Goal: Information Seeking & Learning: Learn about a topic

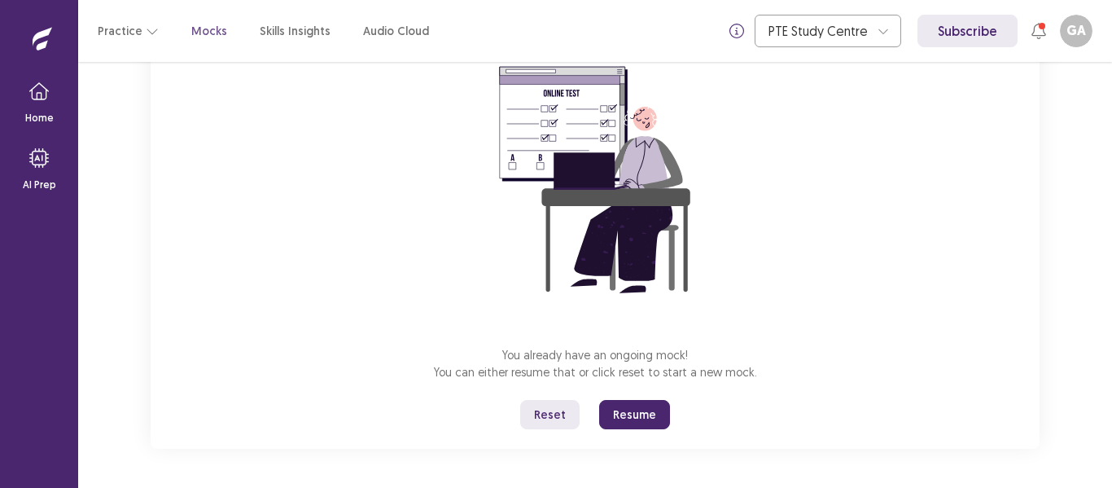
click at [551, 419] on button "Reset" at bounding box center [549, 414] width 59 height 29
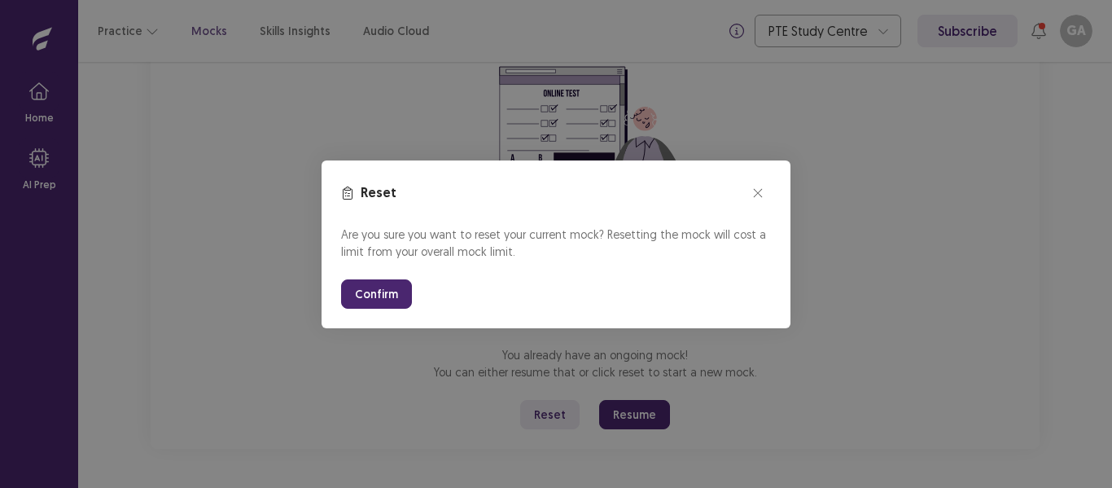
click at [375, 292] on button "Confirm" at bounding box center [376, 293] width 71 height 29
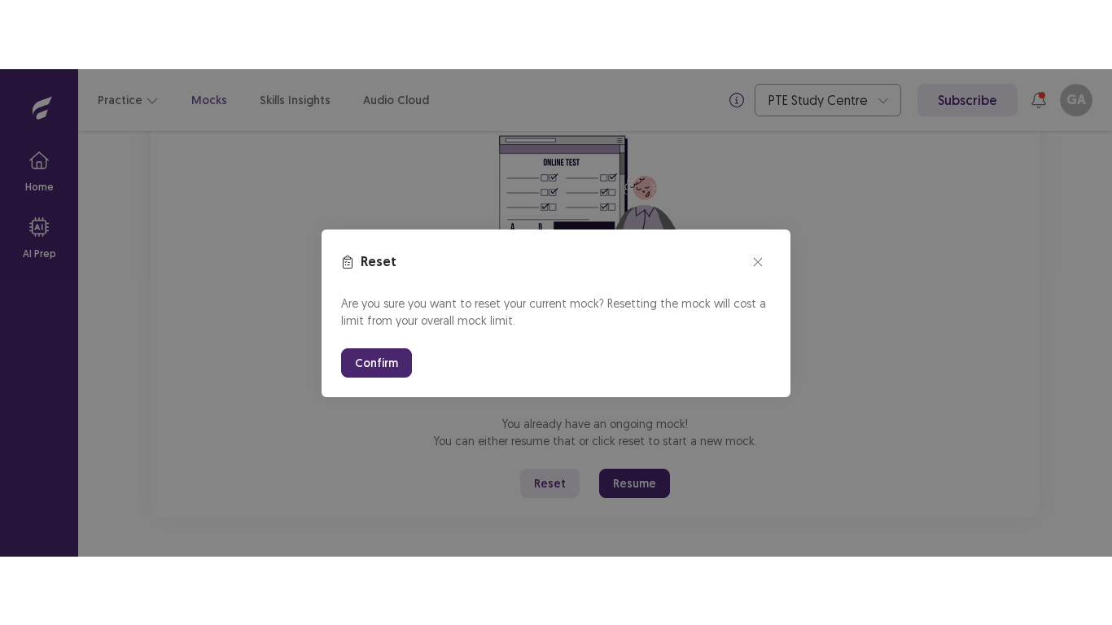
scroll to position [18, 0]
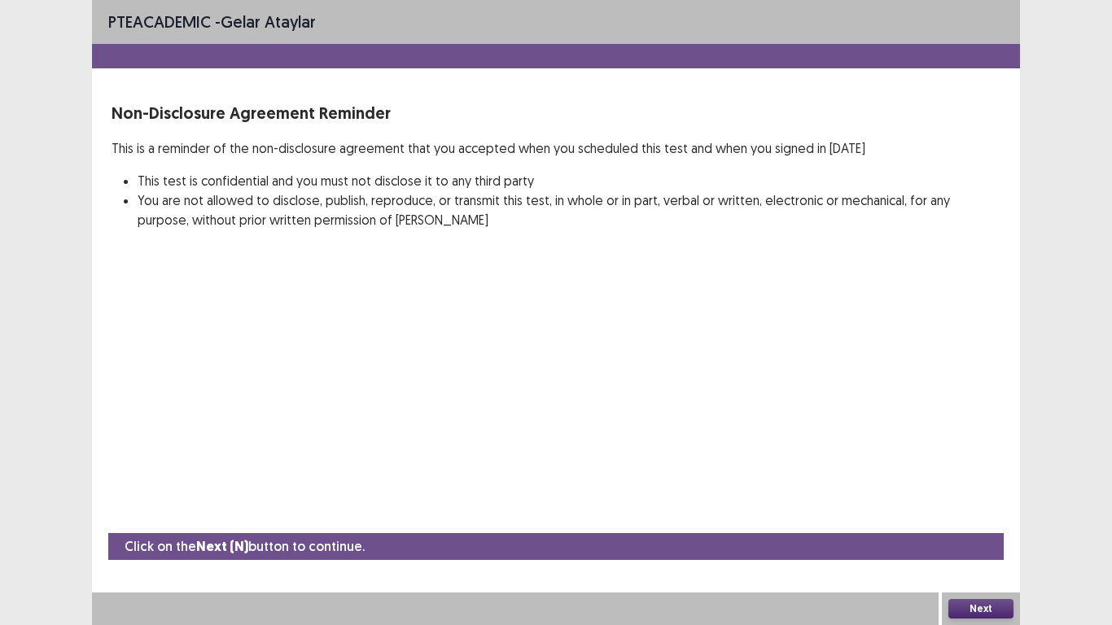
click at [981, 487] on button "Next" at bounding box center [981, 609] width 65 height 20
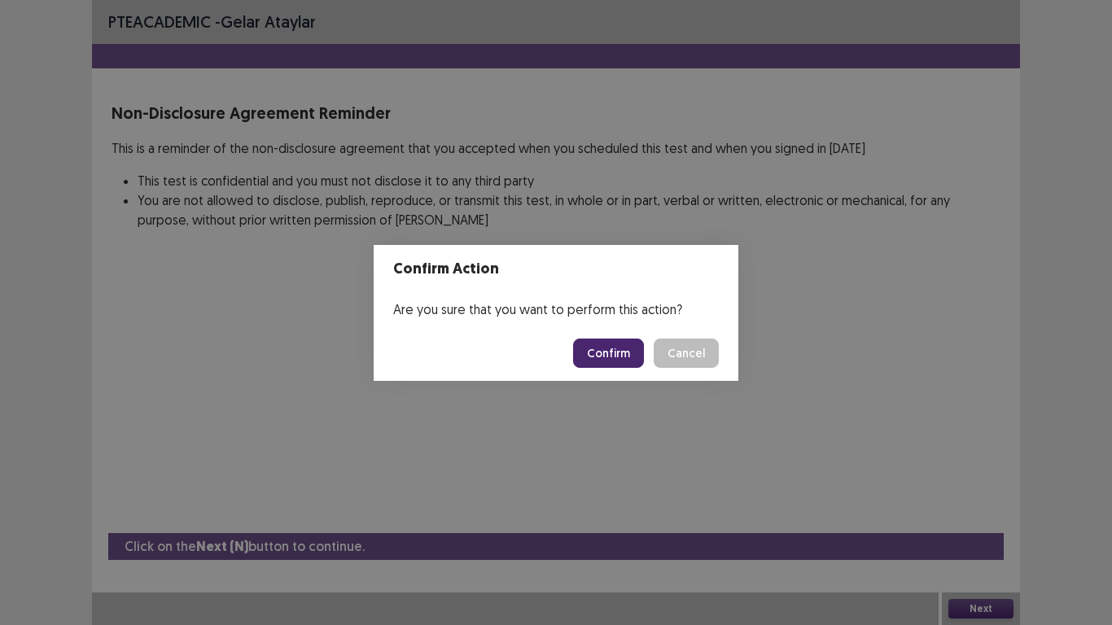
click at [602, 358] on button "Confirm" at bounding box center [608, 353] width 71 height 29
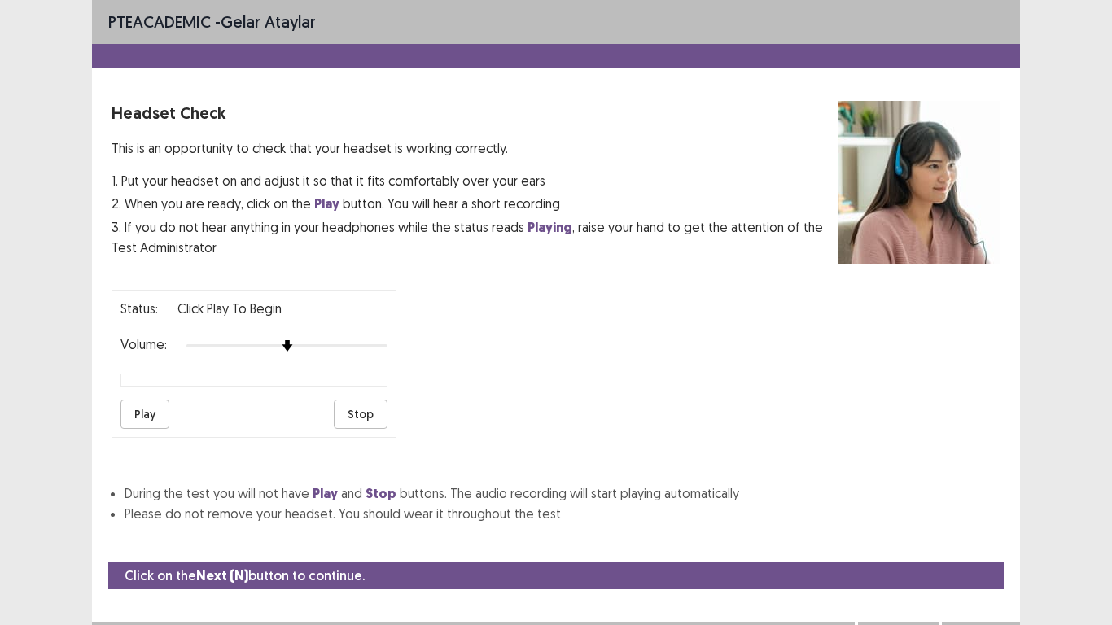
scroll to position [29, 0]
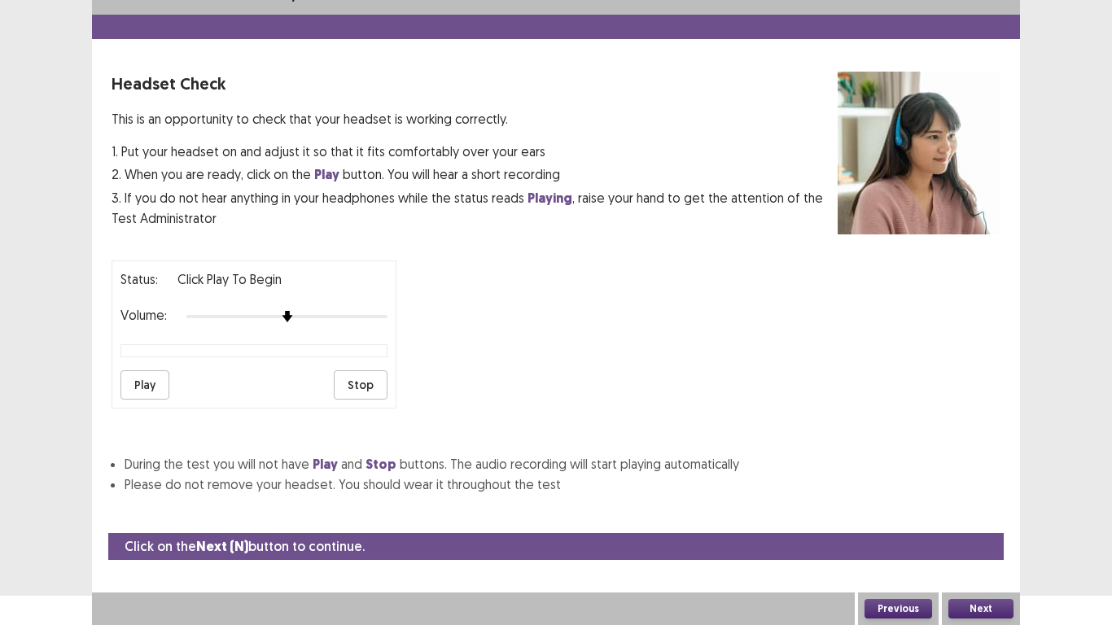
click at [991, 487] on button "Next" at bounding box center [981, 609] width 65 height 20
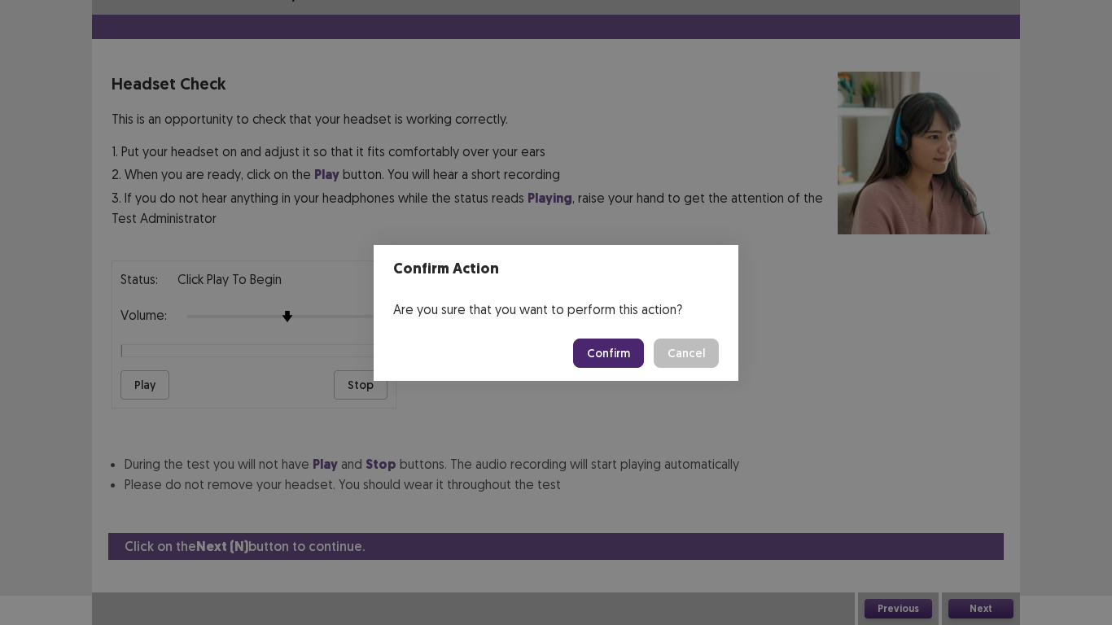
click at [607, 378] on footer "Confirm Cancel" at bounding box center [556, 353] width 365 height 55
click at [617, 357] on button "Confirm" at bounding box center [608, 353] width 71 height 29
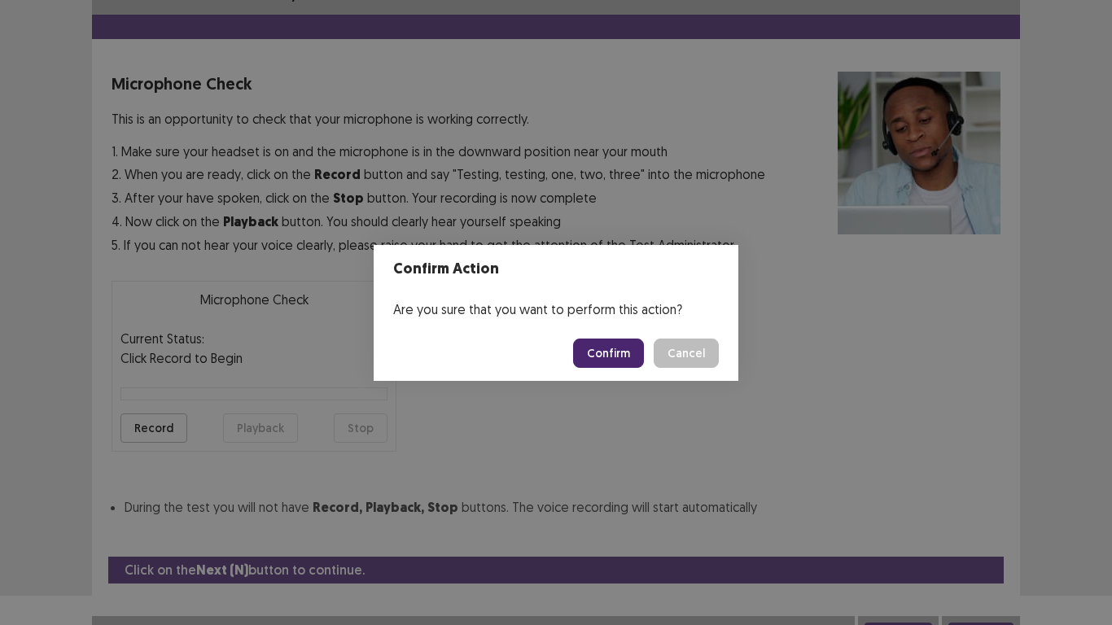
scroll to position [46, 0]
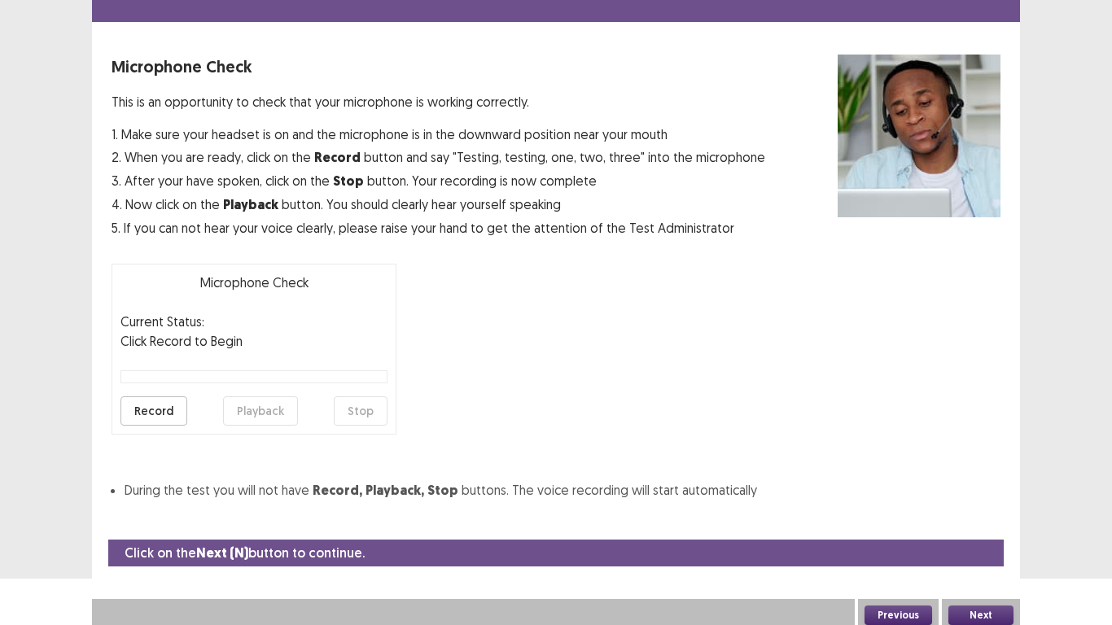
click at [1002, 487] on button "Next" at bounding box center [981, 616] width 65 height 20
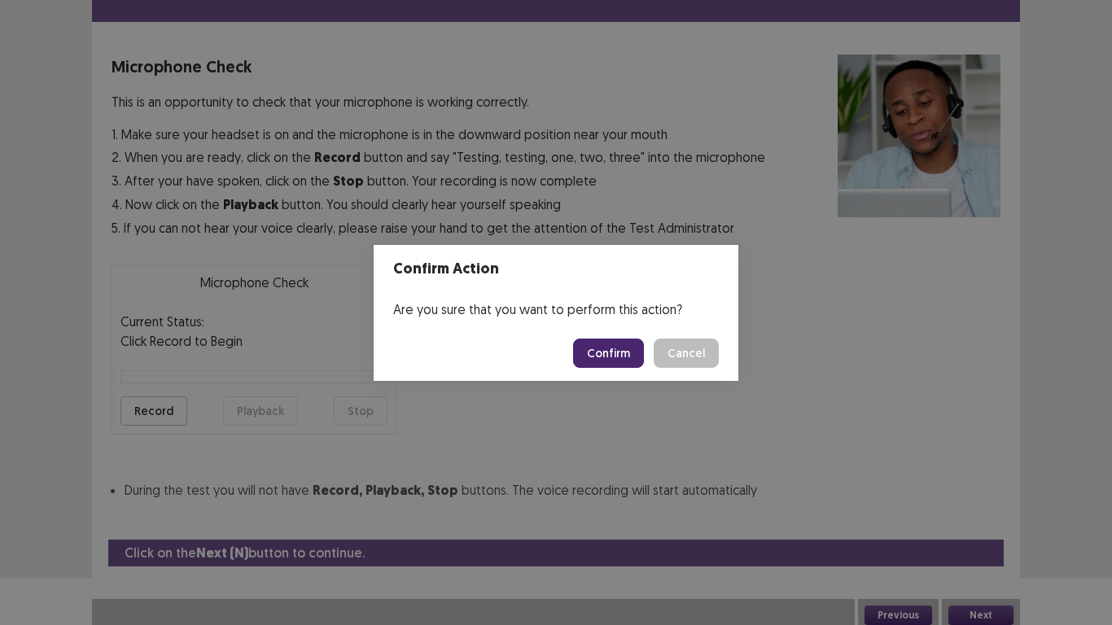
click at [617, 357] on button "Confirm" at bounding box center [608, 353] width 71 height 29
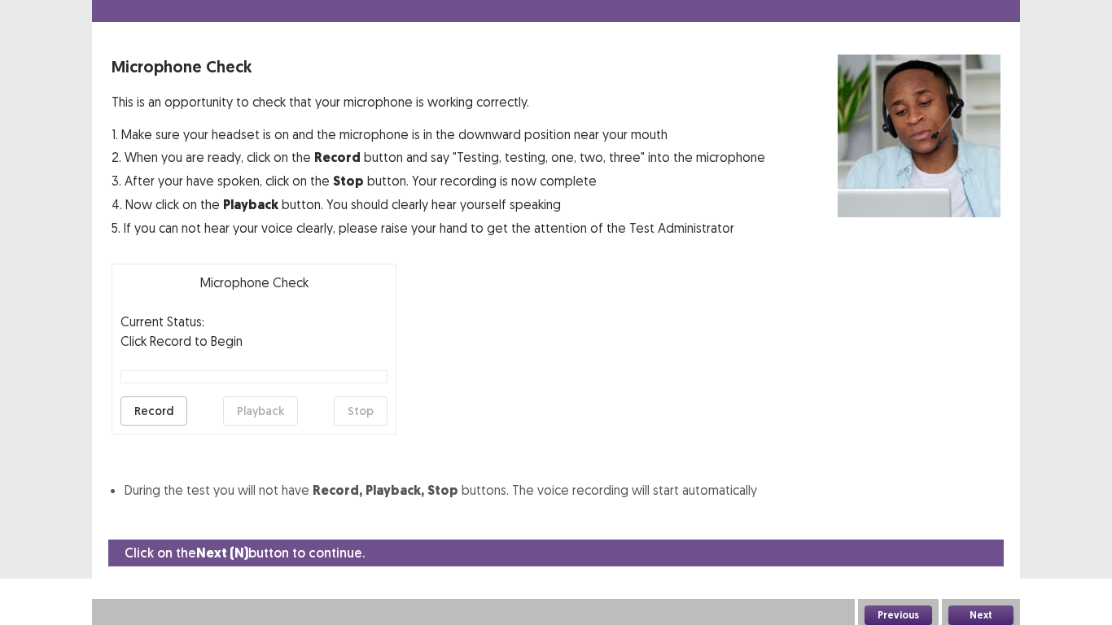
scroll to position [5, 0]
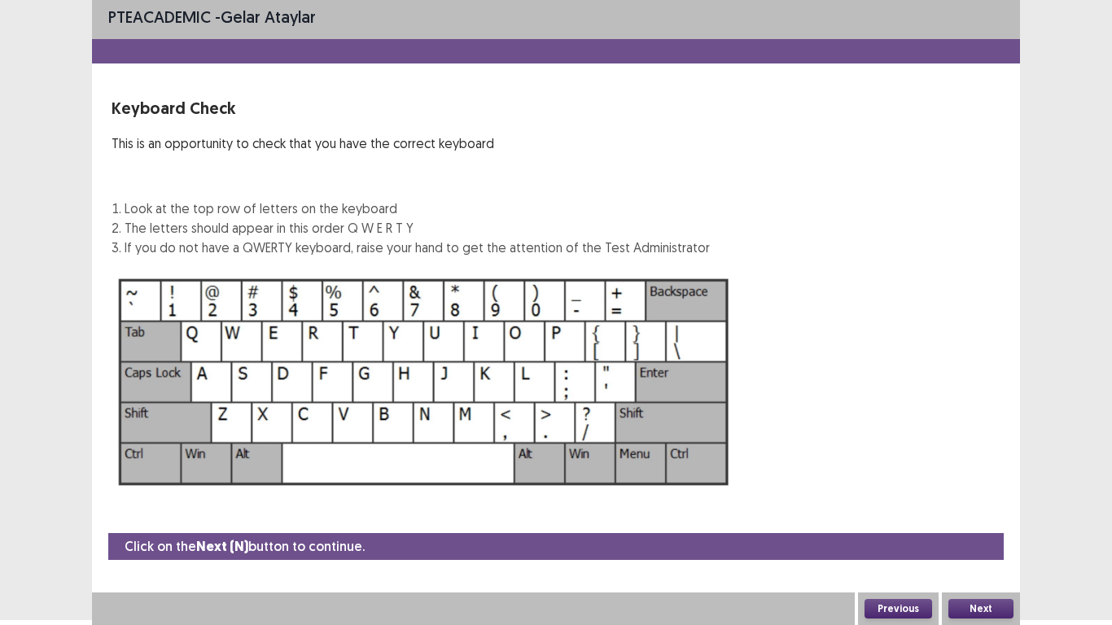
click at [1003, 487] on button "Next" at bounding box center [981, 609] width 65 height 20
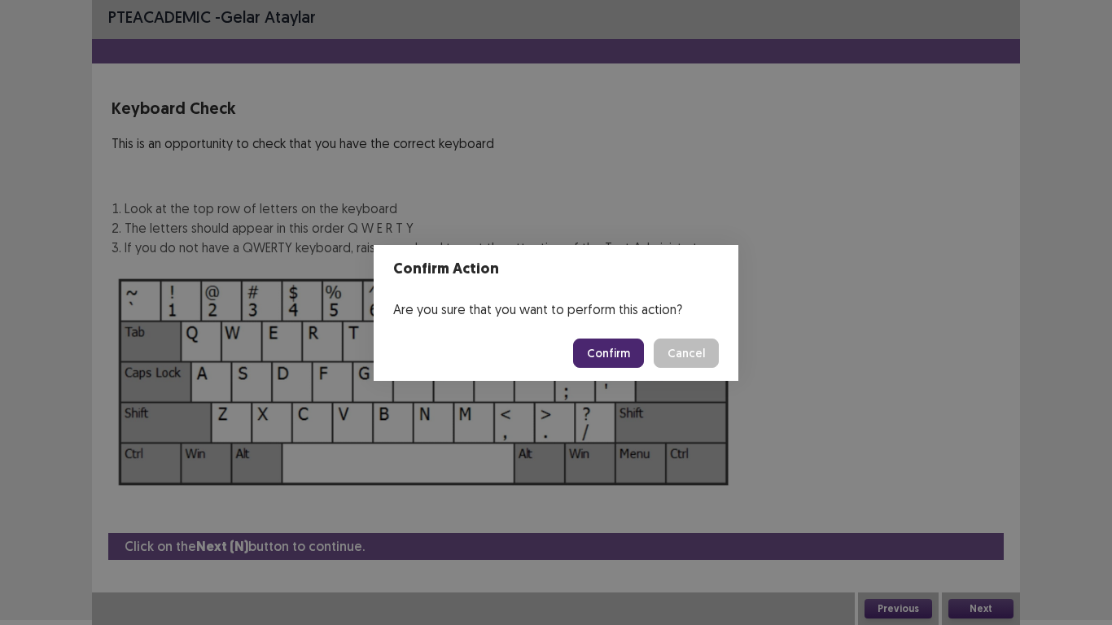
click at [609, 362] on button "Confirm" at bounding box center [608, 353] width 71 height 29
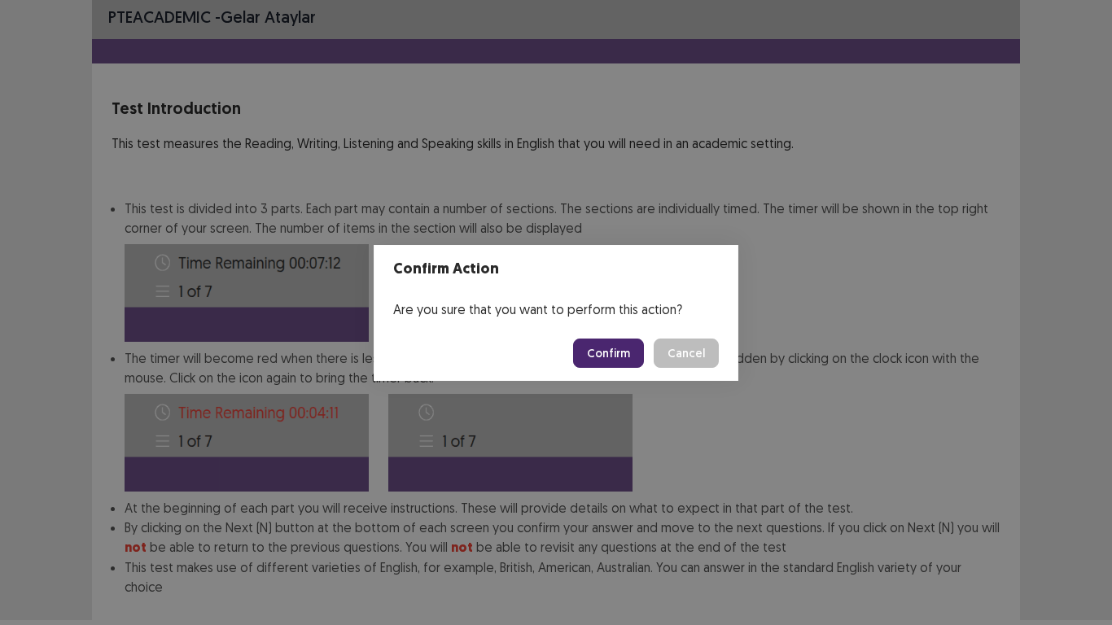
scroll to position [88, 0]
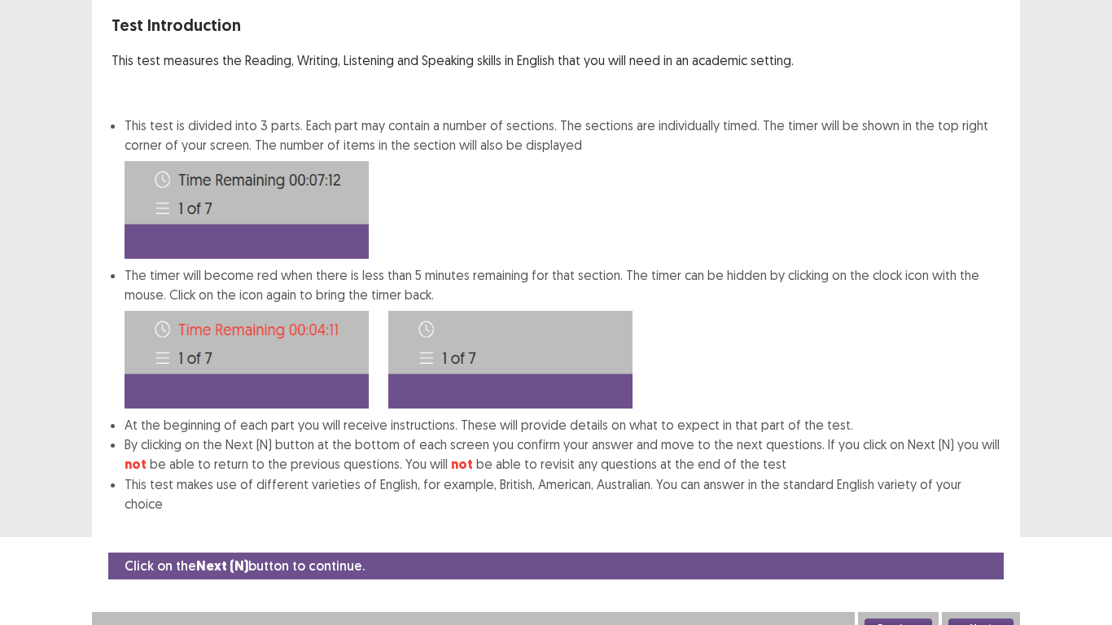
click at [988, 487] on button "Next" at bounding box center [981, 629] width 65 height 20
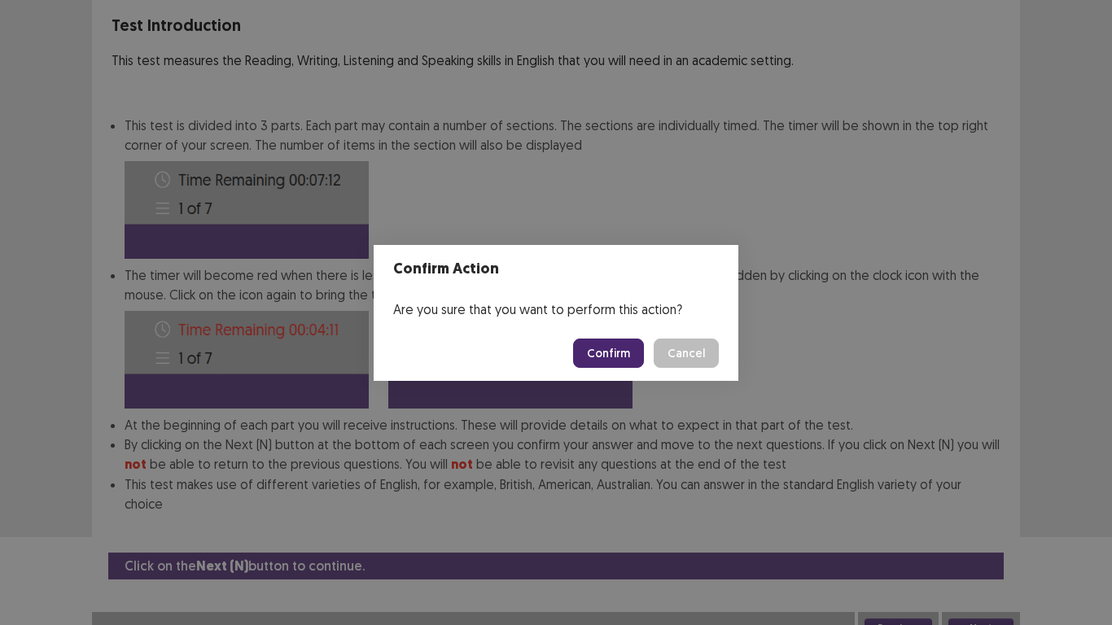
click at [603, 360] on button "Confirm" at bounding box center [608, 353] width 71 height 29
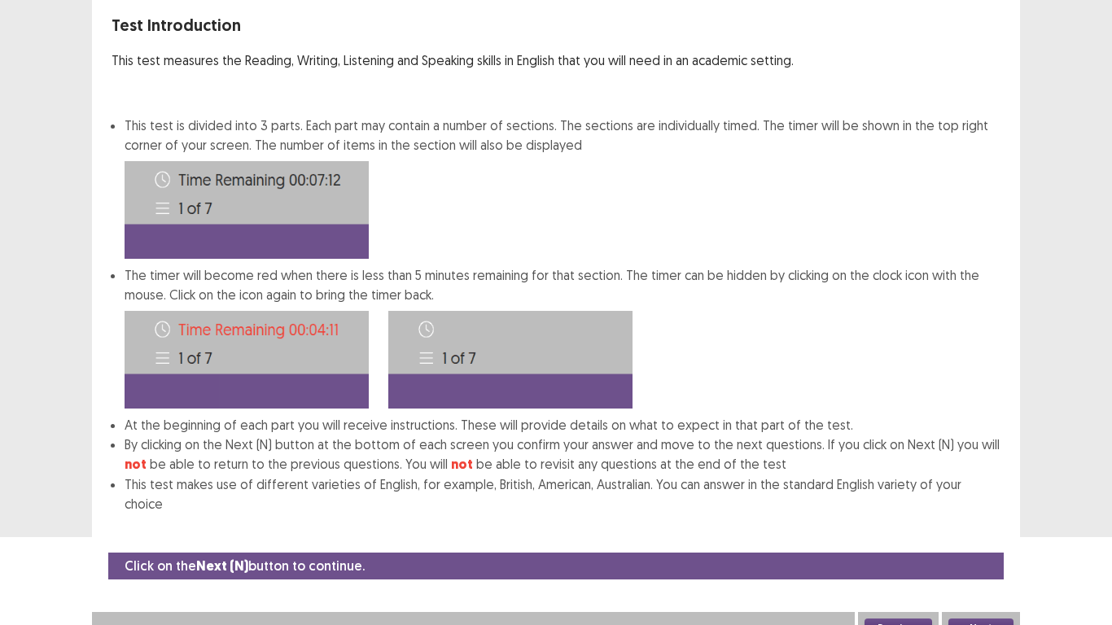
scroll to position [0, 0]
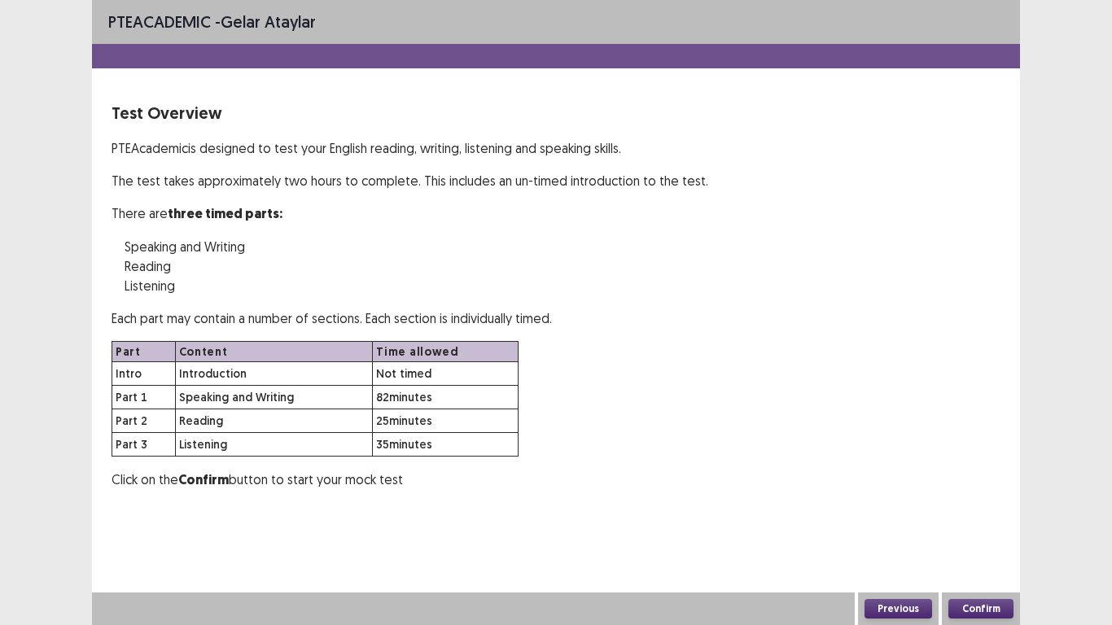
click at [994, 487] on button "Confirm" at bounding box center [981, 609] width 65 height 20
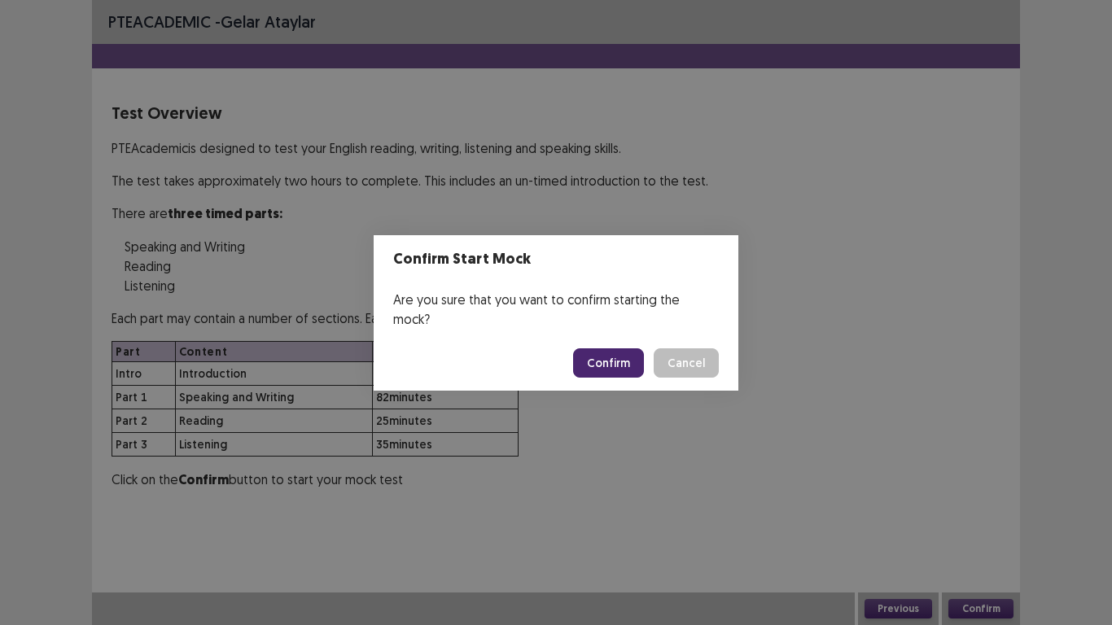
click at [615, 361] on button "Confirm" at bounding box center [608, 363] width 71 height 29
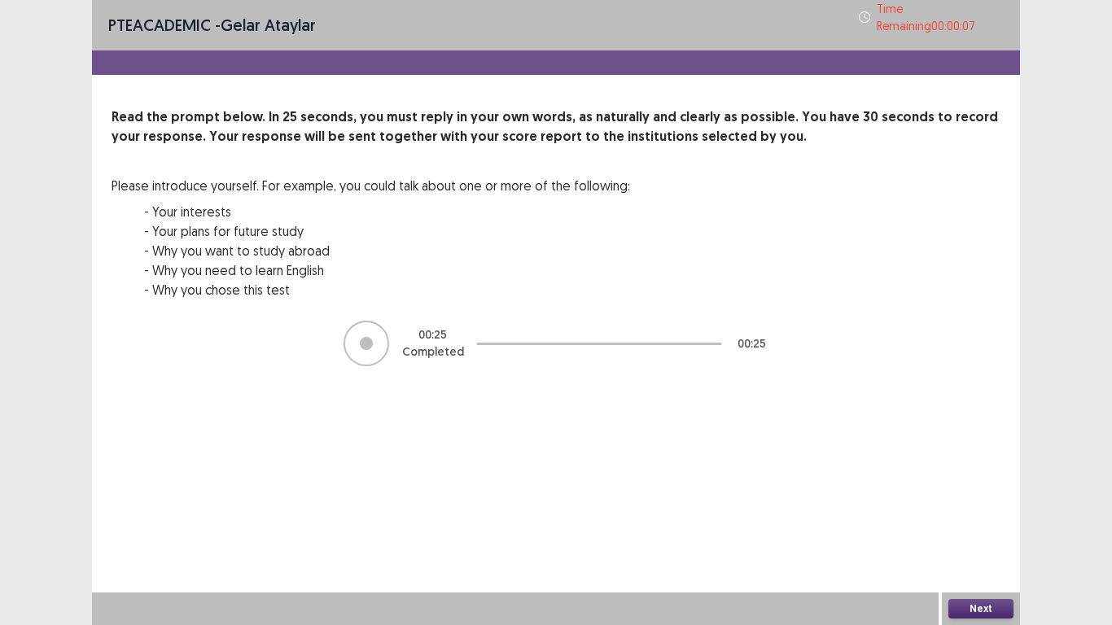
click at [992, 487] on button "Next" at bounding box center [981, 609] width 65 height 20
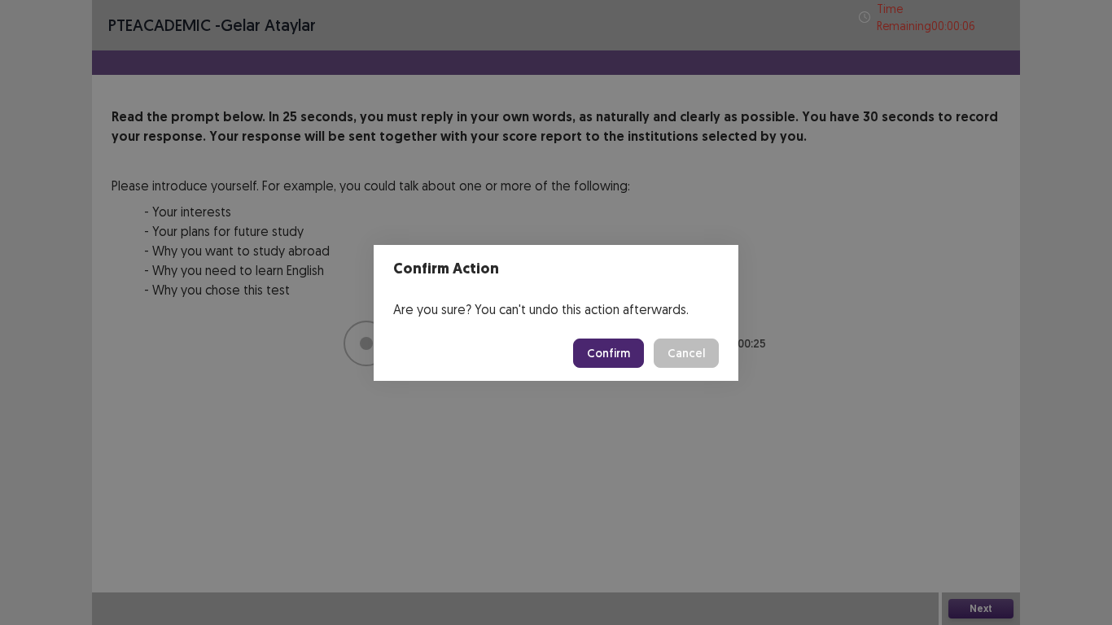
click at [623, 365] on button "Confirm" at bounding box center [608, 353] width 71 height 29
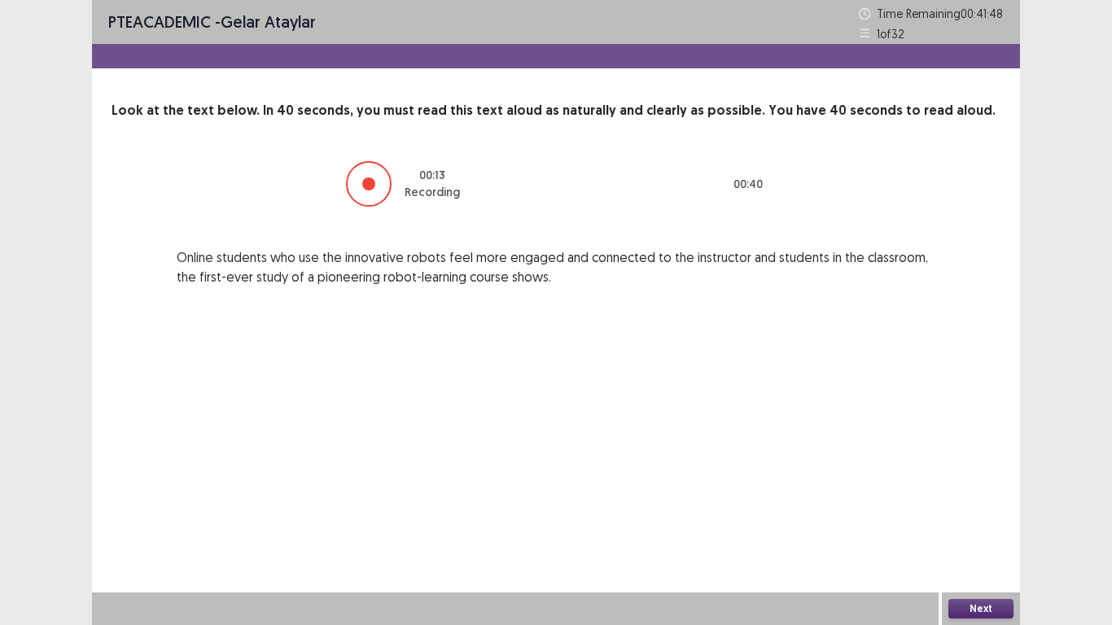
click at [987, 487] on button "Next" at bounding box center [981, 609] width 65 height 20
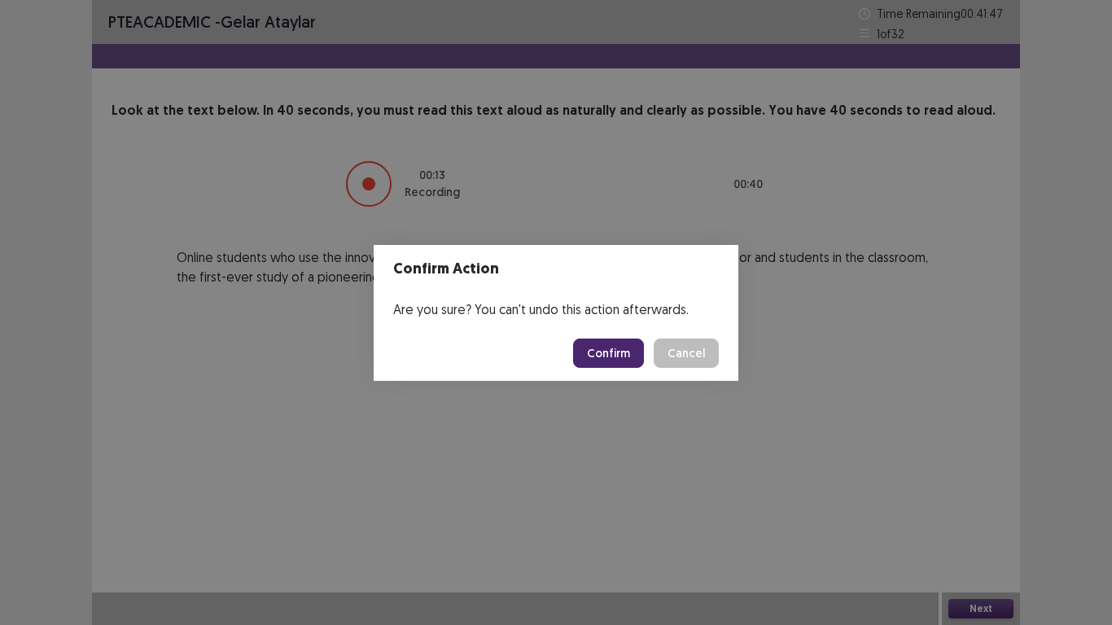
click at [598, 352] on button "Confirm" at bounding box center [608, 353] width 71 height 29
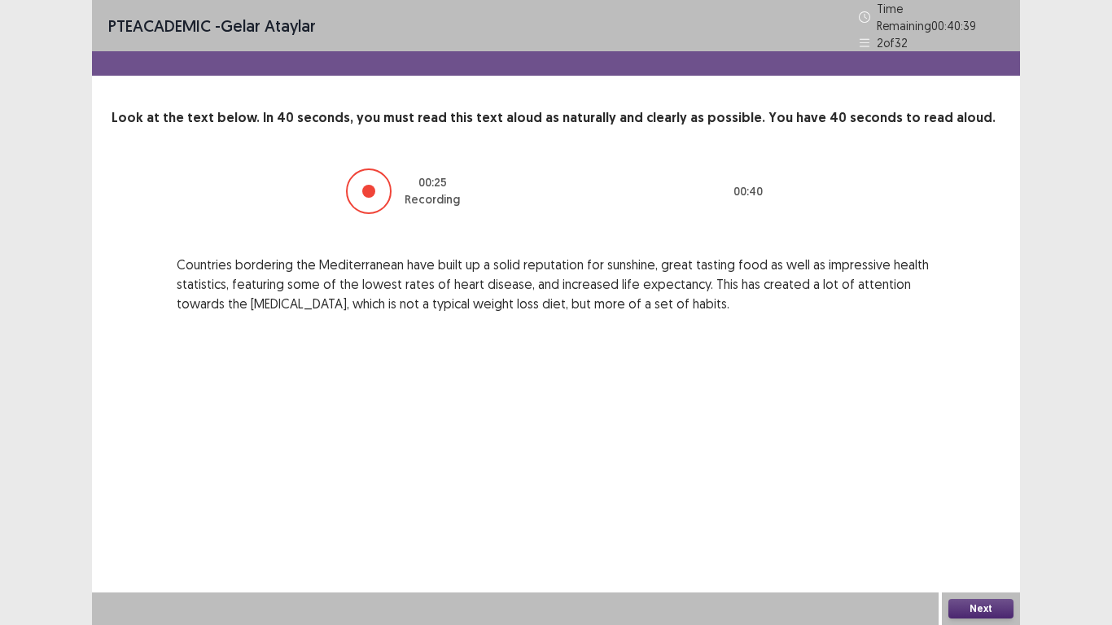
click at [991, 487] on button "Next" at bounding box center [981, 609] width 65 height 20
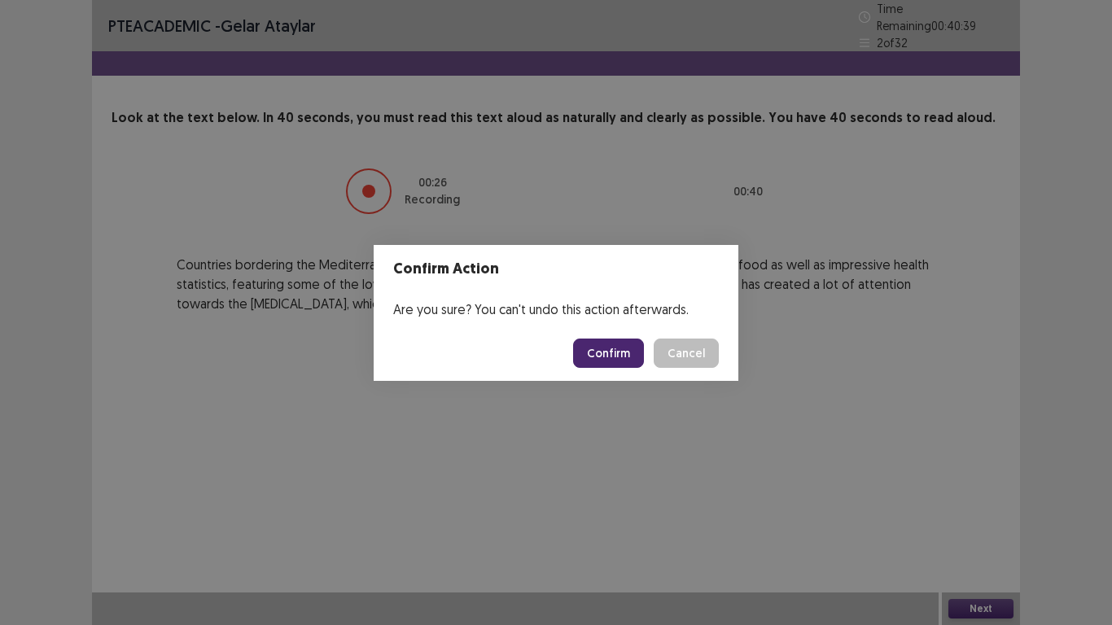
click at [604, 347] on button "Confirm" at bounding box center [608, 353] width 71 height 29
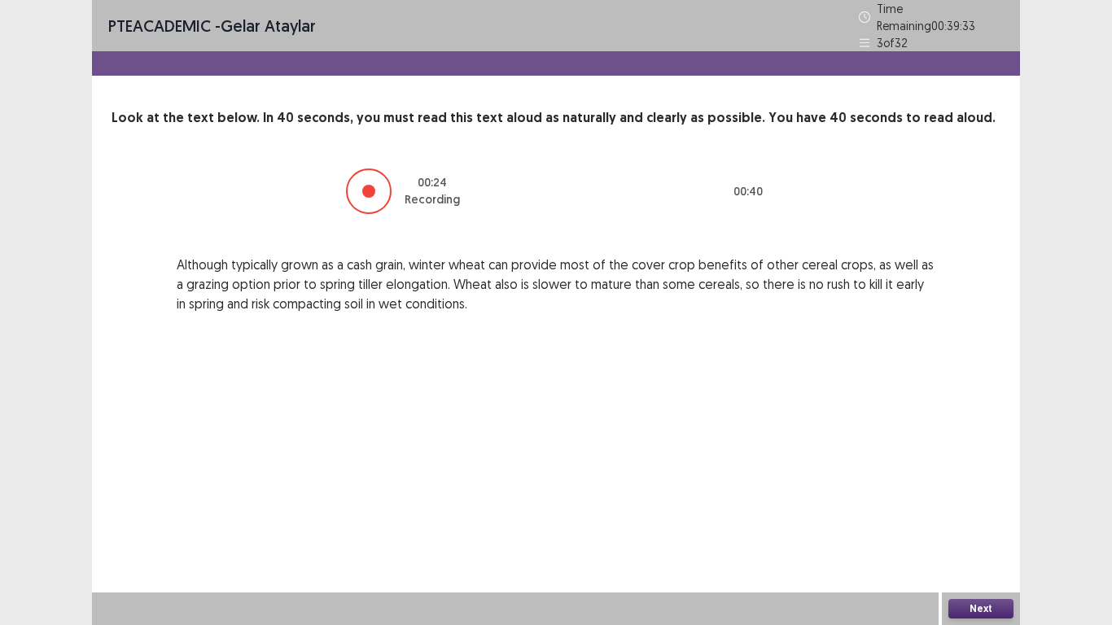
click at [989, 487] on button "Next" at bounding box center [981, 609] width 65 height 20
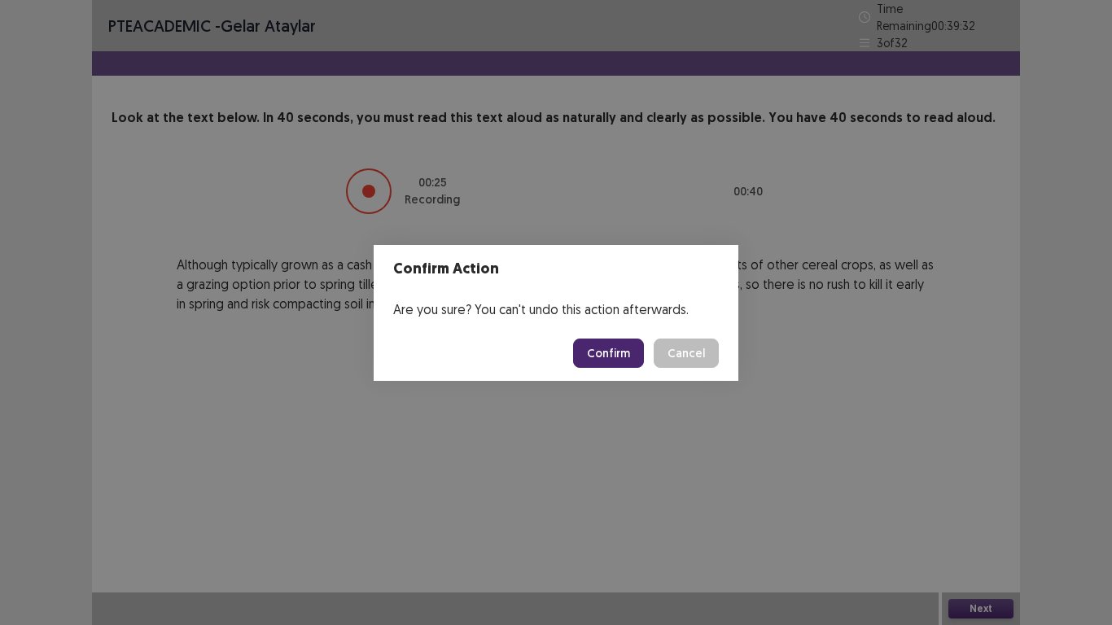
click at [624, 359] on button "Confirm" at bounding box center [608, 353] width 71 height 29
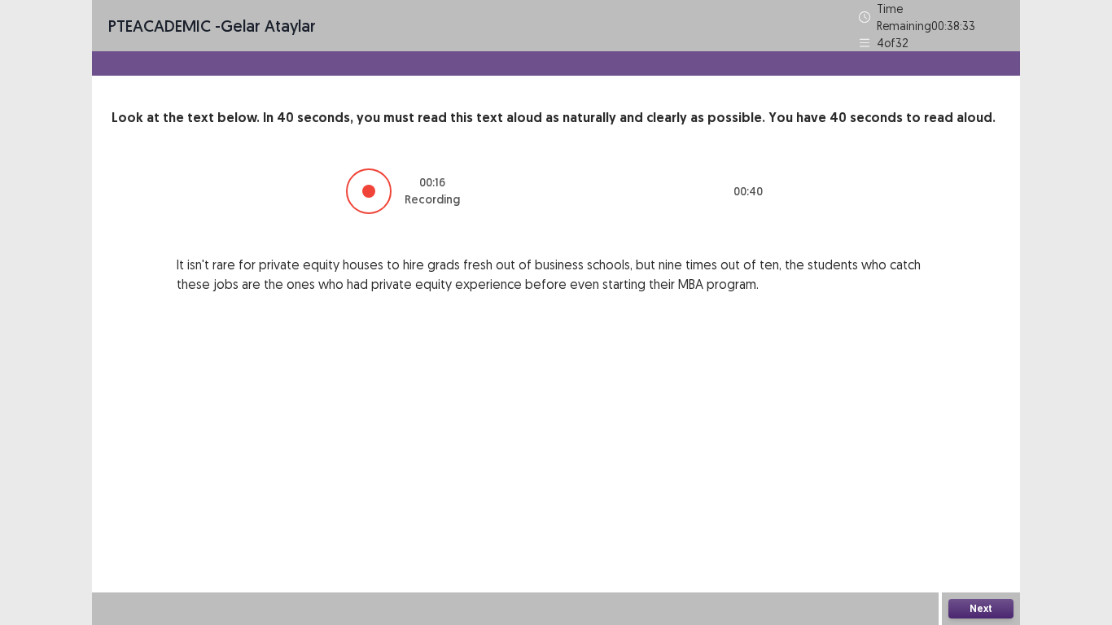
click at [987, 487] on button "Next" at bounding box center [981, 609] width 65 height 20
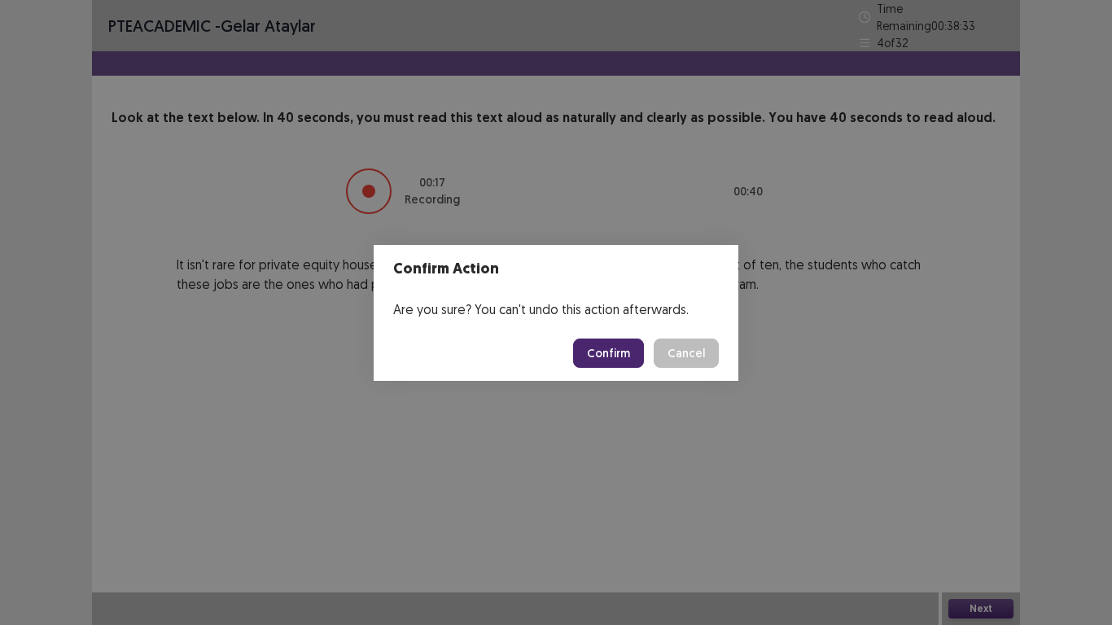
click at [614, 353] on button "Confirm" at bounding box center [608, 353] width 71 height 29
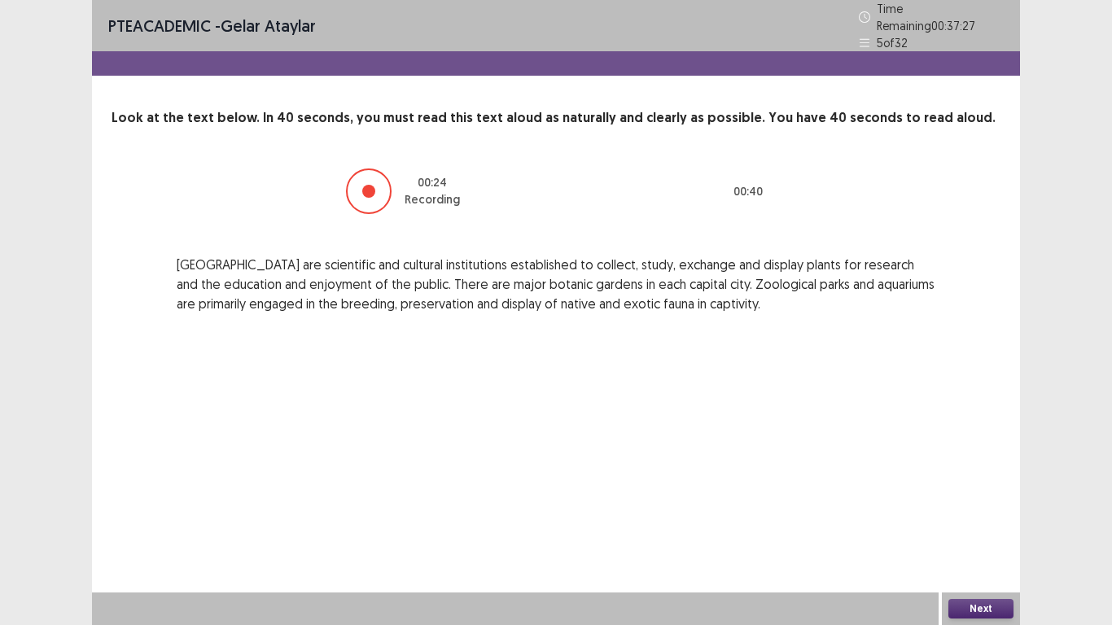
click at [1000, 487] on button "Next" at bounding box center [981, 609] width 65 height 20
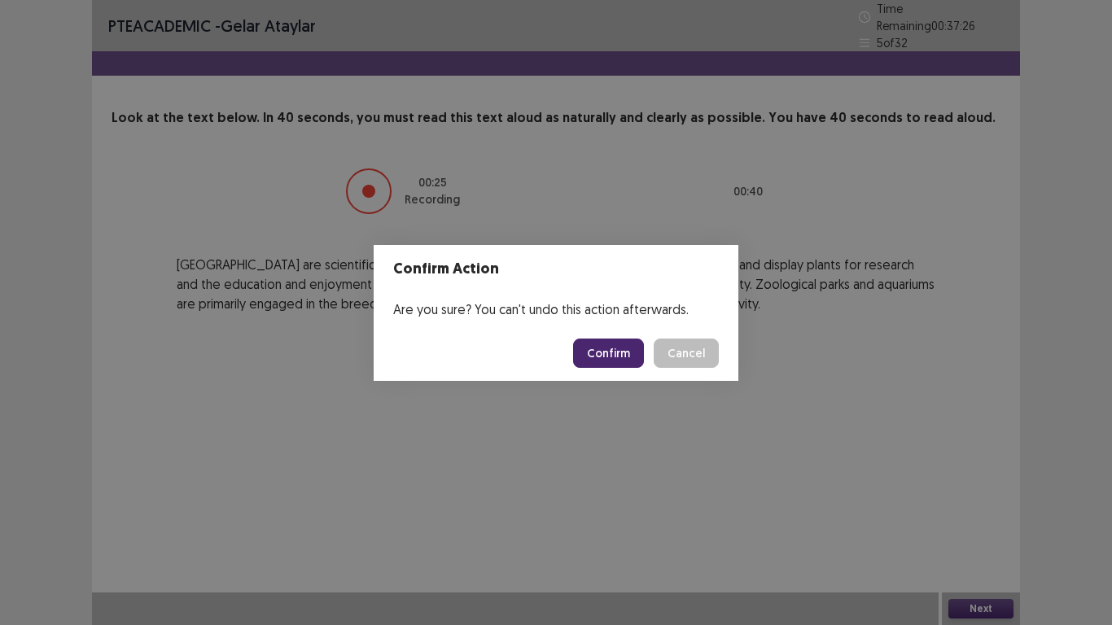
click at [621, 358] on button "Confirm" at bounding box center [608, 353] width 71 height 29
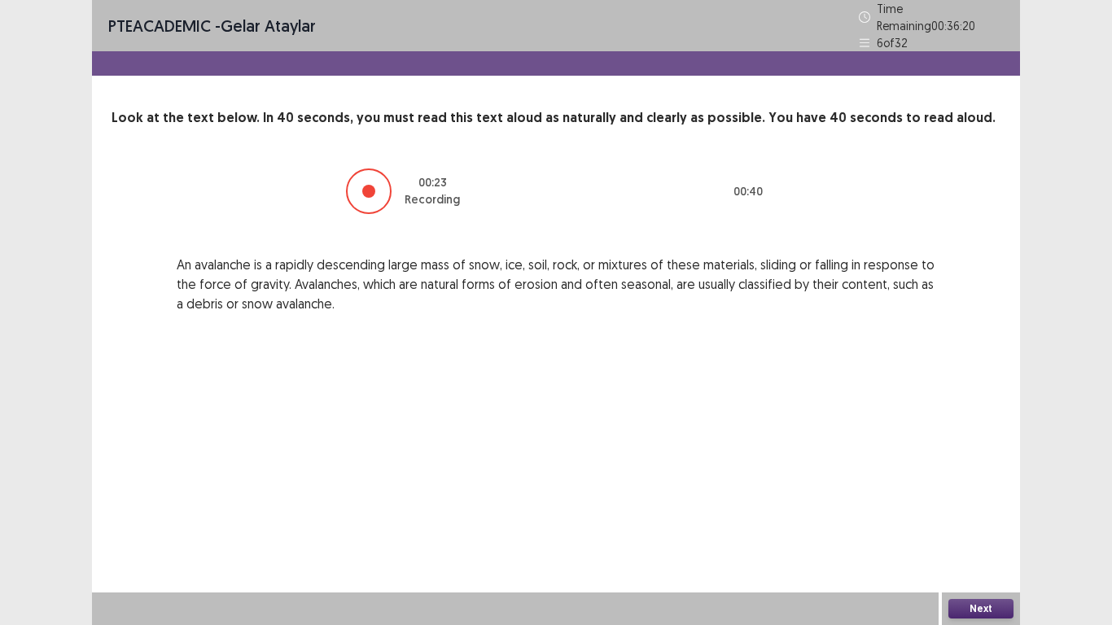
click at [980, 487] on button "Next" at bounding box center [981, 609] width 65 height 20
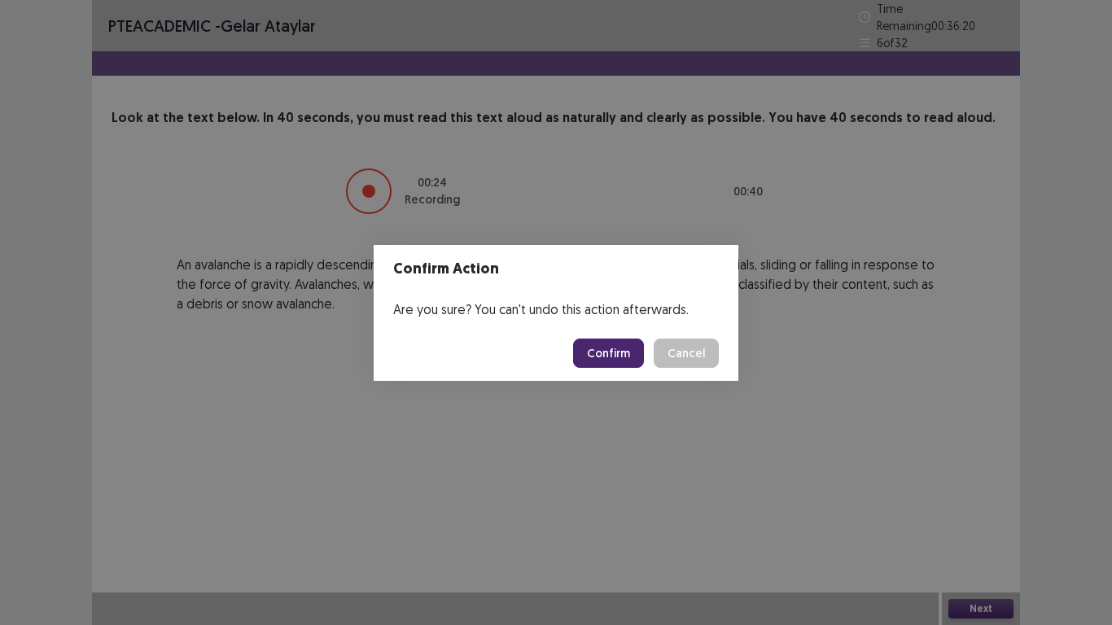
click at [629, 346] on button "Confirm" at bounding box center [608, 353] width 71 height 29
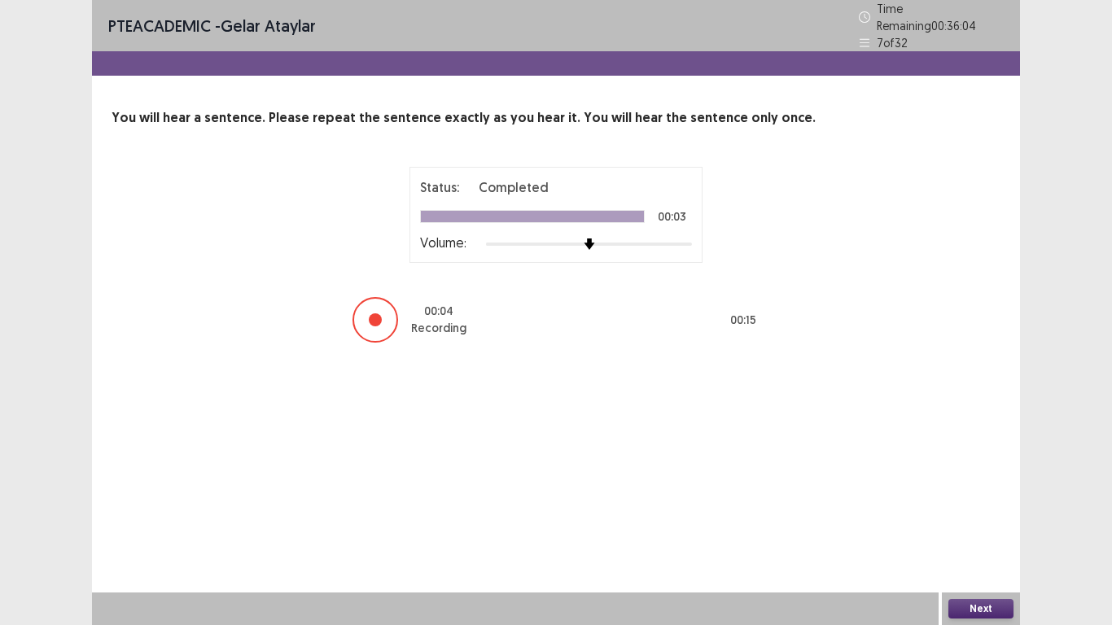
click at [986, 487] on button "Next" at bounding box center [981, 609] width 65 height 20
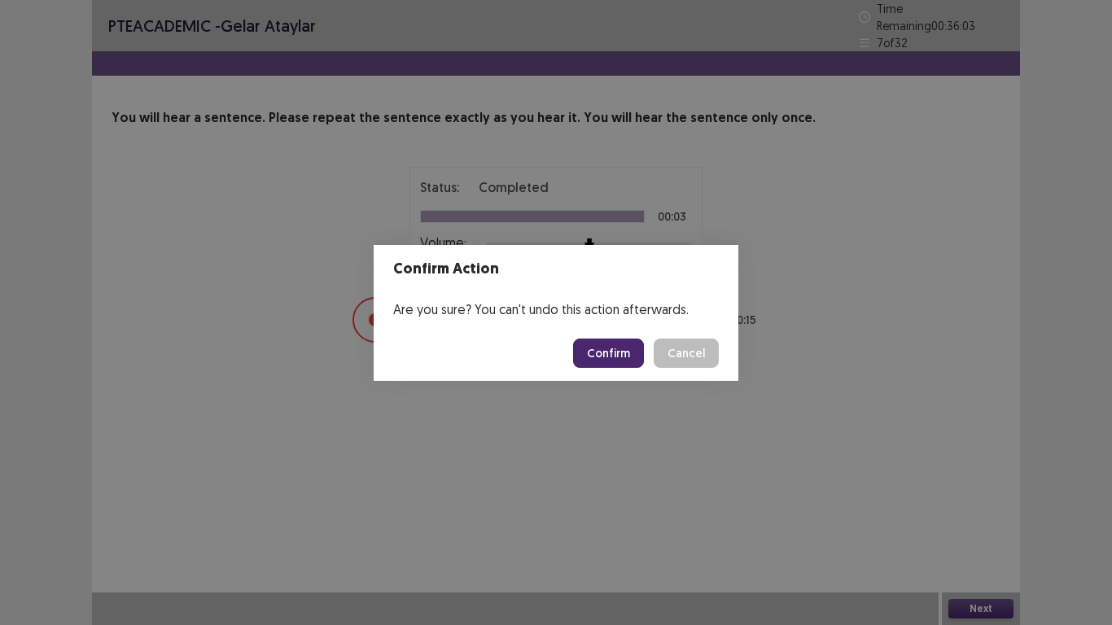
click at [613, 349] on button "Confirm" at bounding box center [608, 353] width 71 height 29
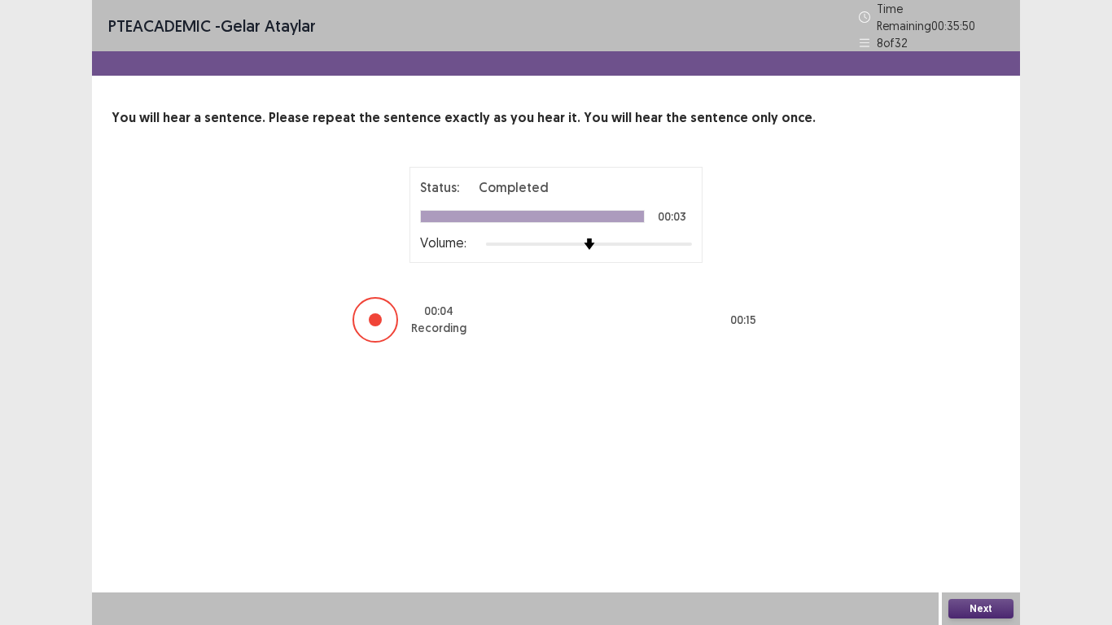
click at [980, 487] on button "Next" at bounding box center [981, 609] width 65 height 20
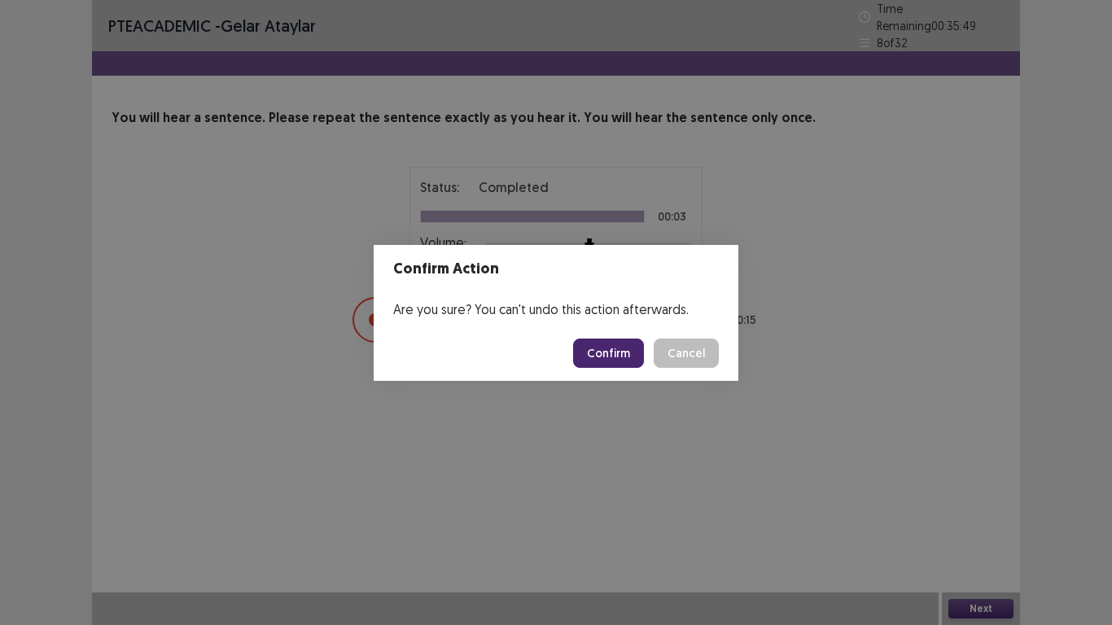
click at [632, 363] on button "Confirm" at bounding box center [608, 353] width 71 height 29
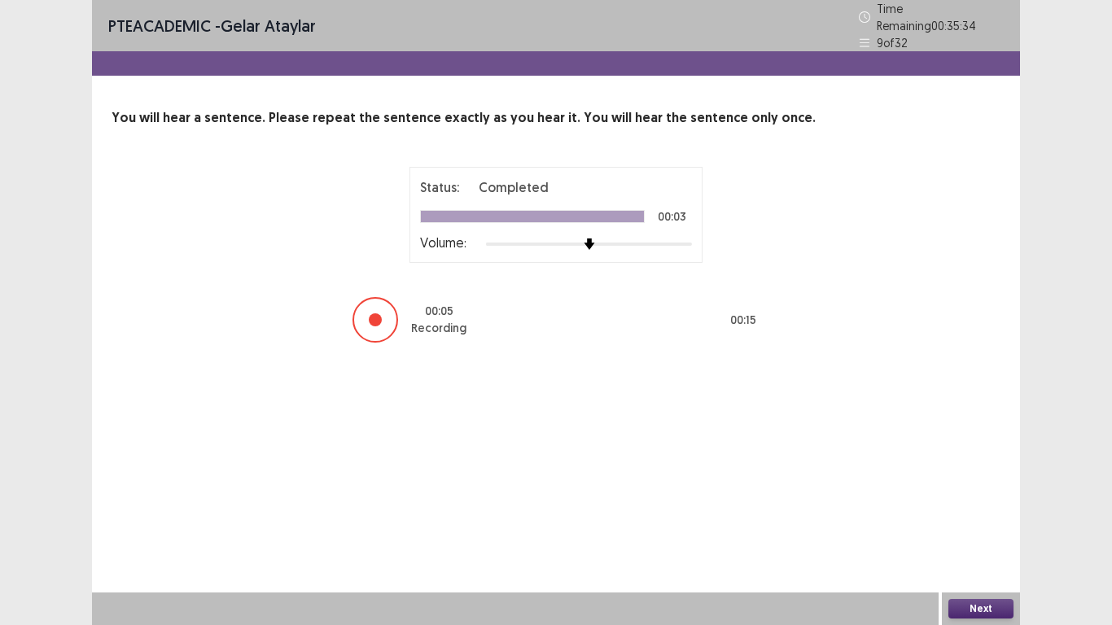
click at [982, 487] on button "Next" at bounding box center [981, 609] width 65 height 20
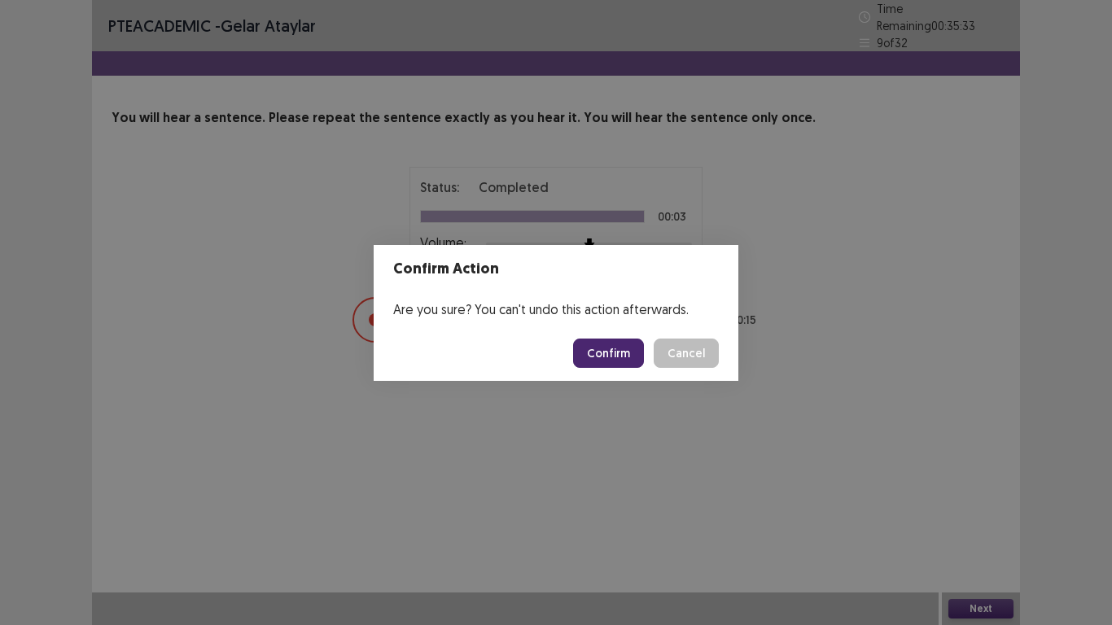
click at [608, 358] on button "Confirm" at bounding box center [608, 353] width 71 height 29
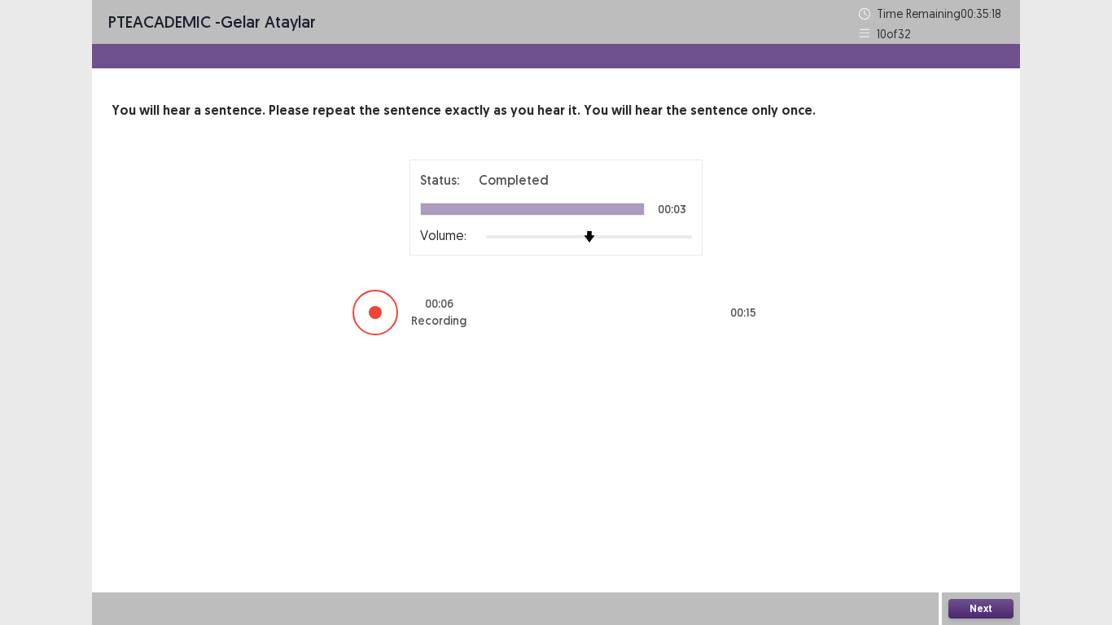
click at [984, 487] on button "Next" at bounding box center [981, 609] width 65 height 20
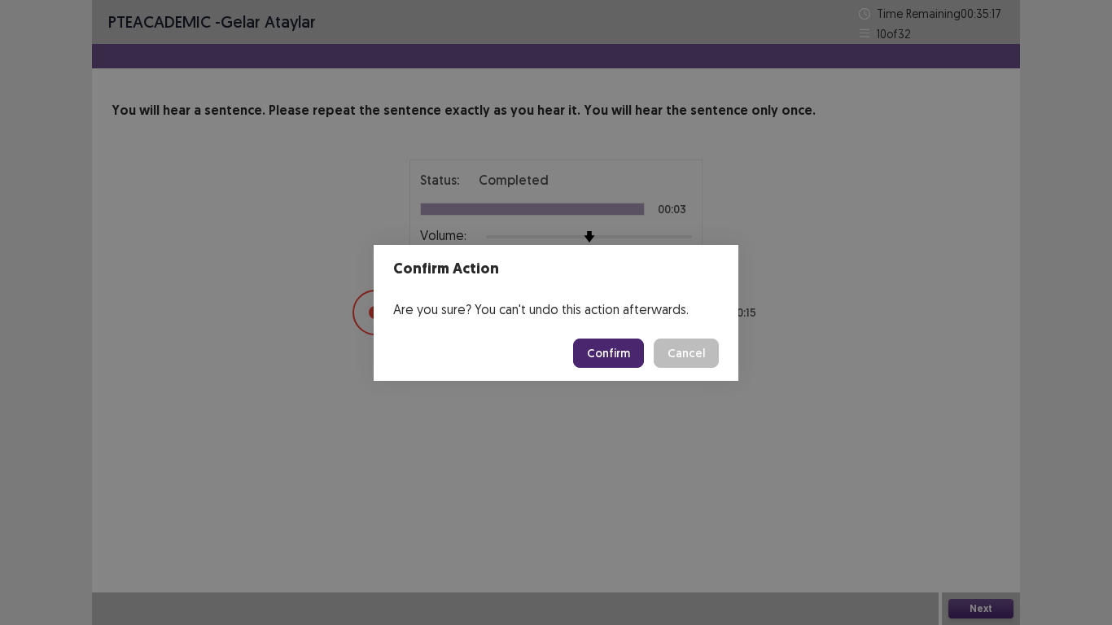
click at [621, 362] on button "Confirm" at bounding box center [608, 353] width 71 height 29
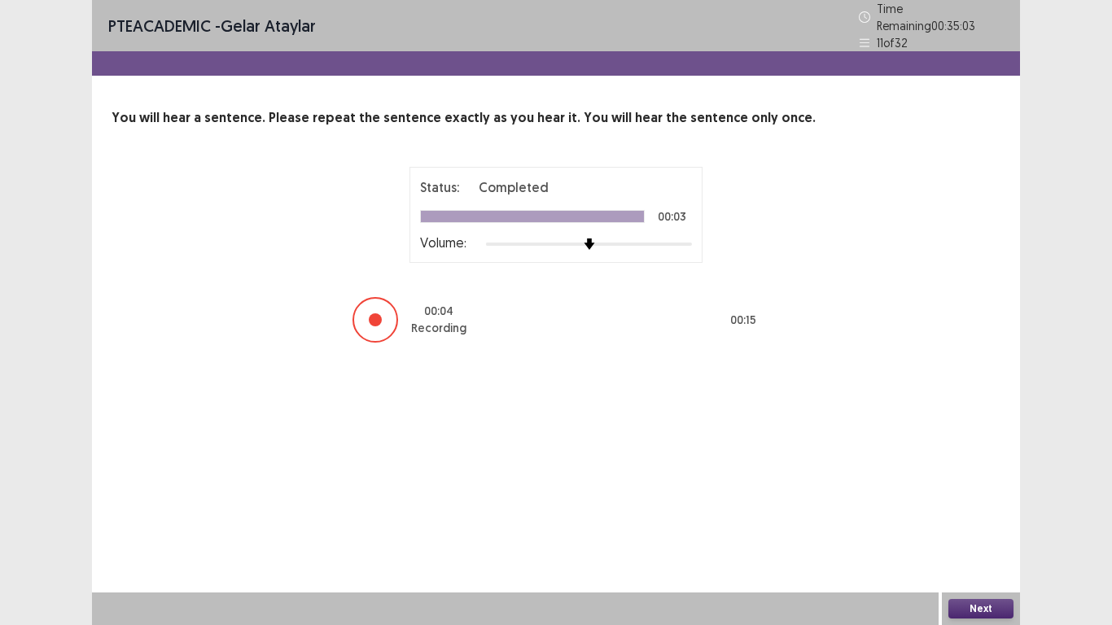
click at [977, 487] on button "Next" at bounding box center [981, 609] width 65 height 20
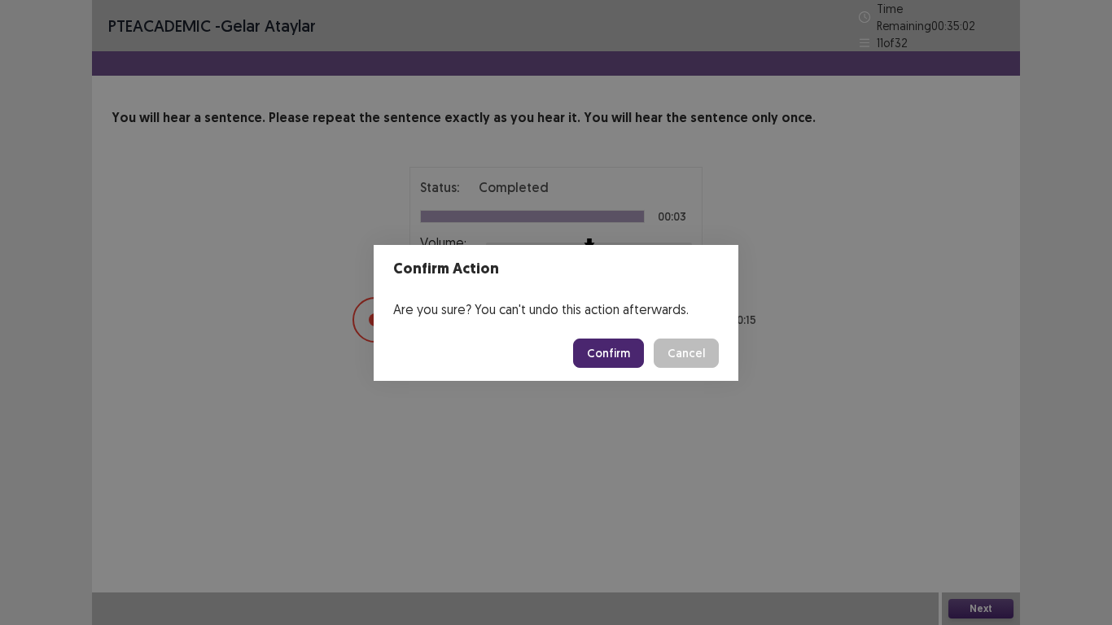
click at [617, 362] on button "Confirm" at bounding box center [608, 353] width 71 height 29
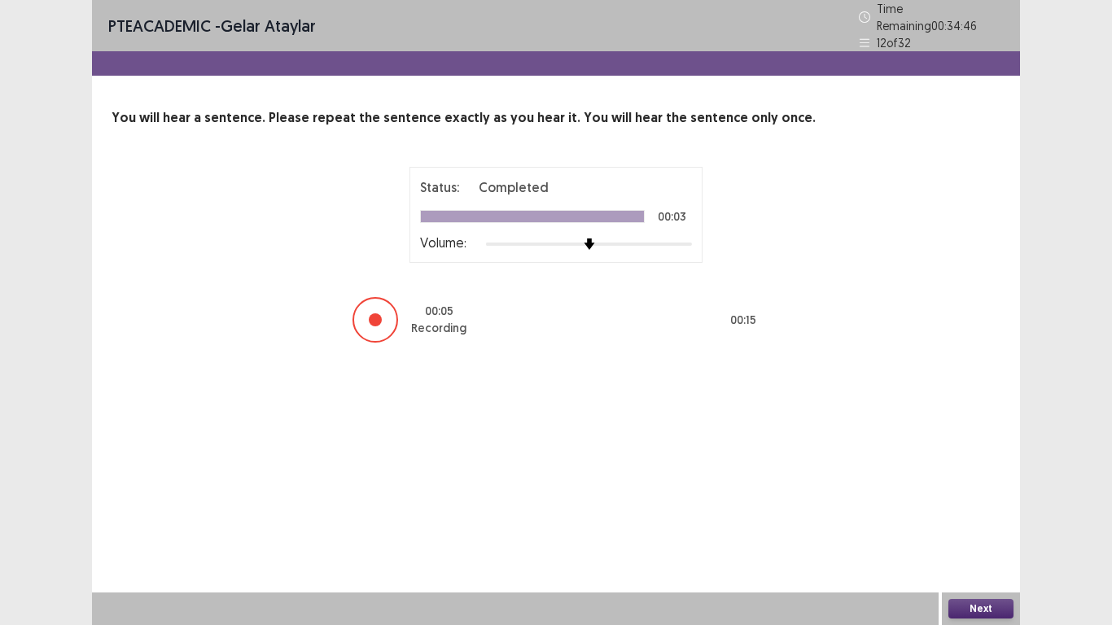
click at [981, 487] on button "Next" at bounding box center [981, 609] width 65 height 20
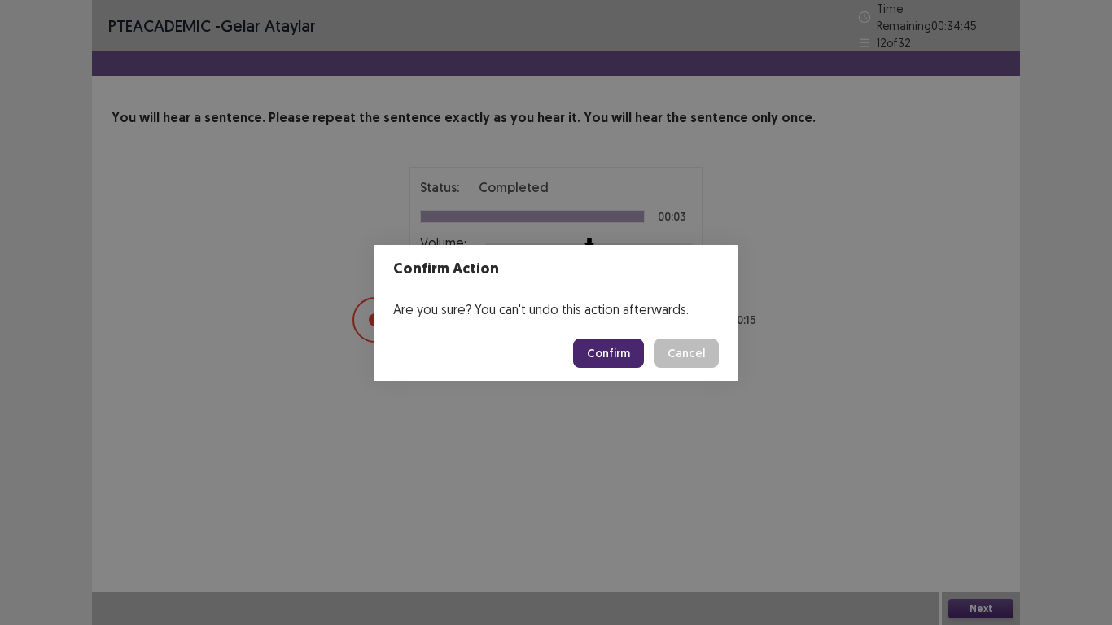
click at [615, 355] on button "Confirm" at bounding box center [608, 353] width 71 height 29
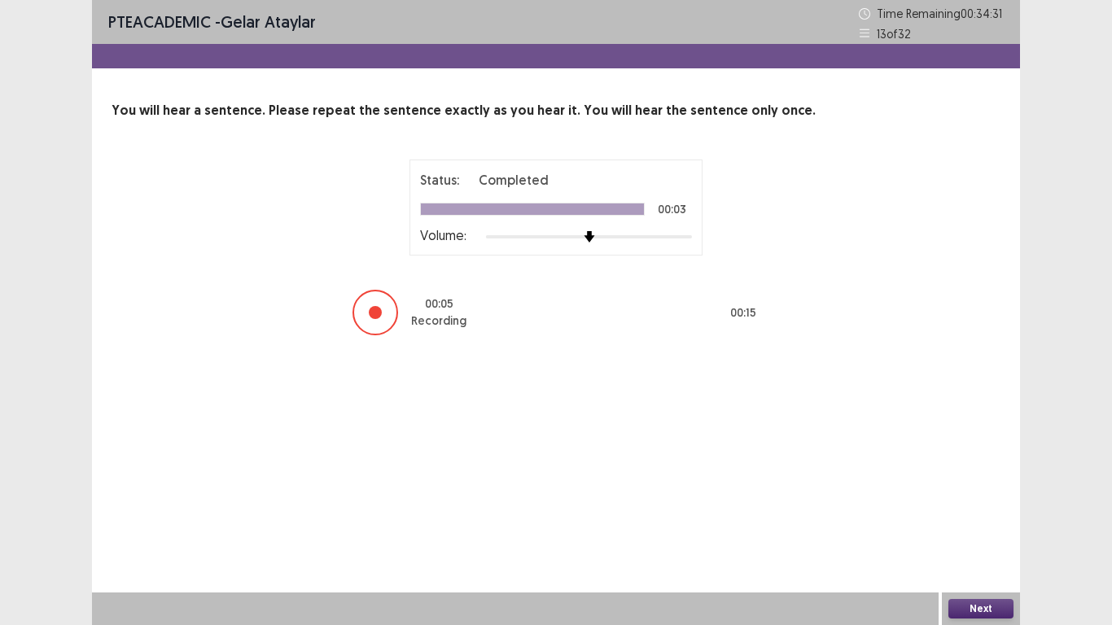
click at [975, 487] on button "Next" at bounding box center [981, 609] width 65 height 20
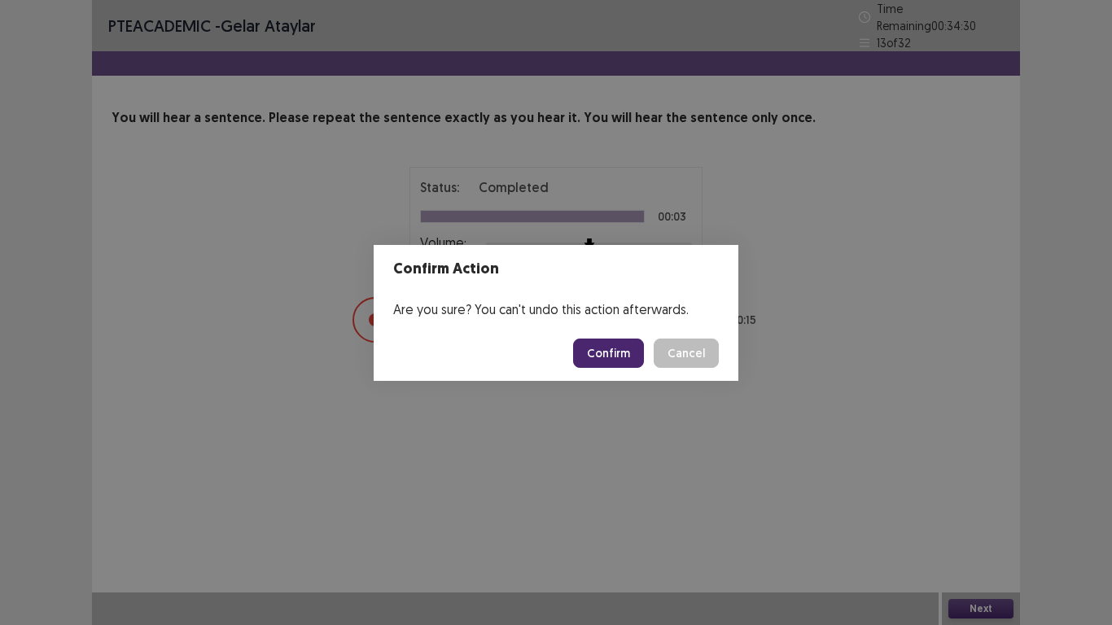
click at [622, 361] on button "Confirm" at bounding box center [608, 353] width 71 height 29
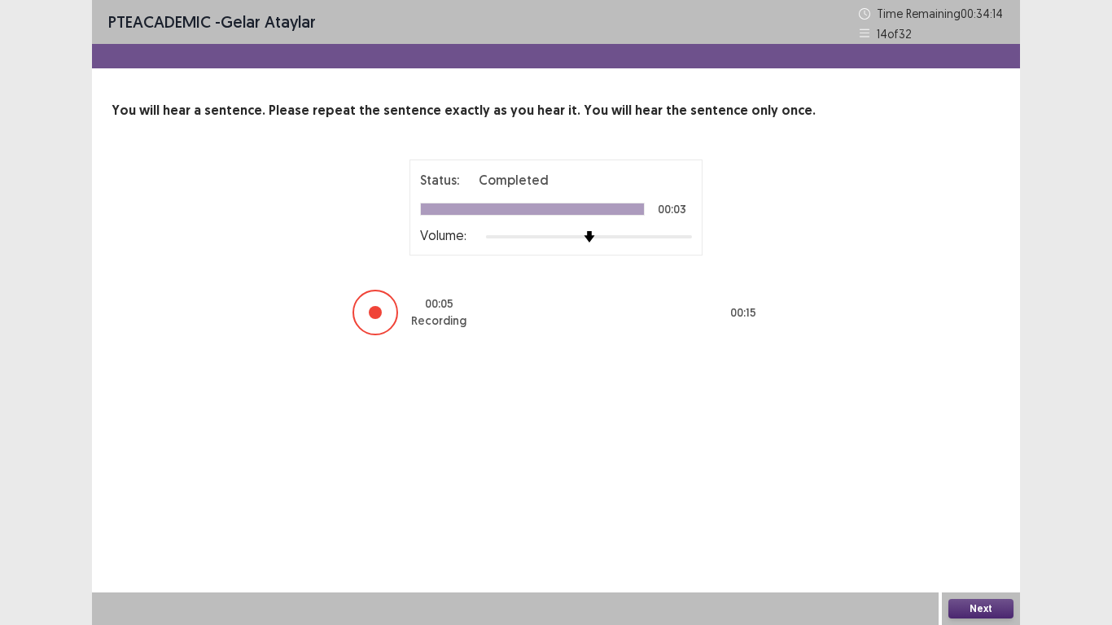
click at [973, 487] on button "Next" at bounding box center [981, 609] width 65 height 20
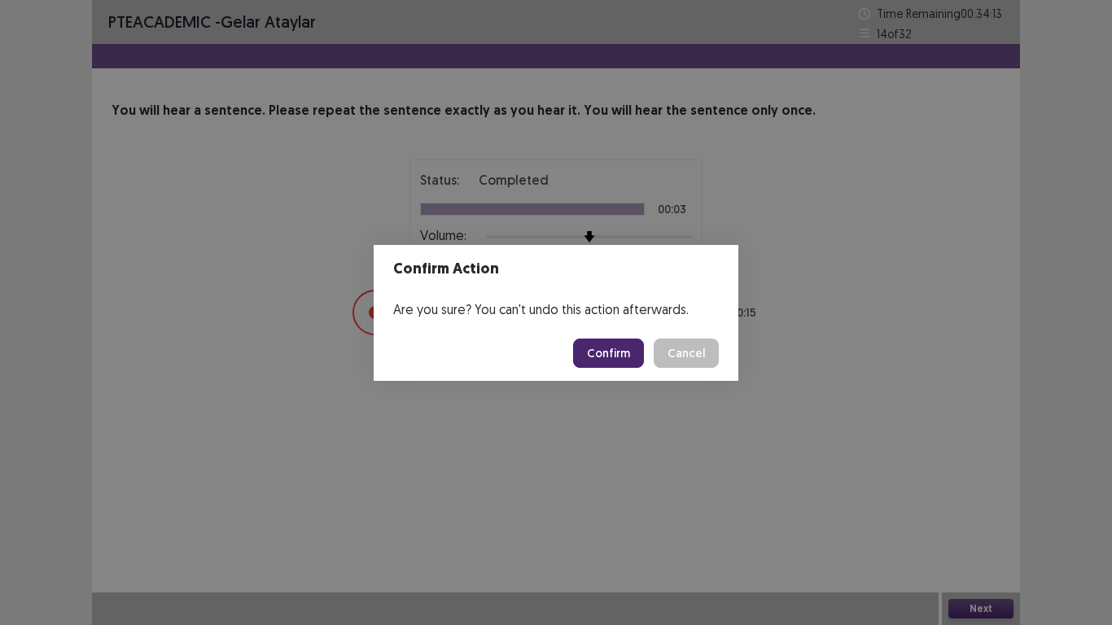
click at [612, 360] on button "Confirm" at bounding box center [608, 353] width 71 height 29
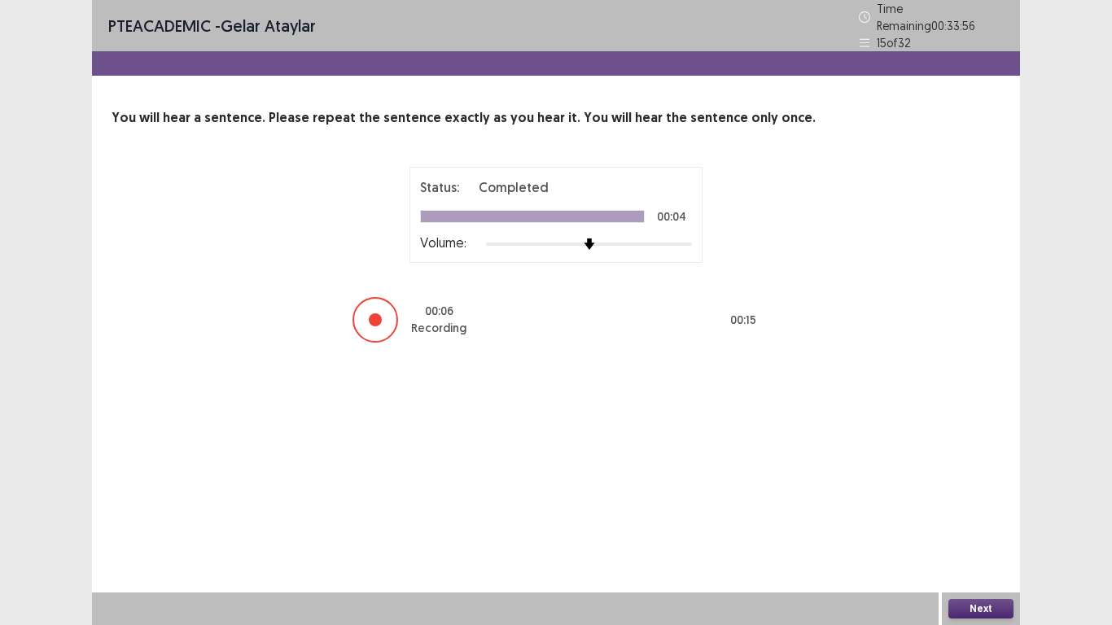
click at [986, 487] on button "Next" at bounding box center [981, 609] width 65 height 20
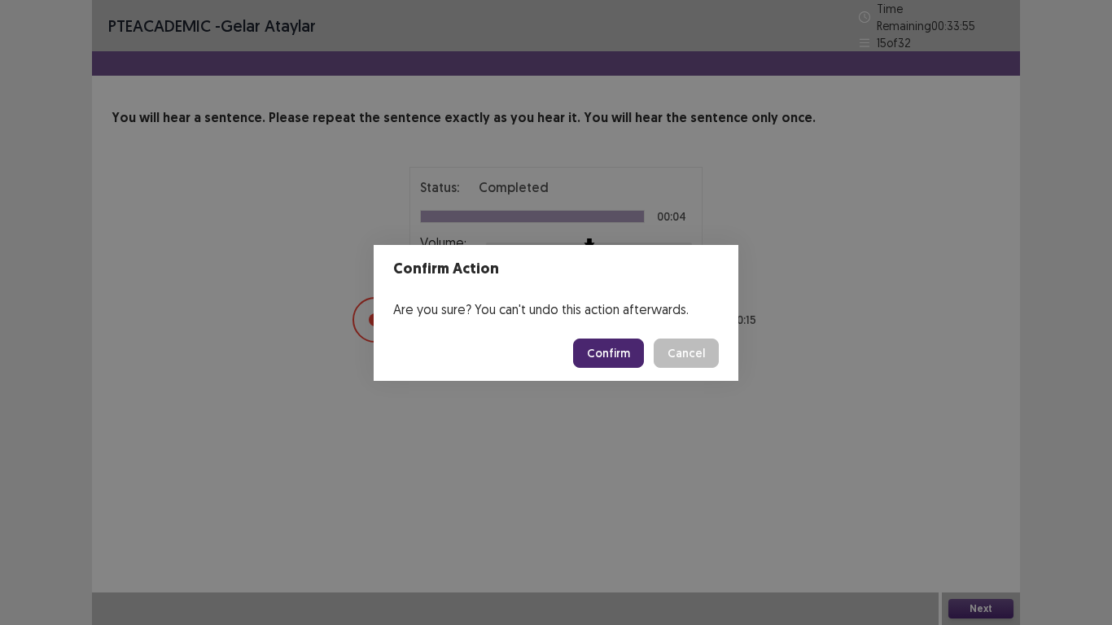
click at [615, 352] on button "Confirm" at bounding box center [608, 353] width 71 height 29
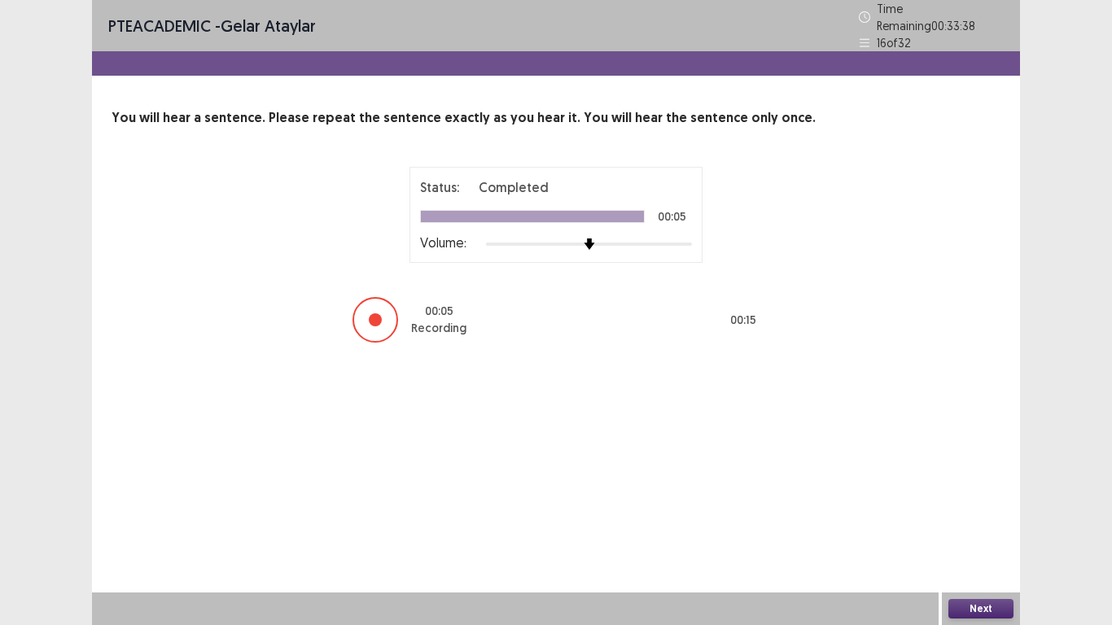
click at [967, 487] on button "Next" at bounding box center [981, 609] width 65 height 20
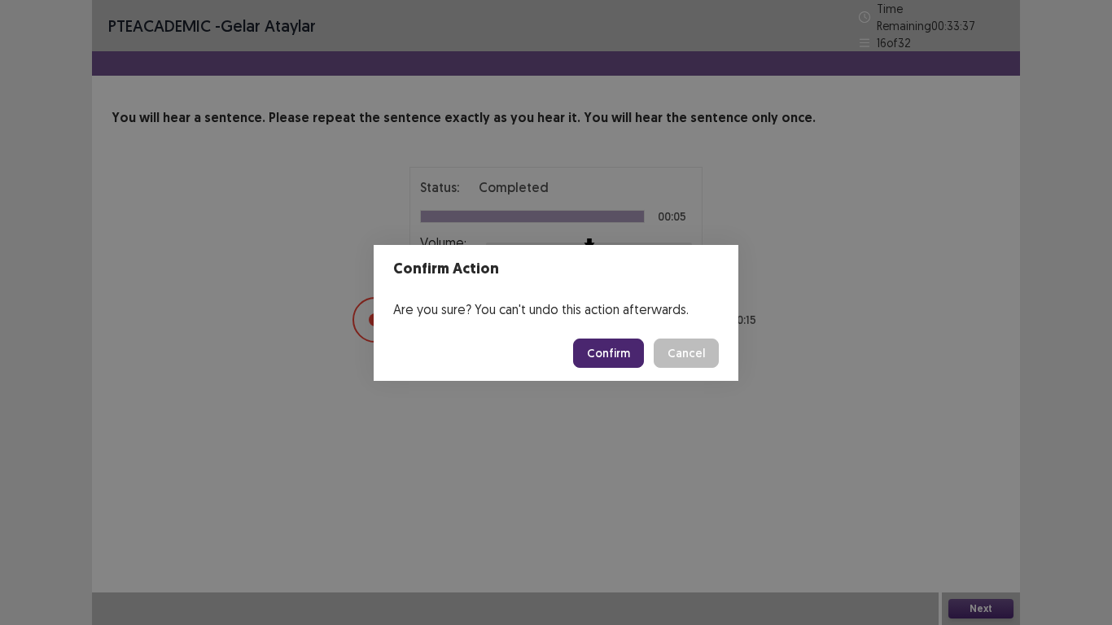
click at [593, 362] on button "Confirm" at bounding box center [608, 353] width 71 height 29
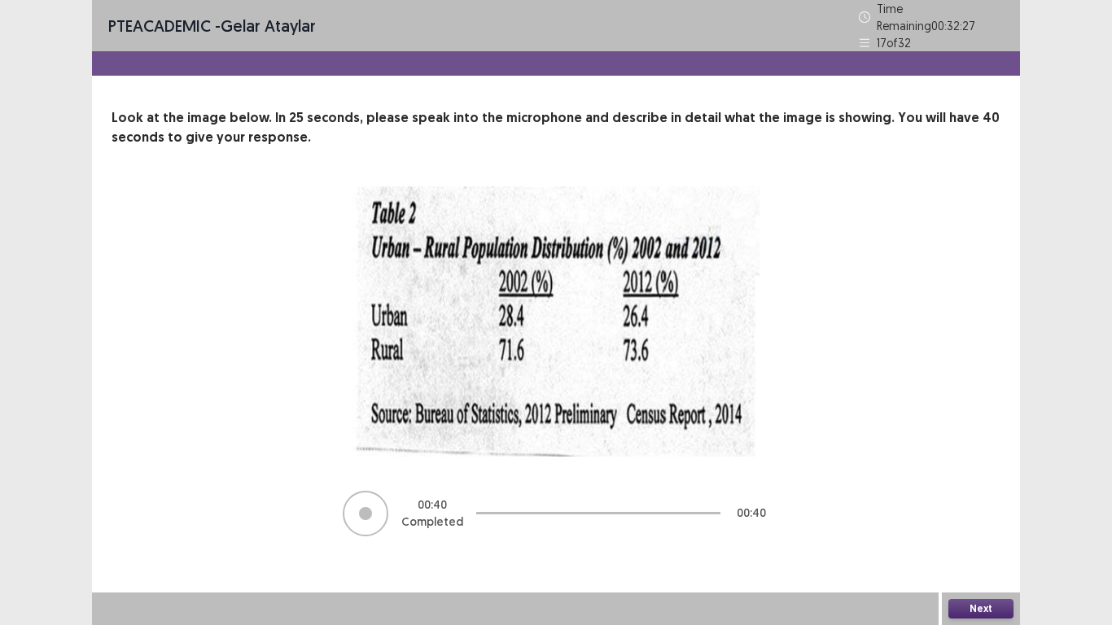
click at [984, 487] on button "Next" at bounding box center [981, 609] width 65 height 20
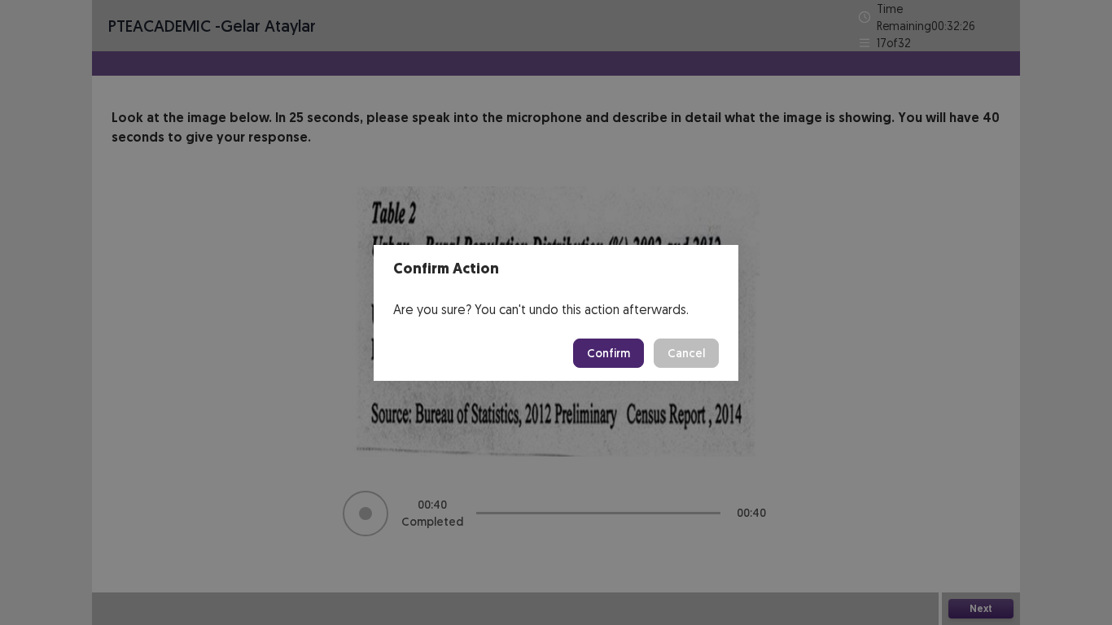
click at [622, 367] on button "Confirm" at bounding box center [608, 353] width 71 height 29
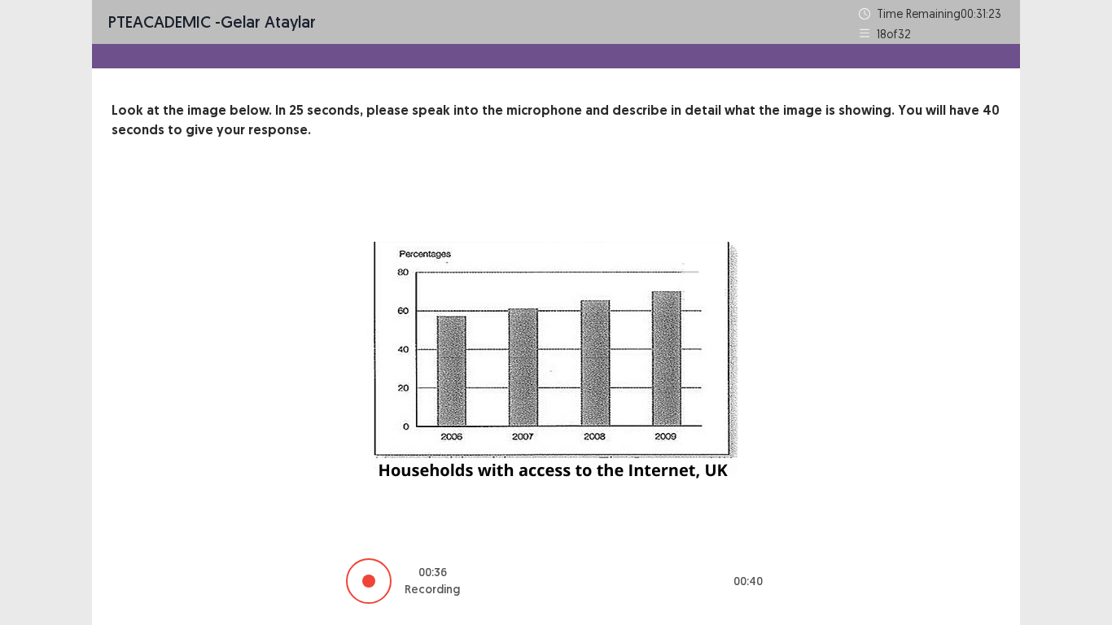
scroll to position [52, 0]
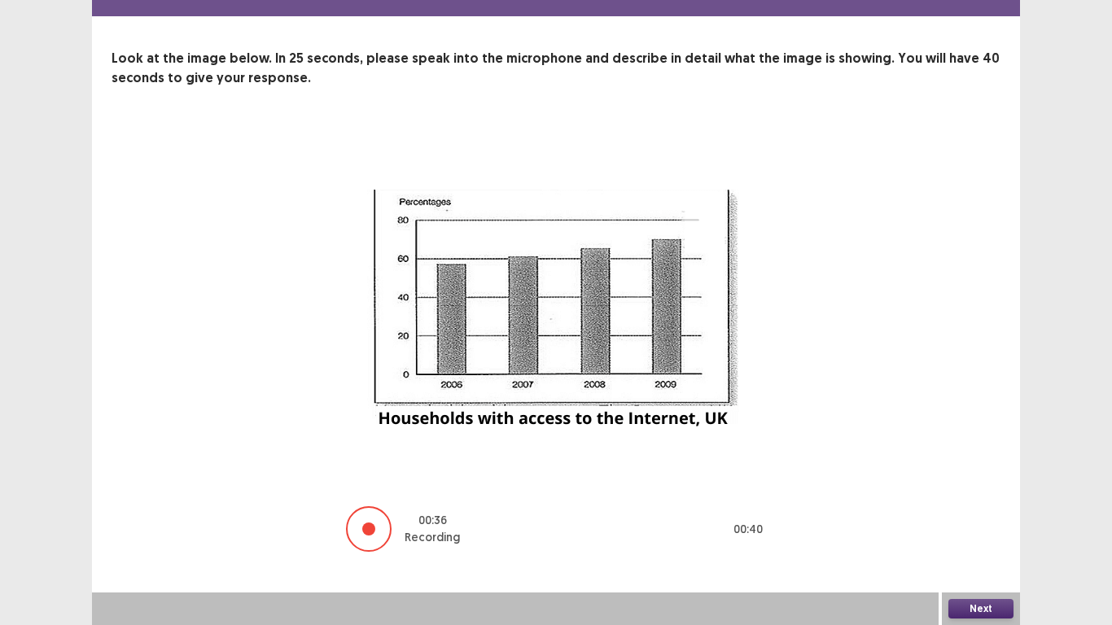
click at [994, 487] on button "Next" at bounding box center [981, 609] width 65 height 20
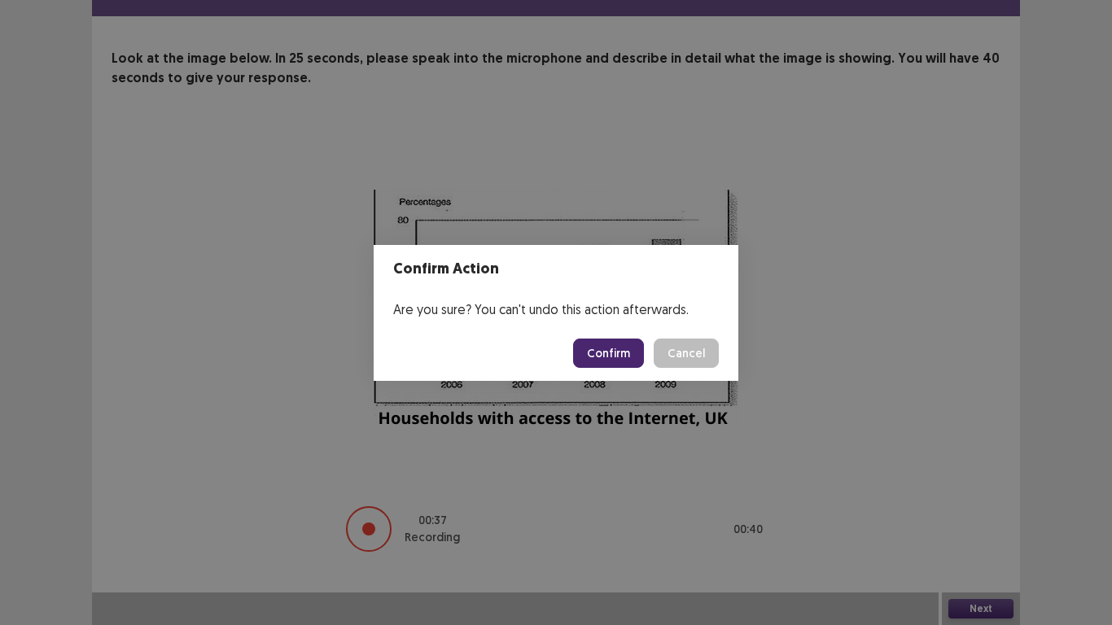
click at [620, 352] on button "Confirm" at bounding box center [608, 353] width 71 height 29
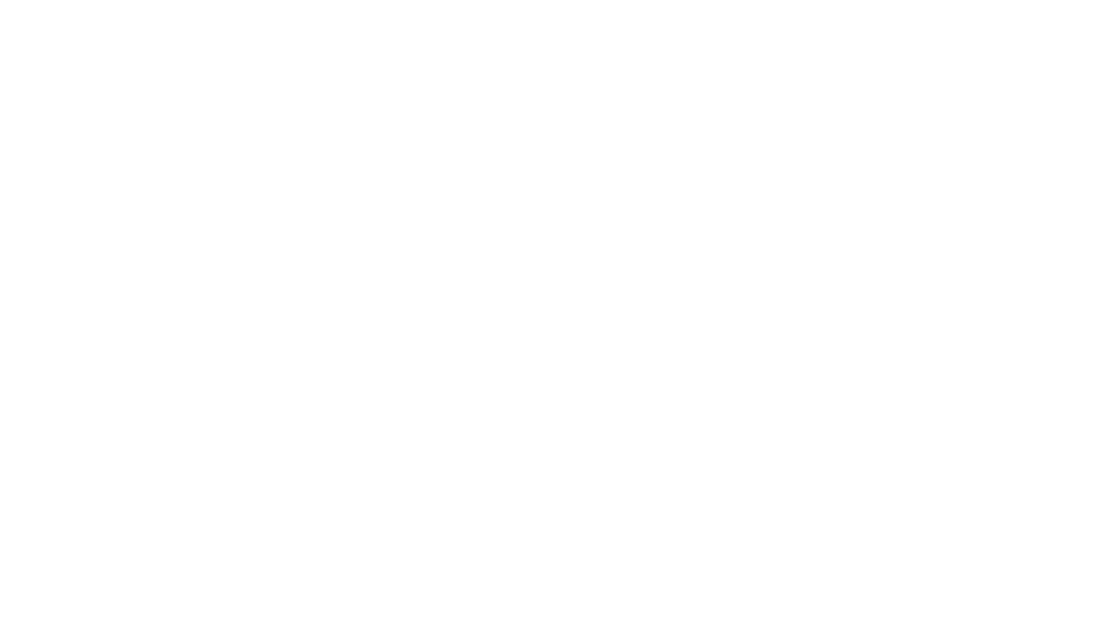
scroll to position [0, 0]
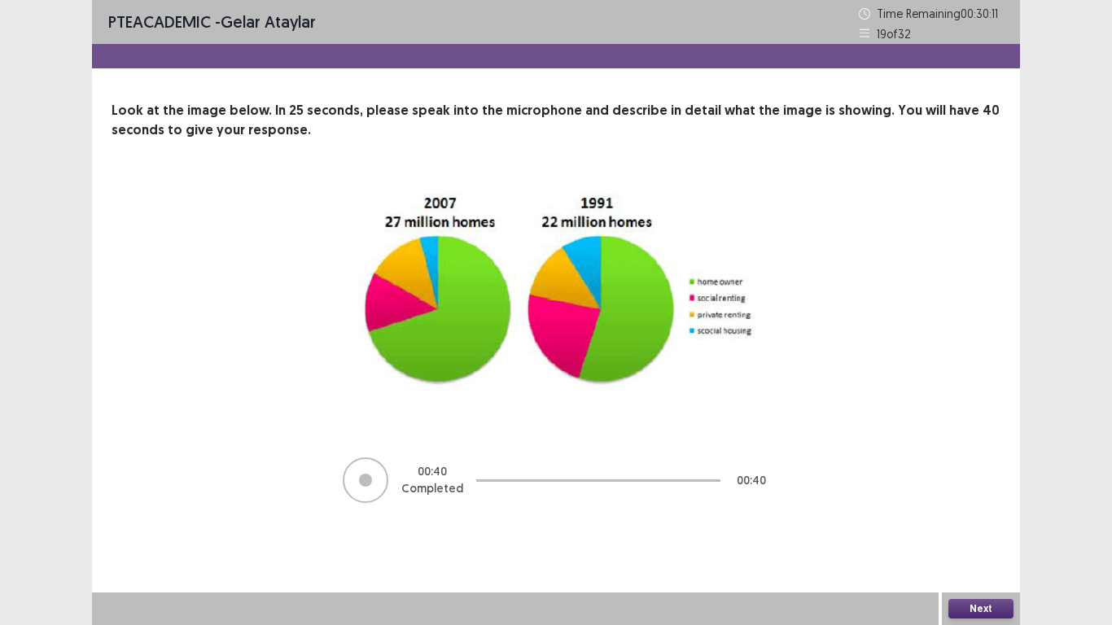
click at [972, 487] on button "Next" at bounding box center [981, 609] width 65 height 20
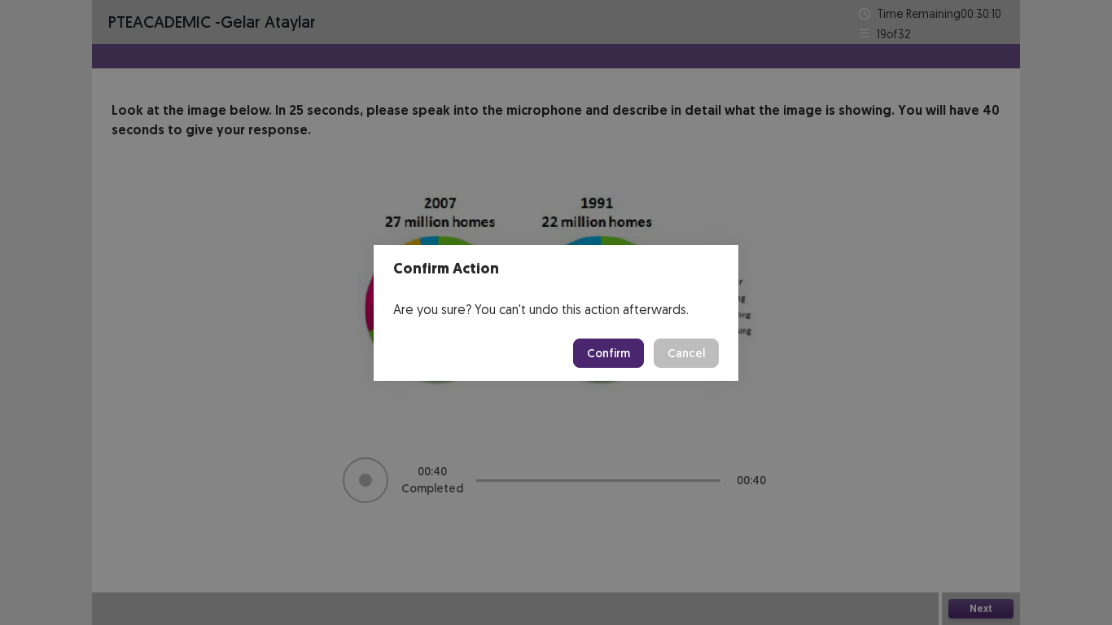
click at [609, 360] on button "Confirm" at bounding box center [608, 353] width 71 height 29
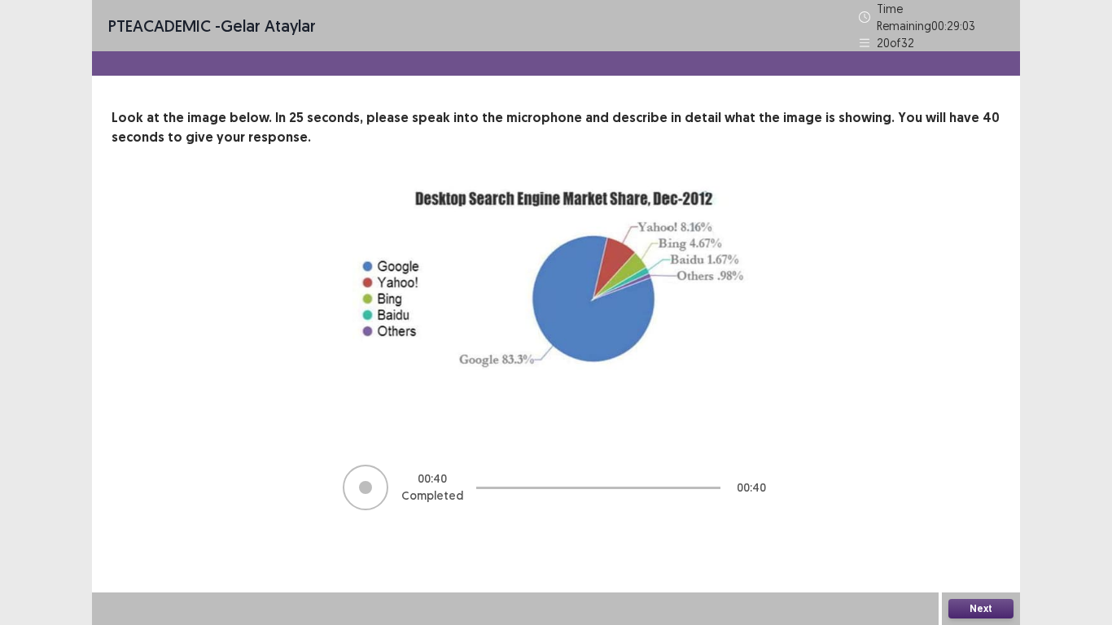
click at [978, 487] on button "Next" at bounding box center [981, 609] width 65 height 20
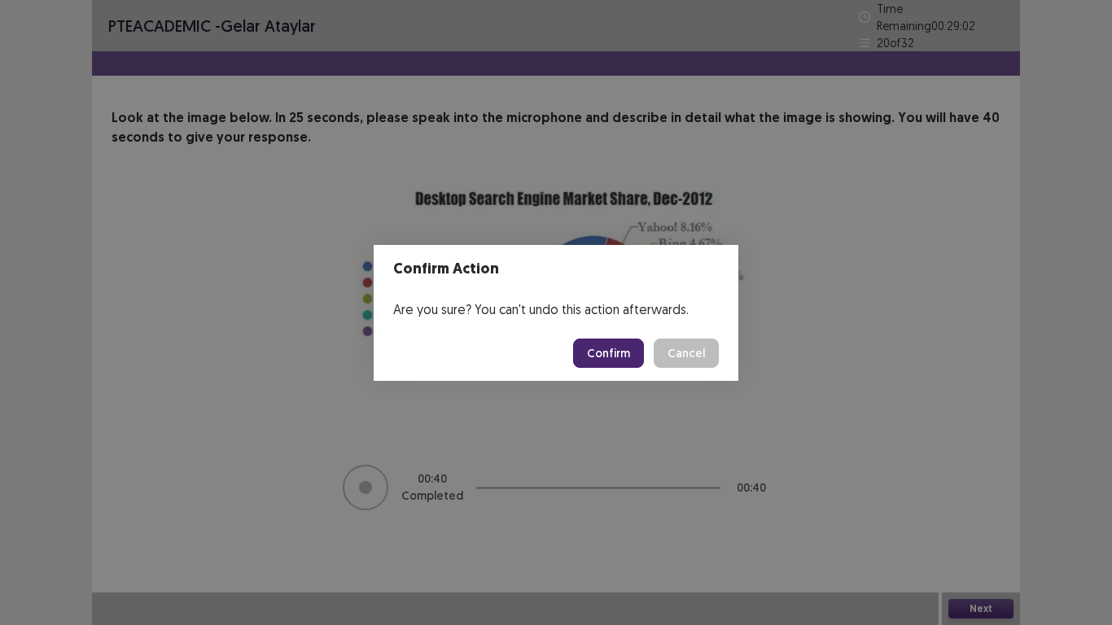
click at [614, 350] on button "Confirm" at bounding box center [608, 353] width 71 height 29
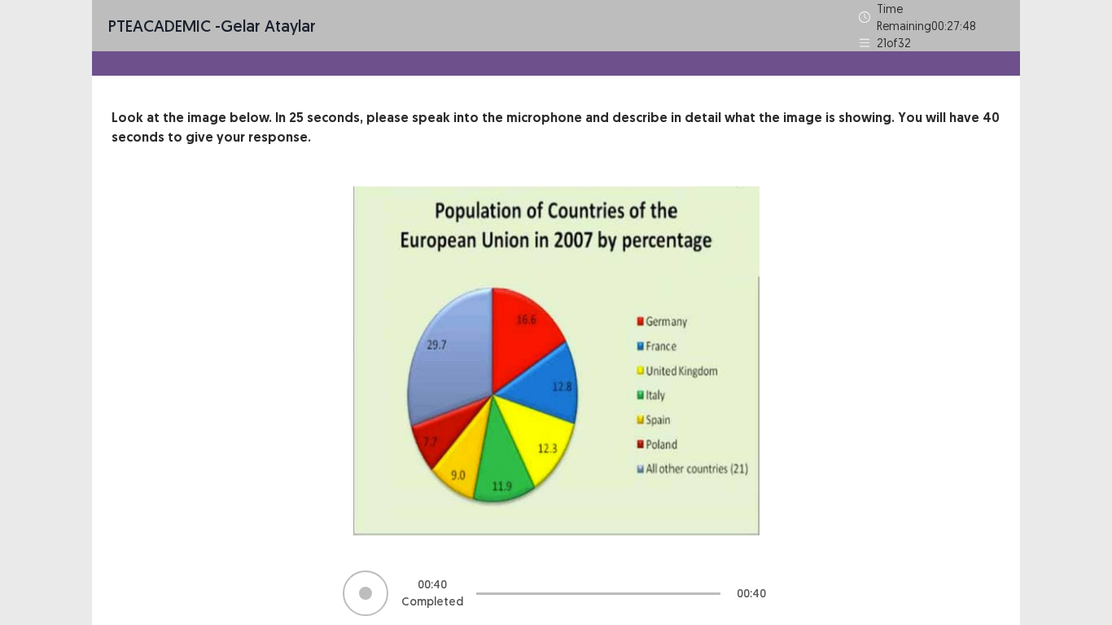
scroll to position [57, 0]
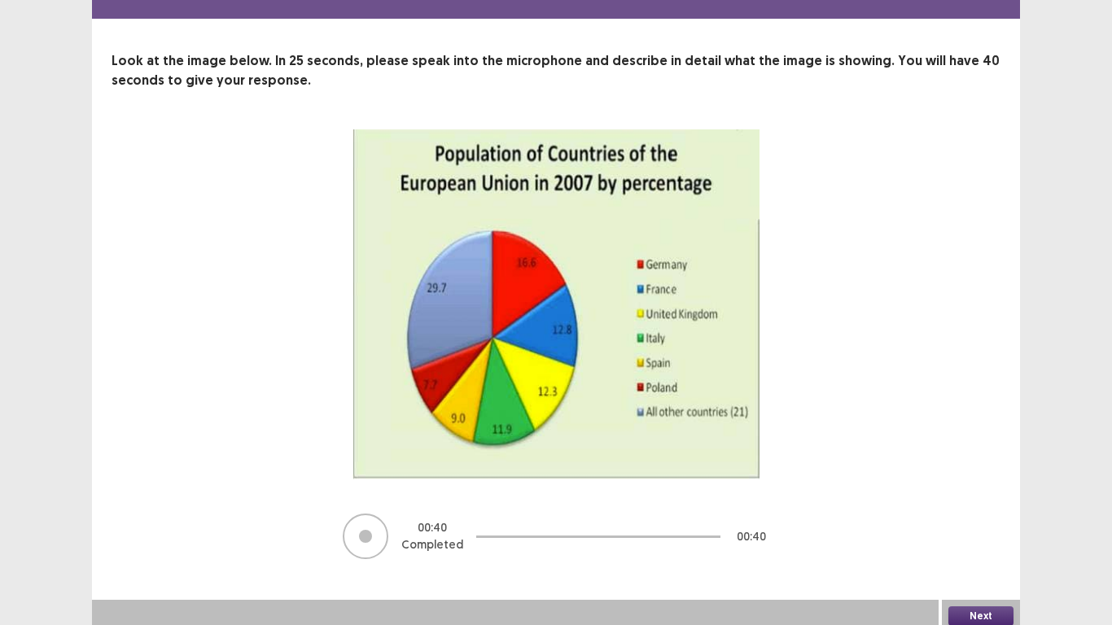
click at [976, 487] on button "Next" at bounding box center [981, 617] width 65 height 20
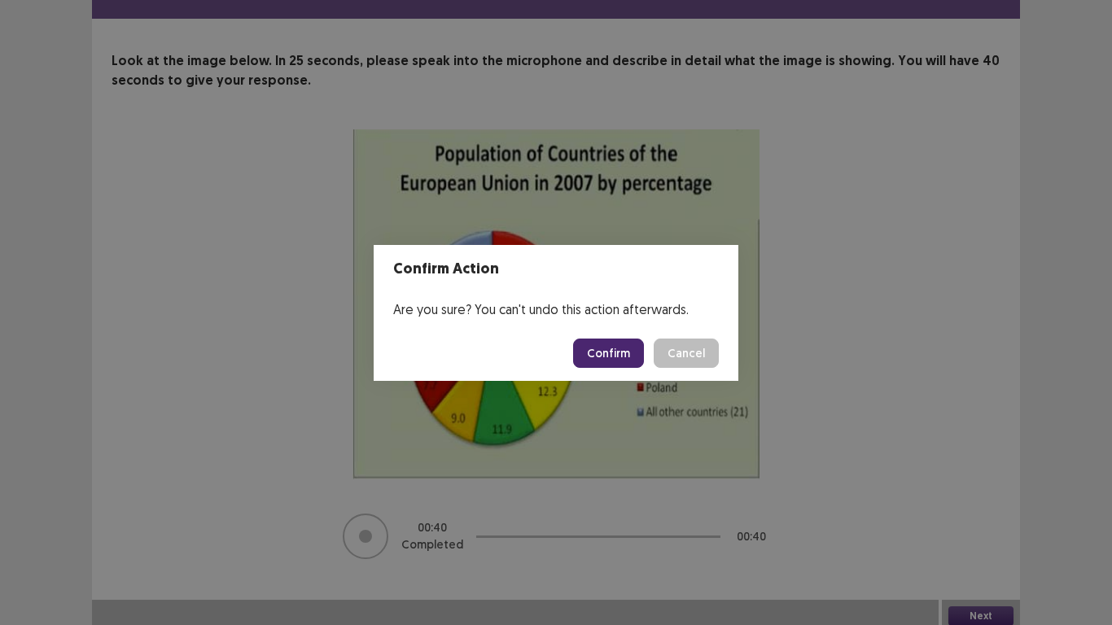
click at [609, 347] on button "Confirm" at bounding box center [608, 353] width 71 height 29
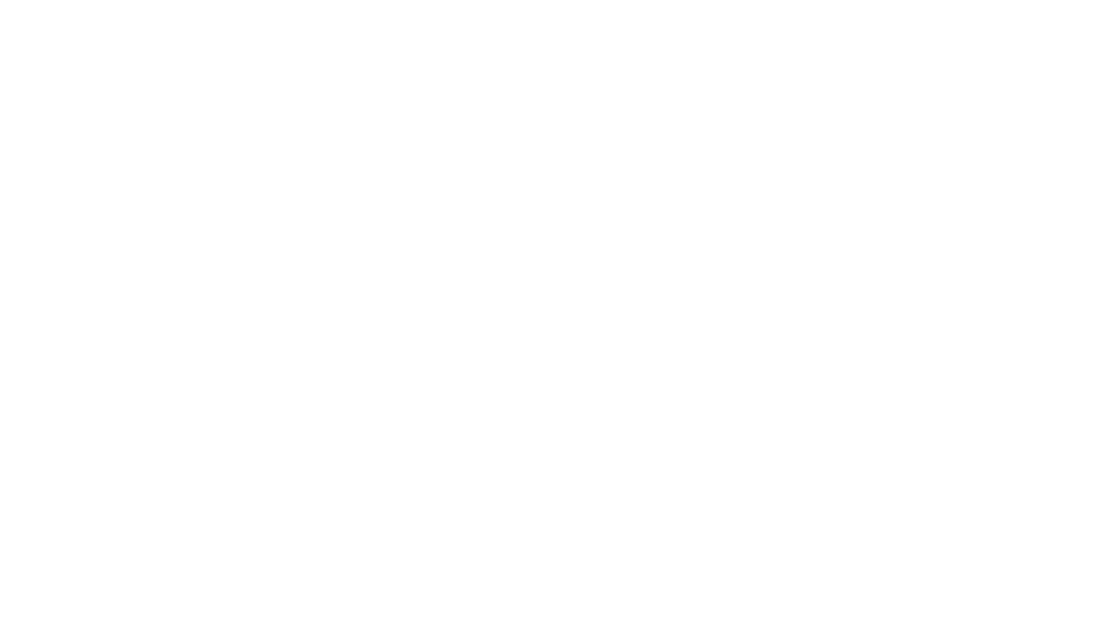
scroll to position [0, 0]
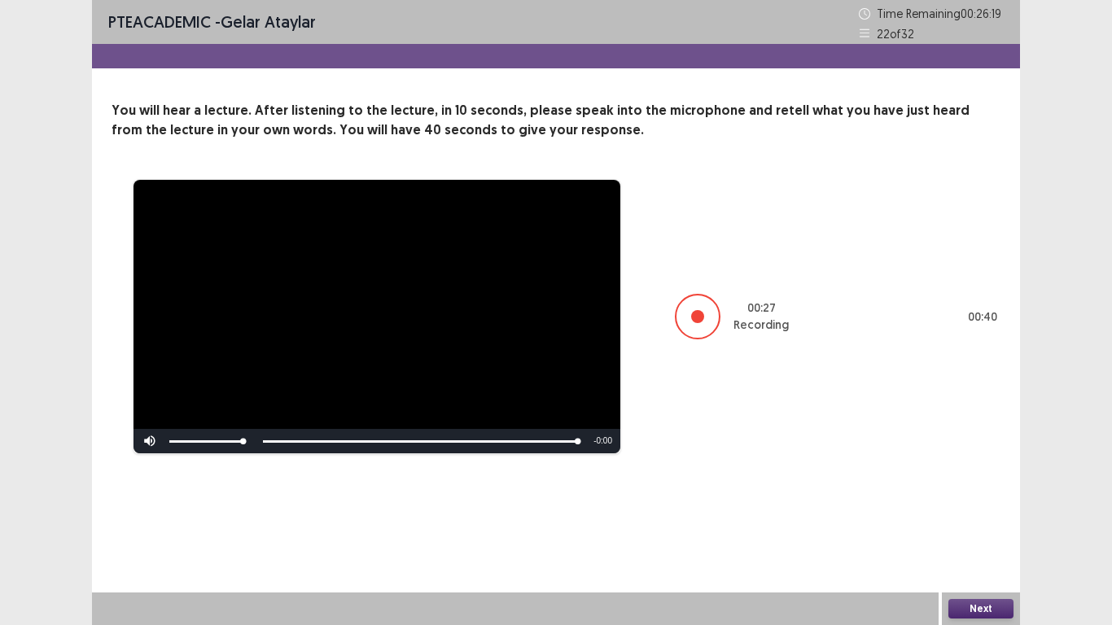
click at [997, 487] on button "Next" at bounding box center [981, 609] width 65 height 20
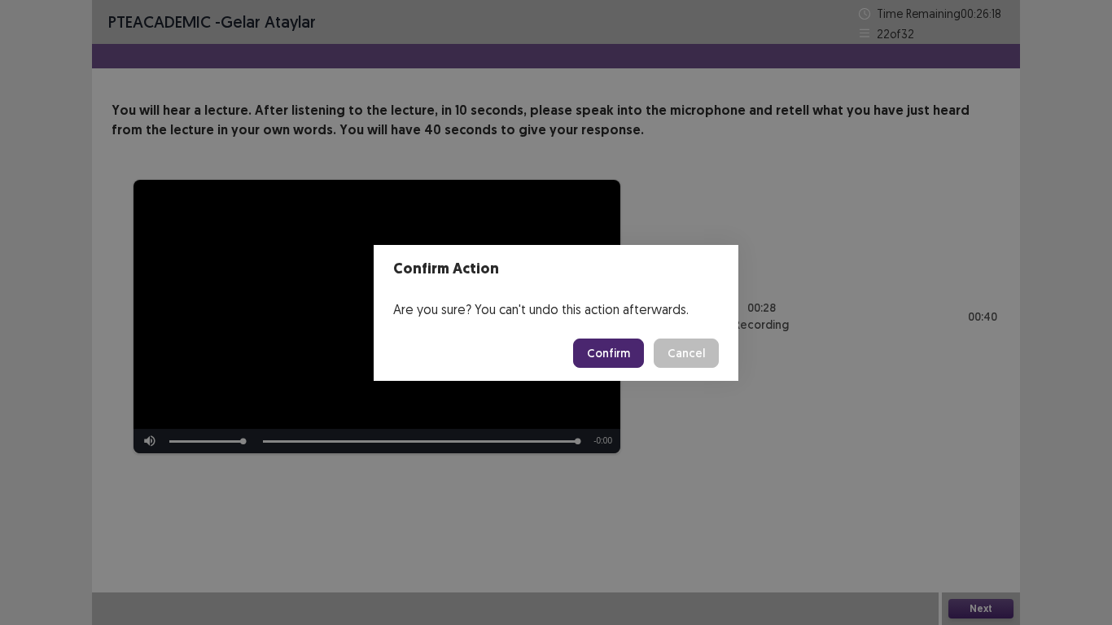
click at [620, 361] on button "Confirm" at bounding box center [608, 353] width 71 height 29
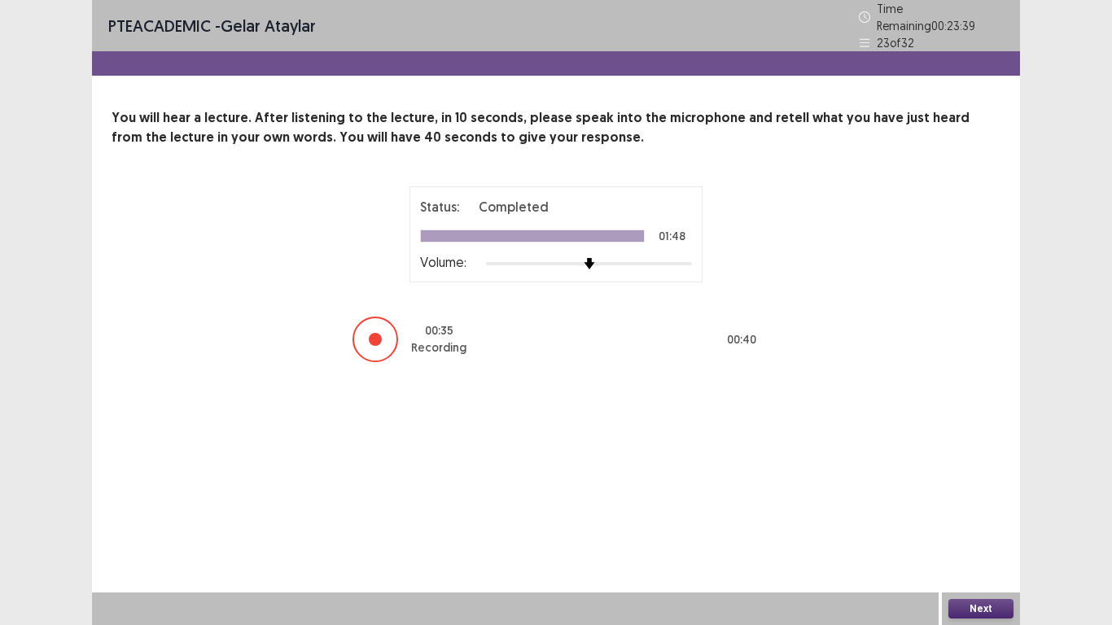
click at [994, 487] on button "Next" at bounding box center [981, 609] width 65 height 20
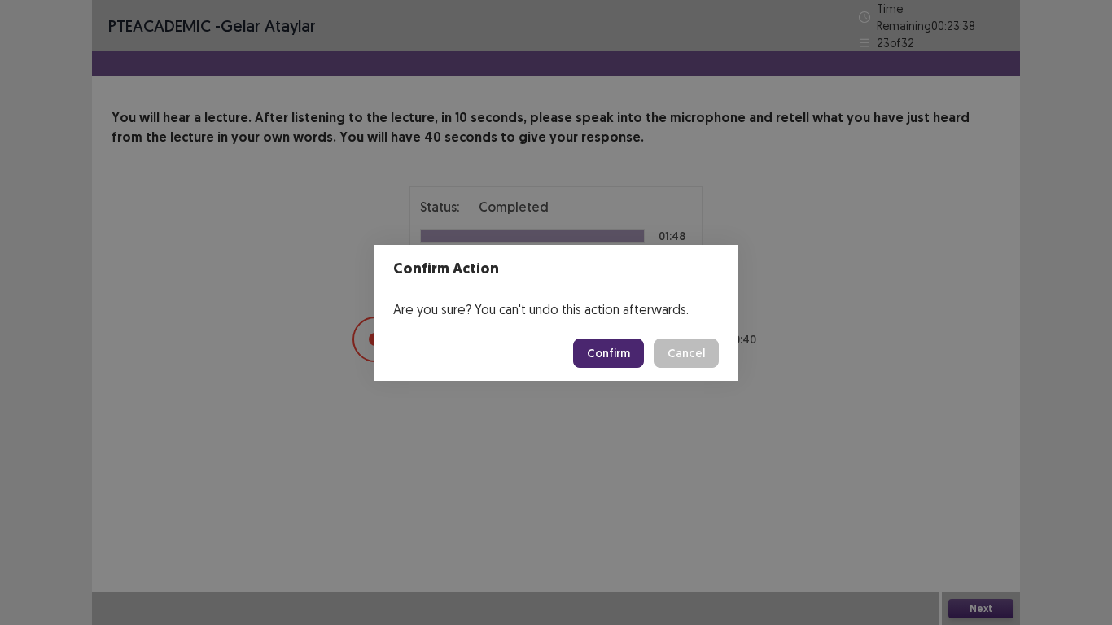
click at [615, 362] on button "Confirm" at bounding box center [608, 353] width 71 height 29
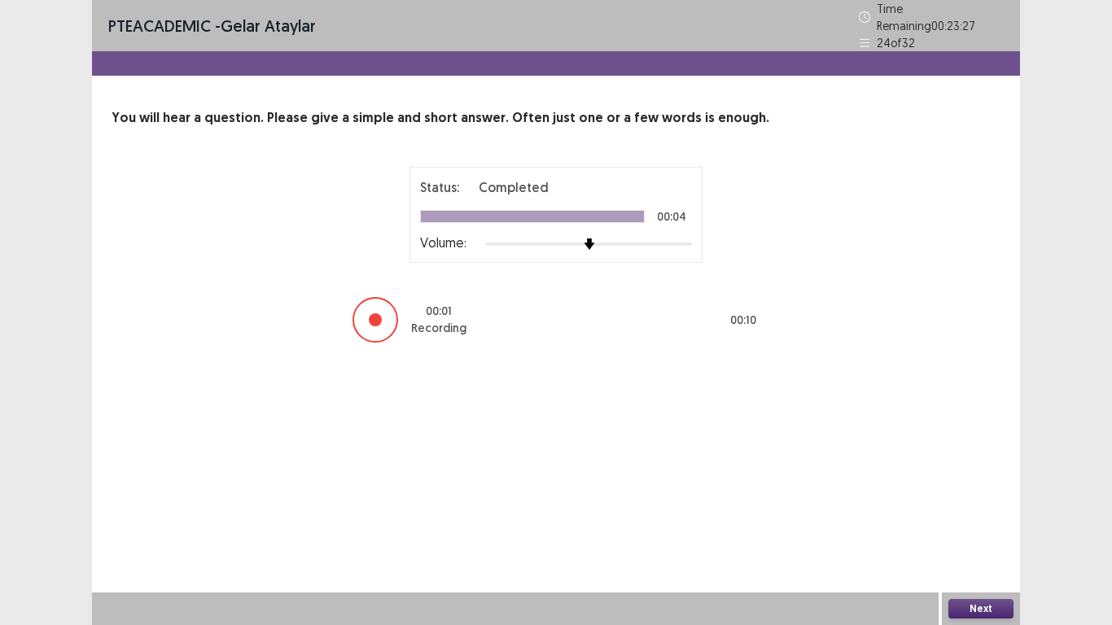
click at [986, 487] on button "Next" at bounding box center [981, 609] width 65 height 20
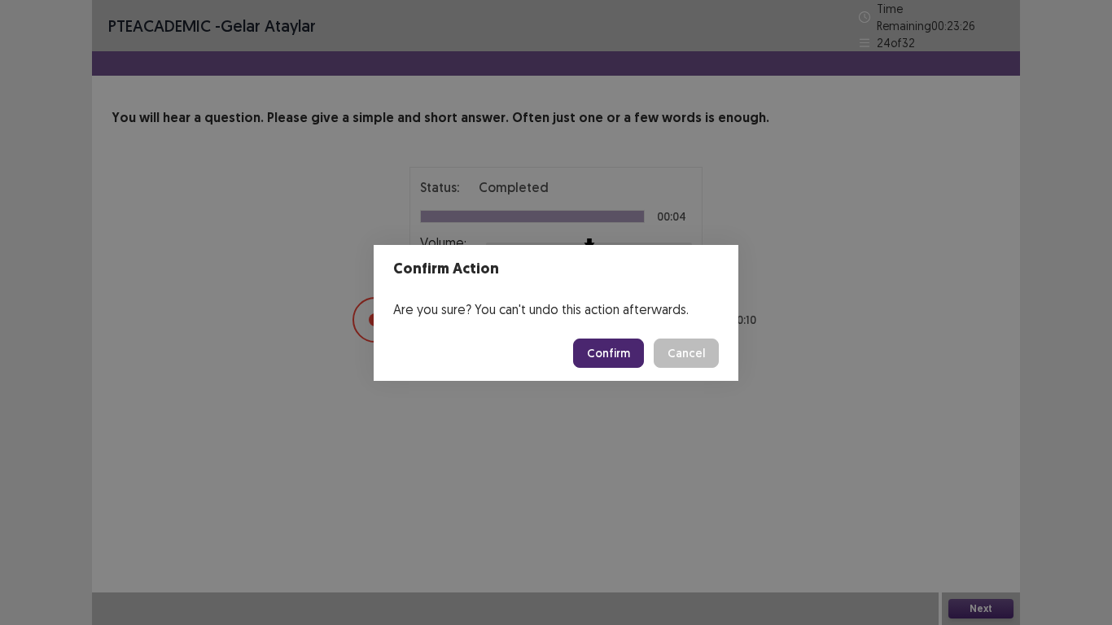
click at [621, 362] on button "Confirm" at bounding box center [608, 353] width 71 height 29
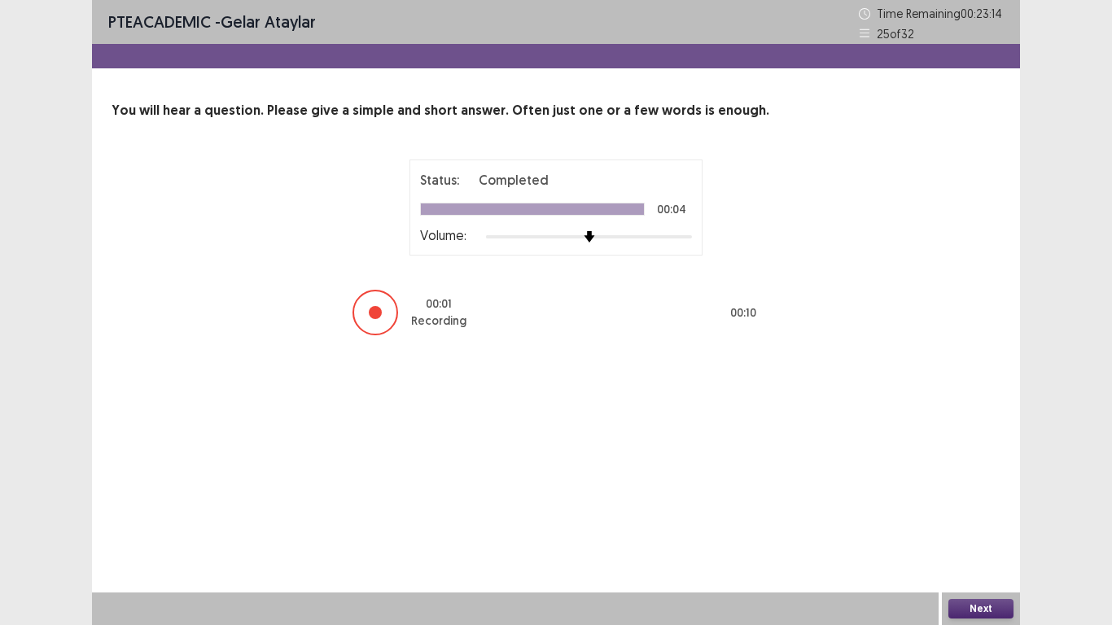
click at [992, 487] on button "Next" at bounding box center [981, 609] width 65 height 20
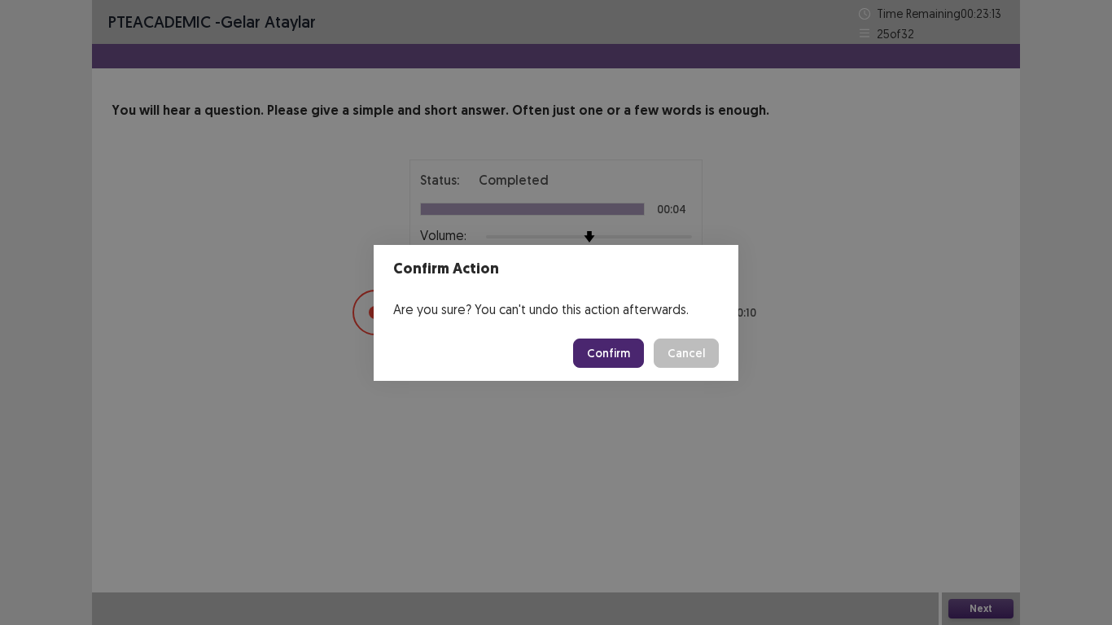
click at [615, 364] on button "Confirm" at bounding box center [608, 353] width 71 height 29
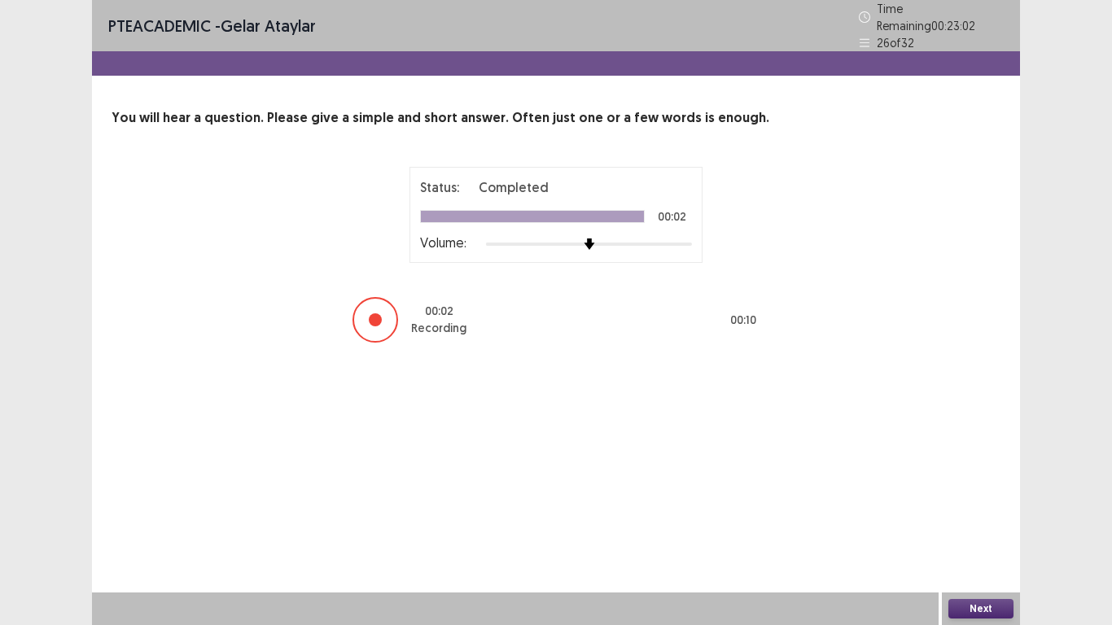
click at [975, 487] on button "Next" at bounding box center [981, 609] width 65 height 20
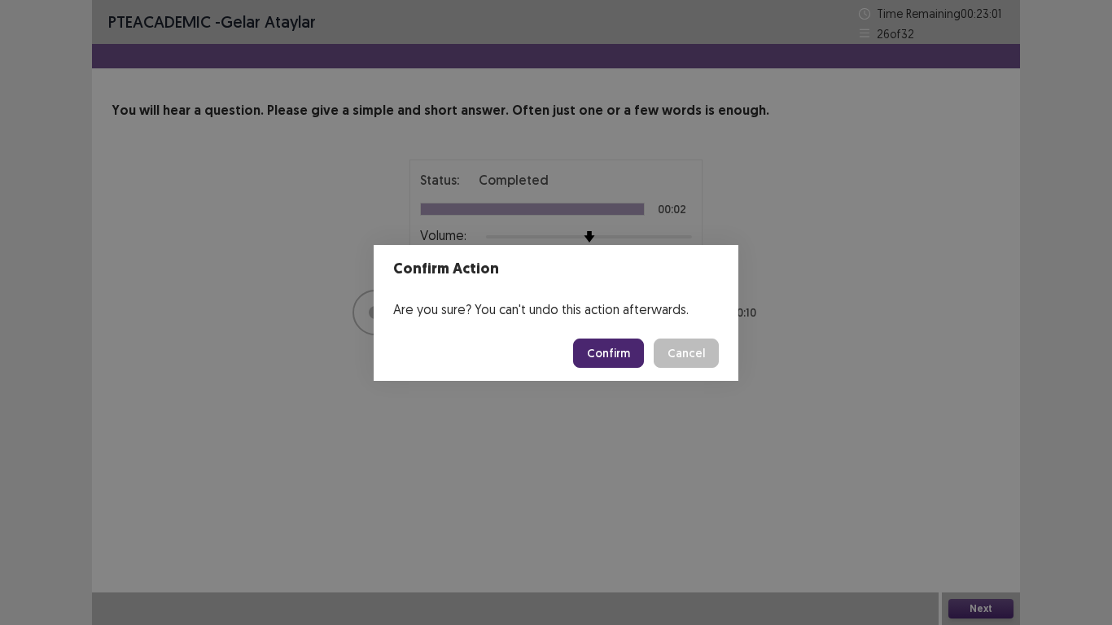
click at [614, 361] on button "Confirm" at bounding box center [608, 353] width 71 height 29
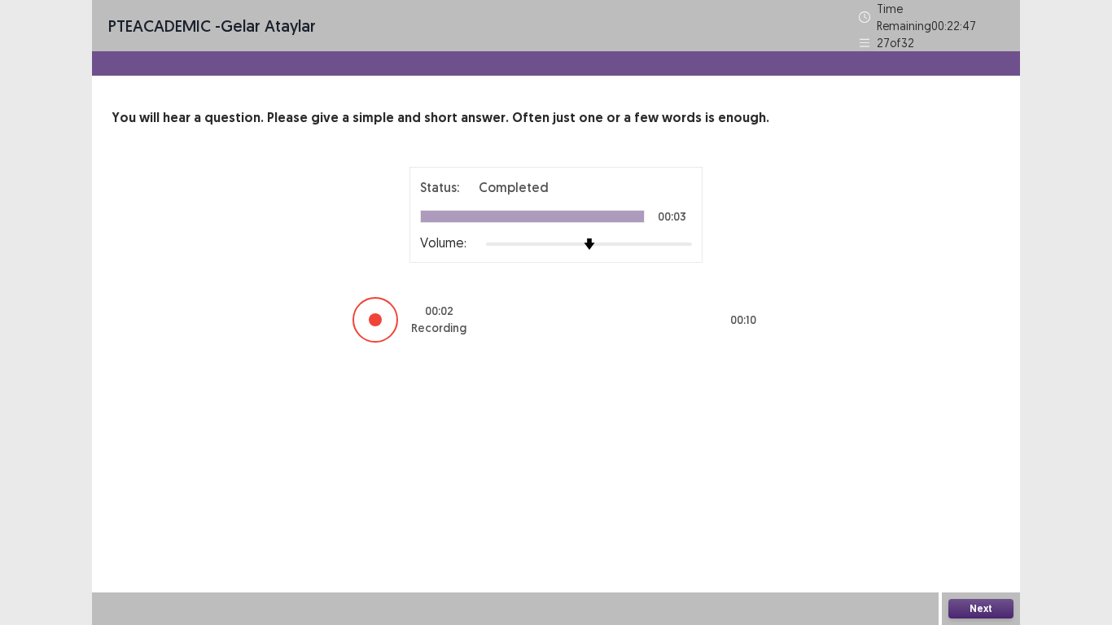
click at [982, 487] on button "Next" at bounding box center [981, 609] width 65 height 20
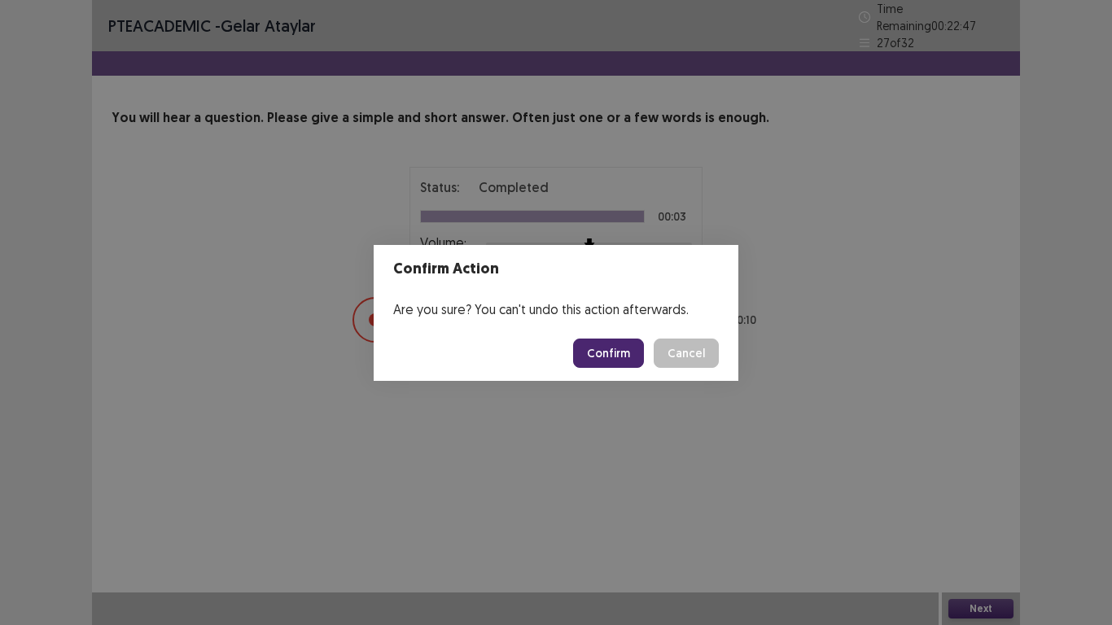
click at [615, 362] on button "Confirm" at bounding box center [608, 353] width 71 height 29
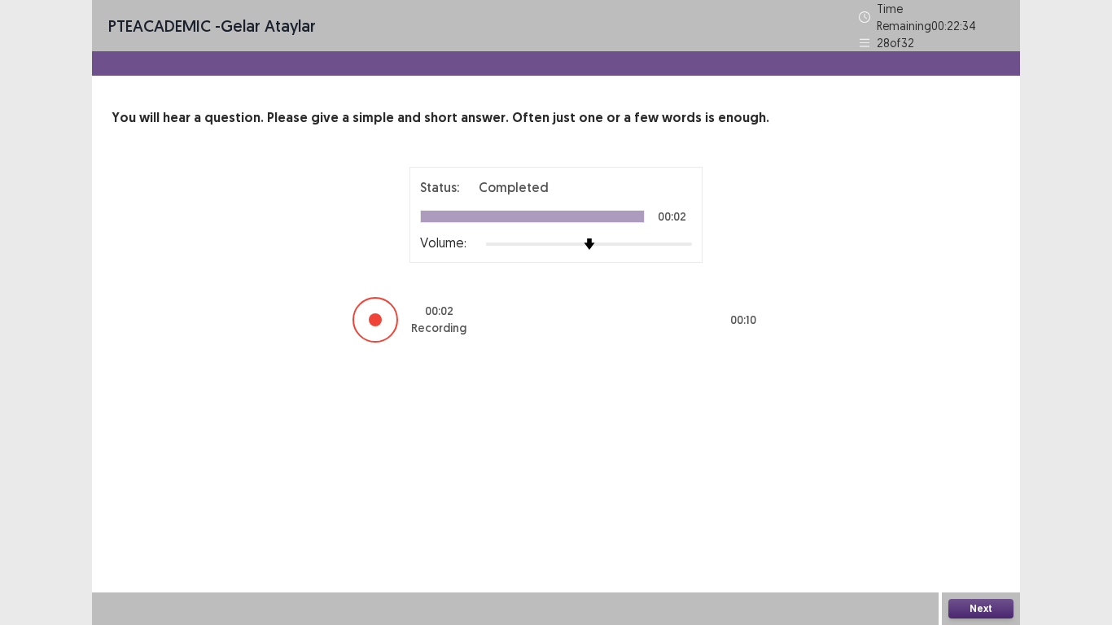
click at [990, 487] on button "Next" at bounding box center [981, 609] width 65 height 20
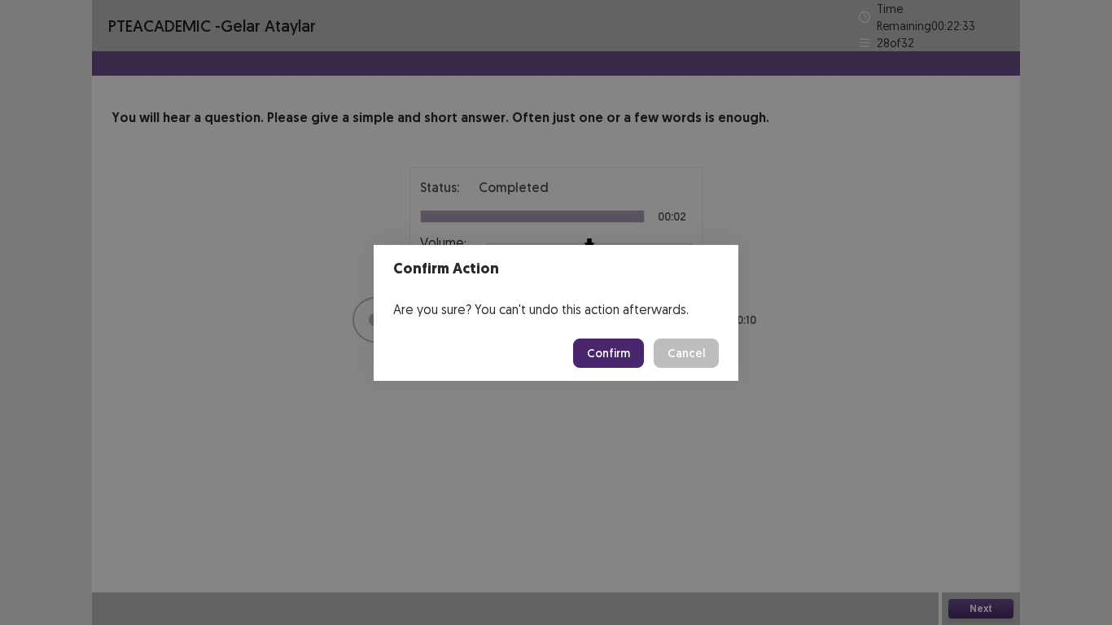
click at [599, 356] on button "Confirm" at bounding box center [608, 353] width 71 height 29
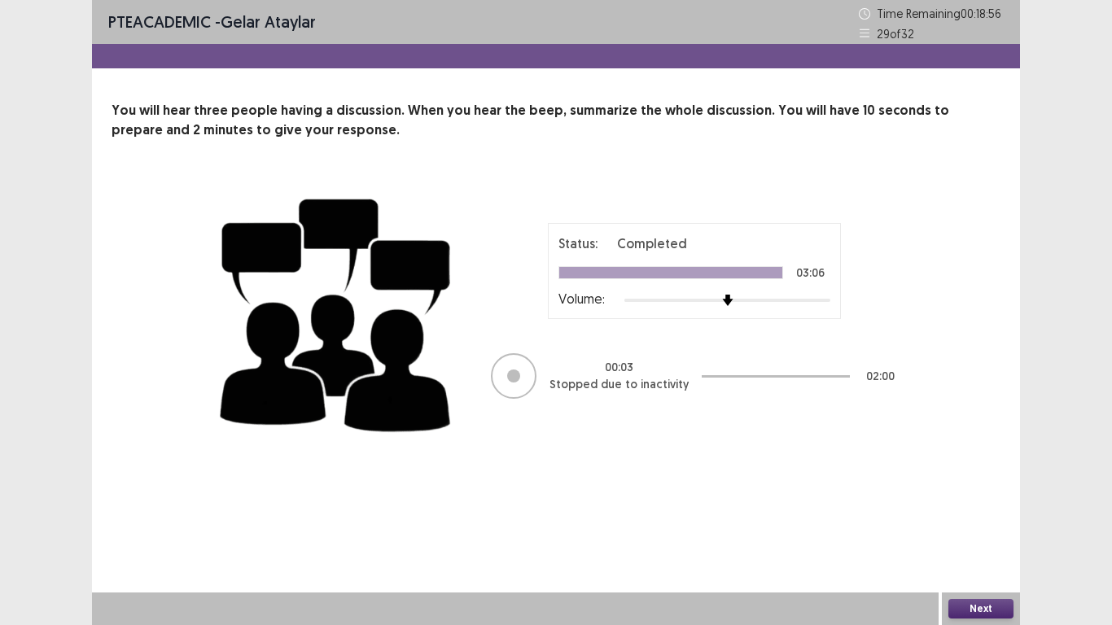
click at [976, 487] on button "Next" at bounding box center [981, 609] width 65 height 20
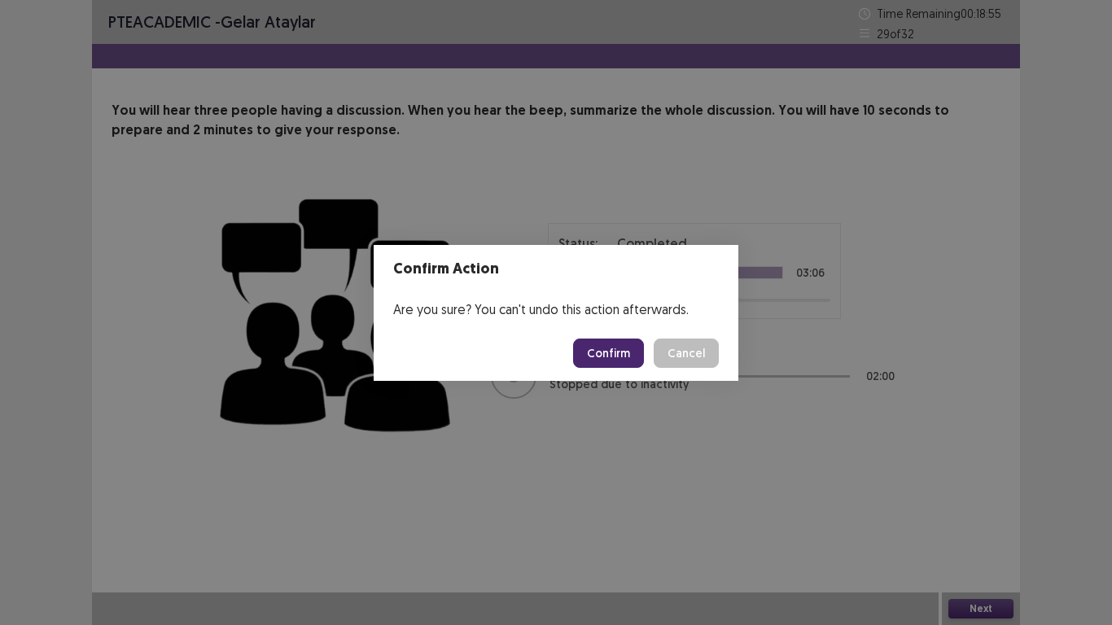
click at [612, 360] on button "Confirm" at bounding box center [608, 353] width 71 height 29
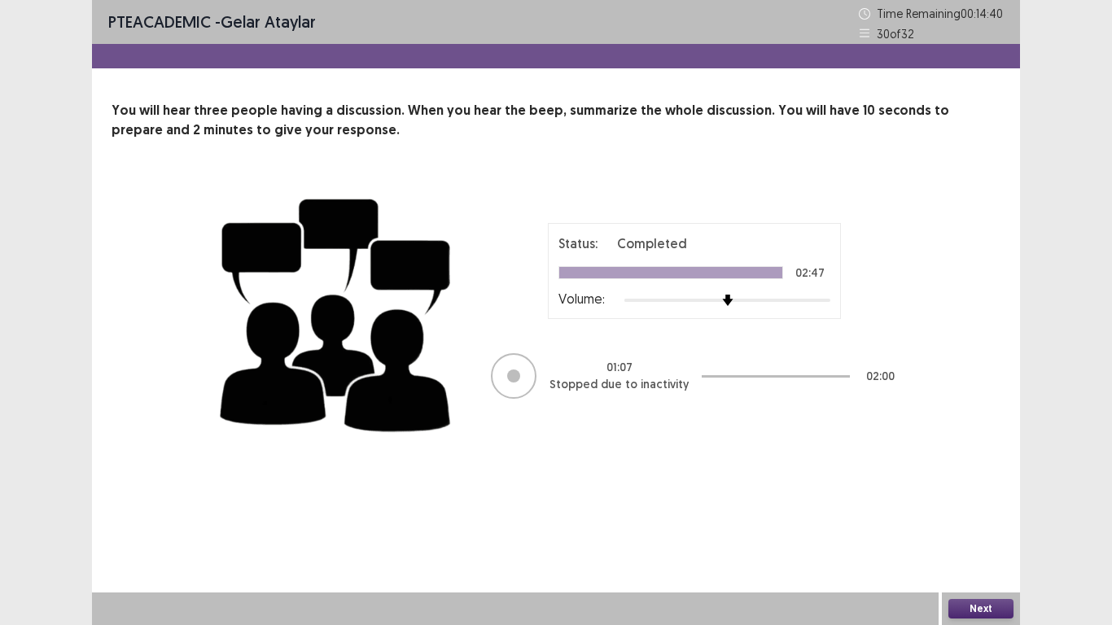
click at [984, 487] on button "Next" at bounding box center [981, 609] width 65 height 20
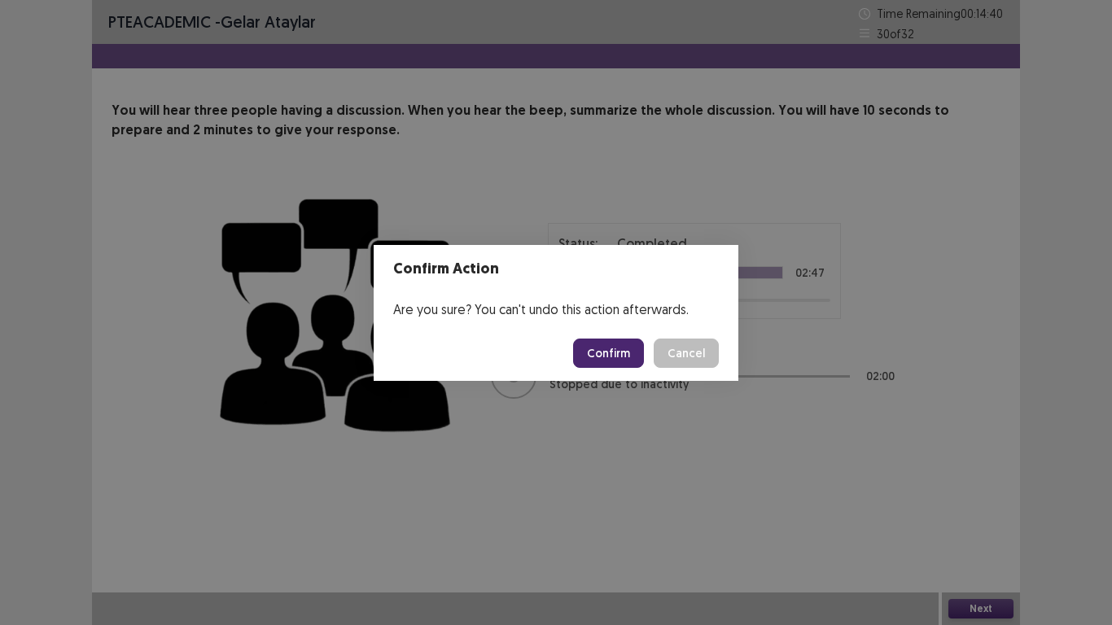
click at [630, 351] on button "Confirm" at bounding box center [608, 353] width 71 height 29
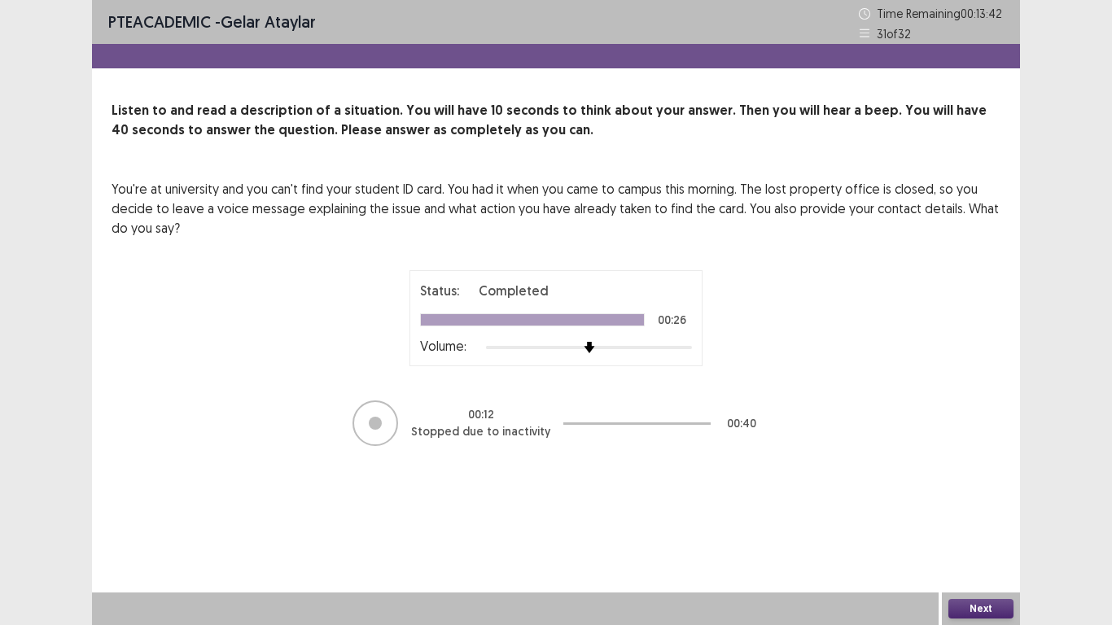
click at [979, 487] on button "Next" at bounding box center [981, 609] width 65 height 20
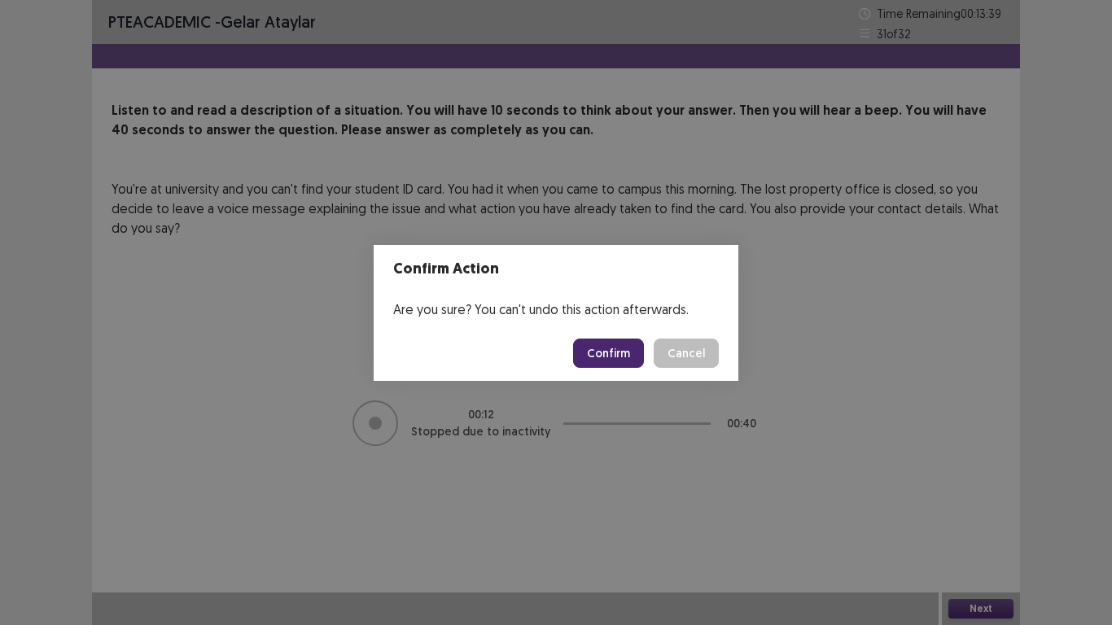
click at [606, 362] on button "Confirm" at bounding box center [608, 353] width 71 height 29
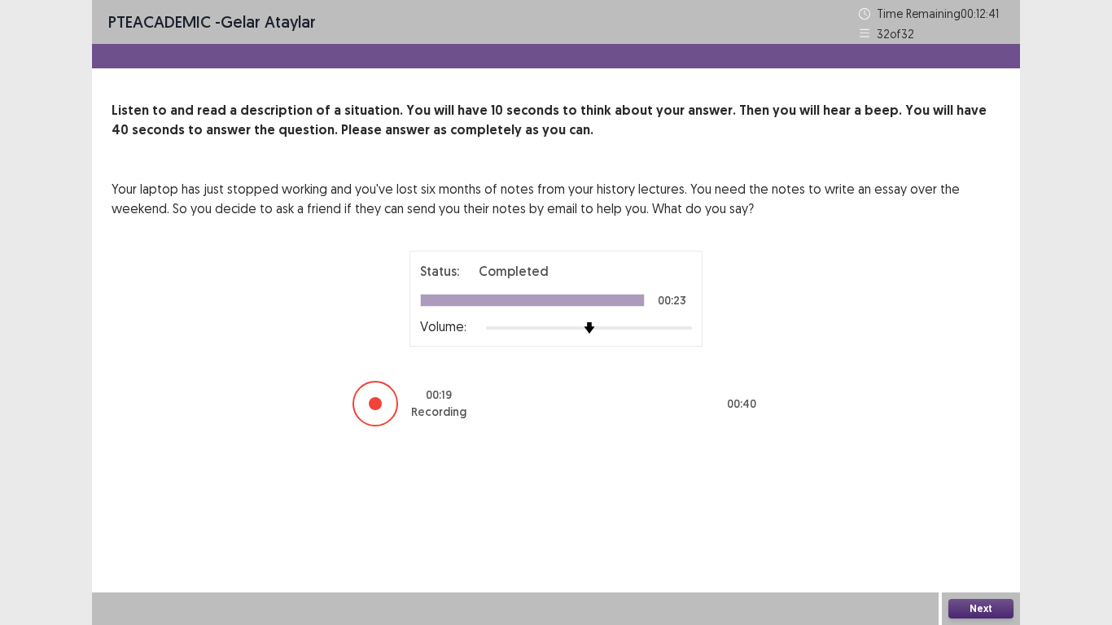
click at [979, 487] on button "Next" at bounding box center [981, 609] width 65 height 20
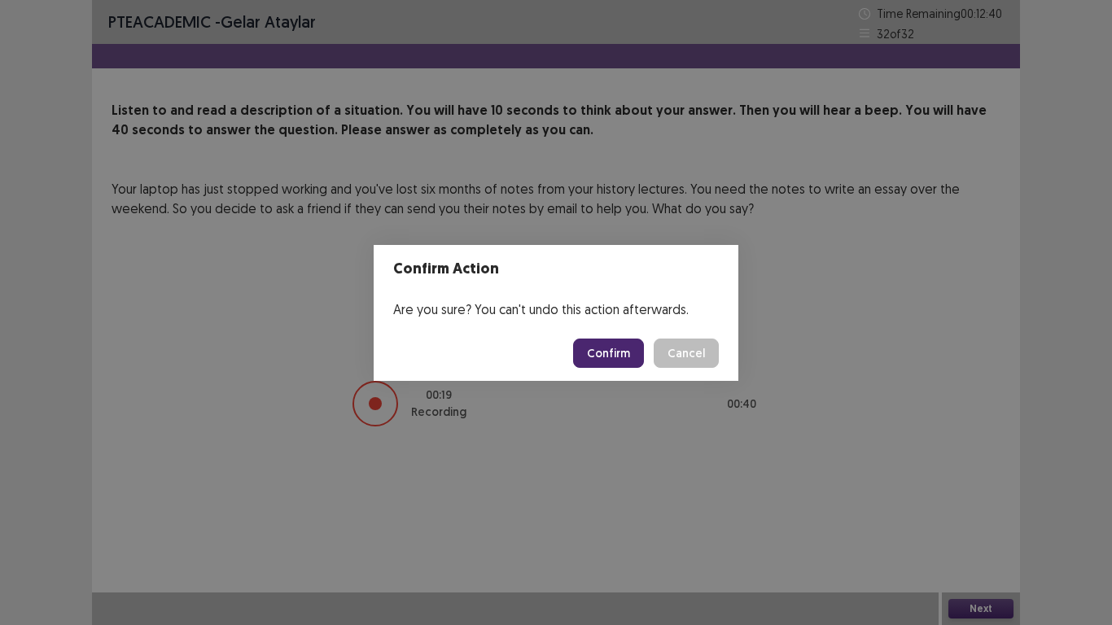
click at [616, 361] on button "Confirm" at bounding box center [608, 353] width 71 height 29
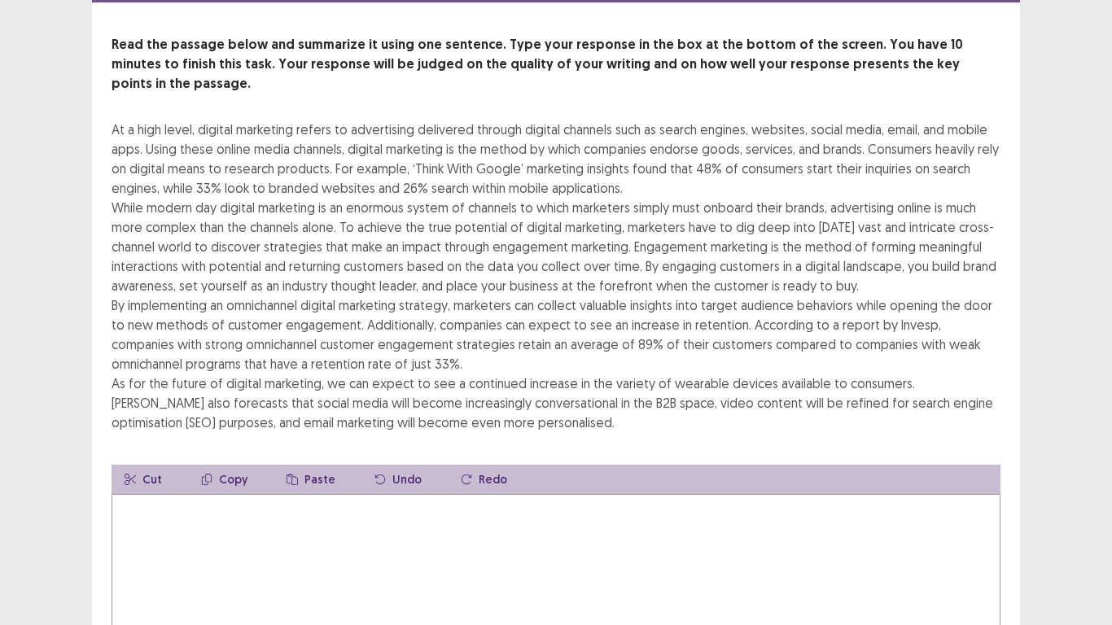
scroll to position [70, 0]
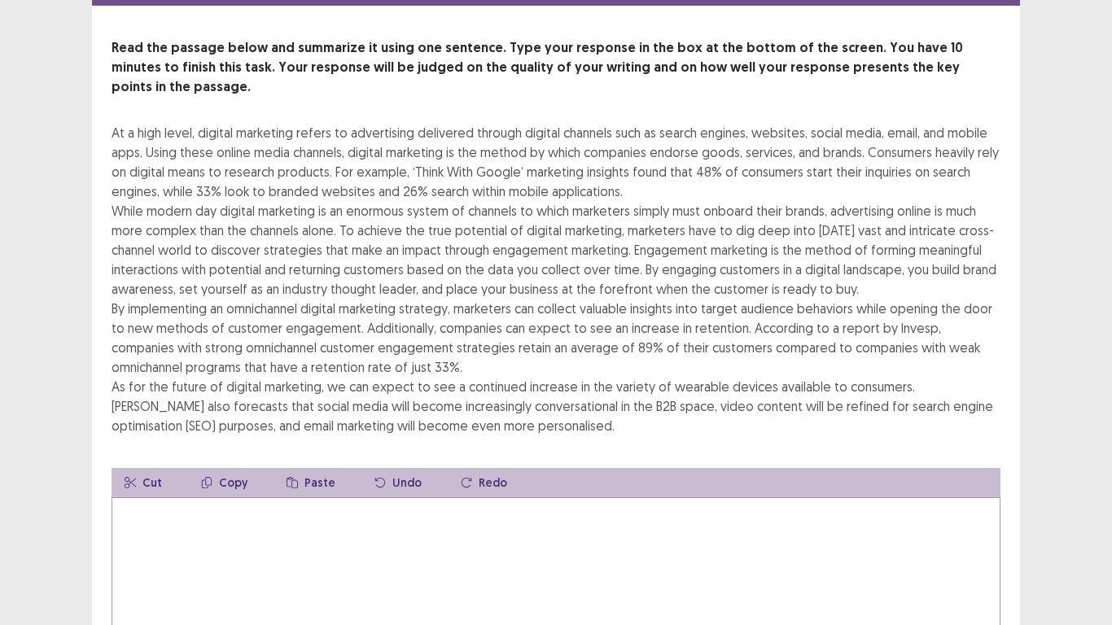
click at [388, 487] on textarea at bounding box center [556, 587] width 889 height 179
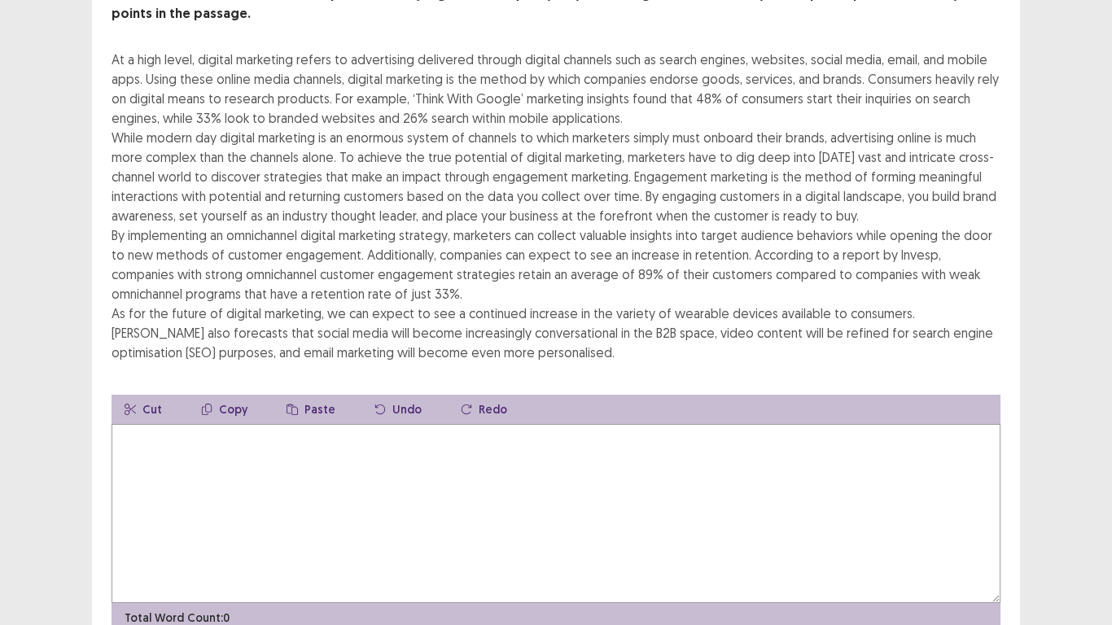
scroll to position [142, 0]
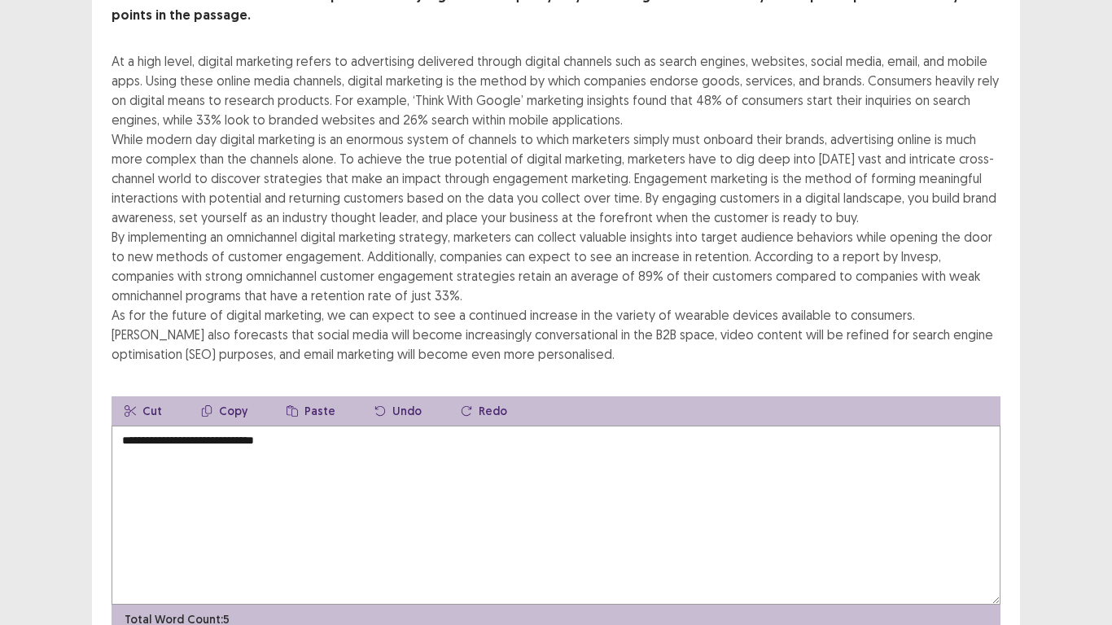
click at [305, 426] on textarea "**********" at bounding box center [556, 515] width 889 height 179
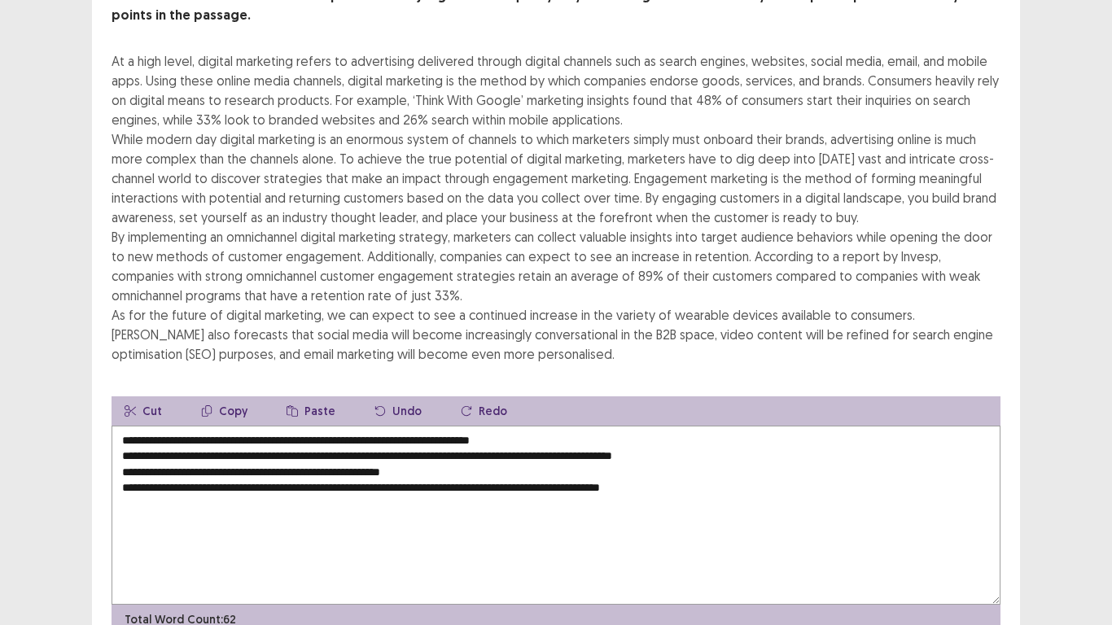
click at [121, 435] on textarea "**********" at bounding box center [556, 515] width 889 height 179
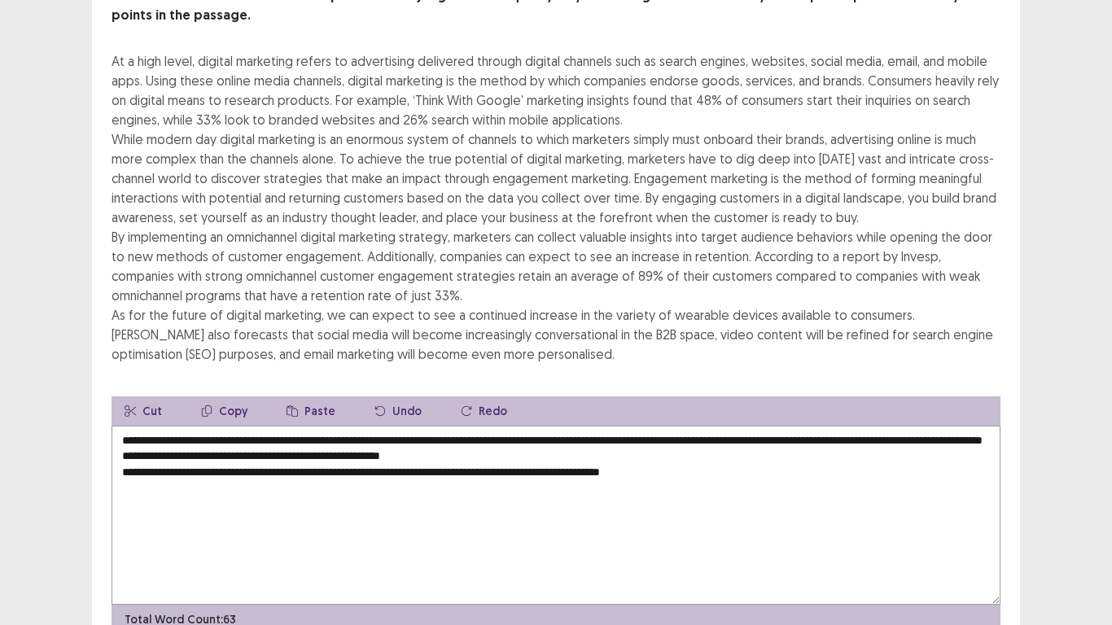
click at [118, 449] on textarea "**********" at bounding box center [556, 515] width 889 height 179
click at [118, 451] on textarea "**********" at bounding box center [556, 515] width 889 height 179
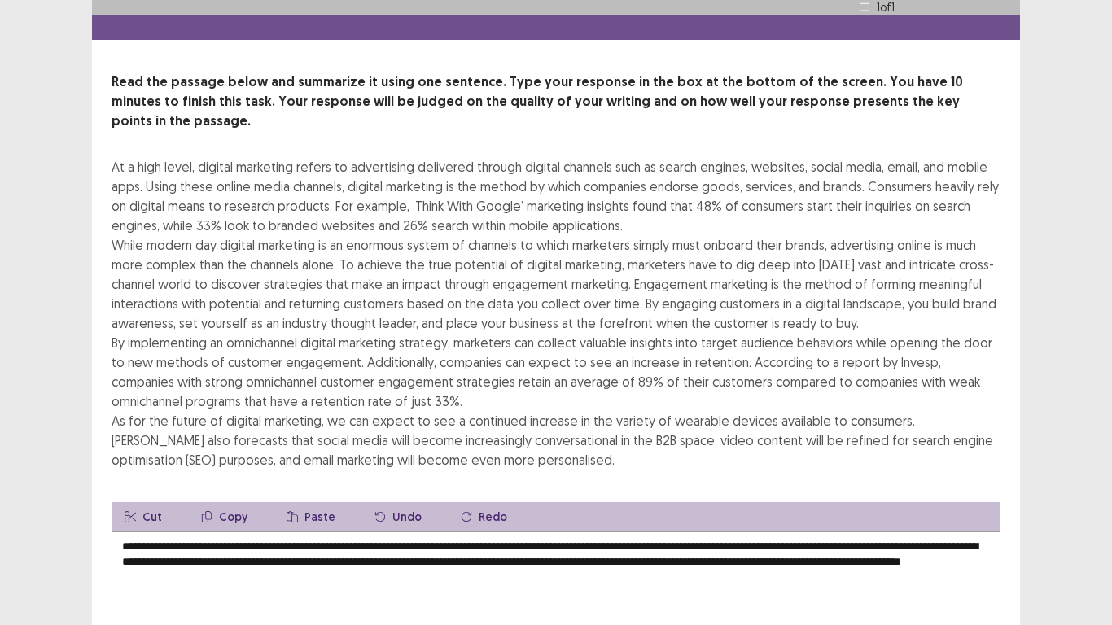
scroll to position [82, 0]
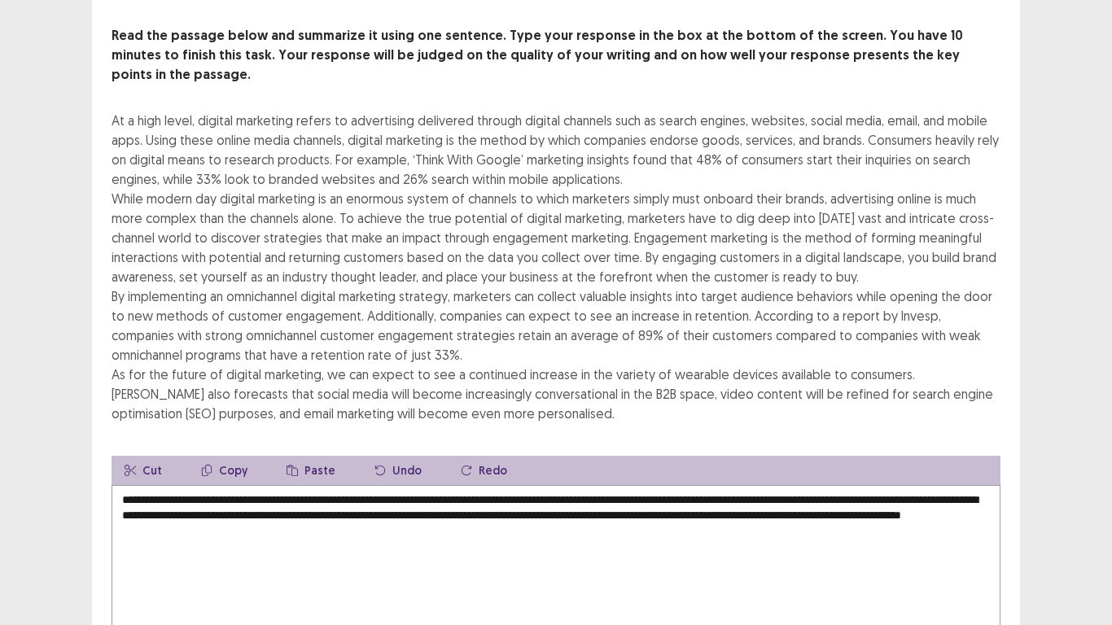
click at [928, 487] on textarea "**********" at bounding box center [556, 574] width 889 height 179
click at [372, 487] on textarea "**********" at bounding box center [556, 574] width 889 height 179
click at [648, 487] on textarea "**********" at bounding box center [556, 574] width 889 height 179
click at [659, 487] on textarea "**********" at bounding box center [556, 574] width 889 height 179
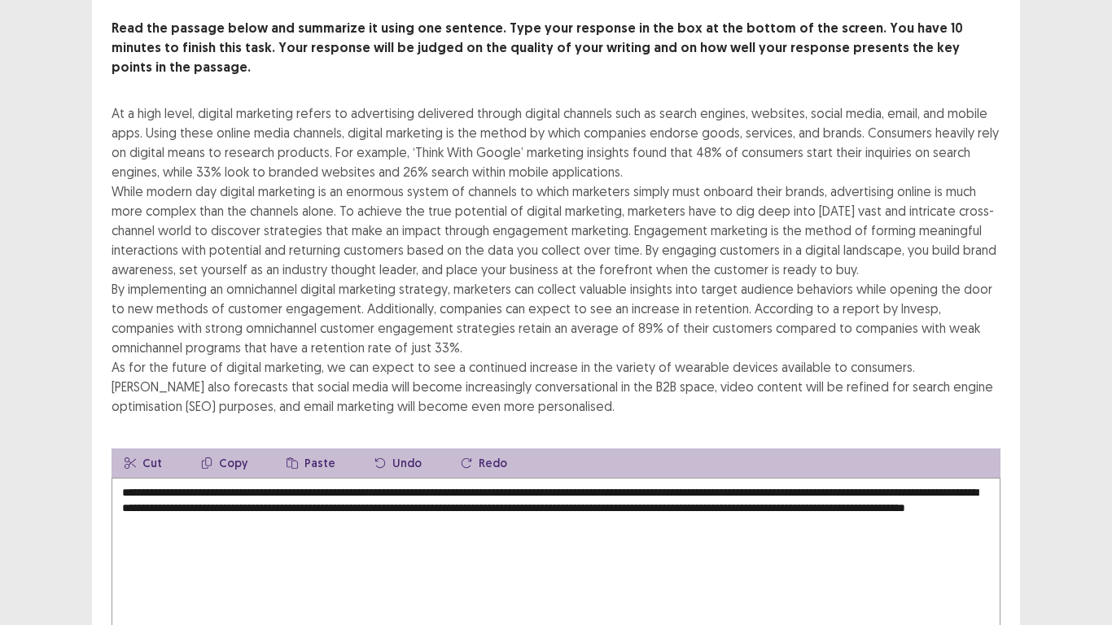
click at [499, 487] on textarea "**********" at bounding box center [556, 567] width 889 height 179
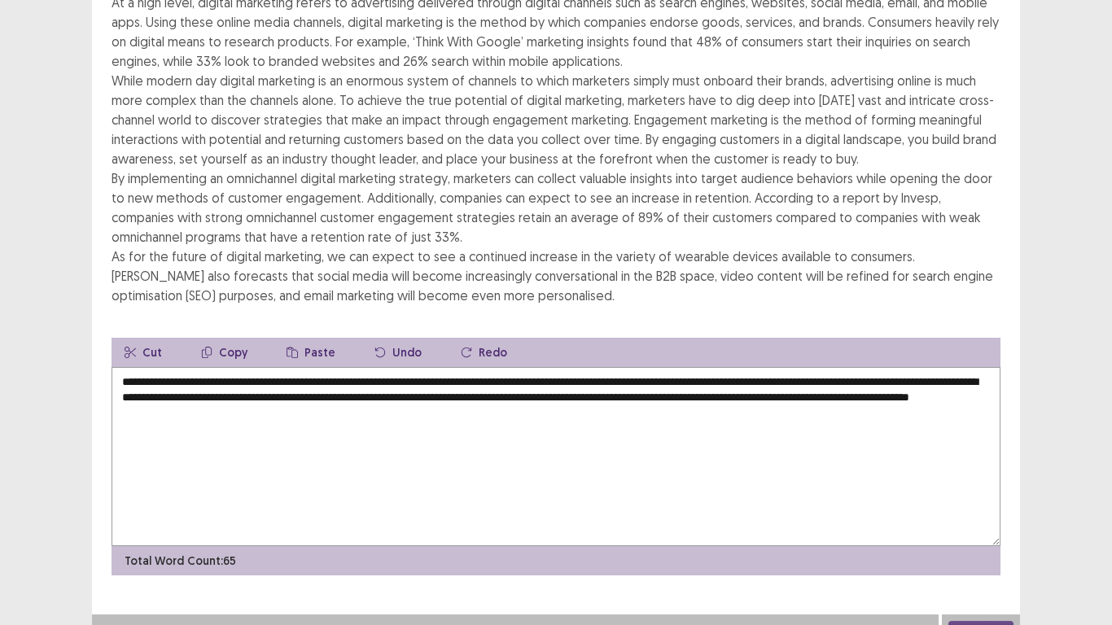
scroll to position [195, 0]
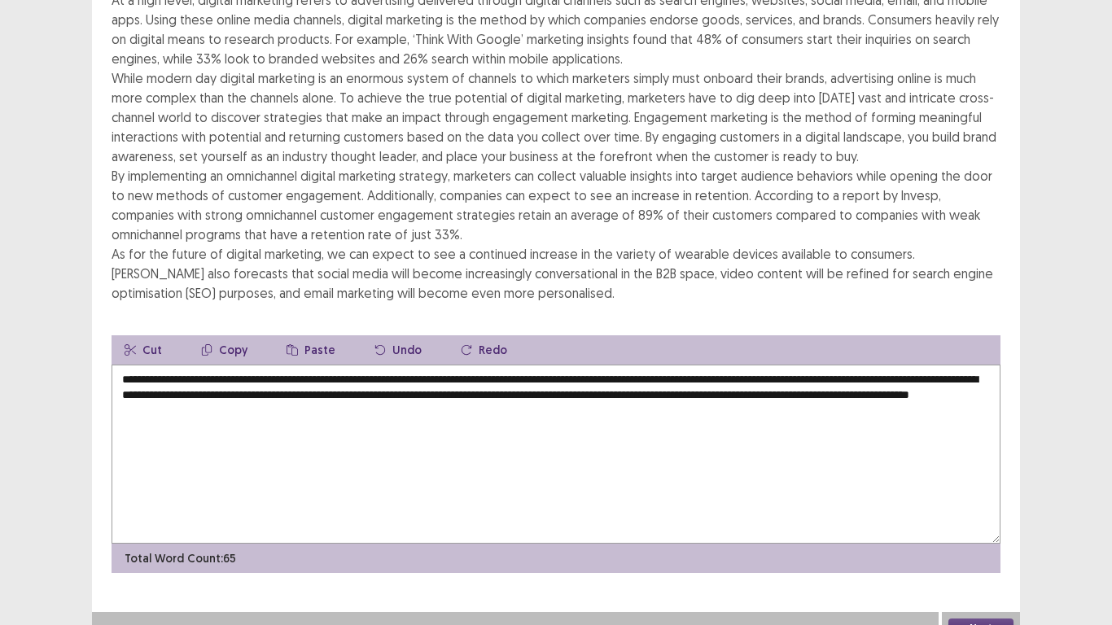
type textarea "**********"
click at [992, 487] on button "Next" at bounding box center [981, 629] width 65 height 20
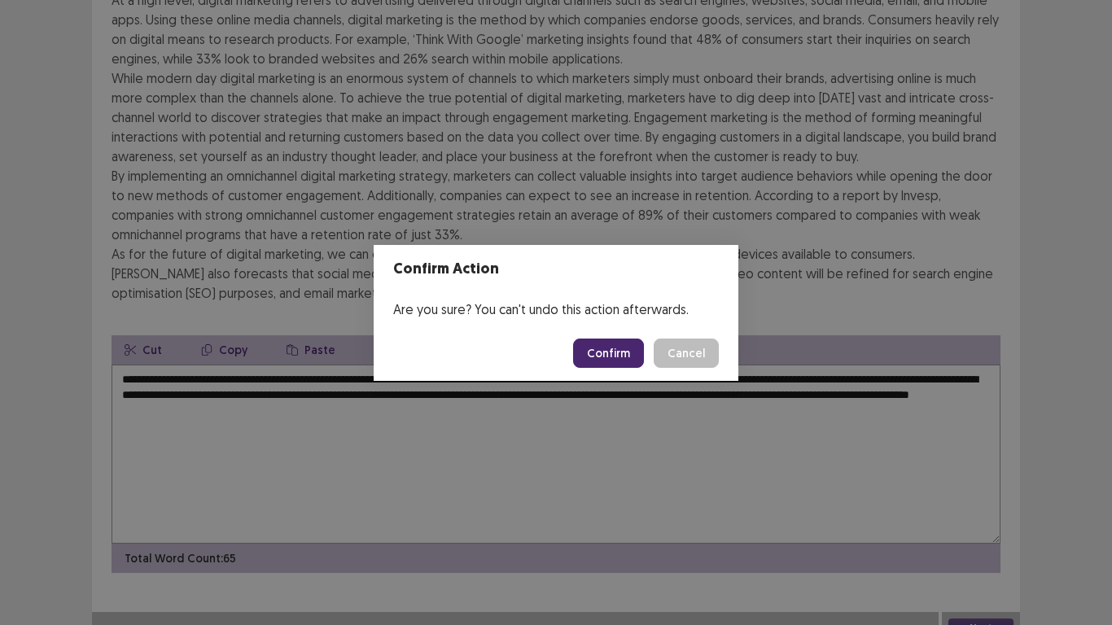
click at [606, 344] on button "Confirm" at bounding box center [608, 353] width 71 height 29
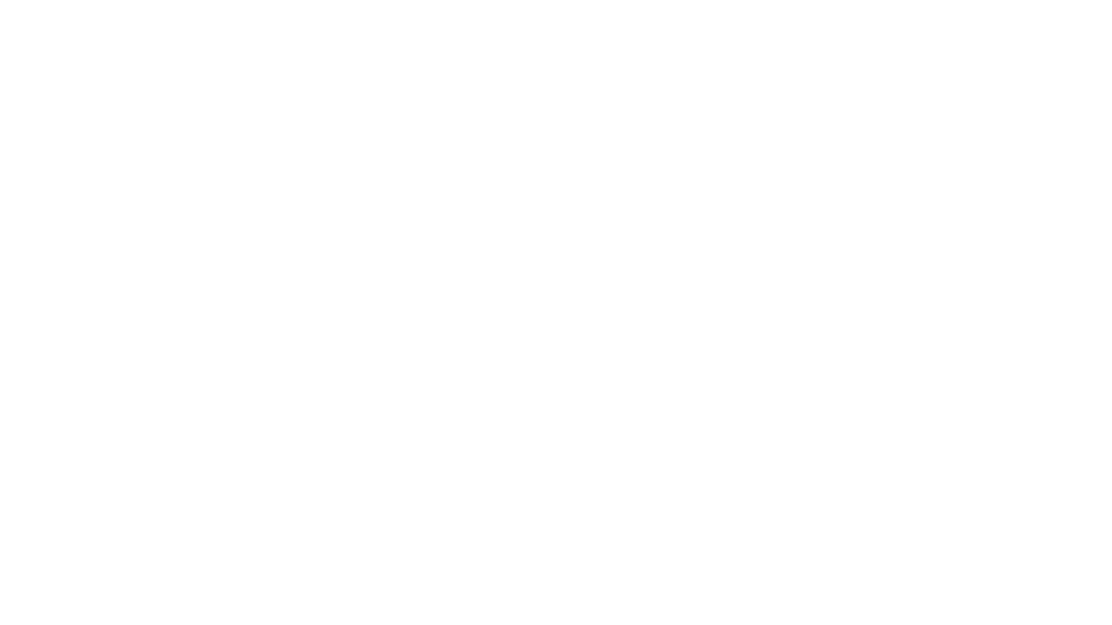
scroll to position [0, 0]
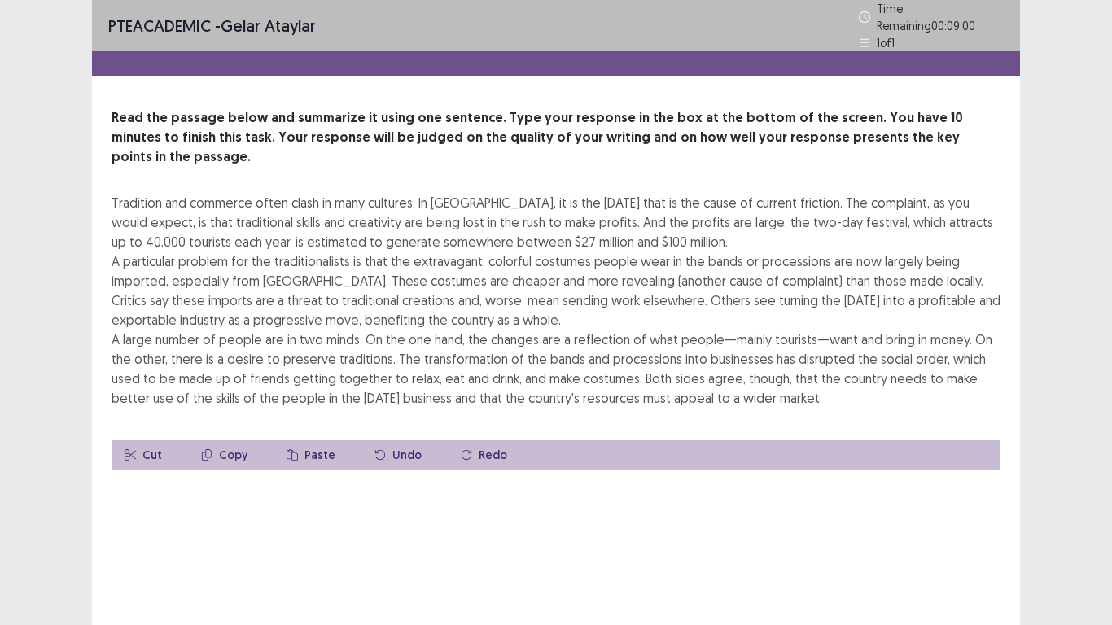
click at [219, 470] on textarea at bounding box center [556, 559] width 889 height 179
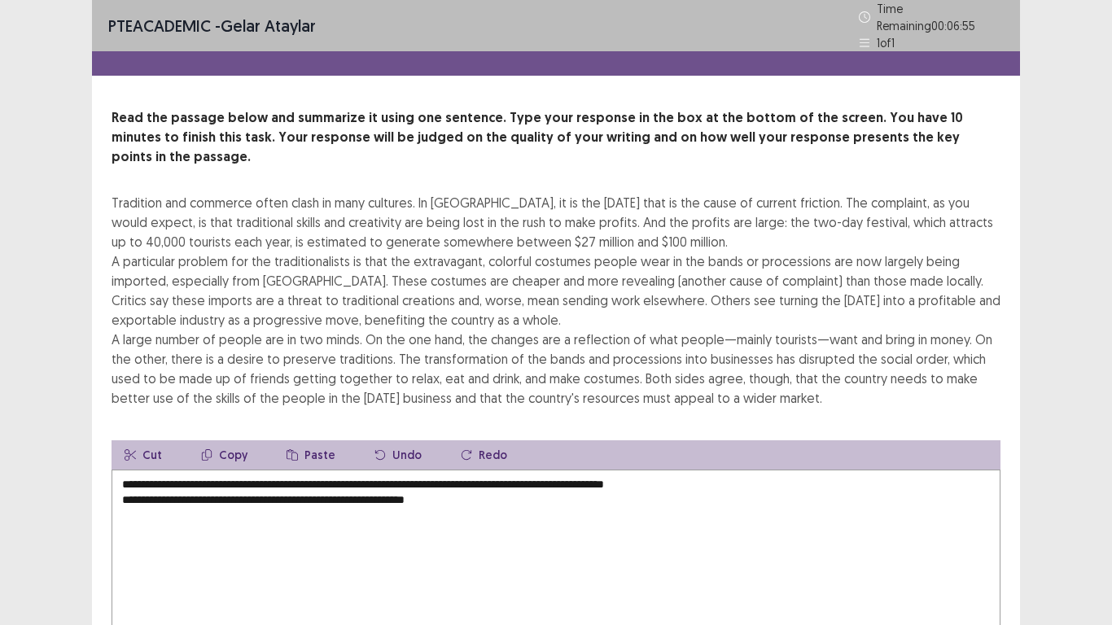
click at [407, 472] on textarea "**********" at bounding box center [556, 559] width 889 height 179
click at [390, 476] on textarea "**********" at bounding box center [556, 559] width 889 height 179
click at [471, 473] on textarea "**********" at bounding box center [556, 559] width 889 height 179
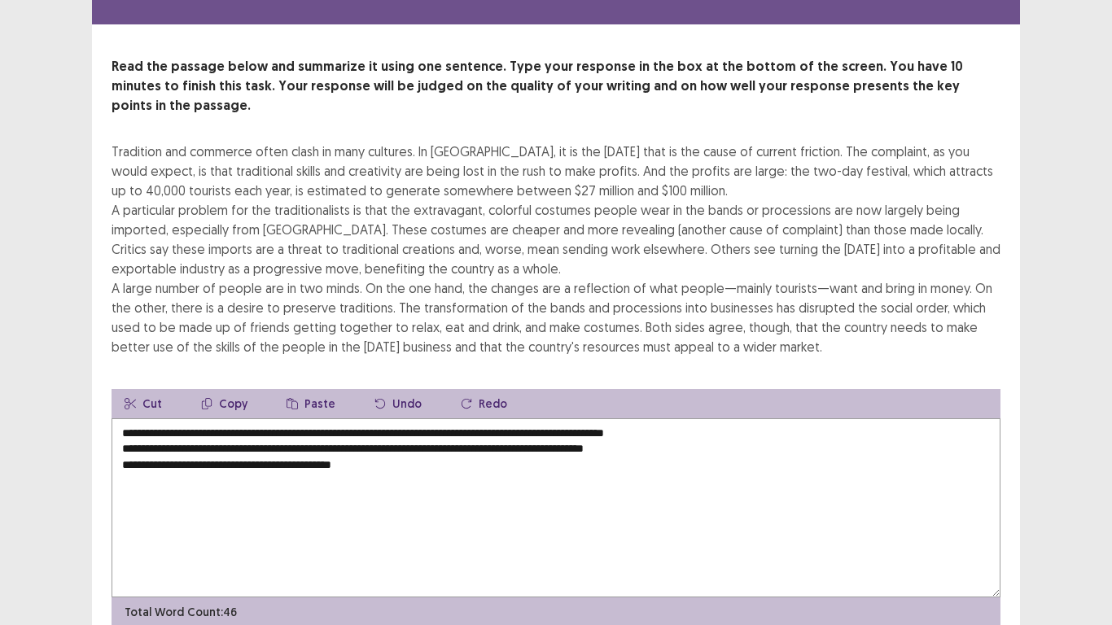
scroll to position [49, 0]
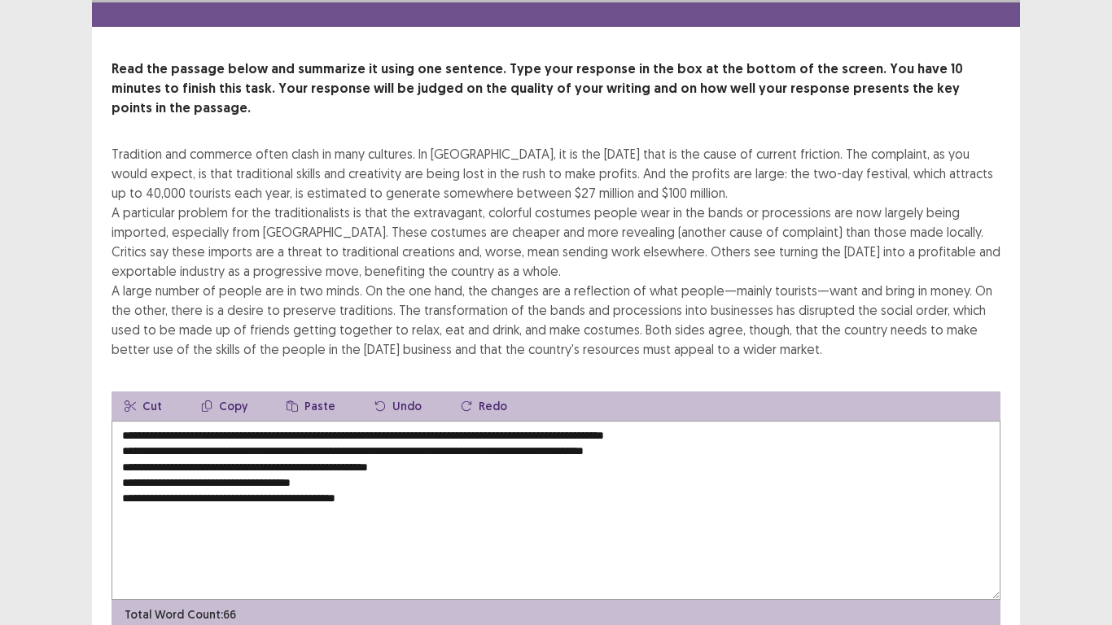
click at [120, 428] on textarea "**********" at bounding box center [556, 510] width 889 height 179
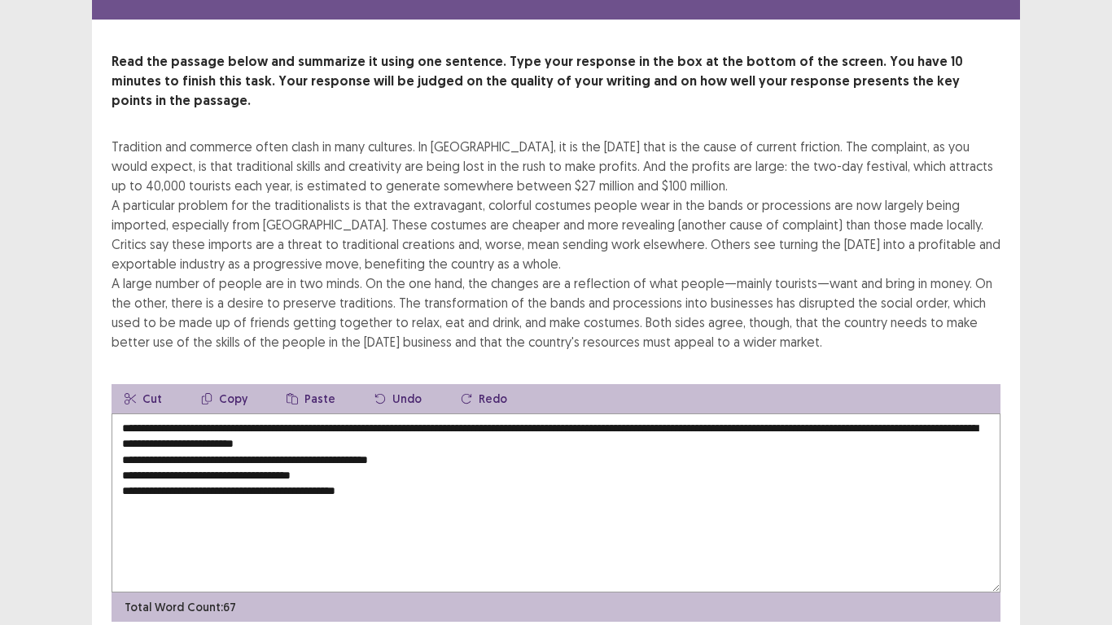
click at [118, 423] on textarea "**********" at bounding box center [556, 503] width 889 height 179
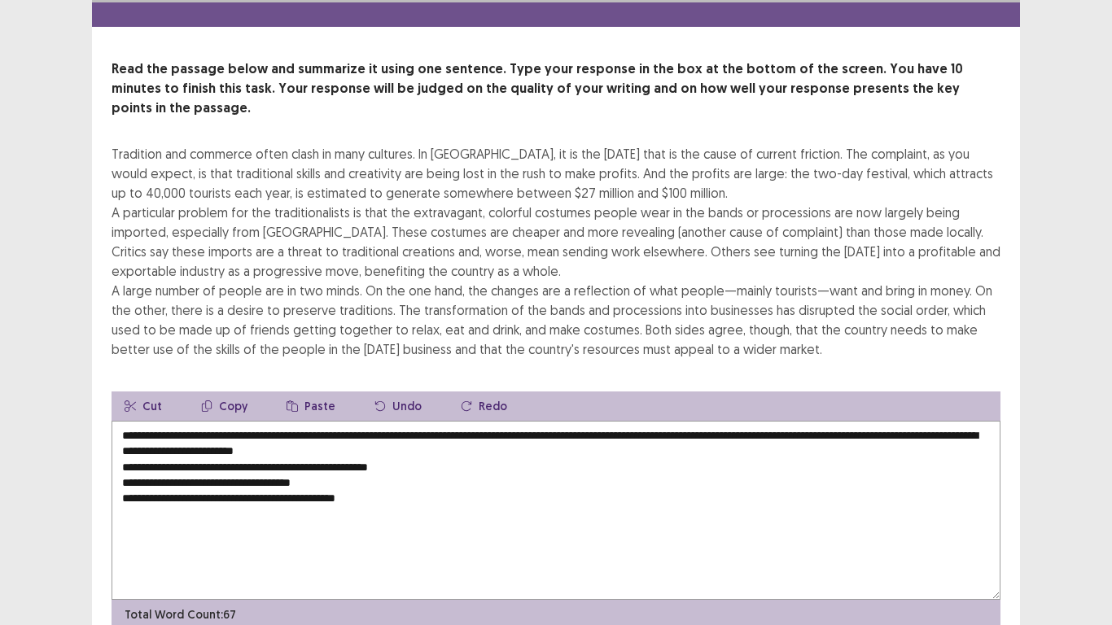
click at [121, 442] on textarea "**********" at bounding box center [556, 510] width 889 height 179
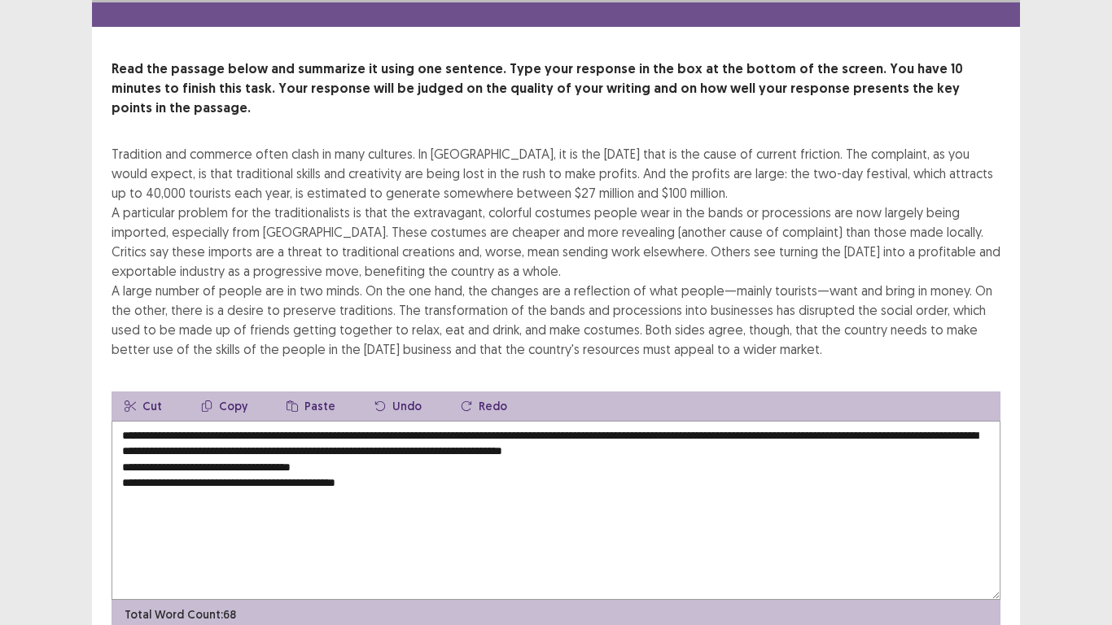
click at [119, 443] on textarea "**********" at bounding box center [556, 510] width 889 height 179
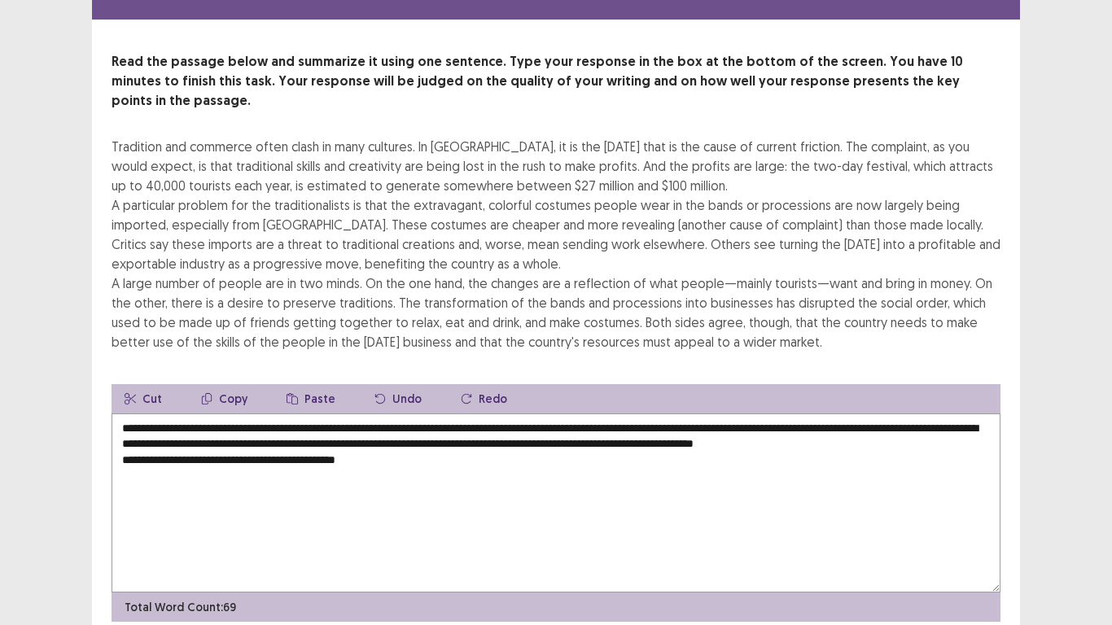
click at [120, 439] on textarea "**********" at bounding box center [556, 503] width 889 height 179
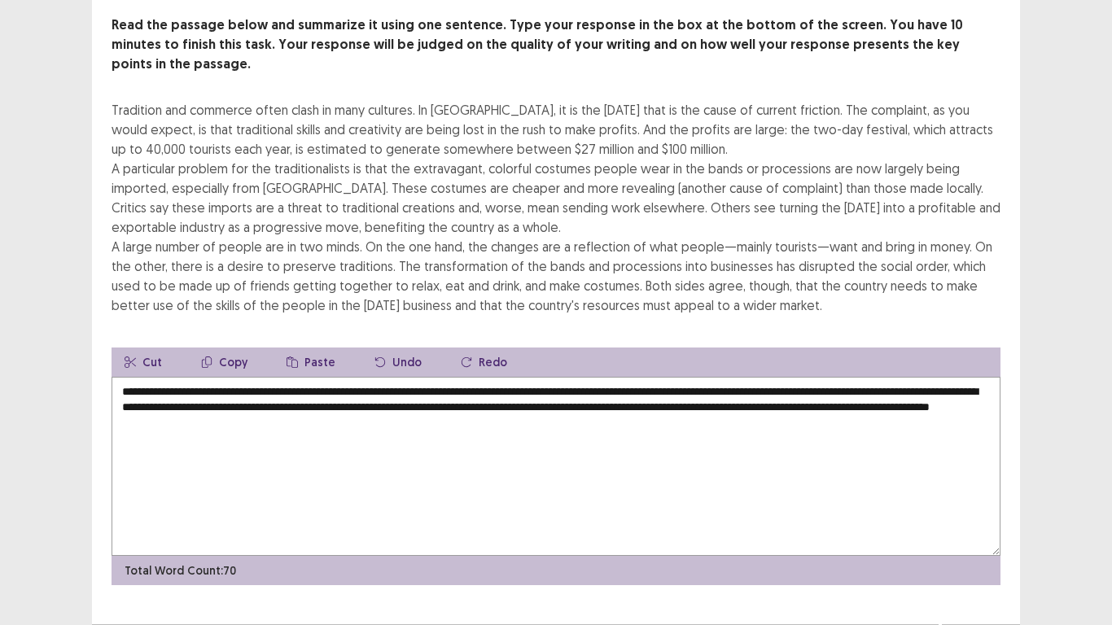
scroll to position [94, 0]
click at [401, 401] on textarea "**********" at bounding box center [556, 465] width 889 height 179
type textarea "**********"
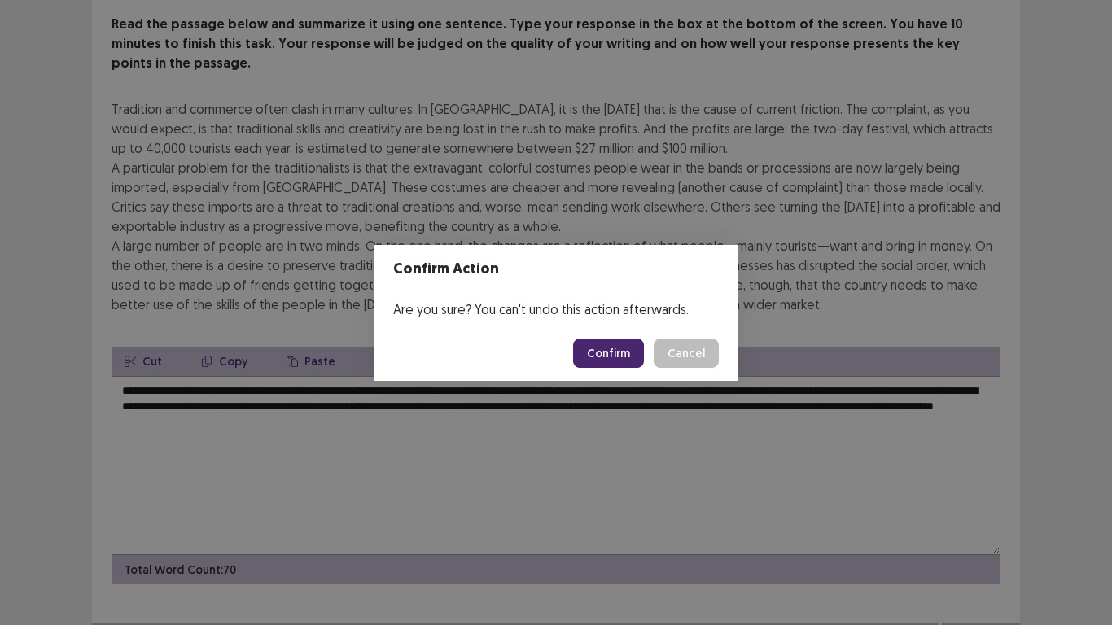
click at [615, 352] on button "Confirm" at bounding box center [608, 353] width 71 height 29
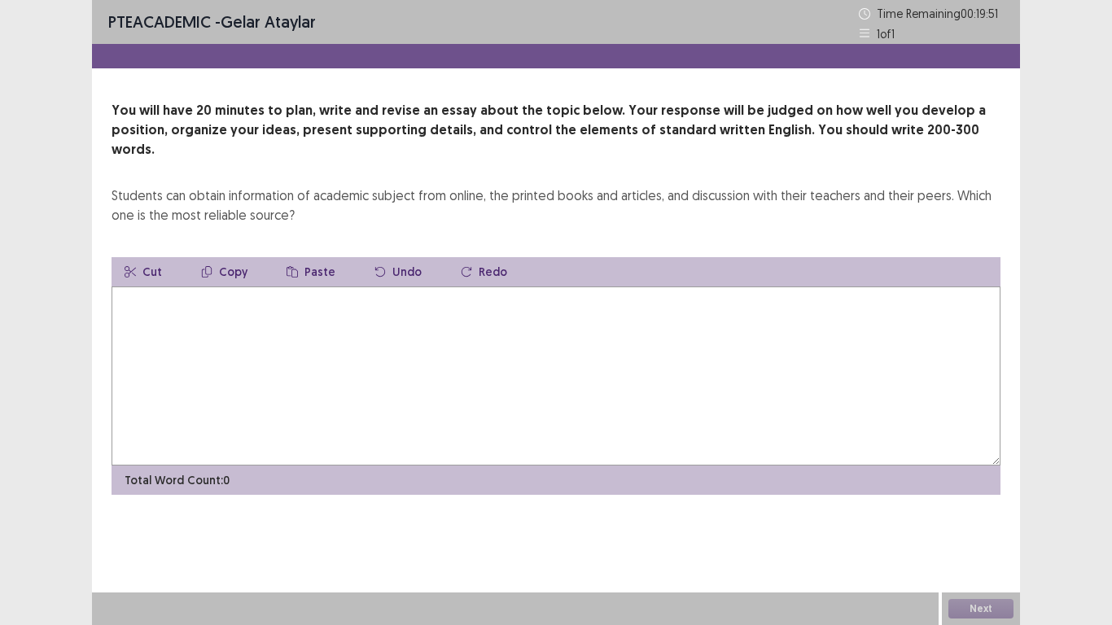
click at [124, 297] on textarea at bounding box center [556, 376] width 889 height 179
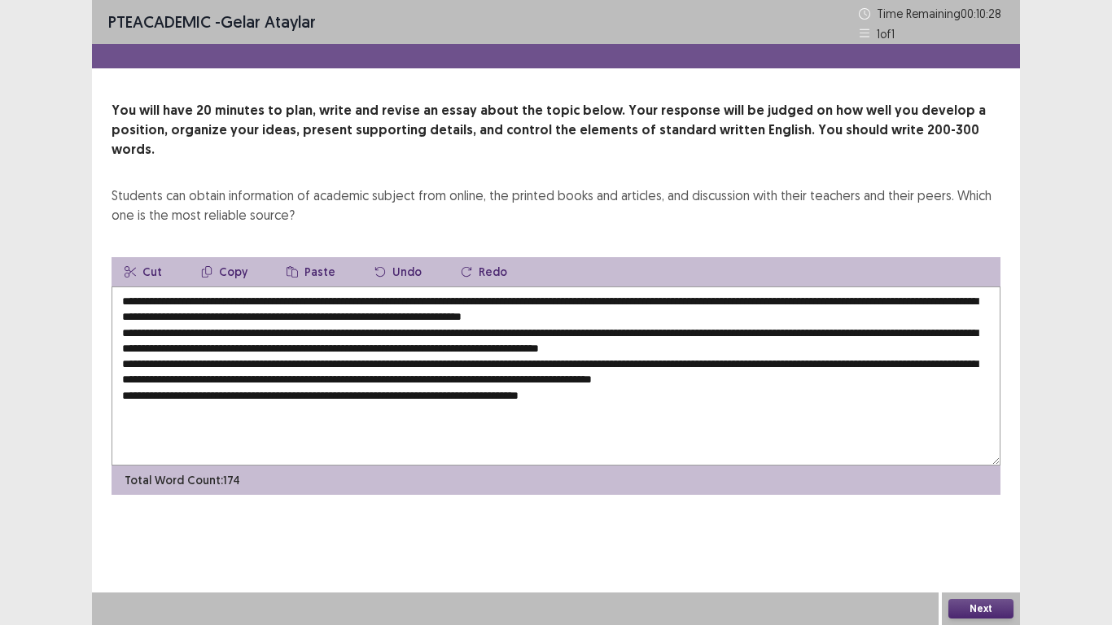
click at [520, 378] on textarea at bounding box center [556, 376] width 889 height 179
click at [603, 378] on textarea at bounding box center [556, 376] width 889 height 179
click at [253, 287] on textarea at bounding box center [556, 376] width 889 height 179
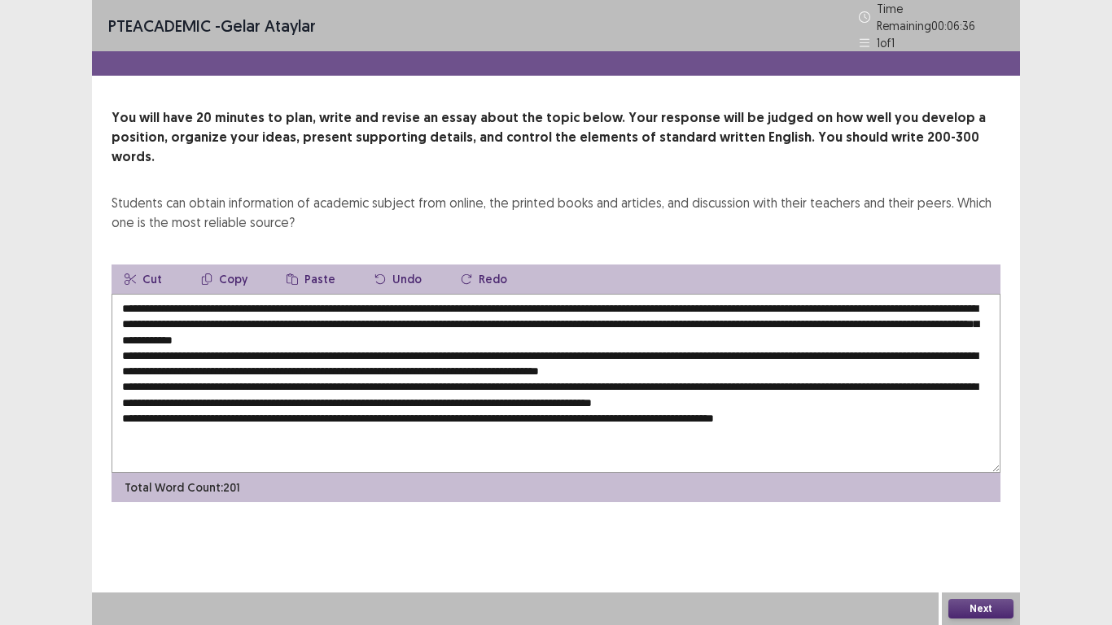
drag, startPoint x: 208, startPoint y: 281, endPoint x: 937, endPoint y: 284, distance: 729.7
click at [937, 294] on textarea at bounding box center [556, 383] width 889 height 179
click at [233, 265] on button "Copy" at bounding box center [224, 279] width 72 height 29
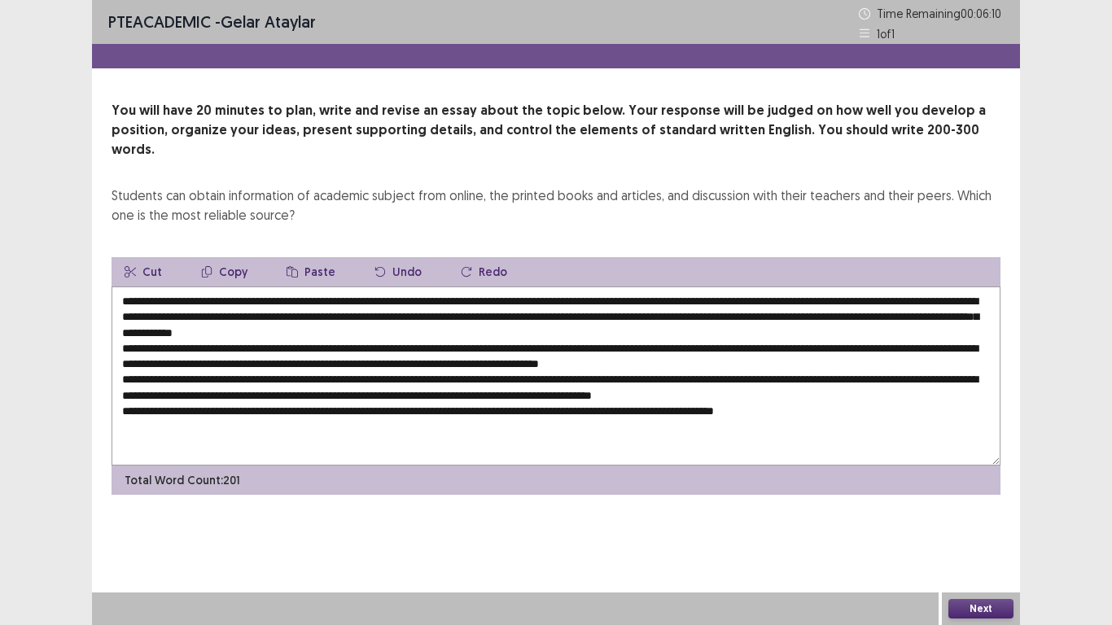
click at [285, 312] on textarea at bounding box center [556, 376] width 889 height 179
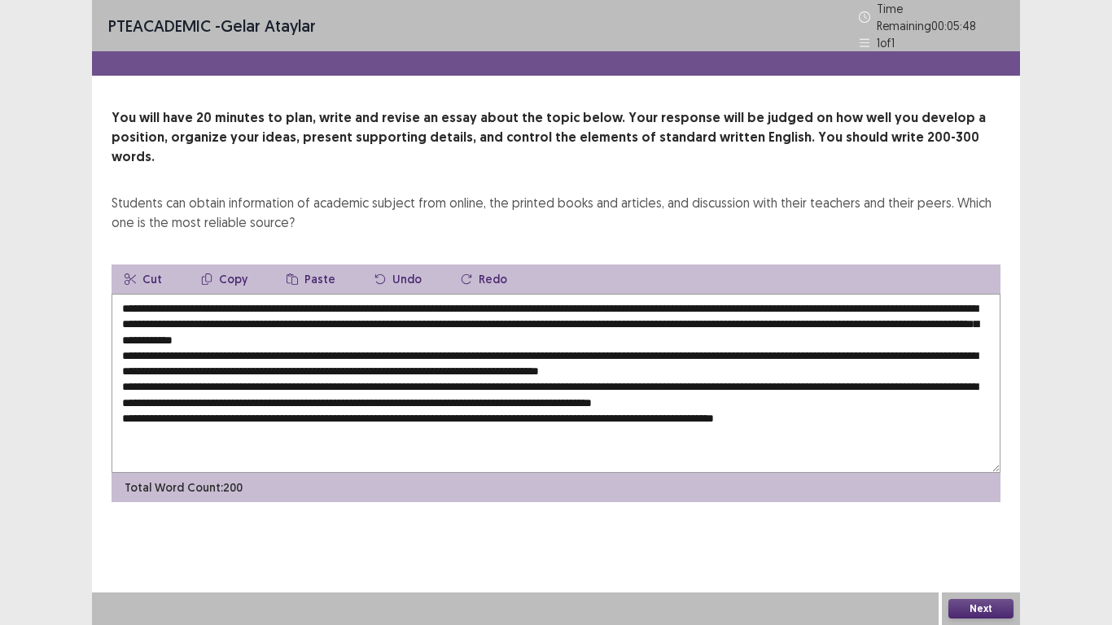
click at [344, 312] on textarea at bounding box center [556, 383] width 889 height 179
click at [344, 330] on textarea at bounding box center [556, 383] width 889 height 179
click at [317, 331] on textarea at bounding box center [556, 383] width 889 height 179
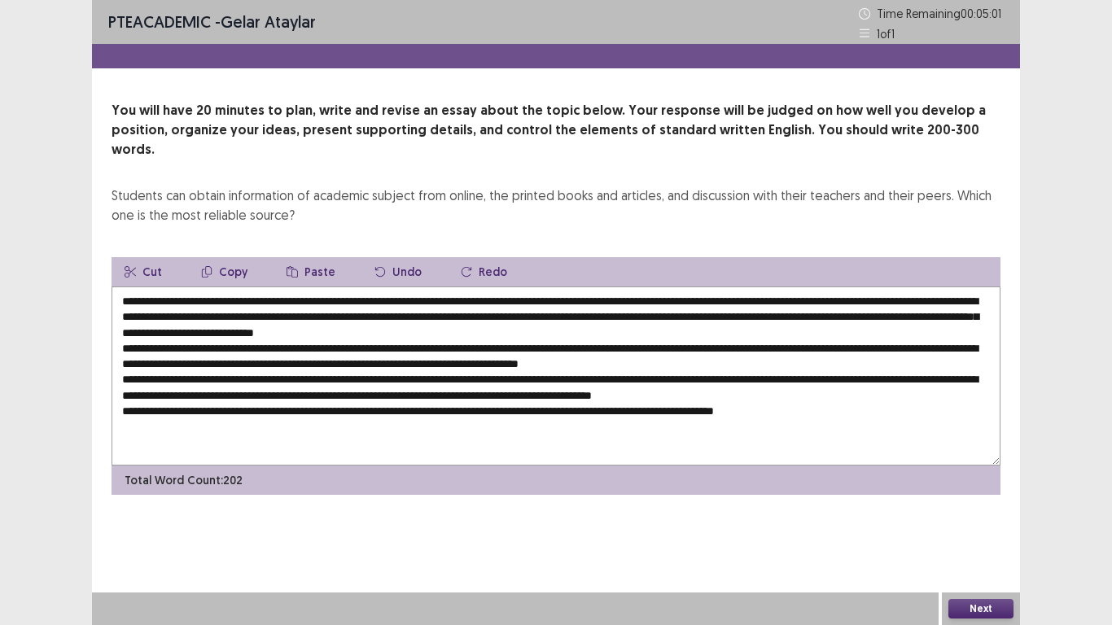
click at [316, 259] on button "Paste" at bounding box center [311, 271] width 75 height 29
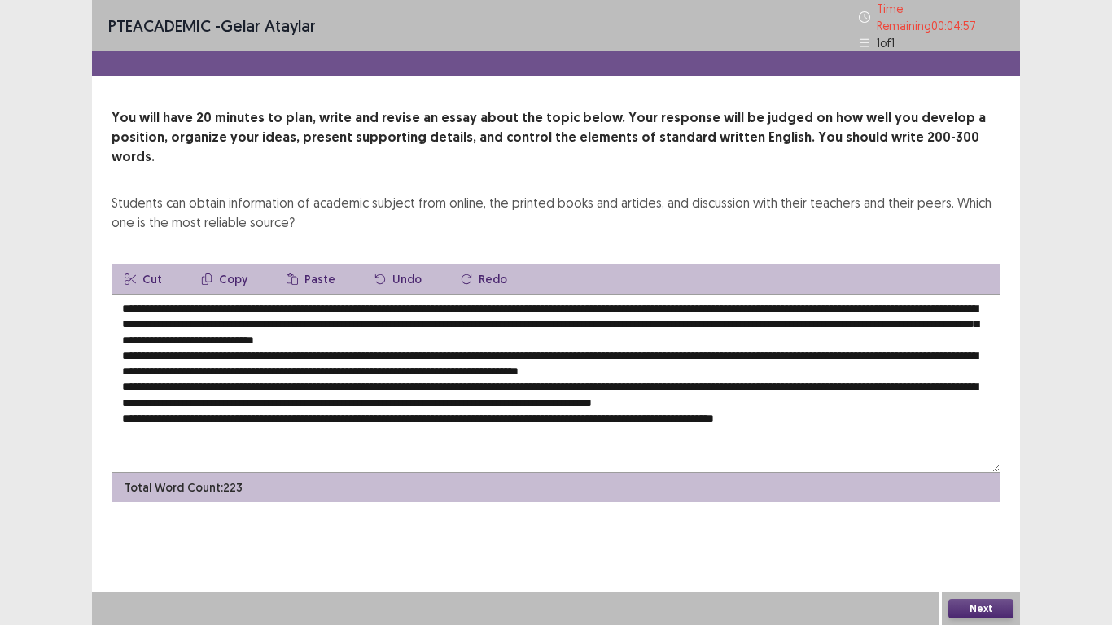
click at [316, 329] on textarea at bounding box center [556, 383] width 889 height 179
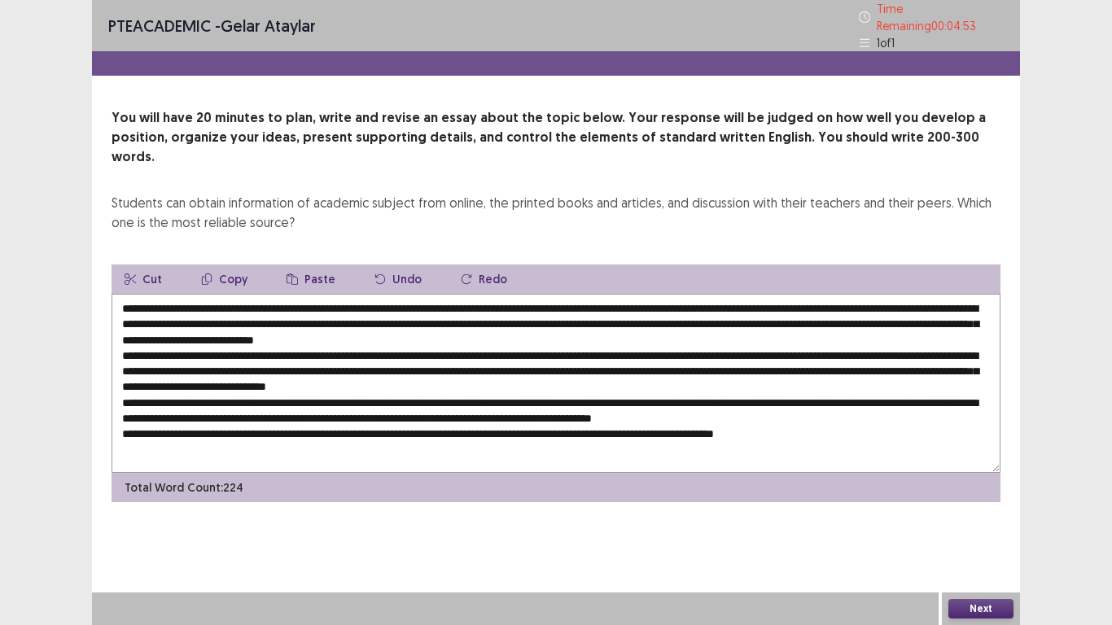
click at [201, 344] on textarea at bounding box center [556, 383] width 889 height 179
click at [208, 344] on textarea at bounding box center [556, 383] width 889 height 179
click at [593, 344] on textarea at bounding box center [556, 383] width 889 height 179
click at [596, 344] on textarea at bounding box center [556, 383] width 889 height 179
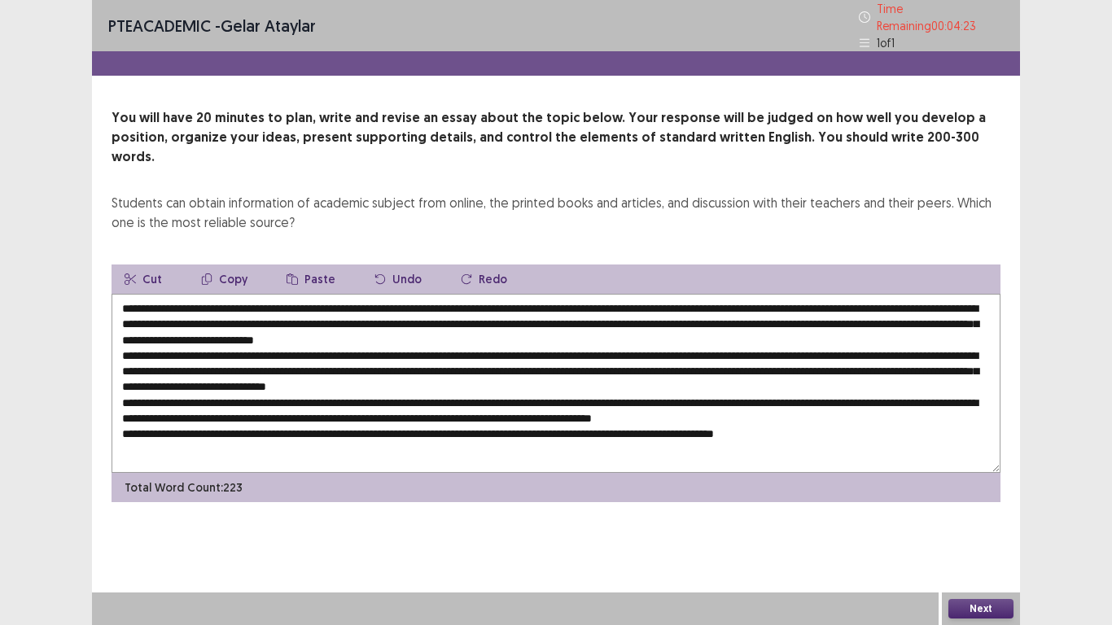
click at [847, 342] on textarea at bounding box center [556, 383] width 889 height 179
click at [321, 361] on textarea at bounding box center [556, 383] width 889 height 179
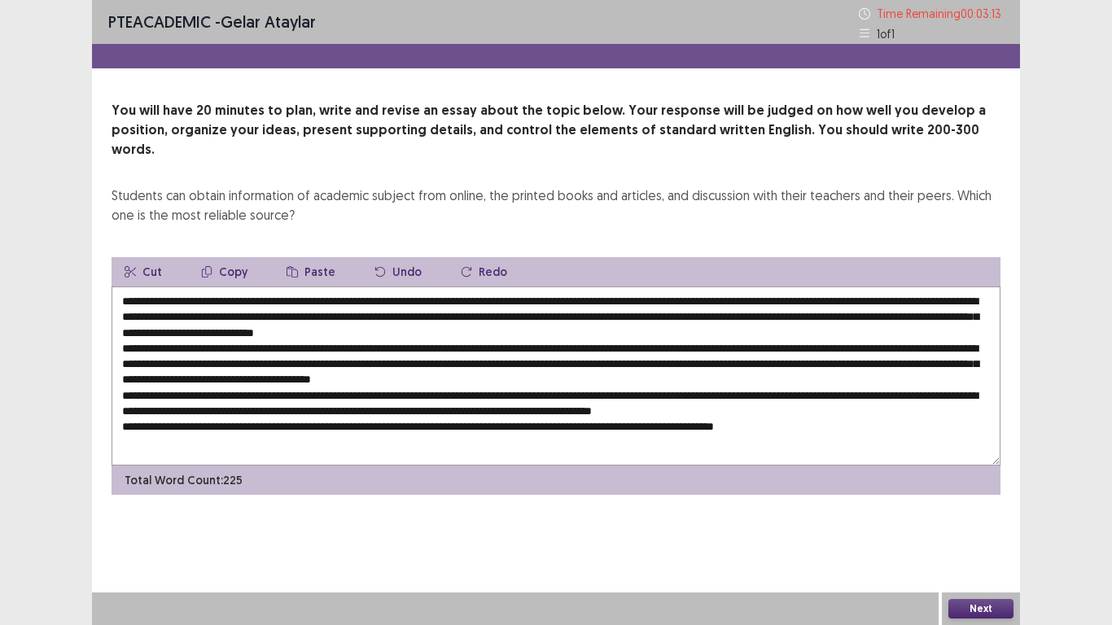
click at [437, 376] on textarea at bounding box center [556, 376] width 889 height 179
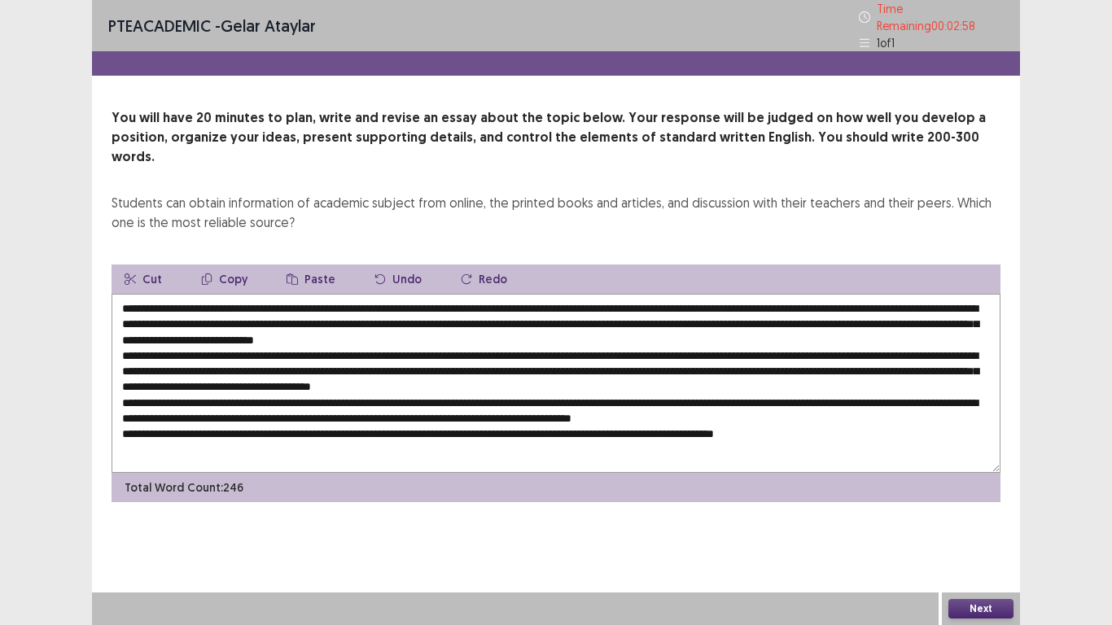
click at [836, 389] on textarea at bounding box center [556, 383] width 889 height 179
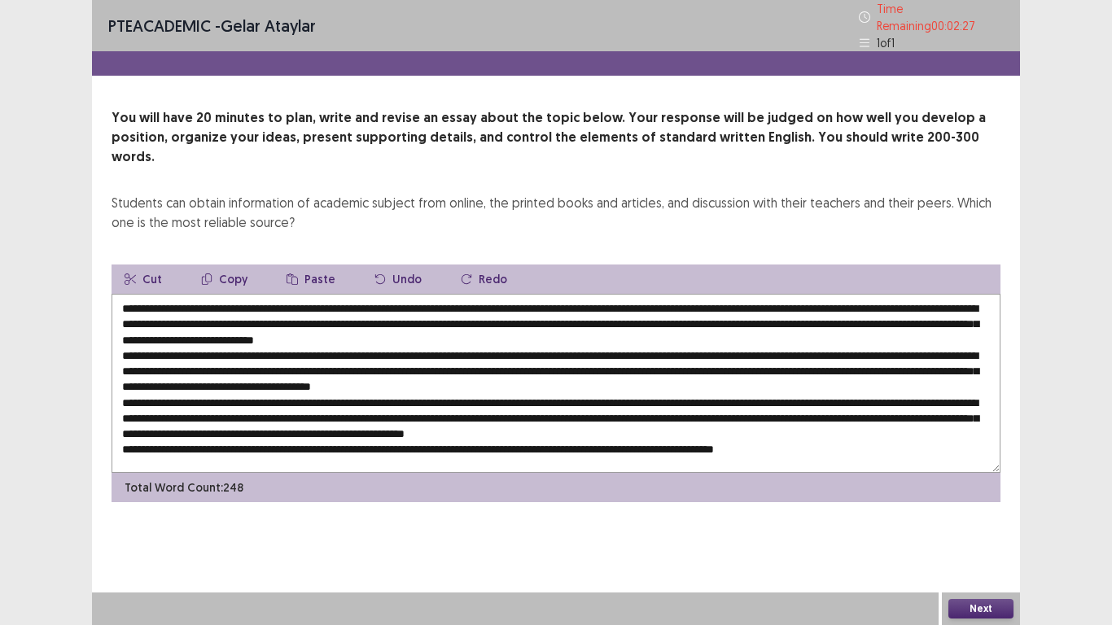
click at [950, 391] on textarea at bounding box center [556, 383] width 889 height 179
click at [557, 406] on textarea at bounding box center [556, 383] width 889 height 179
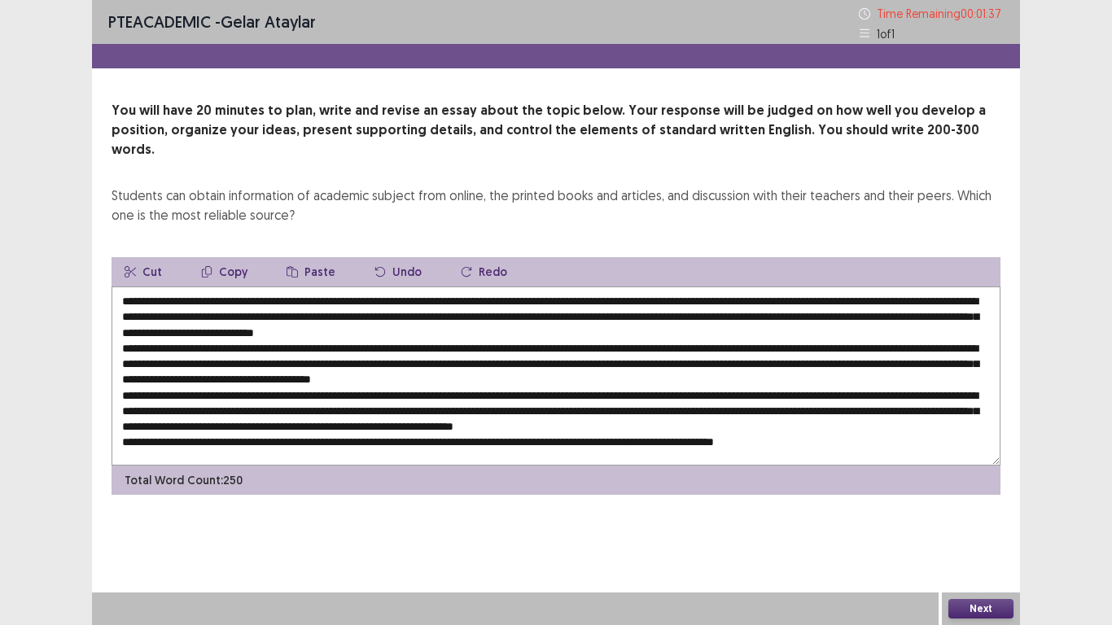
click at [304, 423] on textarea at bounding box center [556, 376] width 889 height 179
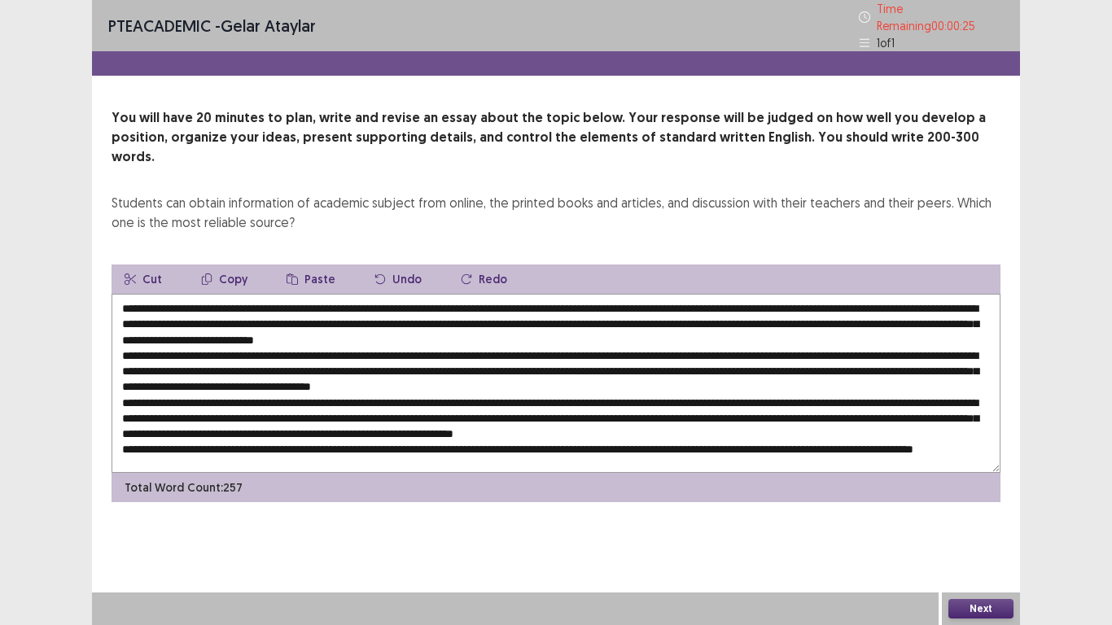
click at [502, 294] on textarea at bounding box center [556, 383] width 889 height 179
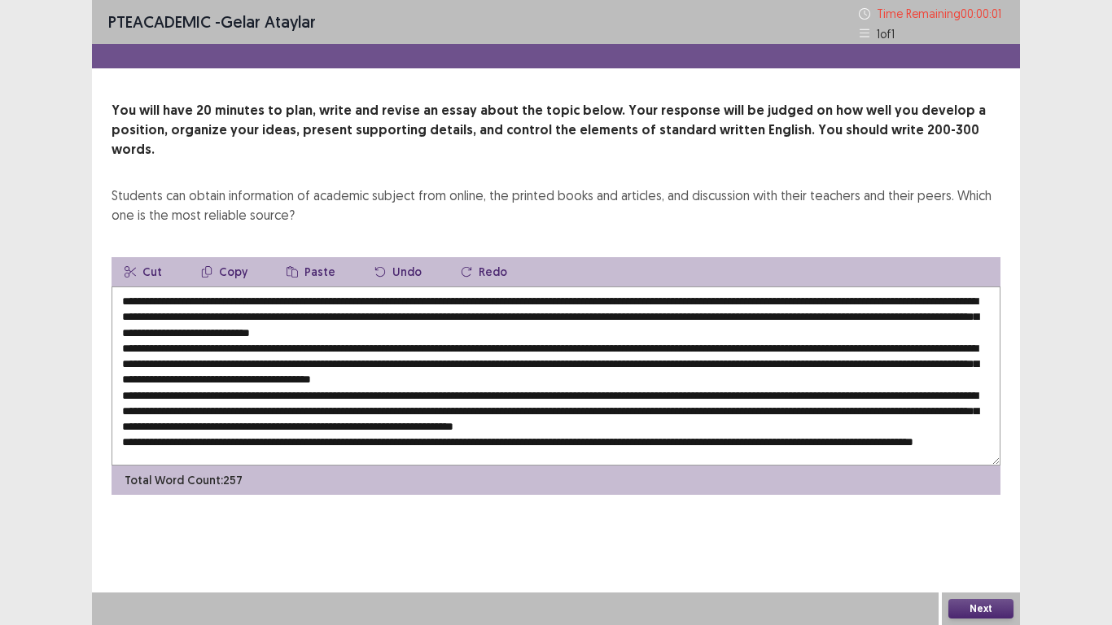
type textarea "**********"
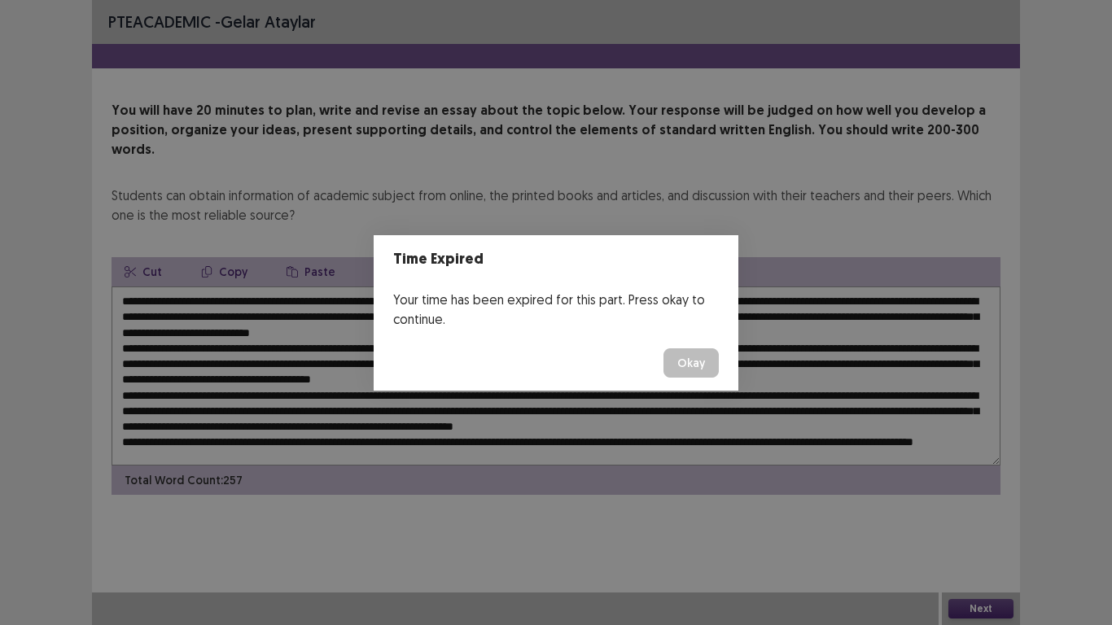
click at [717, 357] on button "Okay" at bounding box center [691, 363] width 55 height 29
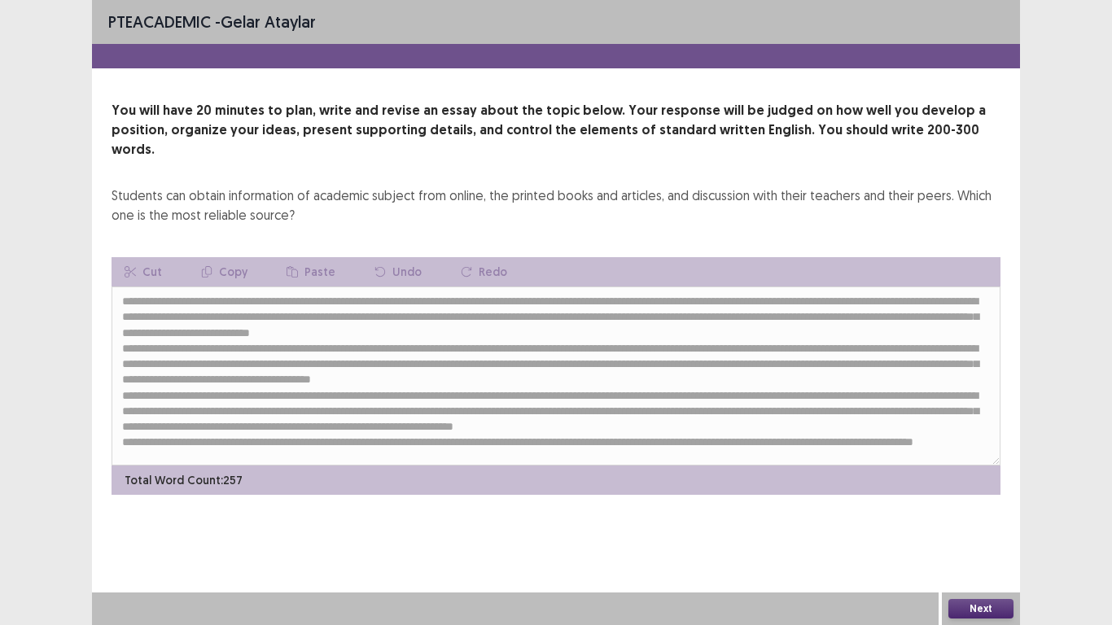
click at [960, 487] on button "Next" at bounding box center [981, 609] width 65 height 20
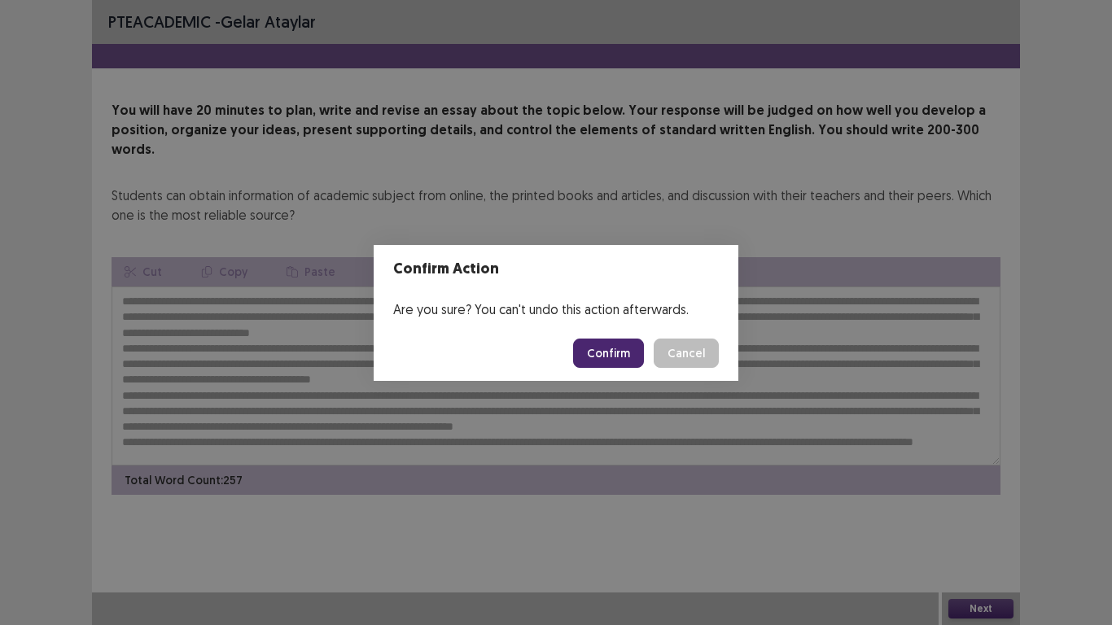
click at [621, 346] on button "Confirm" at bounding box center [608, 353] width 71 height 29
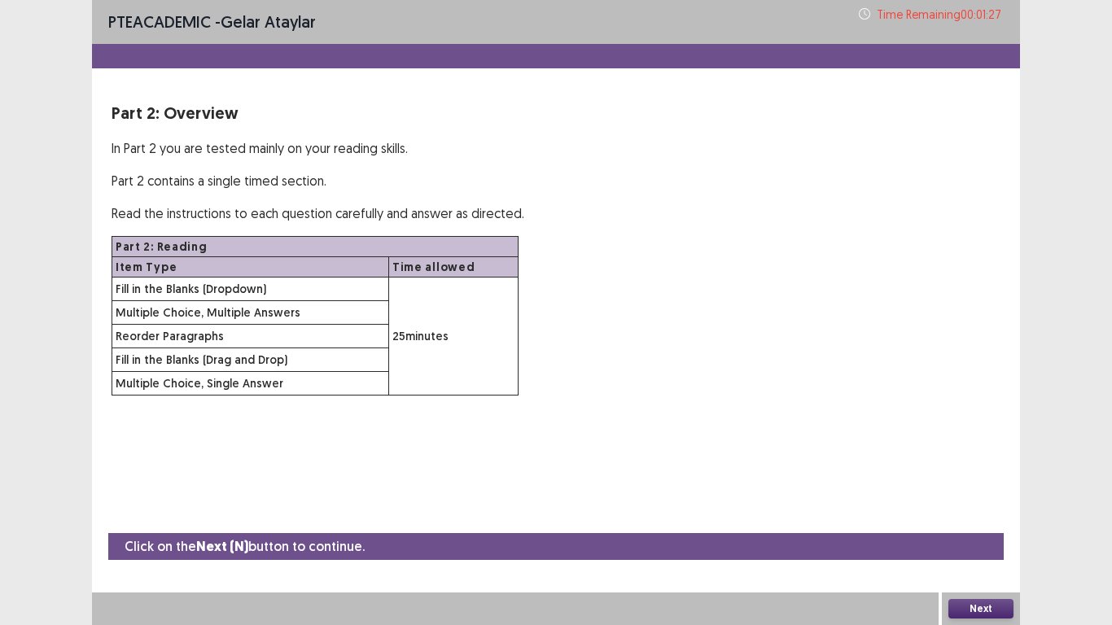
click at [989, 487] on button "Next" at bounding box center [981, 609] width 65 height 20
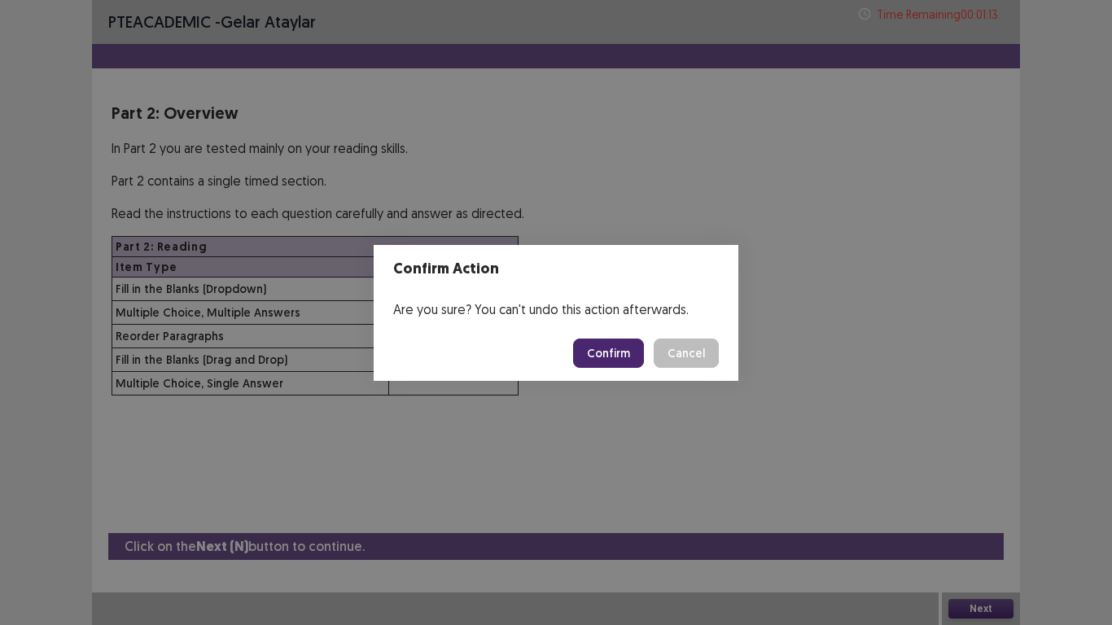
click at [627, 361] on button "Confirm" at bounding box center [608, 353] width 71 height 29
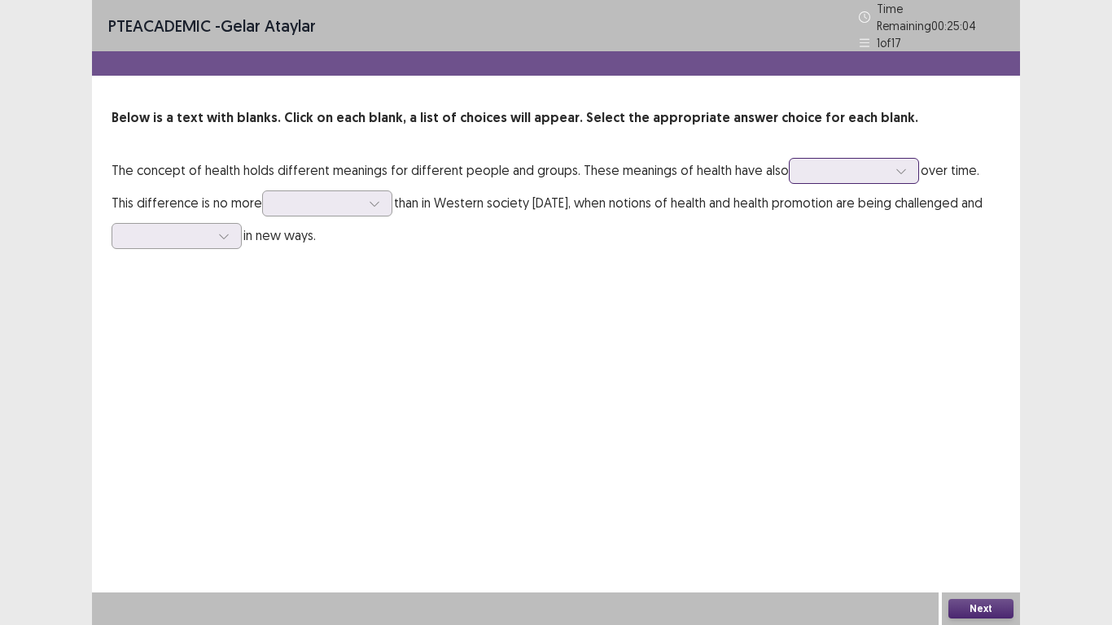
click at [896, 168] on icon at bounding box center [901, 170] width 11 height 11
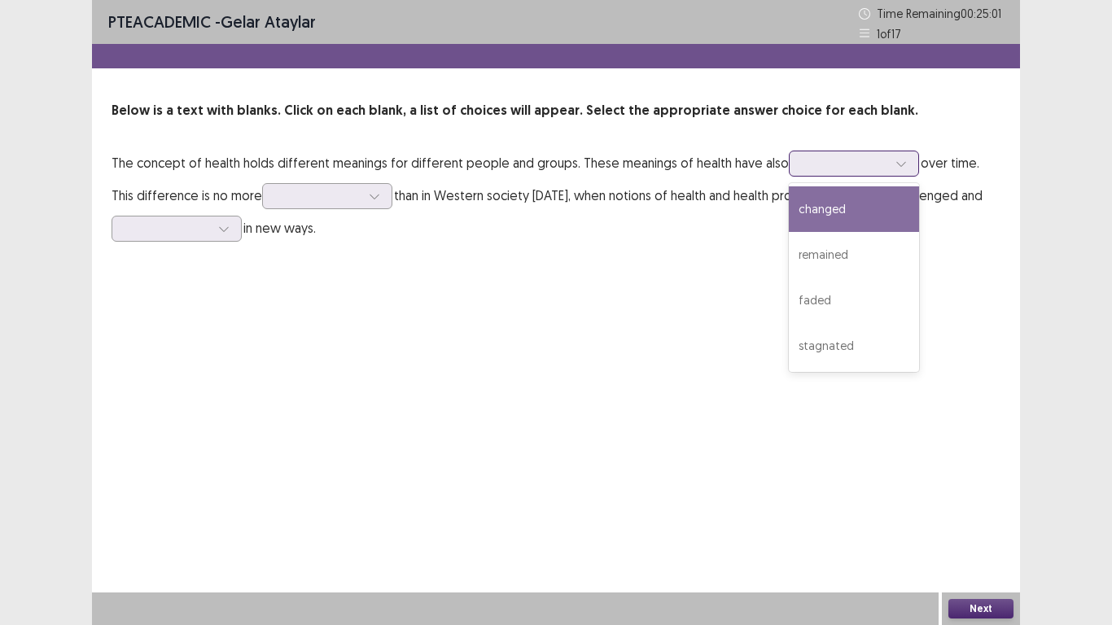
click at [862, 206] on div "changed" at bounding box center [854, 209] width 130 height 46
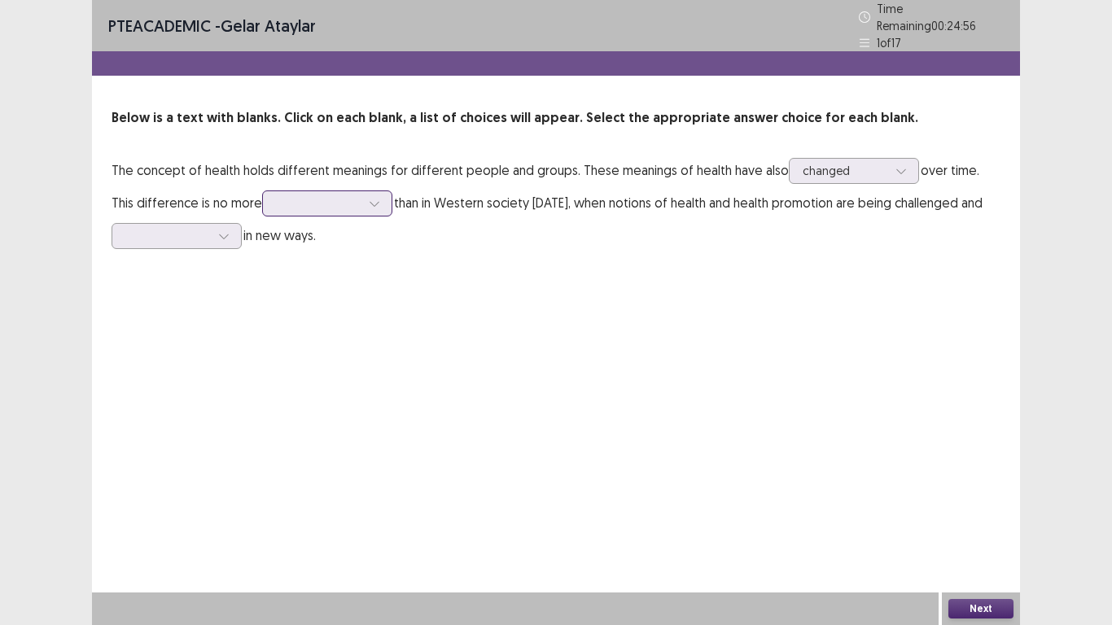
click at [327, 200] on div at bounding box center [318, 202] width 85 height 15
click at [320, 241] on div "common" at bounding box center [327, 249] width 130 height 46
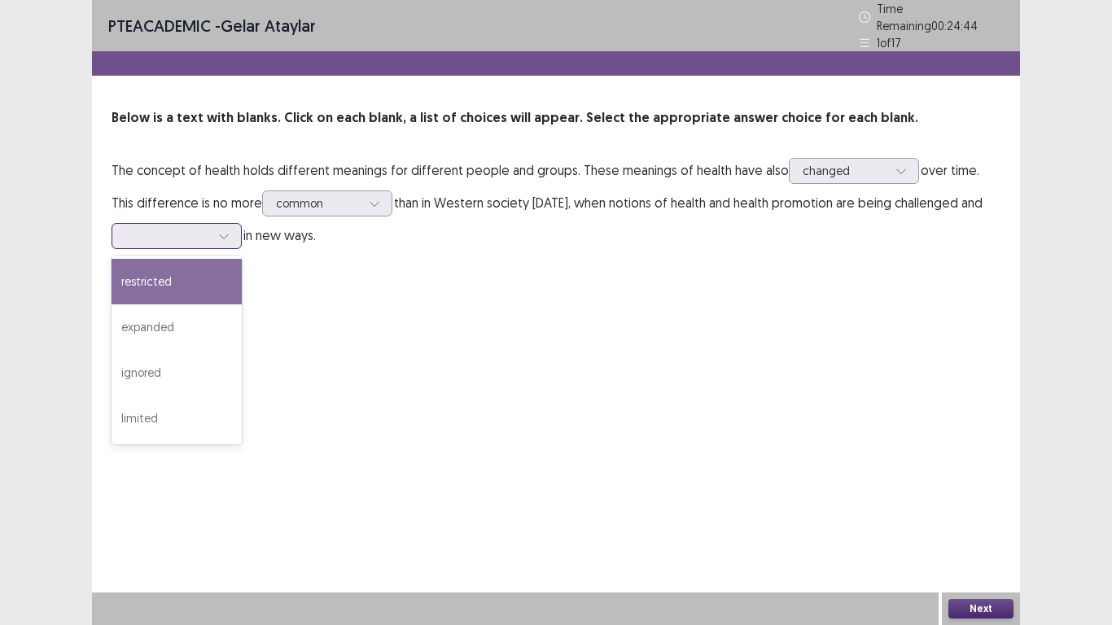
click at [225, 235] on div at bounding box center [224, 236] width 24 height 24
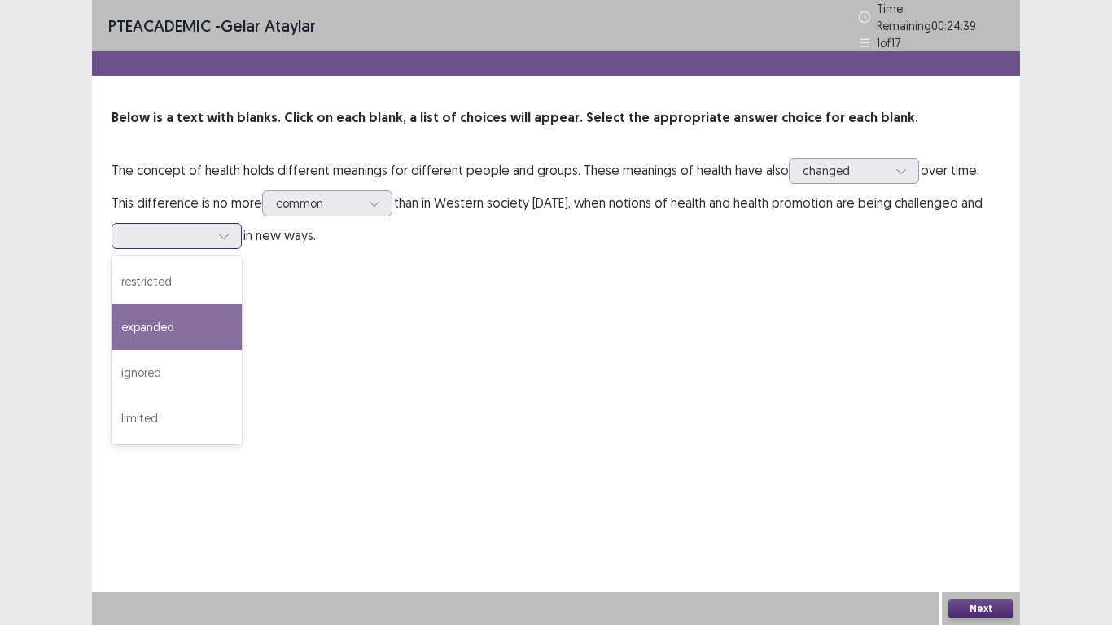
click at [191, 314] on div "expanded" at bounding box center [177, 328] width 130 height 46
click at [224, 233] on icon at bounding box center [223, 235] width 11 height 11
click at [221, 318] on div "expanded" at bounding box center [177, 328] width 130 height 46
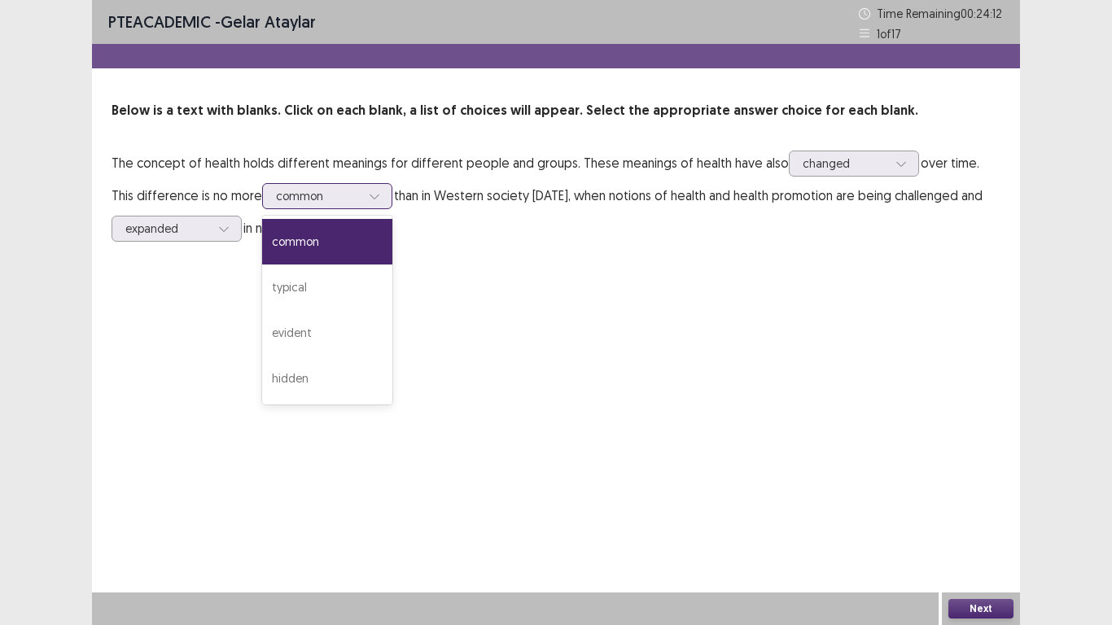
click at [355, 208] on div "common" at bounding box center [327, 196] width 130 height 26
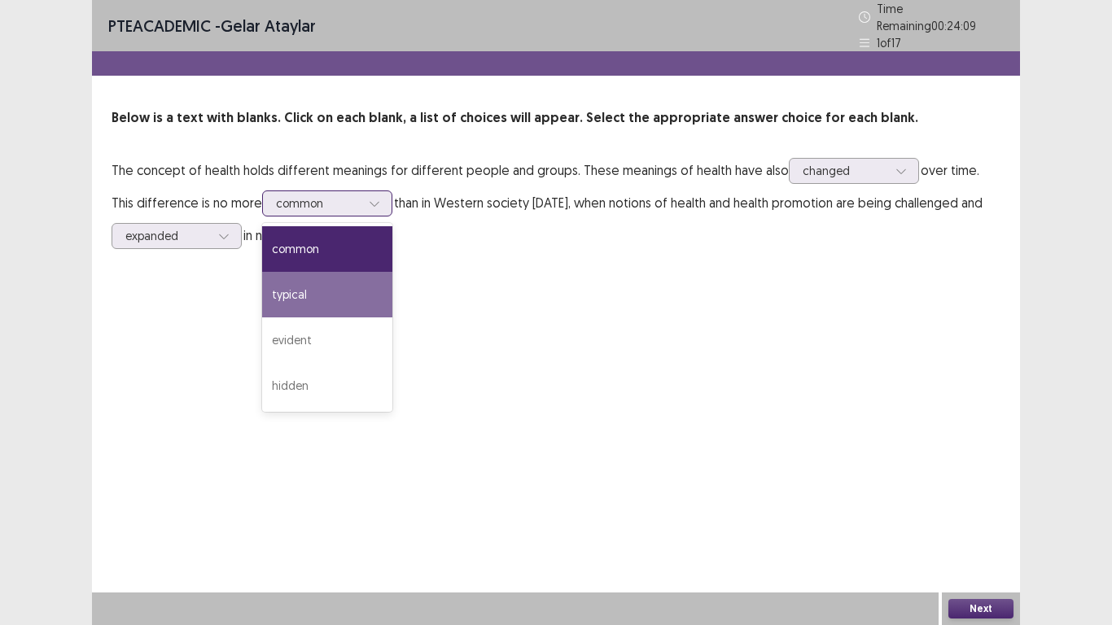
click at [322, 289] on div "typical" at bounding box center [327, 295] width 130 height 46
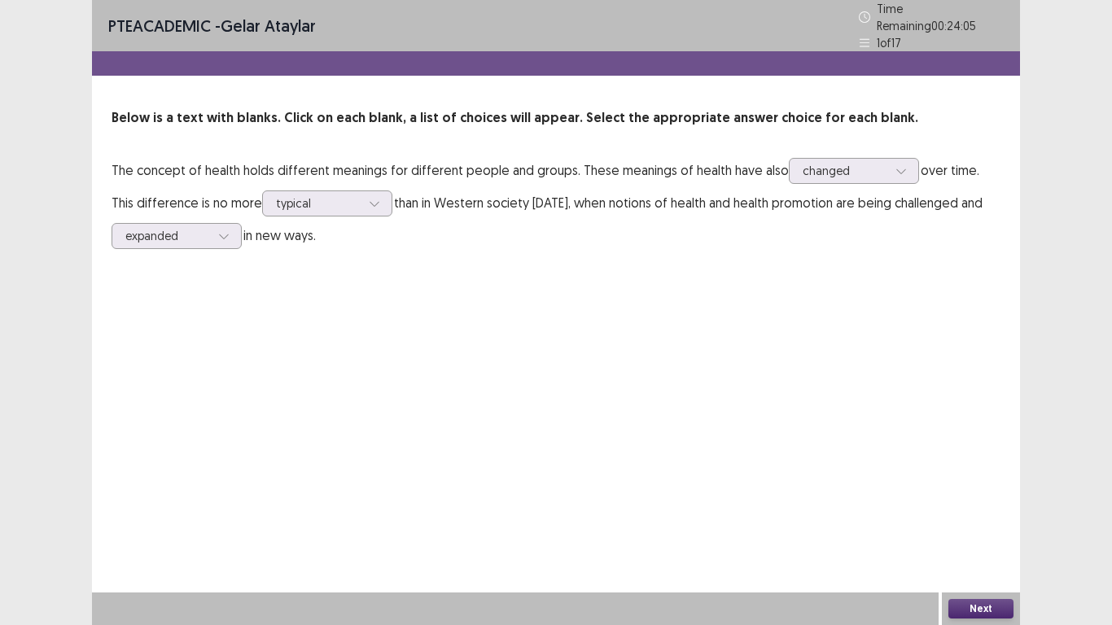
click at [551, 415] on div "PTE academic - Gelar Ataylar Time Remaining 00 : 24 : 05 1 of 17 Below is a tex…" at bounding box center [556, 312] width 928 height 625
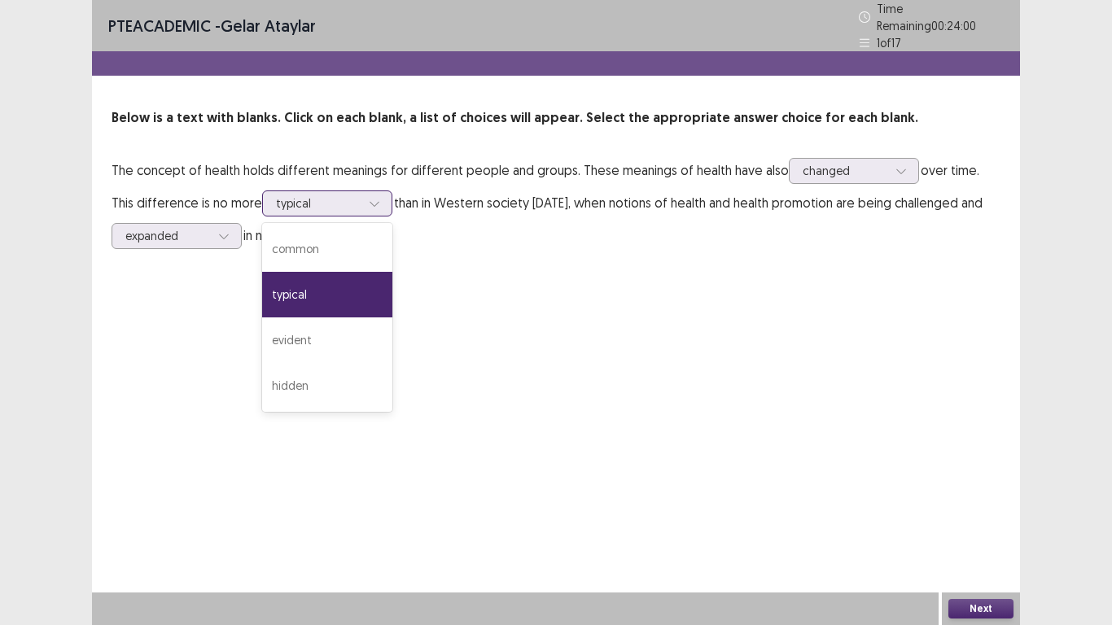
click at [369, 200] on icon at bounding box center [374, 203] width 11 height 11
click at [999, 487] on button "Next" at bounding box center [981, 609] width 65 height 20
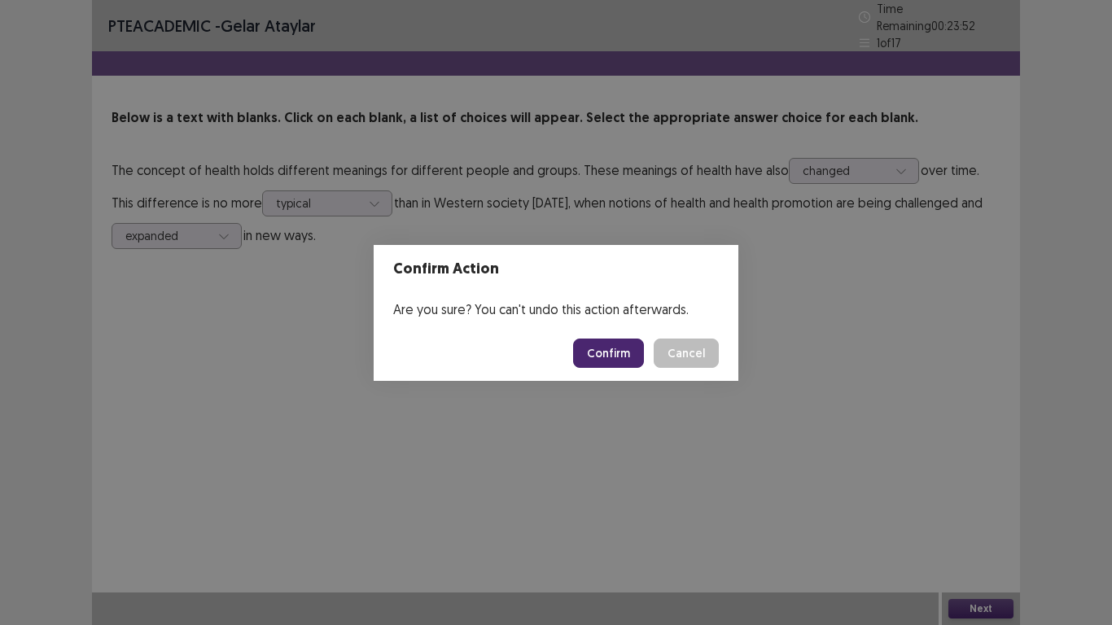
click at [606, 362] on button "Confirm" at bounding box center [608, 353] width 71 height 29
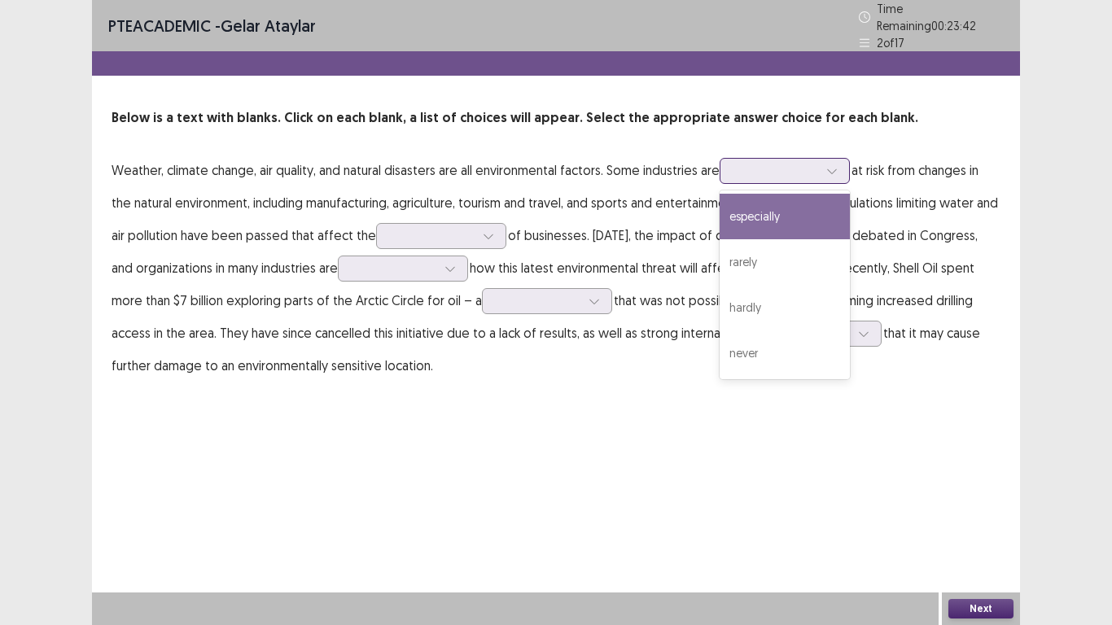
click at [824, 162] on div at bounding box center [832, 171] width 24 height 24
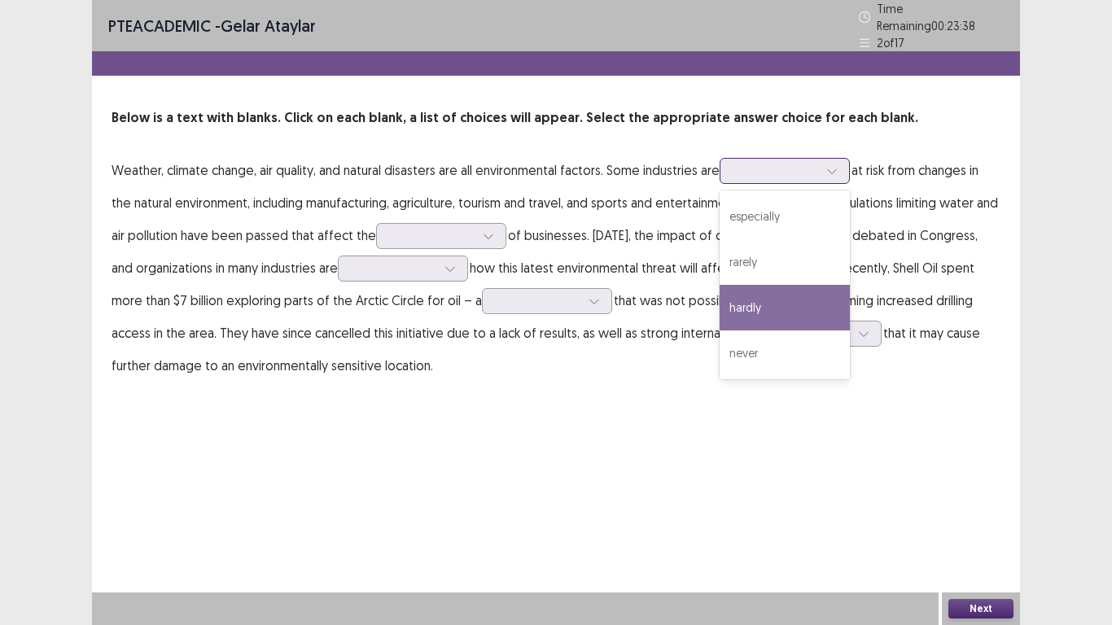
click at [789, 296] on div "hardly" at bounding box center [785, 308] width 130 height 46
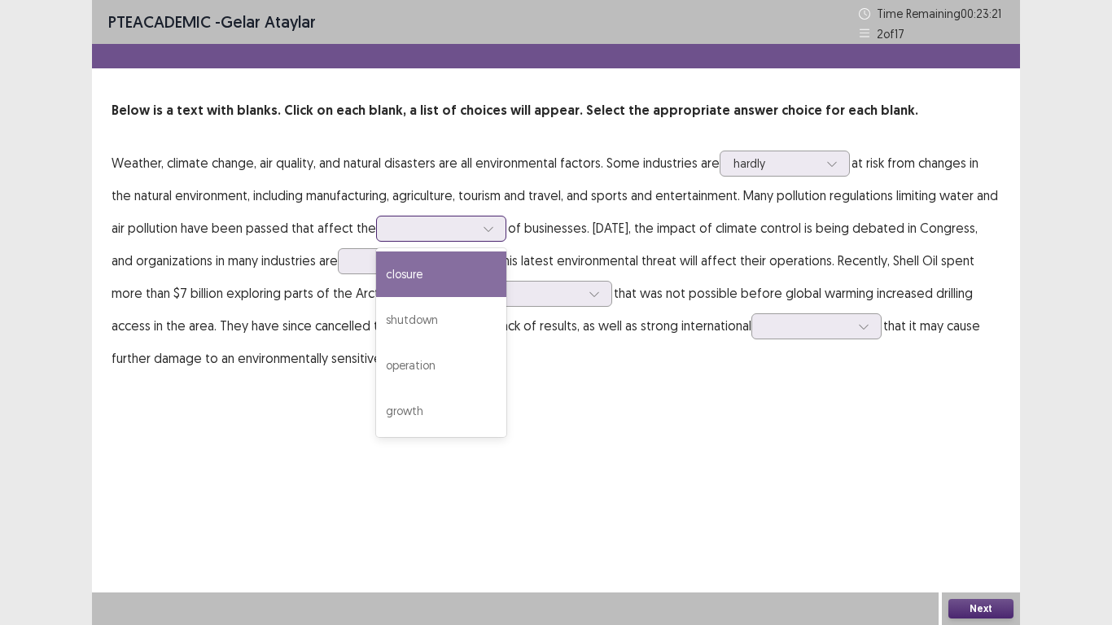
click at [501, 235] on div at bounding box center [488, 229] width 24 height 24
click at [485, 283] on div "closure" at bounding box center [441, 275] width 130 height 46
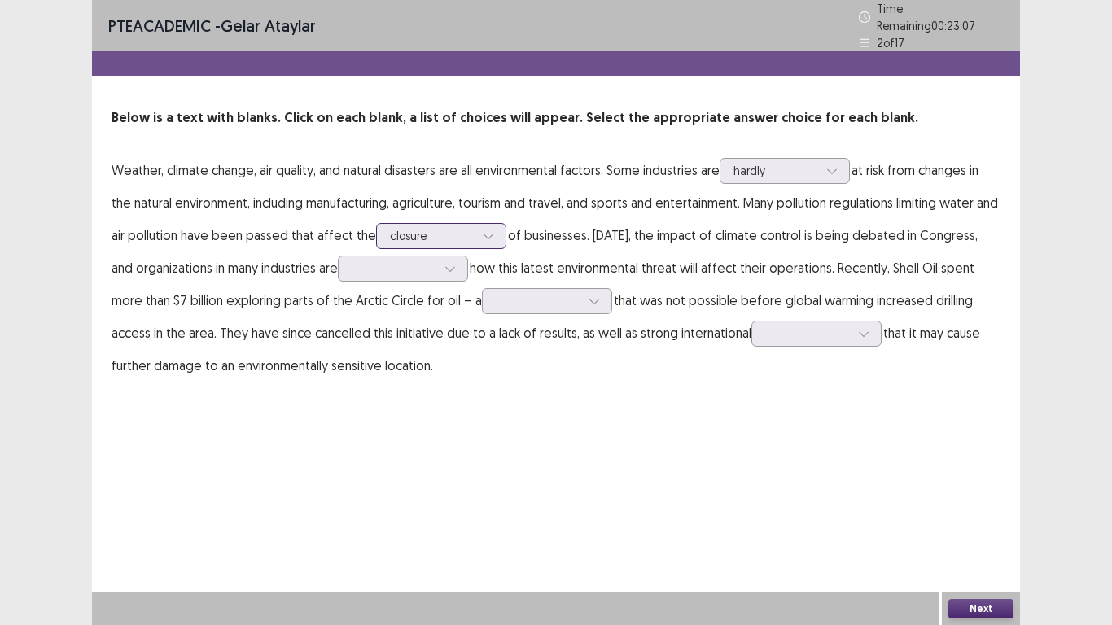
click at [501, 236] on div at bounding box center [488, 236] width 24 height 24
click at [598, 384] on div "PTE academic - Gelar Ataylar Time Remaining 00 : 23 : 05 2 of 17 Below is a tex…" at bounding box center [556, 207] width 928 height 415
click at [449, 261] on div at bounding box center [450, 269] width 24 height 24
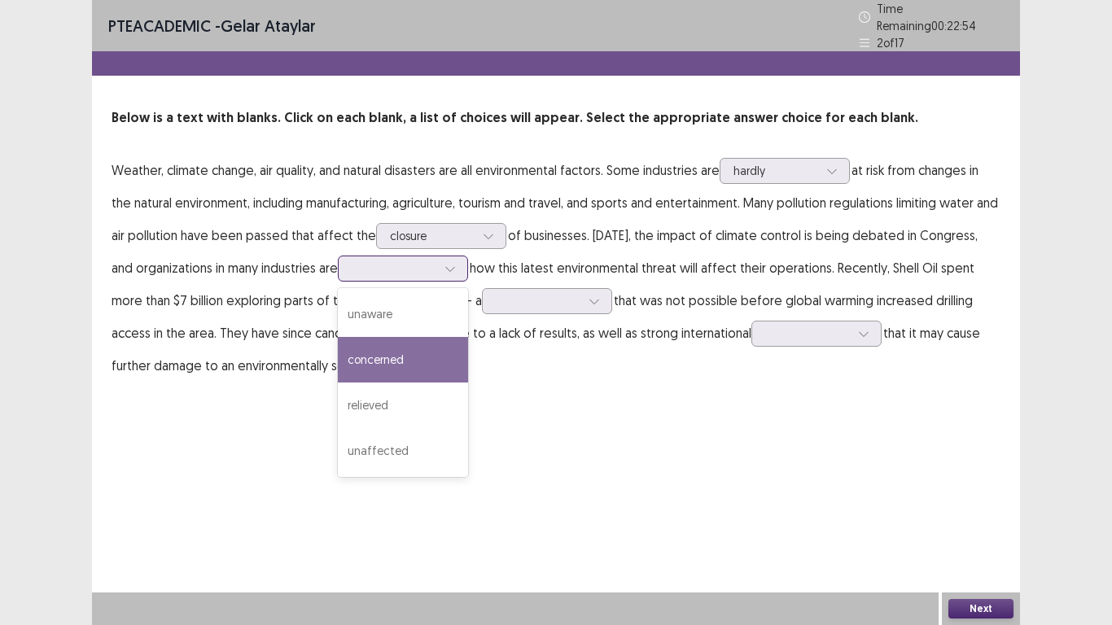
click at [428, 349] on div "concerned" at bounding box center [403, 360] width 130 height 46
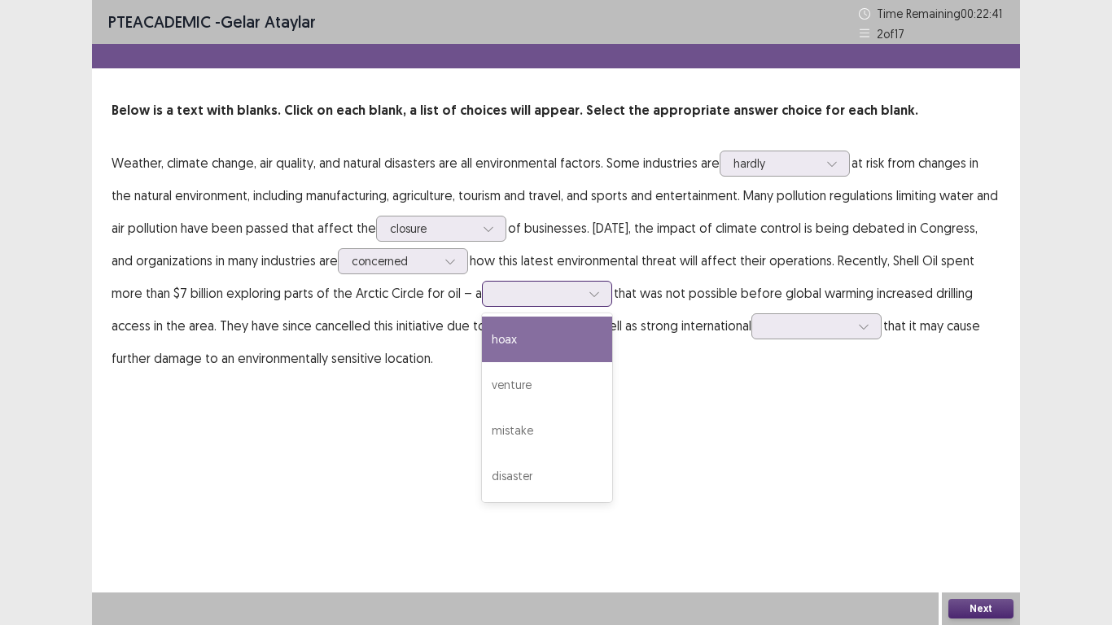
click at [591, 302] on div at bounding box center [594, 294] width 24 height 24
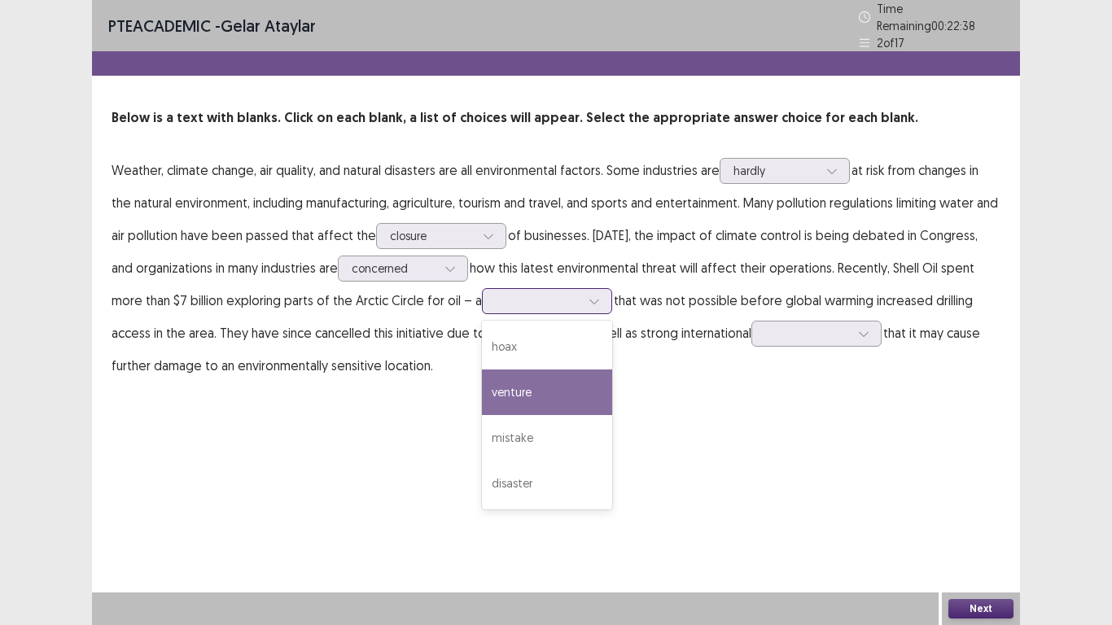
click at [573, 376] on div "venture" at bounding box center [547, 393] width 130 height 46
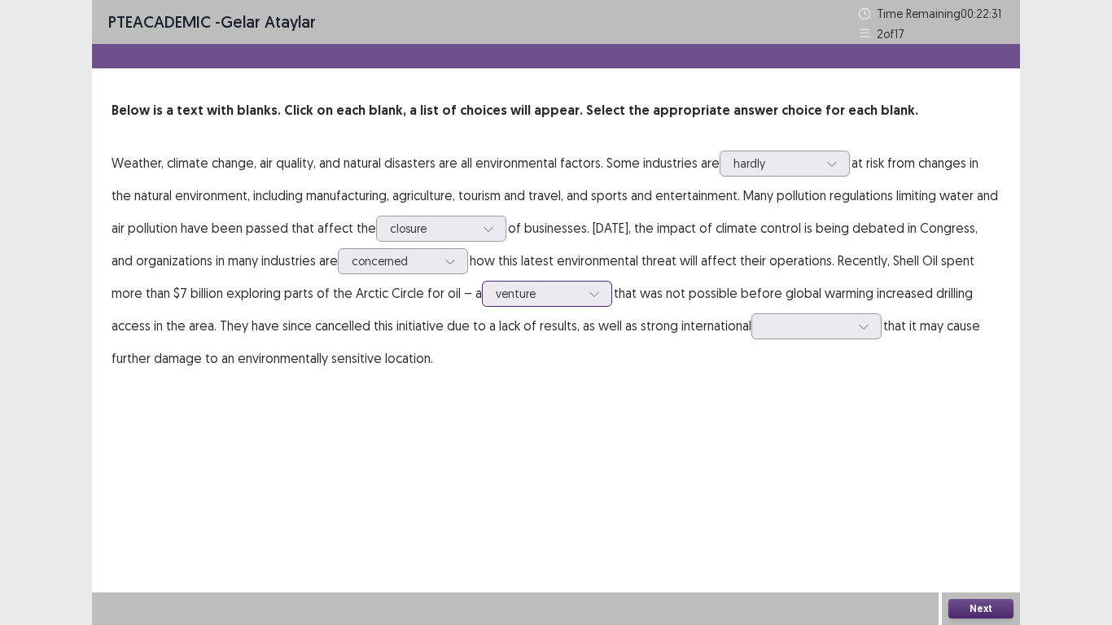
click at [591, 303] on div at bounding box center [594, 294] width 24 height 24
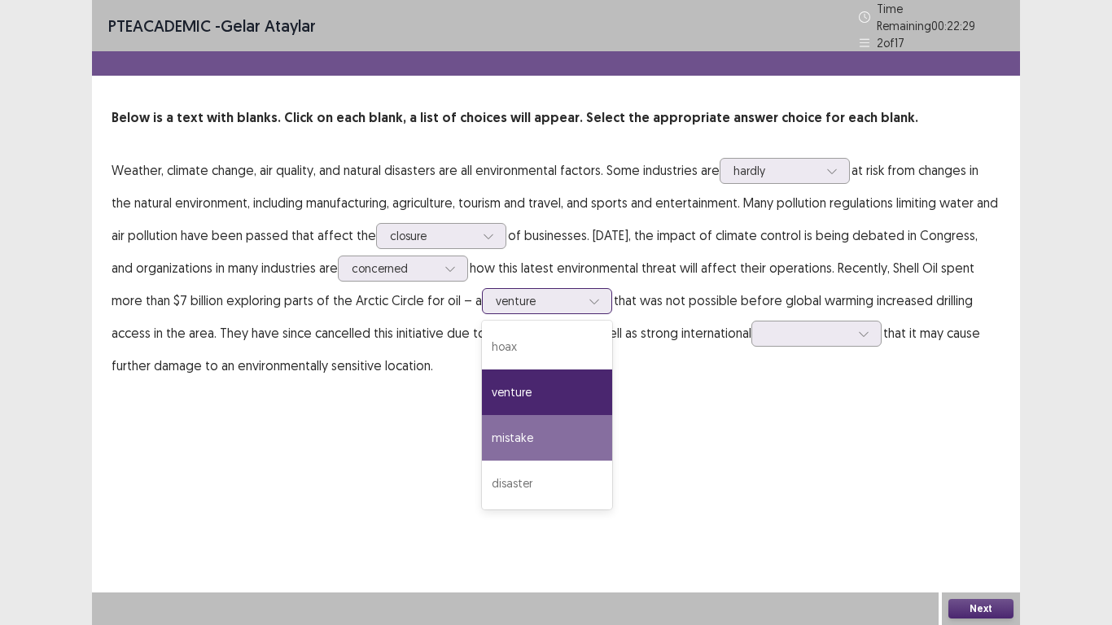
click at [568, 425] on div "mistake" at bounding box center [547, 438] width 130 height 46
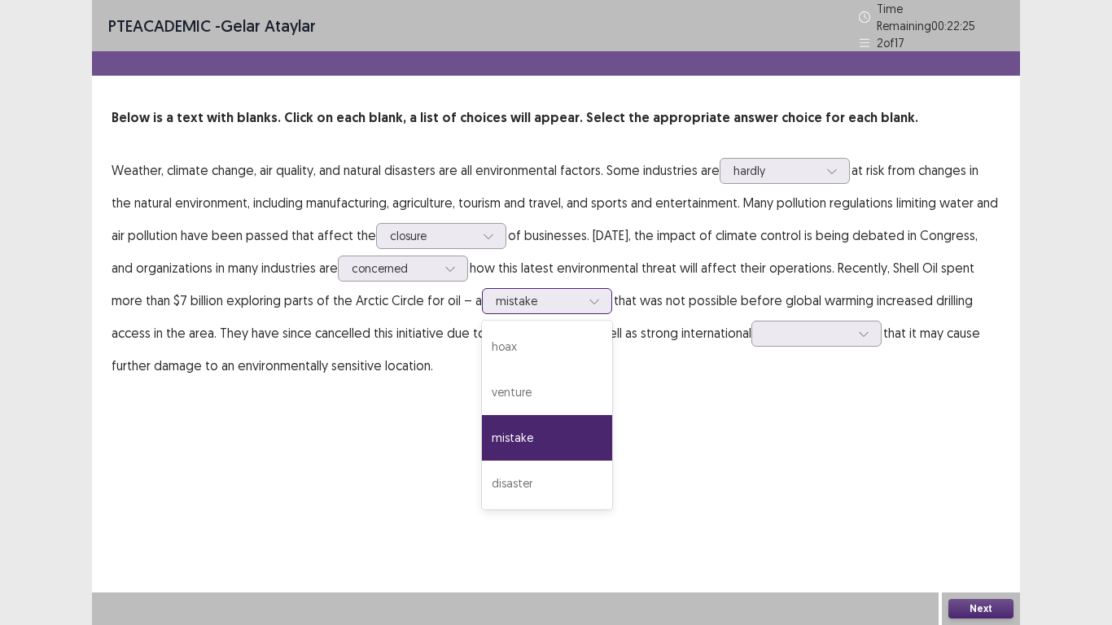
click at [586, 289] on div at bounding box center [594, 301] width 24 height 24
click at [522, 486] on div "disaster" at bounding box center [547, 484] width 130 height 46
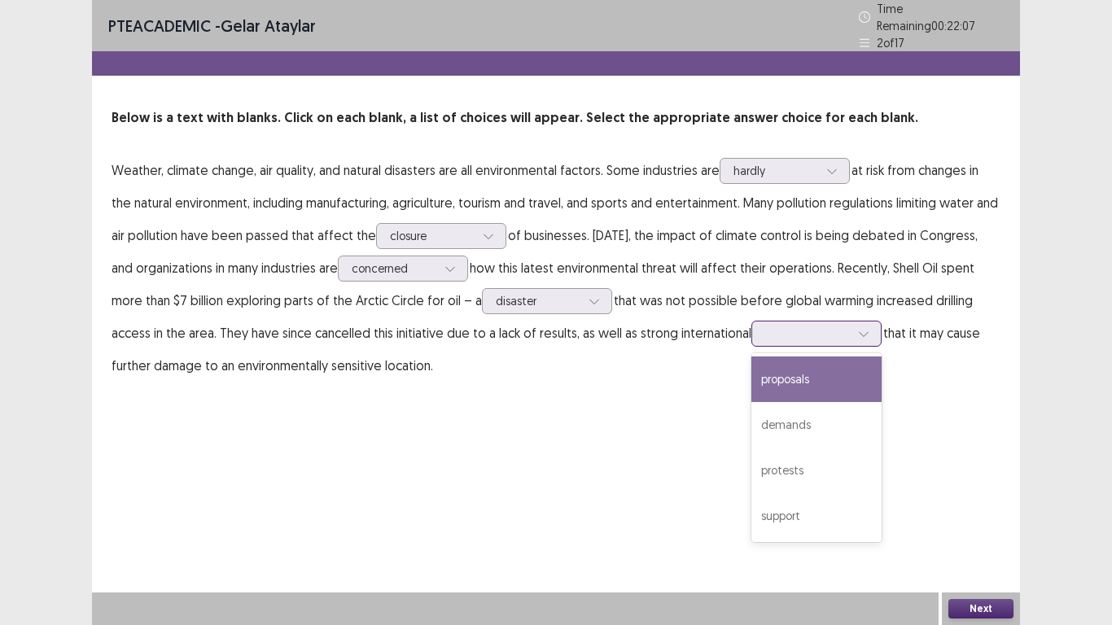
click at [870, 333] on div at bounding box center [864, 334] width 24 height 24
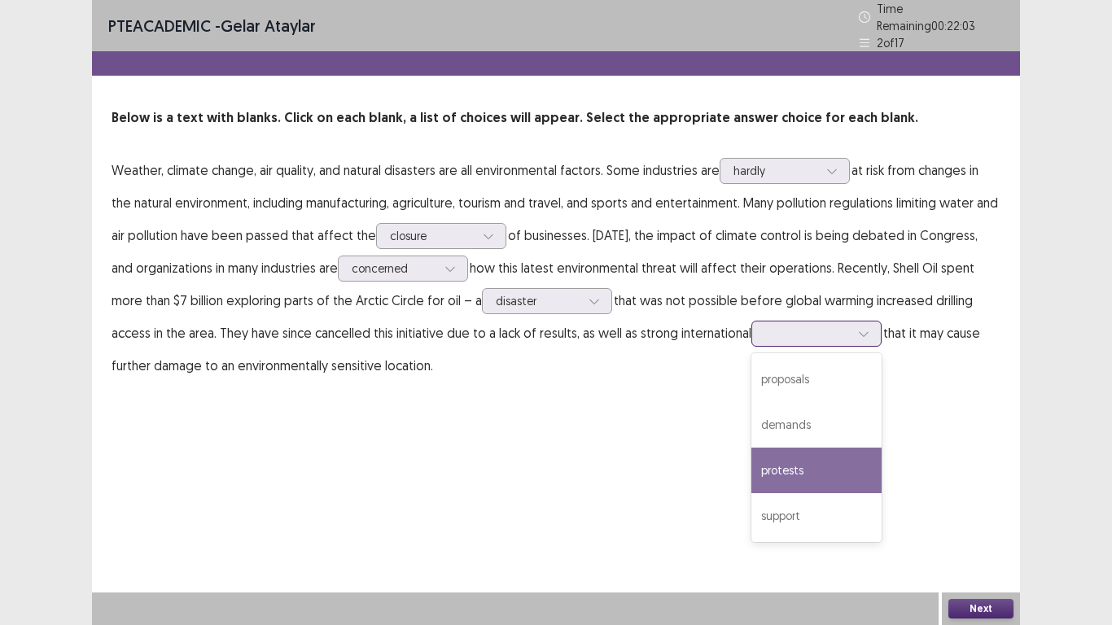
click at [843, 465] on div "protests" at bounding box center [817, 471] width 130 height 46
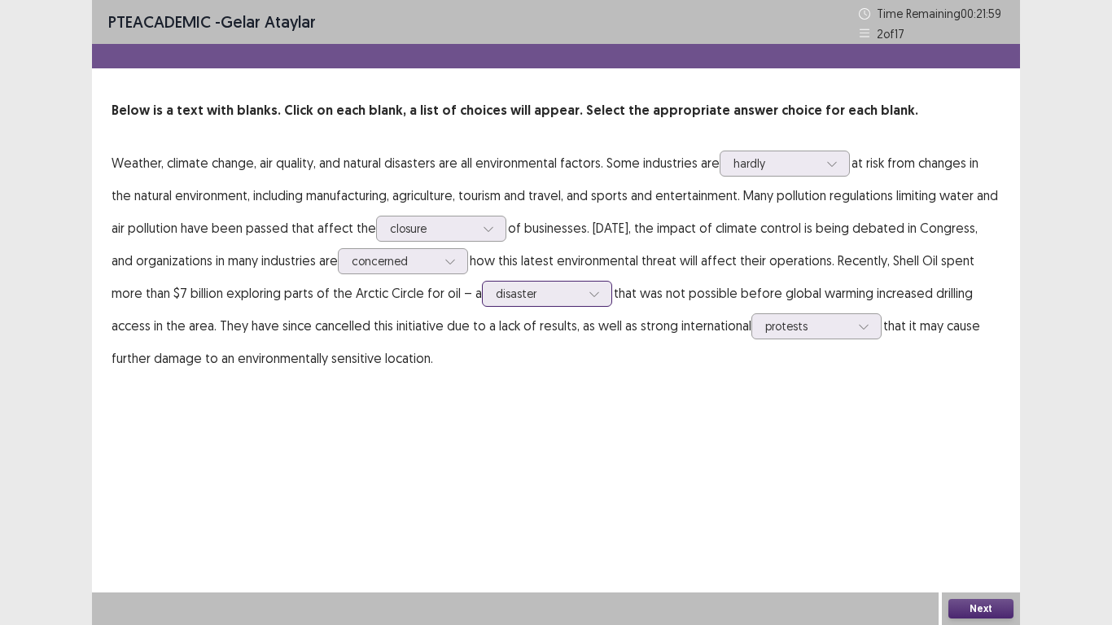
click at [603, 292] on div at bounding box center [594, 294] width 24 height 24
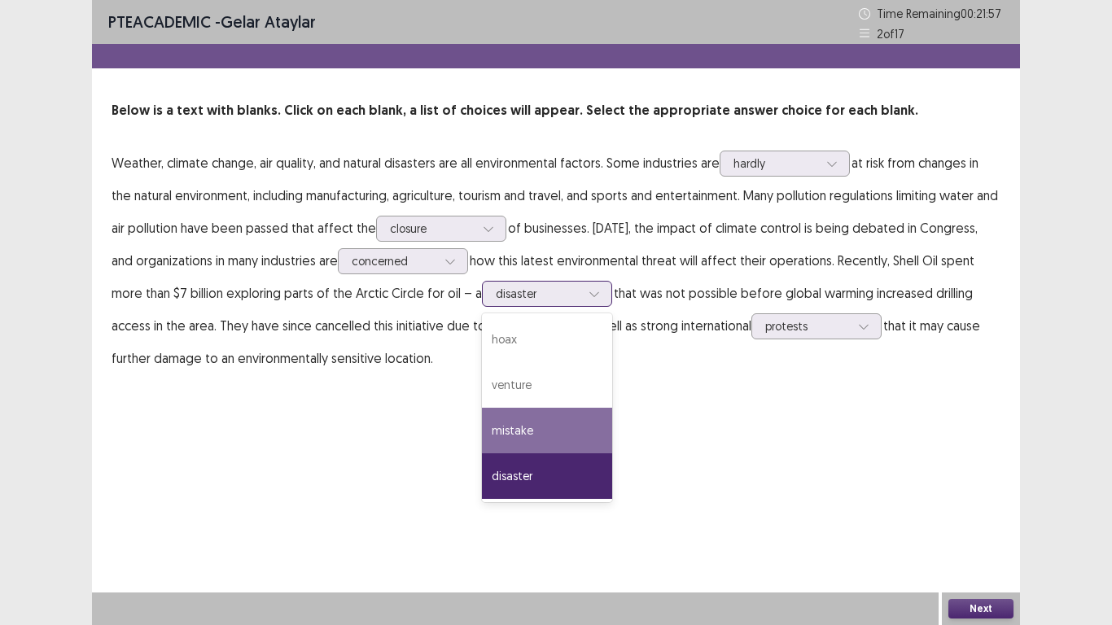
click at [538, 448] on div "mistake" at bounding box center [547, 431] width 130 height 46
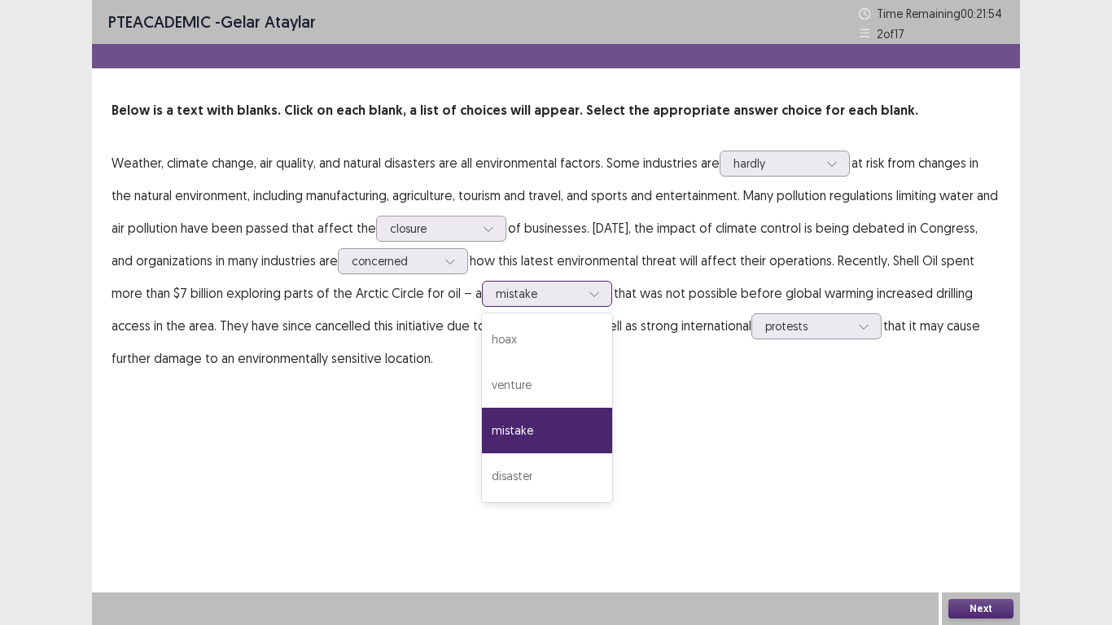
click at [589, 291] on icon at bounding box center [594, 293] width 11 height 11
click at [547, 467] on div "disaster" at bounding box center [547, 477] width 130 height 46
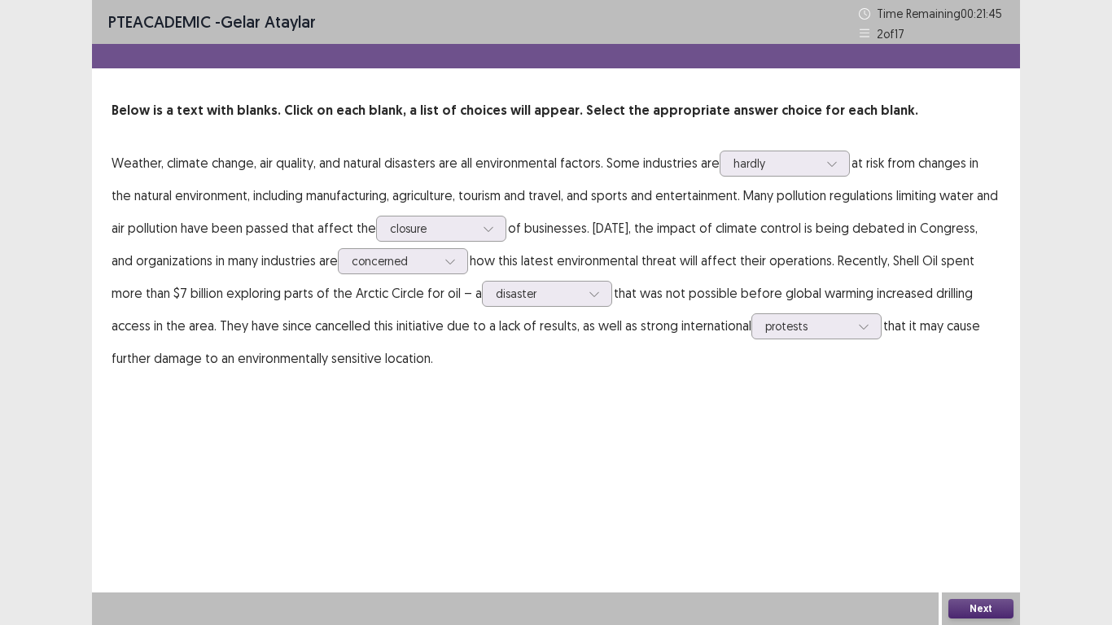
click at [981, 487] on button "Next" at bounding box center [981, 609] width 65 height 20
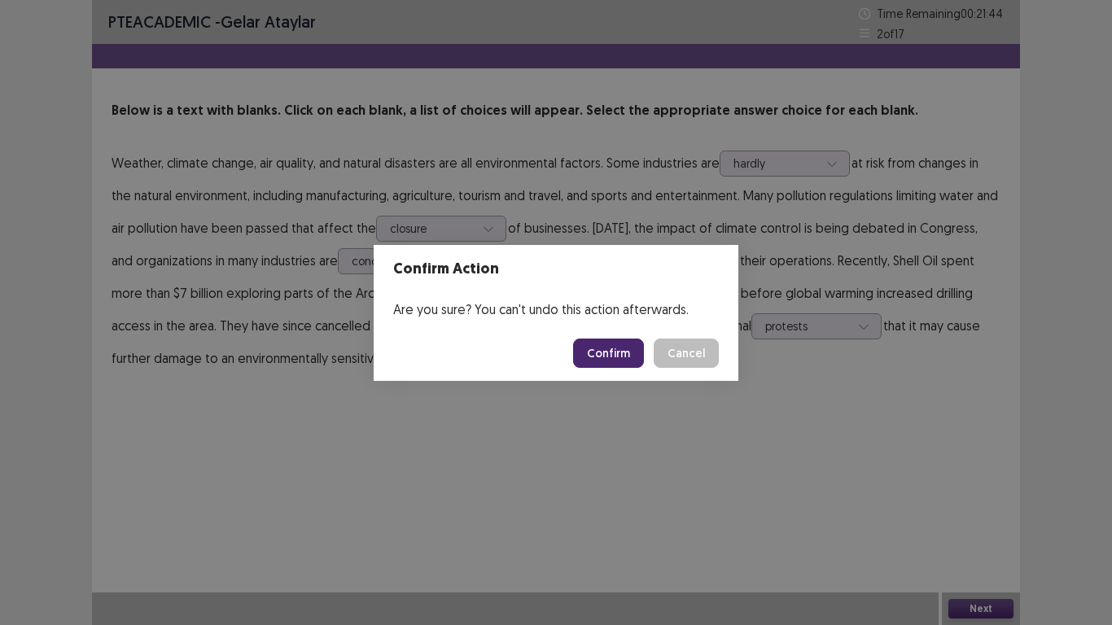
click at [643, 364] on button "Confirm" at bounding box center [608, 353] width 71 height 29
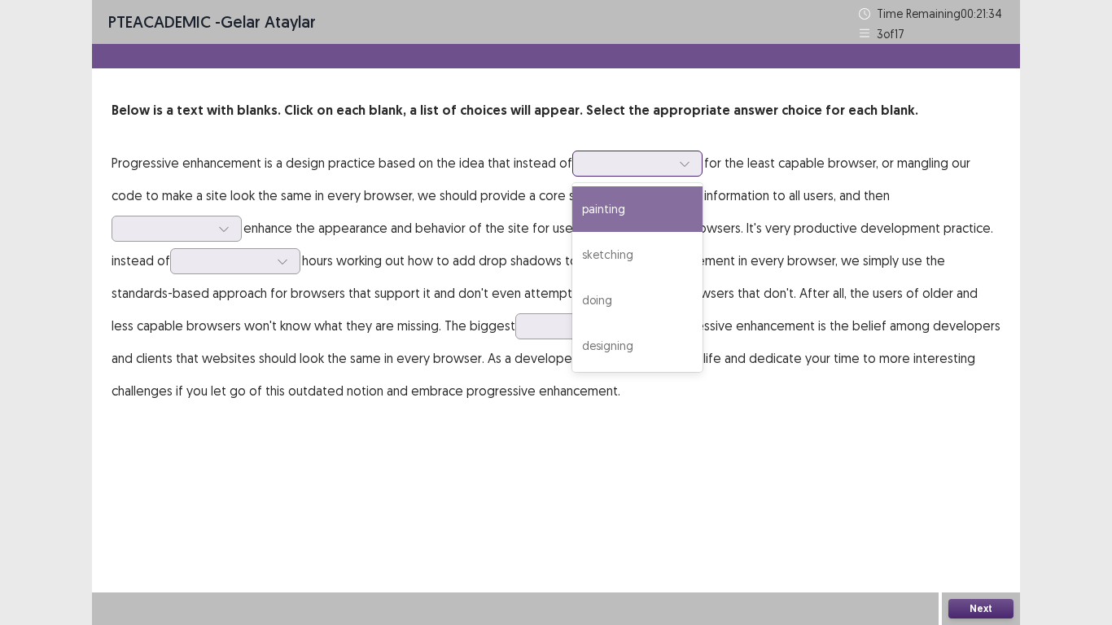
click at [691, 169] on div at bounding box center [685, 163] width 24 height 24
click at [678, 208] on div "painting" at bounding box center [638, 209] width 130 height 46
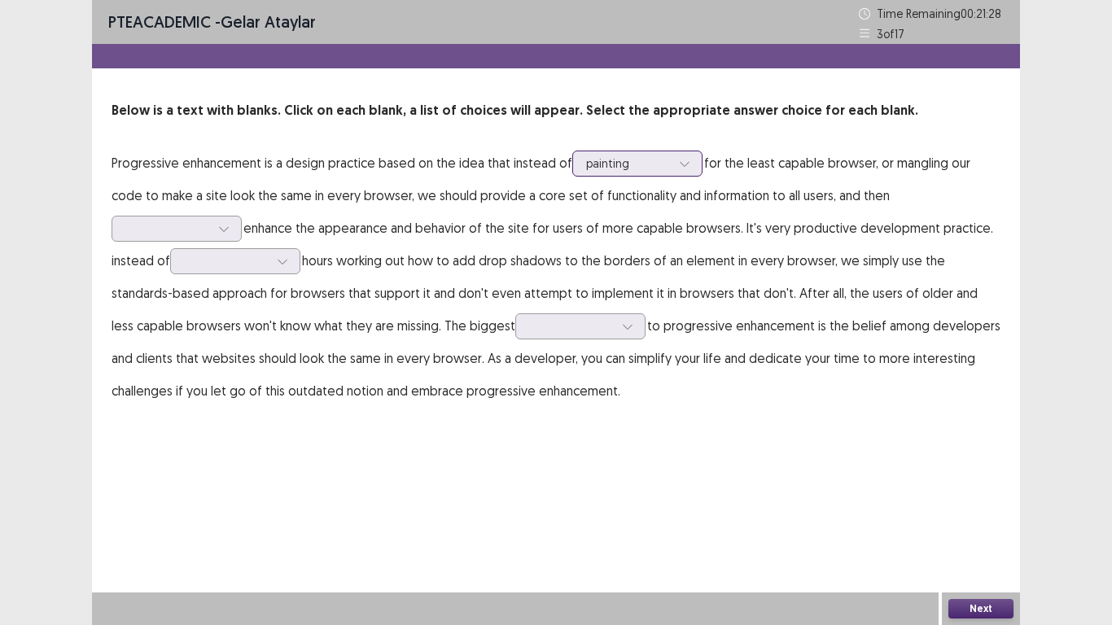
click at [688, 165] on div at bounding box center [685, 163] width 24 height 24
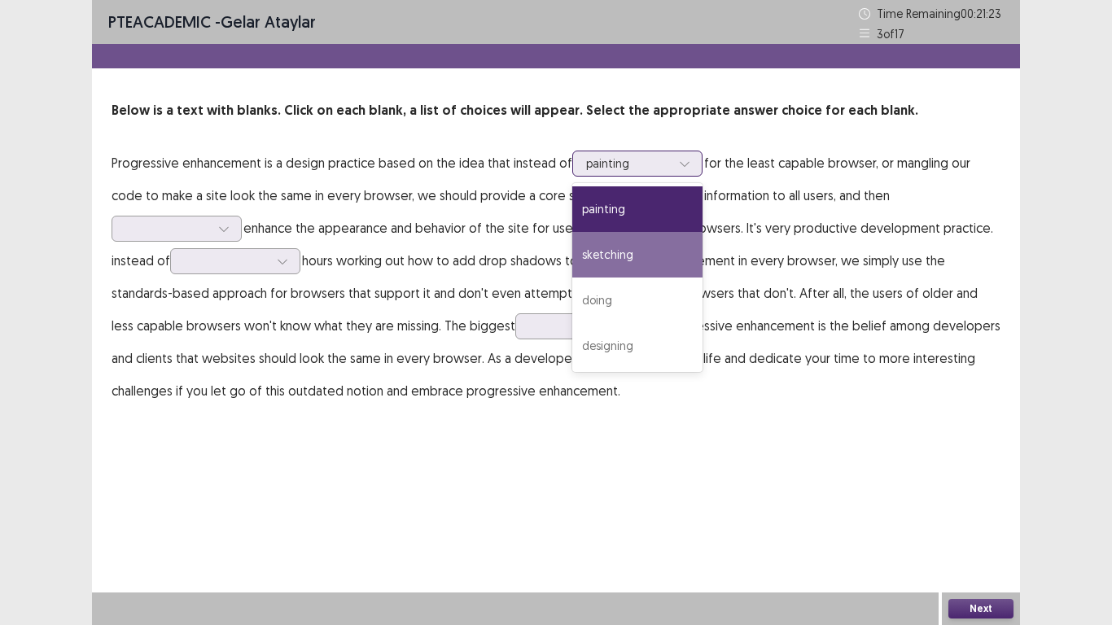
click at [653, 265] on div "sketching" at bounding box center [638, 255] width 130 height 46
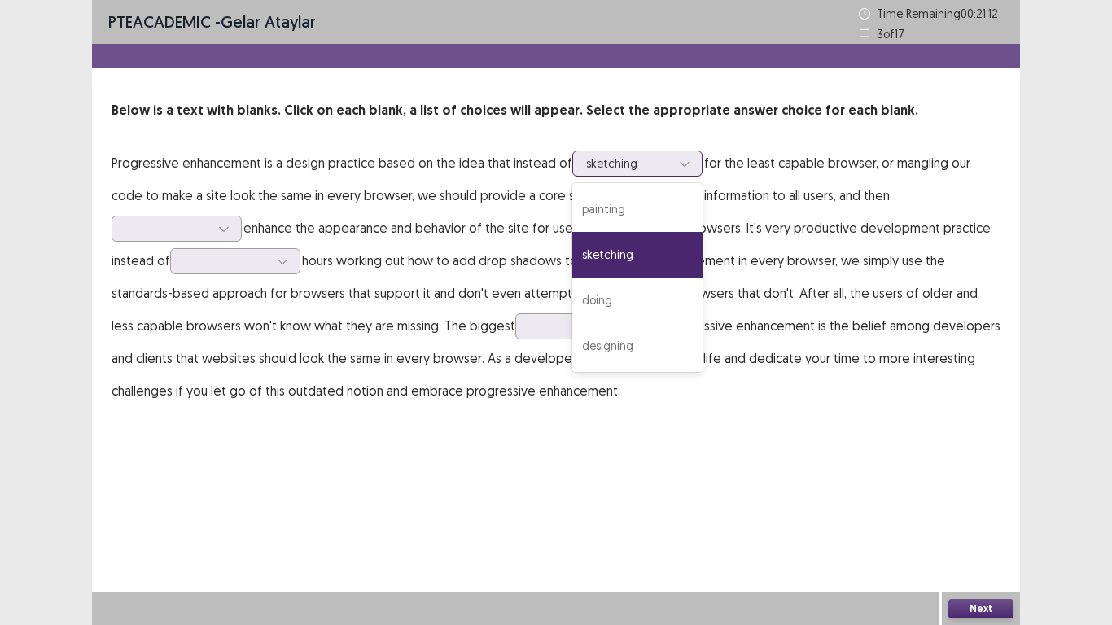
click at [679, 165] on icon at bounding box center [684, 163] width 11 height 11
click at [646, 343] on div "designing" at bounding box center [638, 346] width 130 height 46
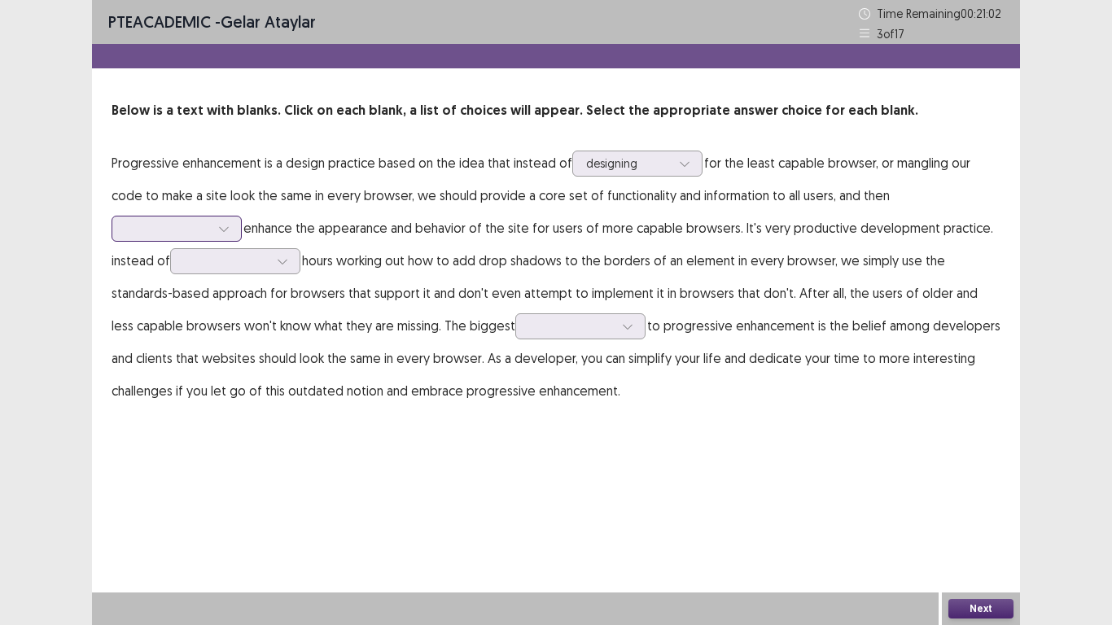
click at [230, 223] on icon at bounding box center [223, 228] width 11 height 11
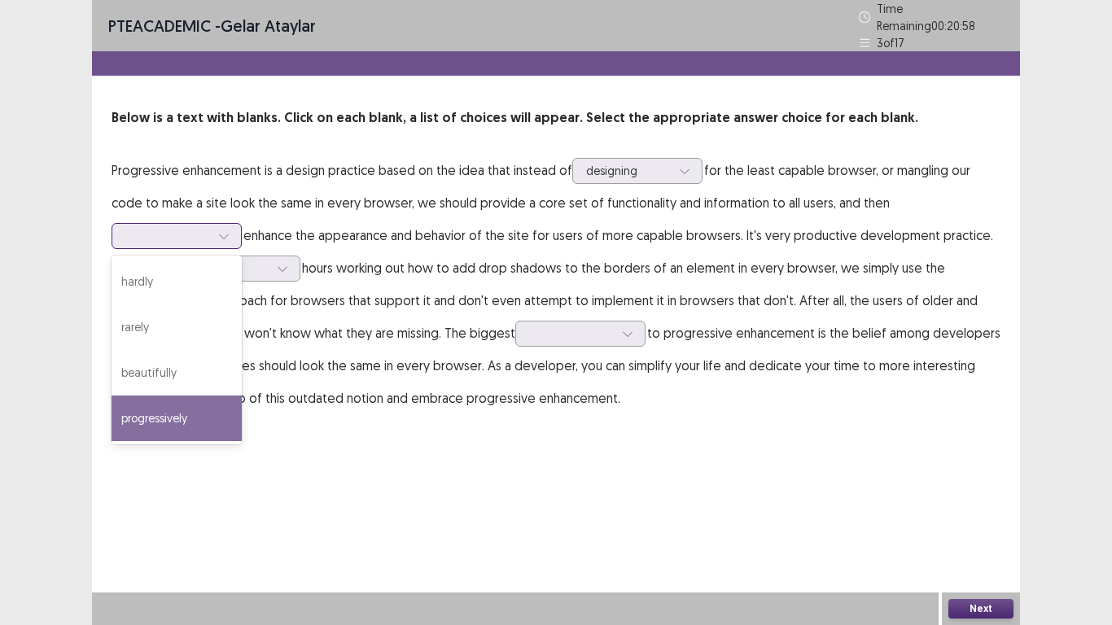
click at [242, 396] on div "progressively" at bounding box center [177, 419] width 130 height 46
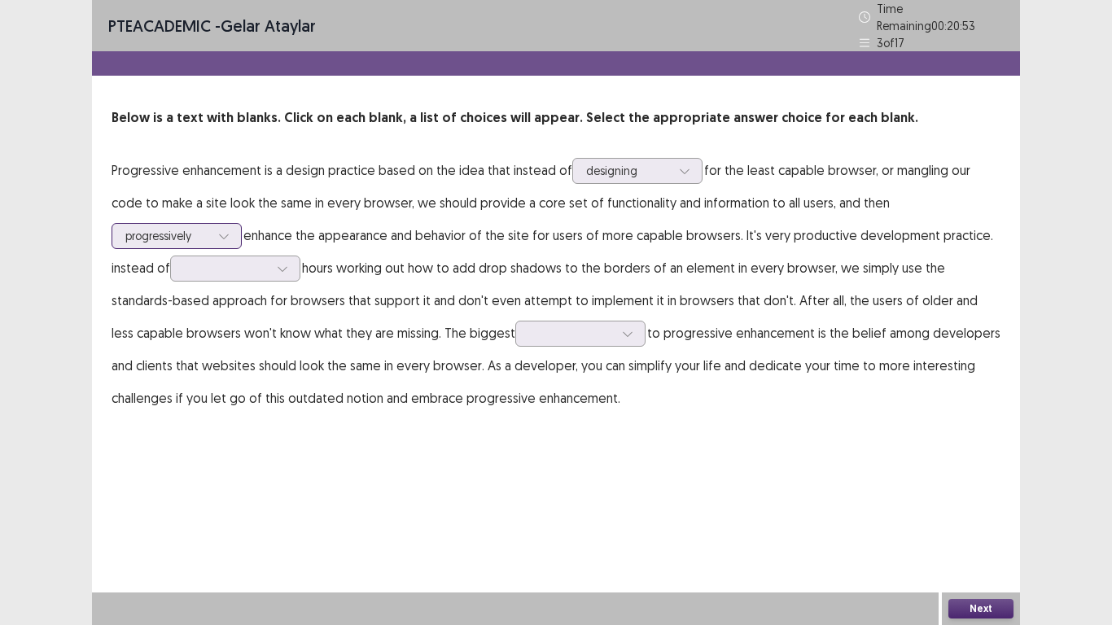
click at [230, 230] on icon at bounding box center [223, 235] width 11 height 11
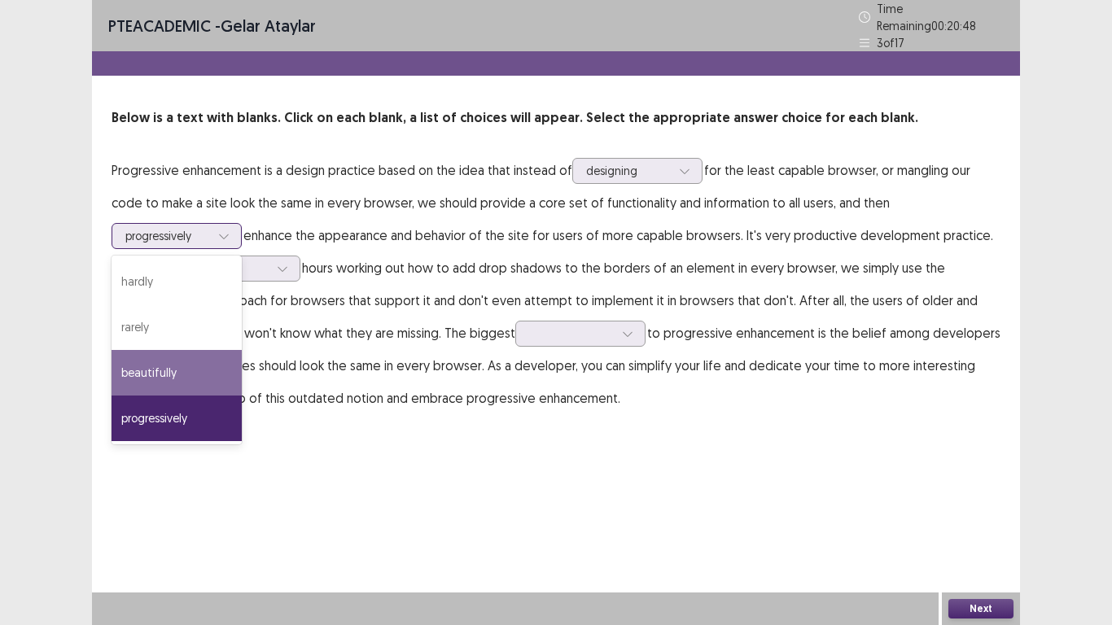
click at [242, 350] on div "beautifully" at bounding box center [177, 373] width 130 height 46
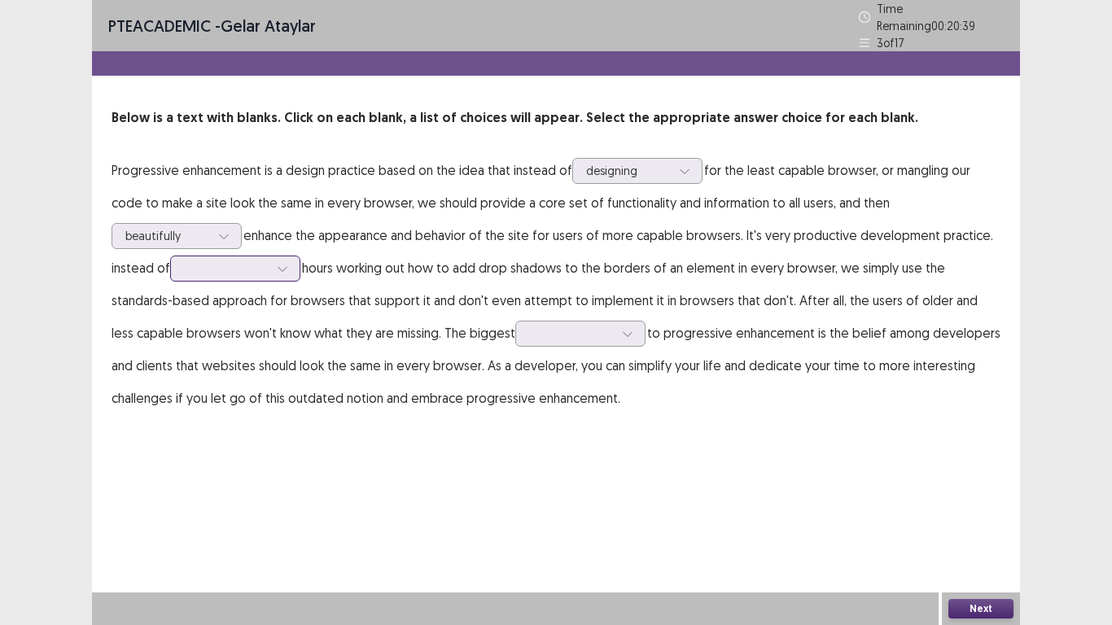
drag, startPoint x: 234, startPoint y: 283, endPoint x: 230, endPoint y: 270, distance: 14.2
click at [230, 270] on p "Progressive enhancement is a design practice based on the idea that instead of …" at bounding box center [556, 284] width 889 height 261
click at [270, 270] on div at bounding box center [282, 269] width 24 height 24
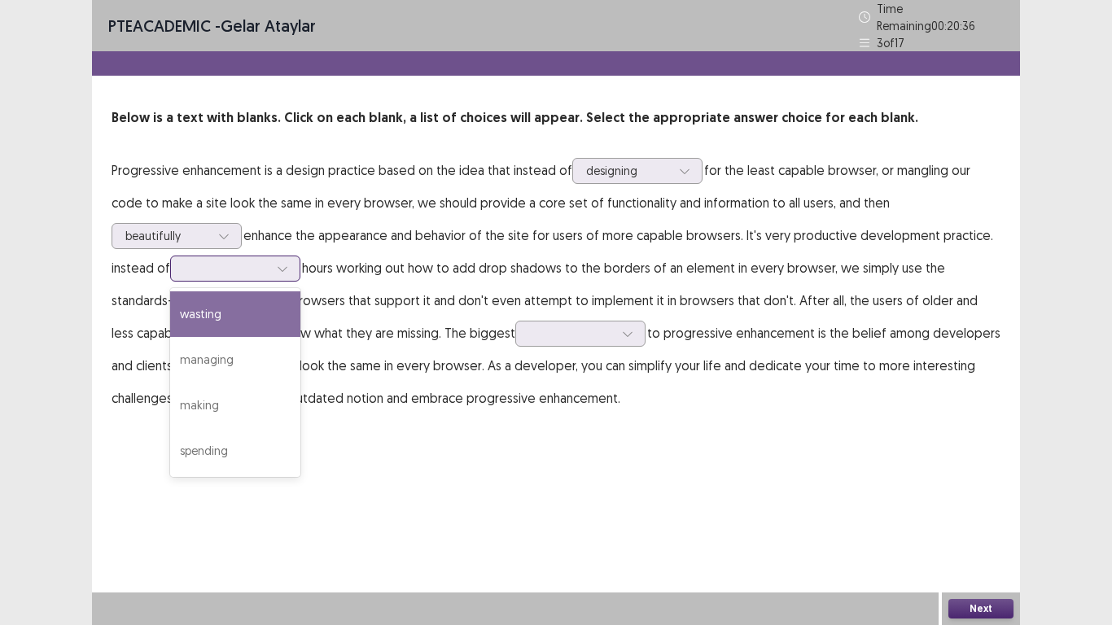
click at [203, 312] on div "wasting" at bounding box center [235, 315] width 130 height 46
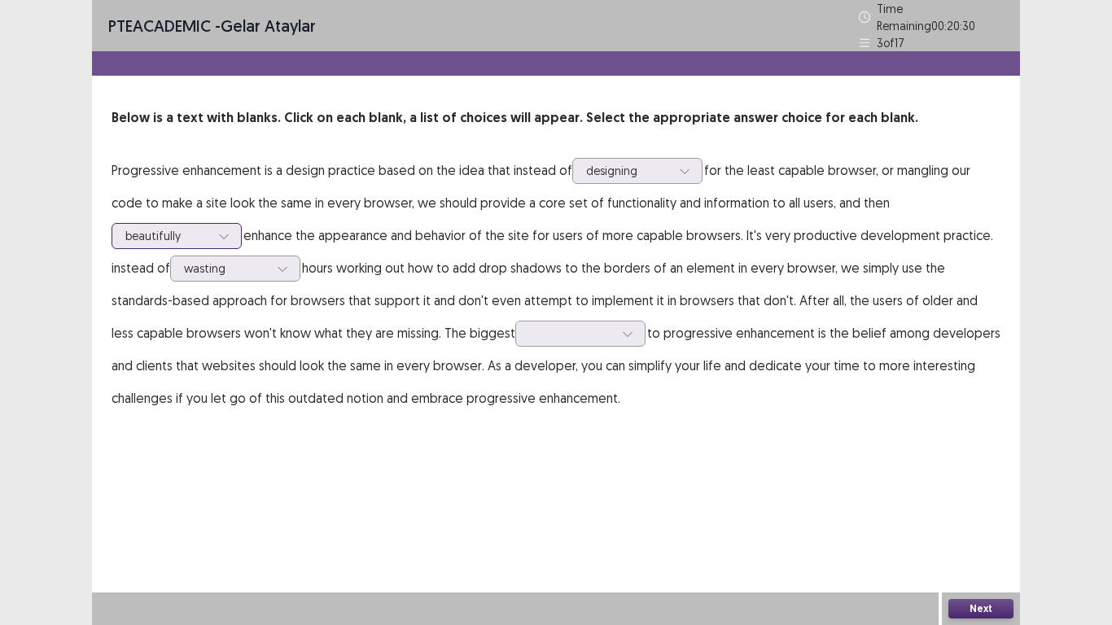
click at [230, 230] on icon at bounding box center [223, 235] width 11 height 11
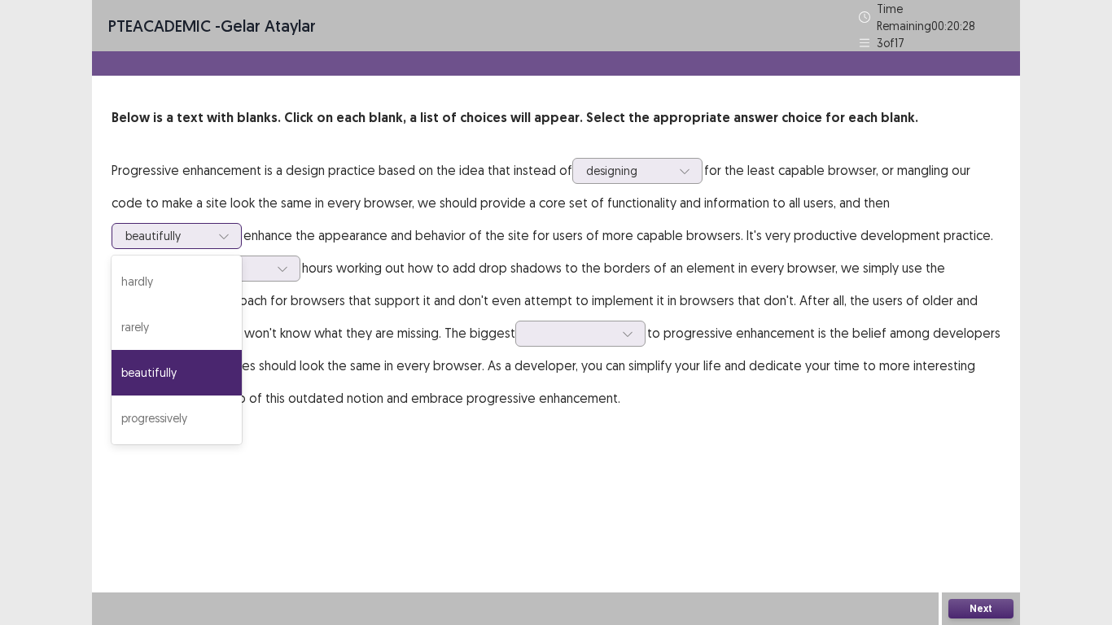
click at [242, 350] on div "beautifully" at bounding box center [177, 373] width 130 height 46
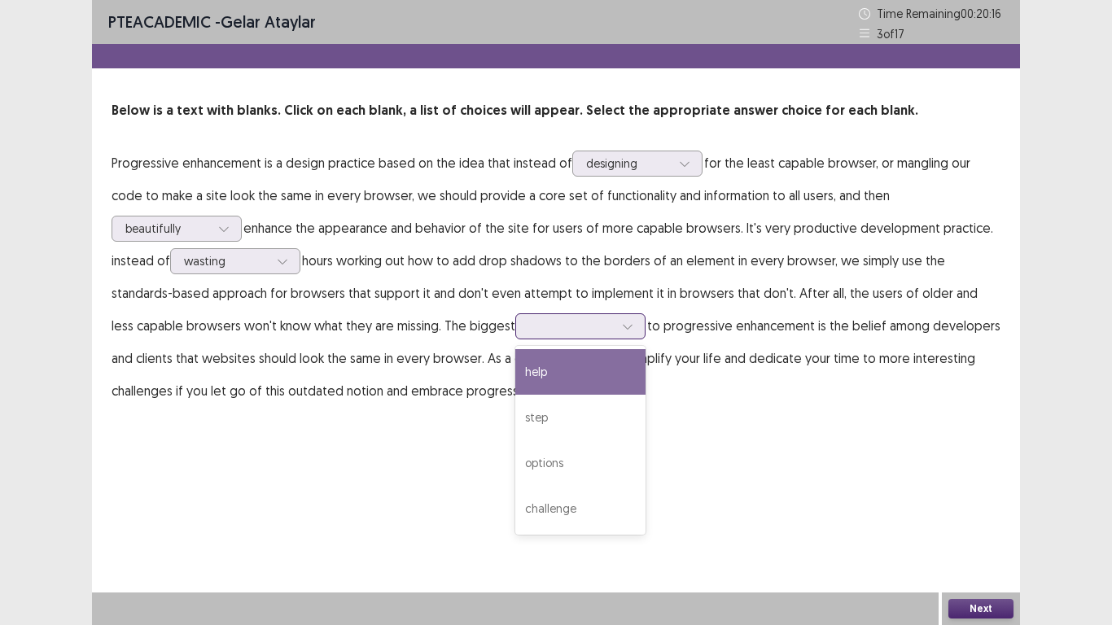
click at [622, 331] on icon at bounding box center [627, 326] width 11 height 11
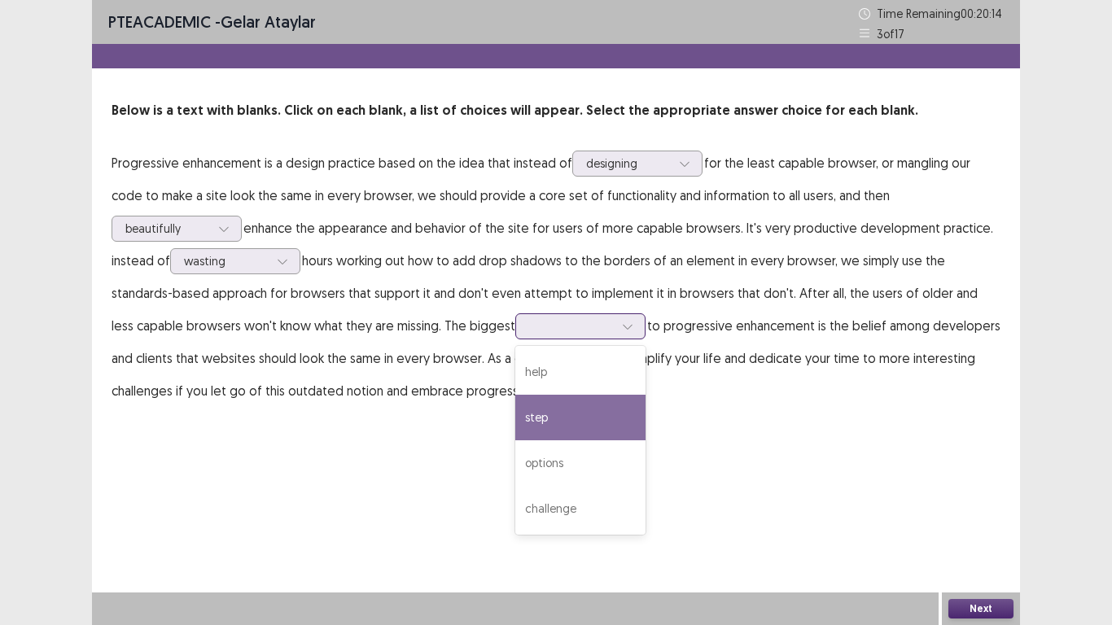
click at [516, 413] on div "step" at bounding box center [581, 418] width 130 height 46
click at [616, 336] on div at bounding box center [628, 326] width 24 height 24
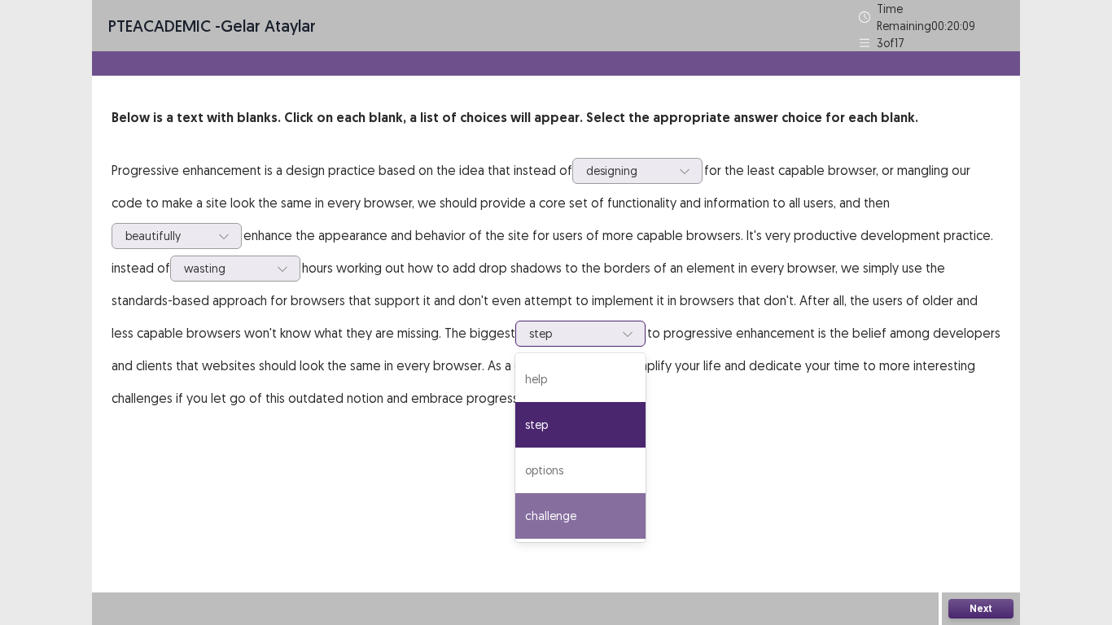
click at [516, 487] on div "challenge" at bounding box center [581, 517] width 130 height 46
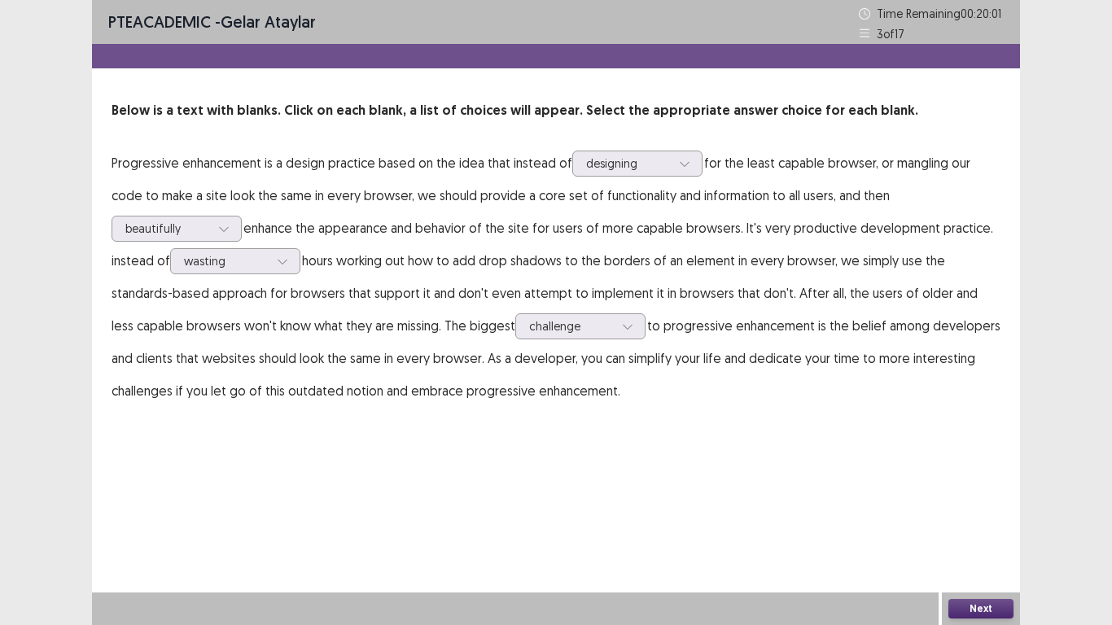
click at [989, 487] on button "Next" at bounding box center [981, 609] width 65 height 20
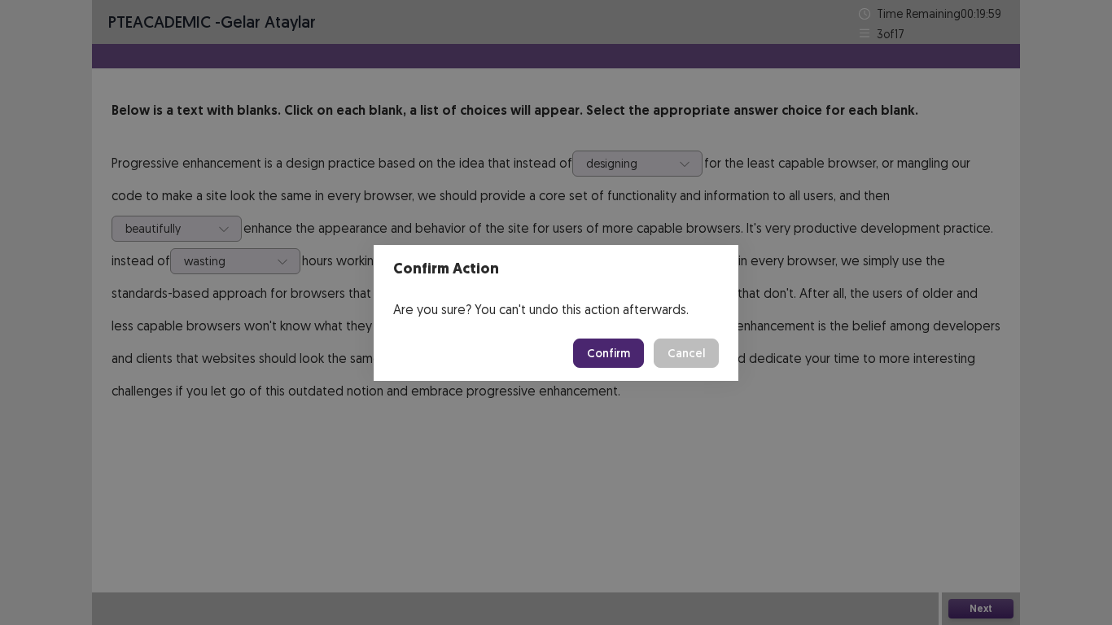
click at [616, 358] on button "Confirm" at bounding box center [608, 353] width 71 height 29
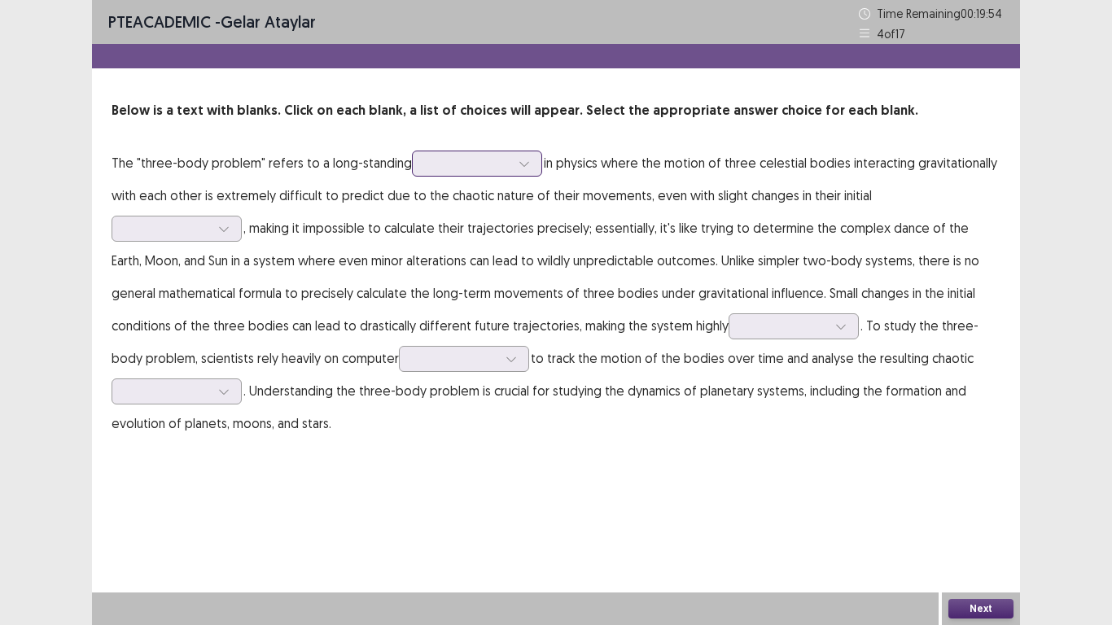
click at [519, 169] on icon at bounding box center [524, 163] width 11 height 11
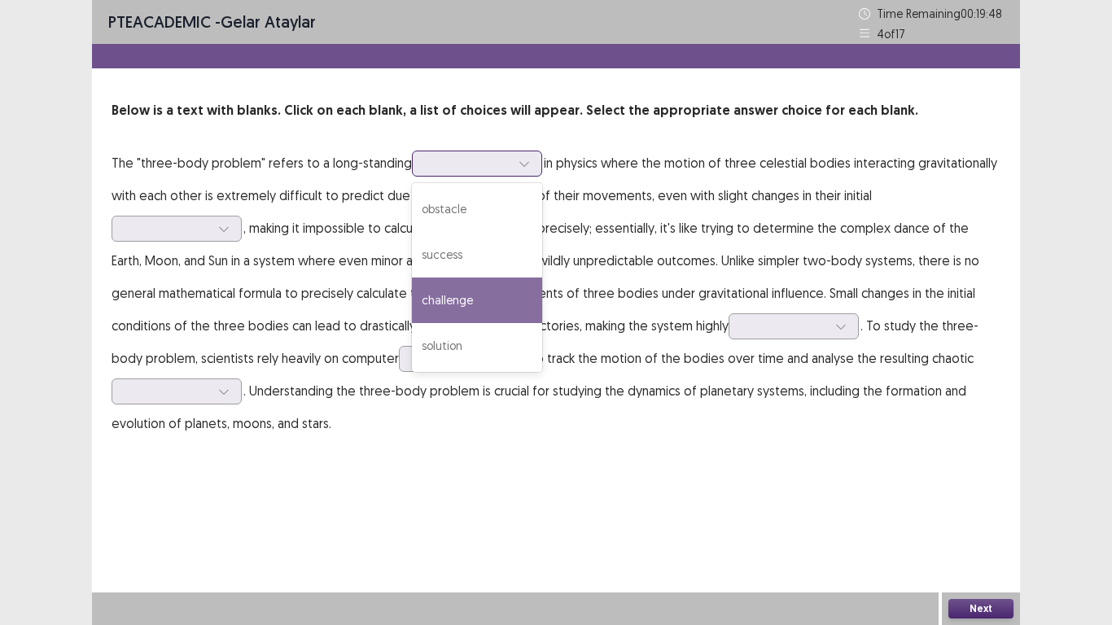
click at [489, 302] on div "challenge" at bounding box center [477, 301] width 130 height 46
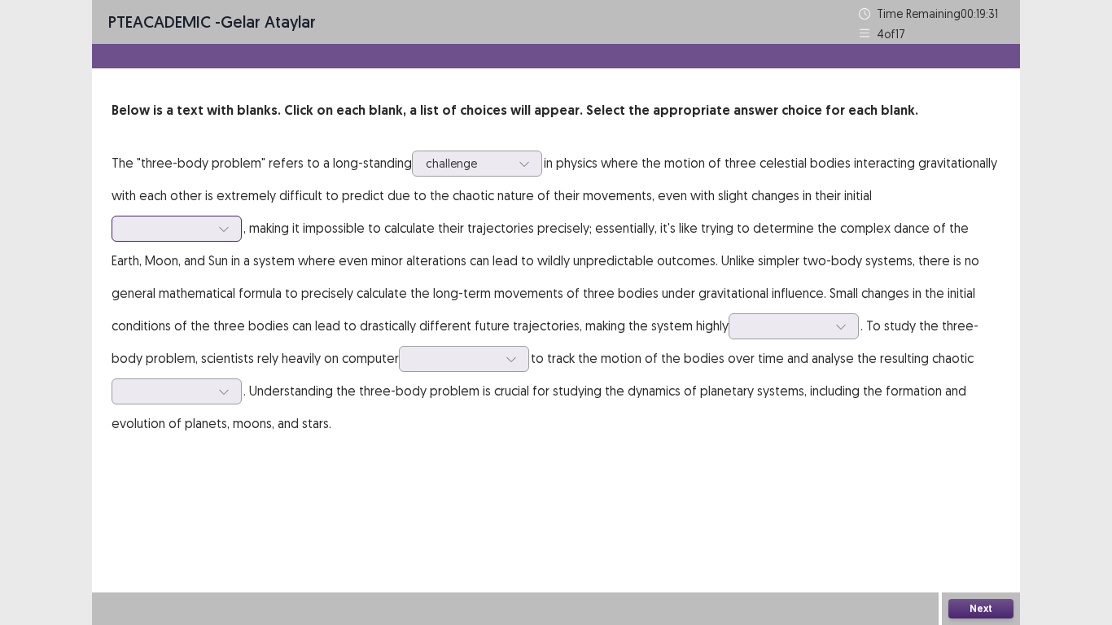
click at [230, 223] on icon at bounding box center [223, 228] width 11 height 11
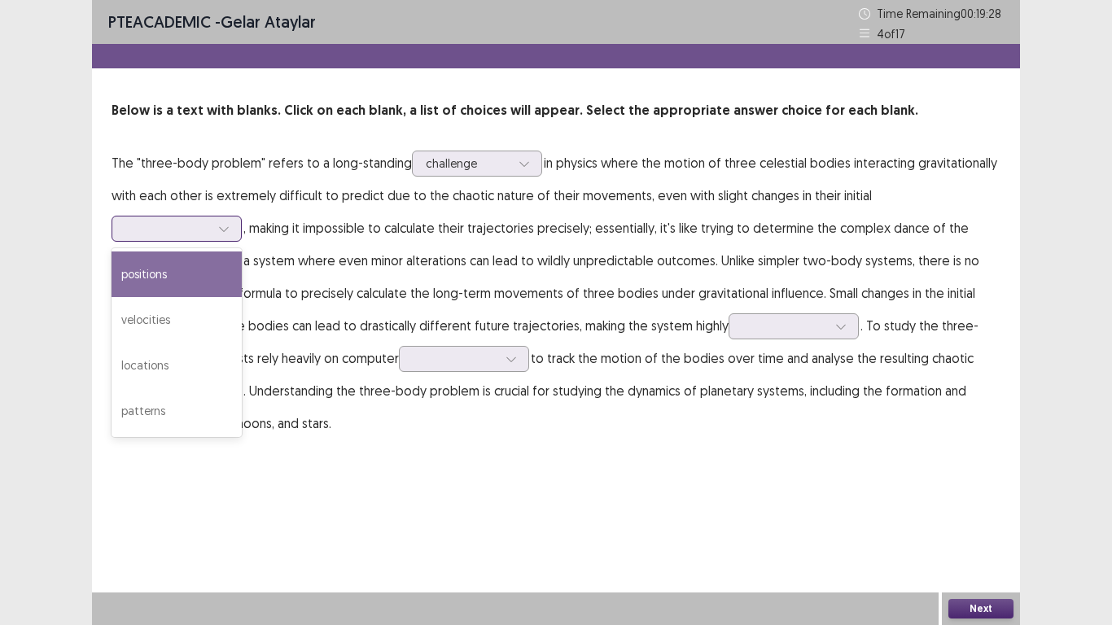
click at [242, 252] on div "positions" at bounding box center [177, 275] width 130 height 46
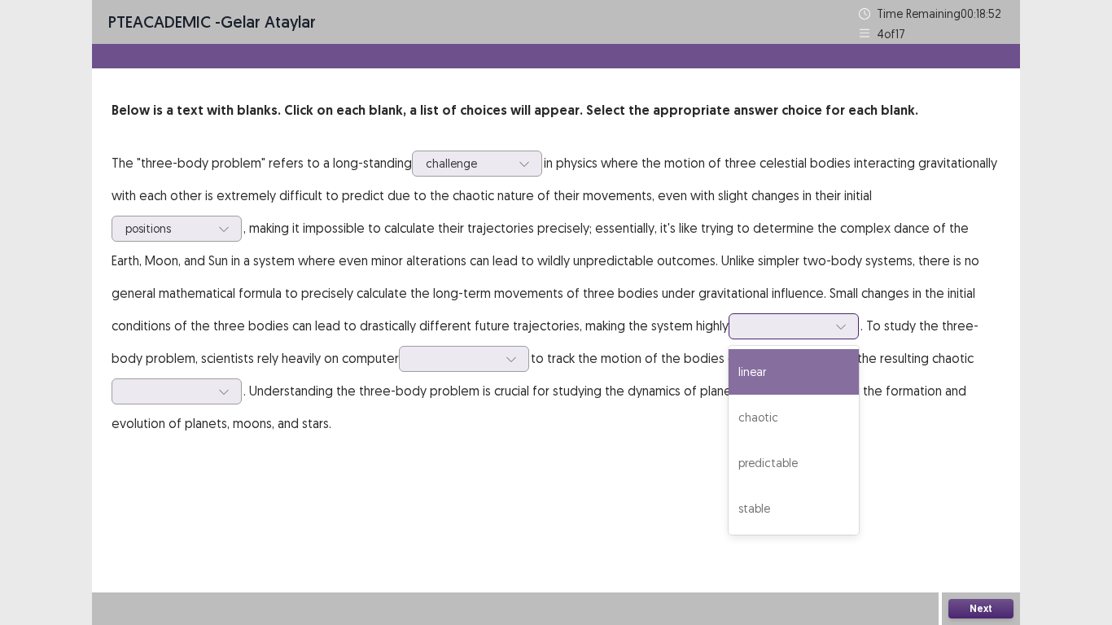
click at [836, 327] on icon at bounding box center [840, 327] width 9 height 5
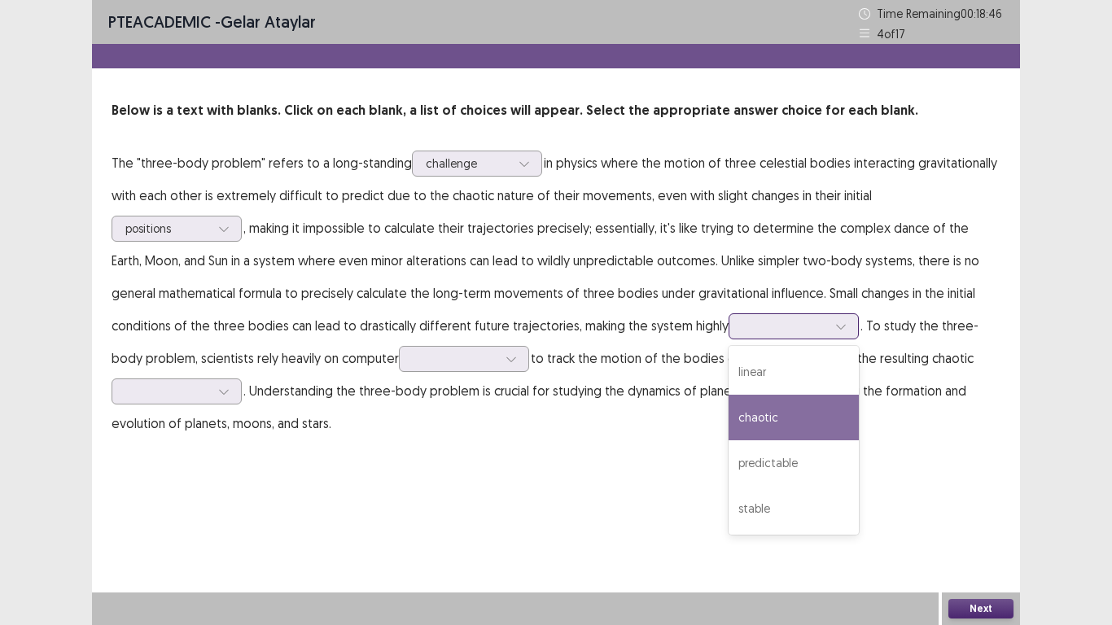
click at [729, 428] on div "chaotic" at bounding box center [794, 418] width 130 height 46
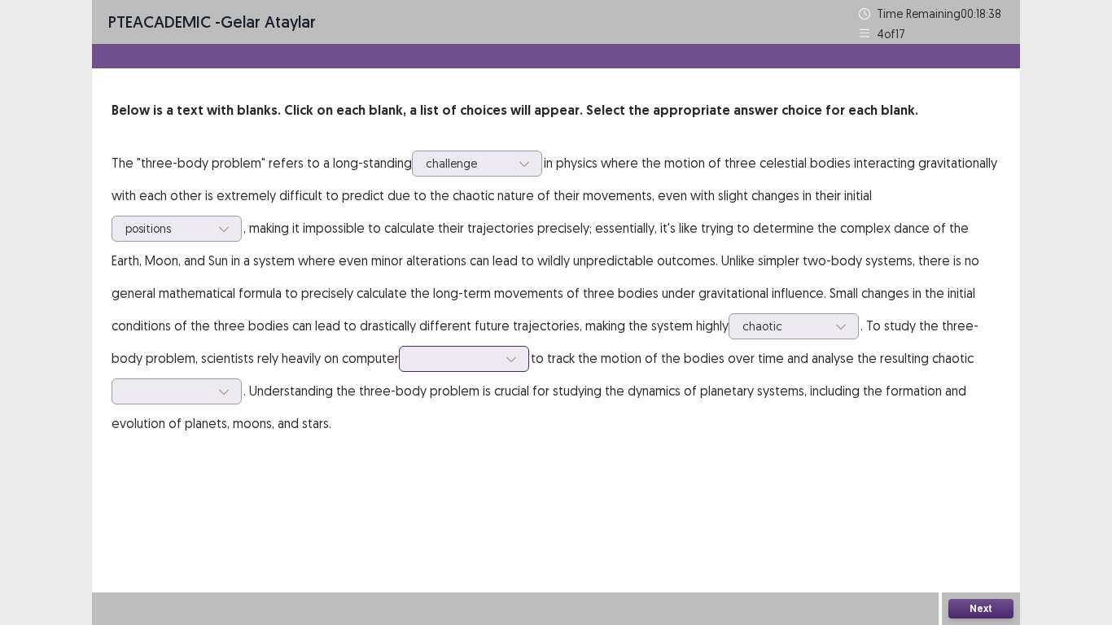
click at [411, 362] on div at bounding box center [455, 358] width 88 height 19
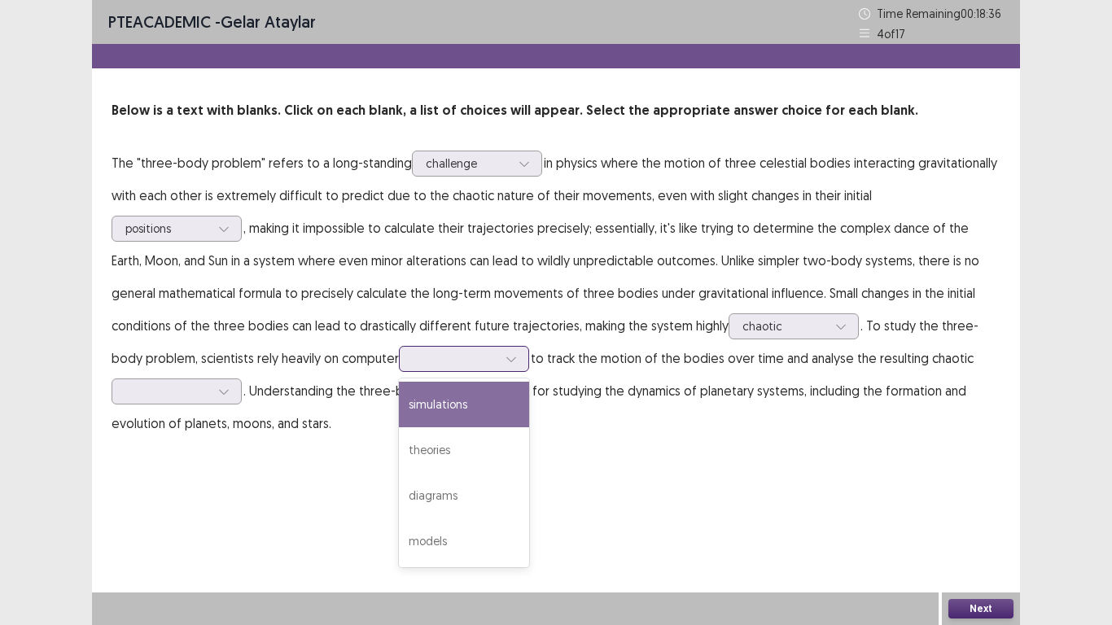
click at [399, 399] on div "simulations" at bounding box center [464, 405] width 130 height 46
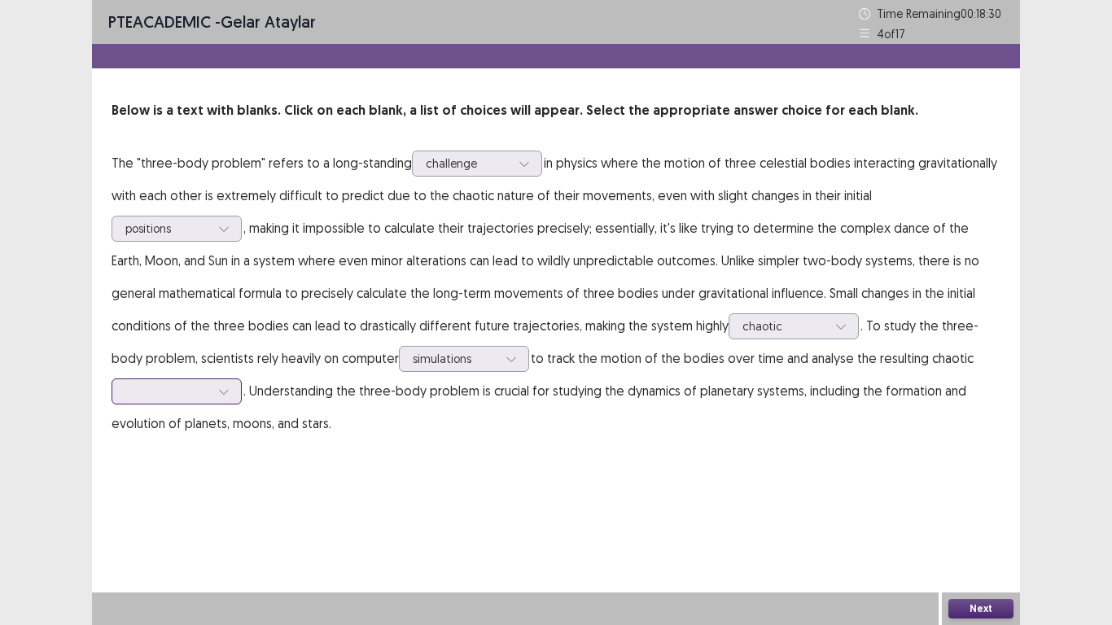
click at [236, 380] on div at bounding box center [224, 392] width 24 height 24
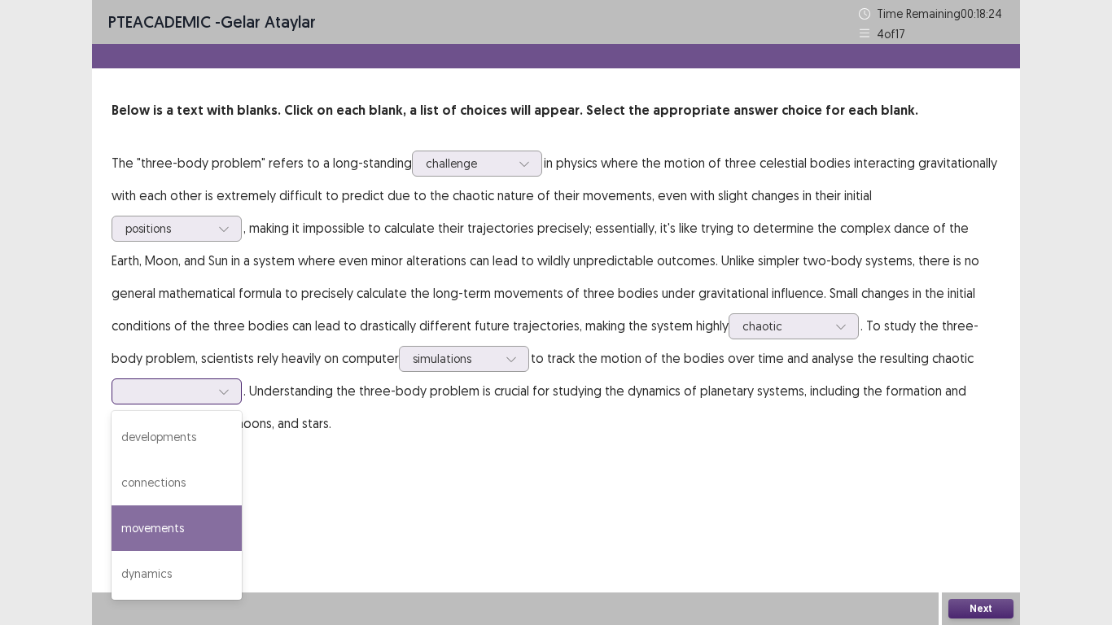
click at [242, 487] on div "movements" at bounding box center [177, 529] width 130 height 46
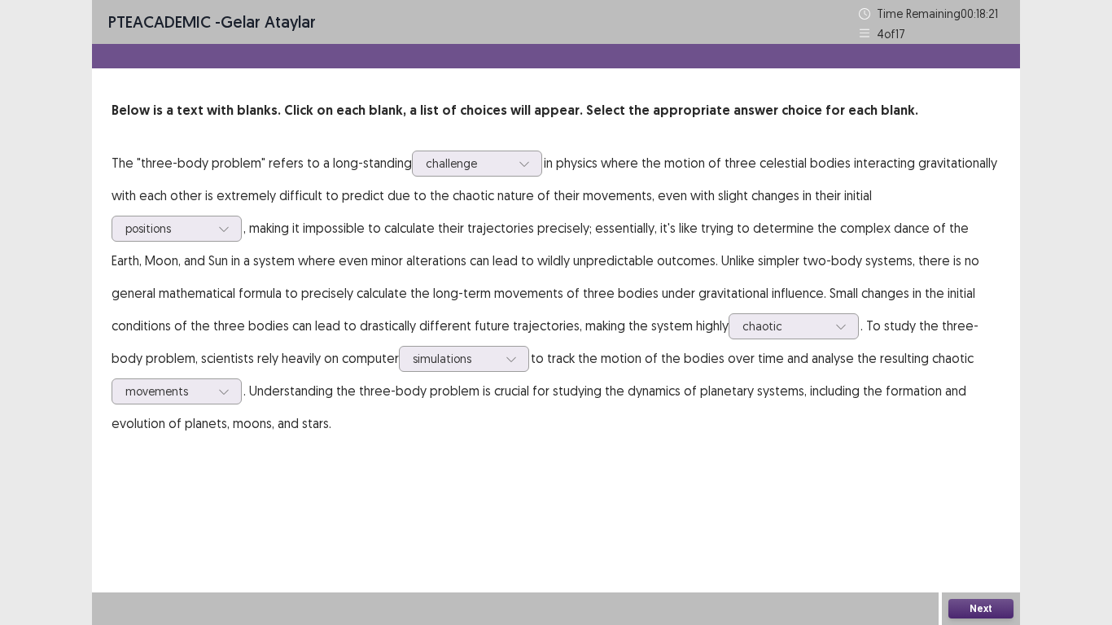
click at [984, 487] on button "Next" at bounding box center [981, 609] width 65 height 20
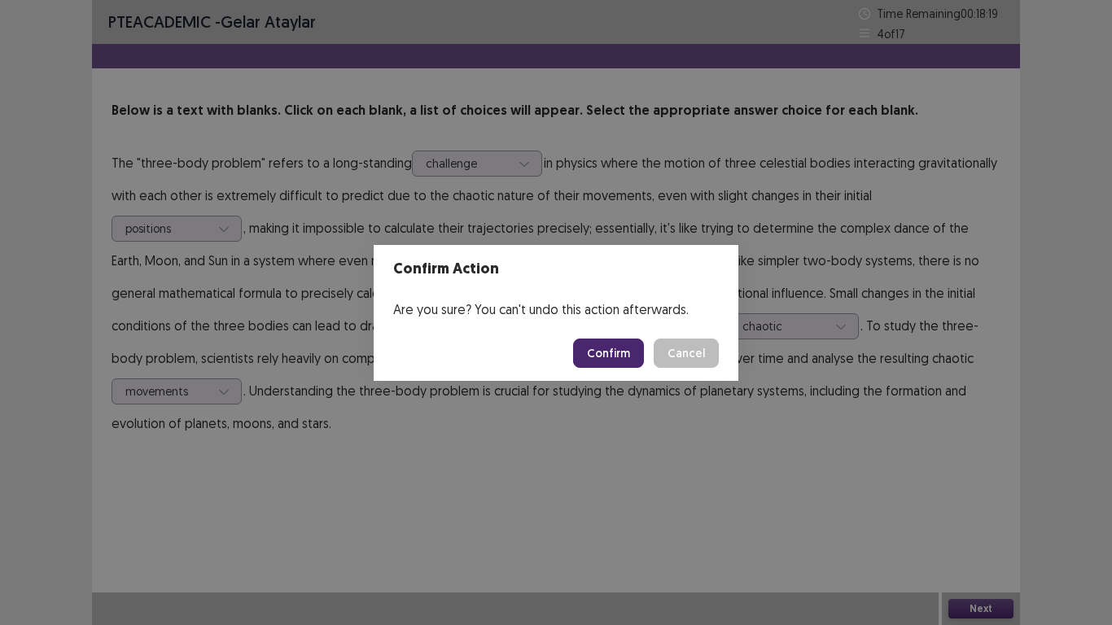
click at [626, 356] on button "Confirm" at bounding box center [608, 353] width 71 height 29
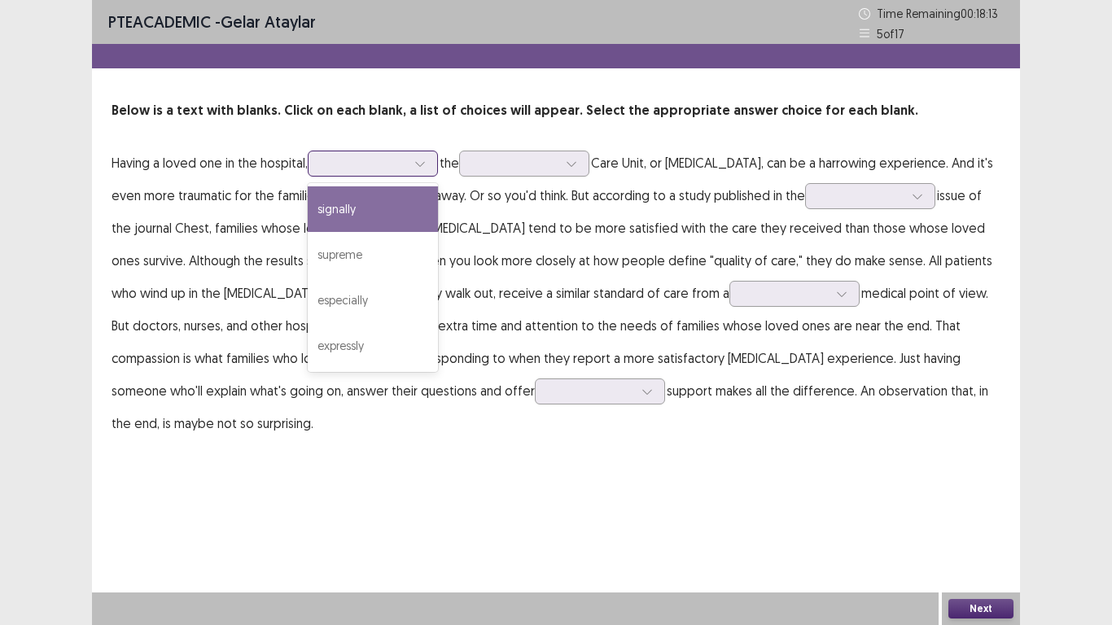
click at [423, 165] on icon at bounding box center [420, 163] width 11 height 11
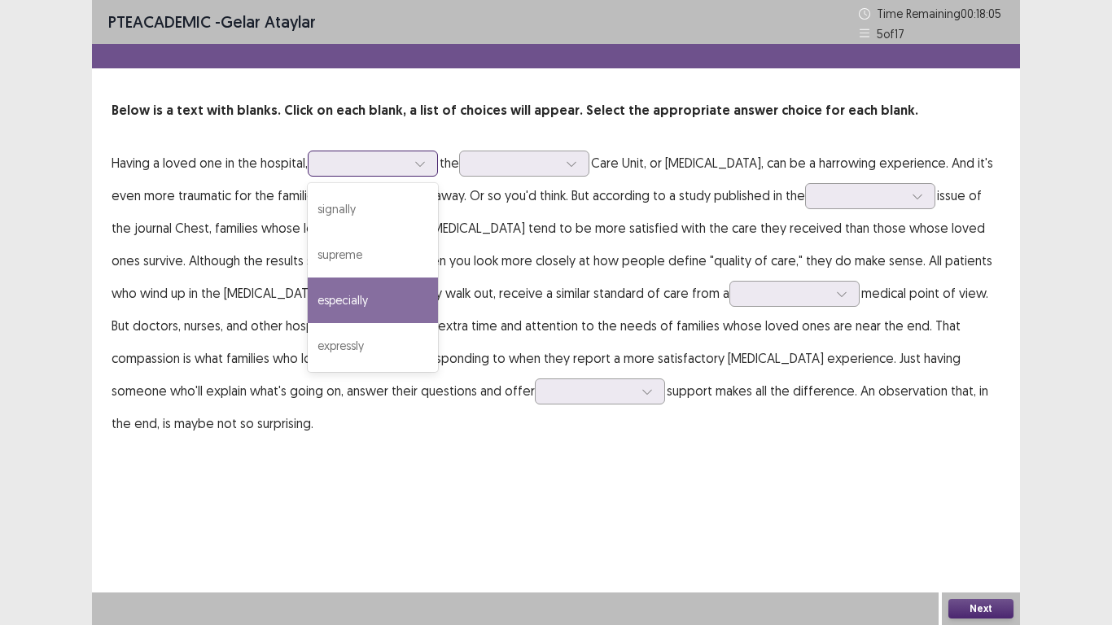
click at [397, 284] on div "especially" at bounding box center [373, 301] width 130 height 46
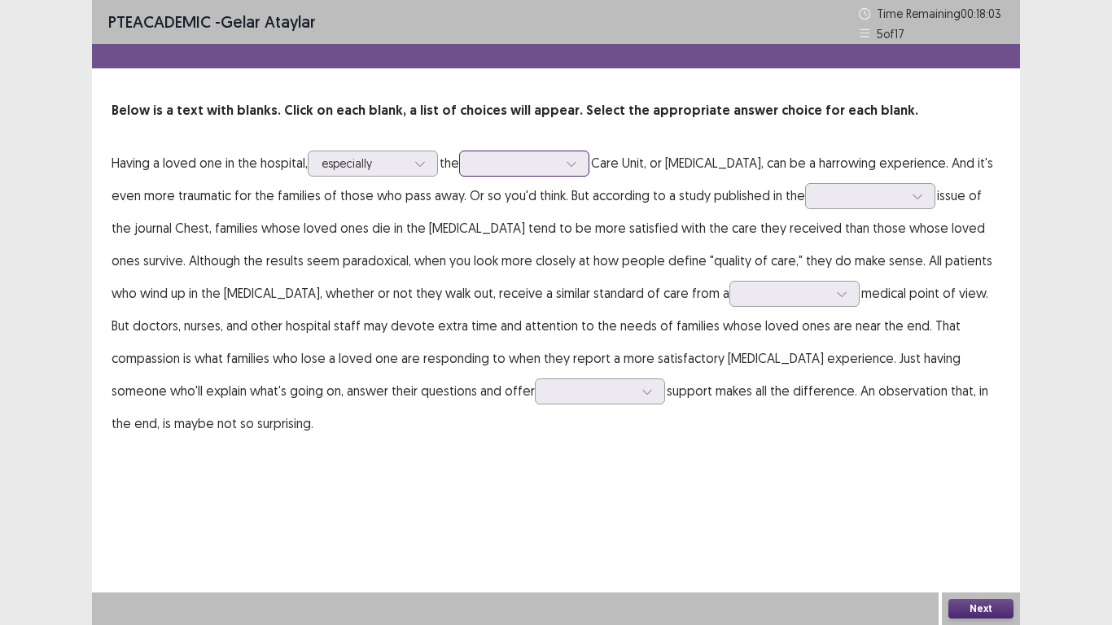
click at [584, 169] on div at bounding box center [571, 163] width 24 height 24
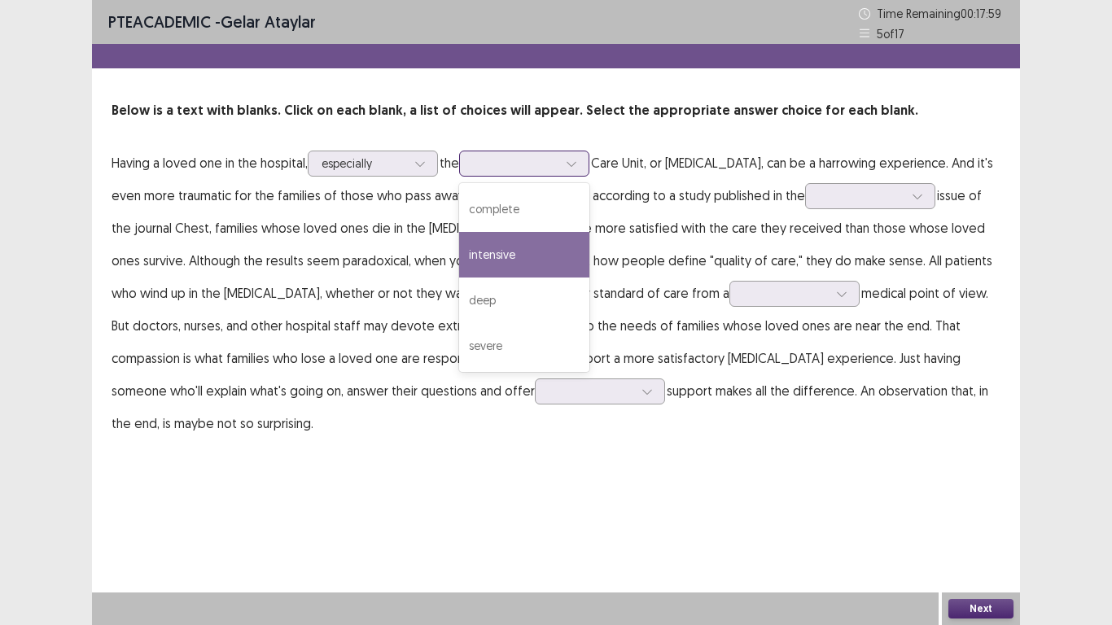
click at [562, 239] on div "intensive" at bounding box center [524, 255] width 130 height 46
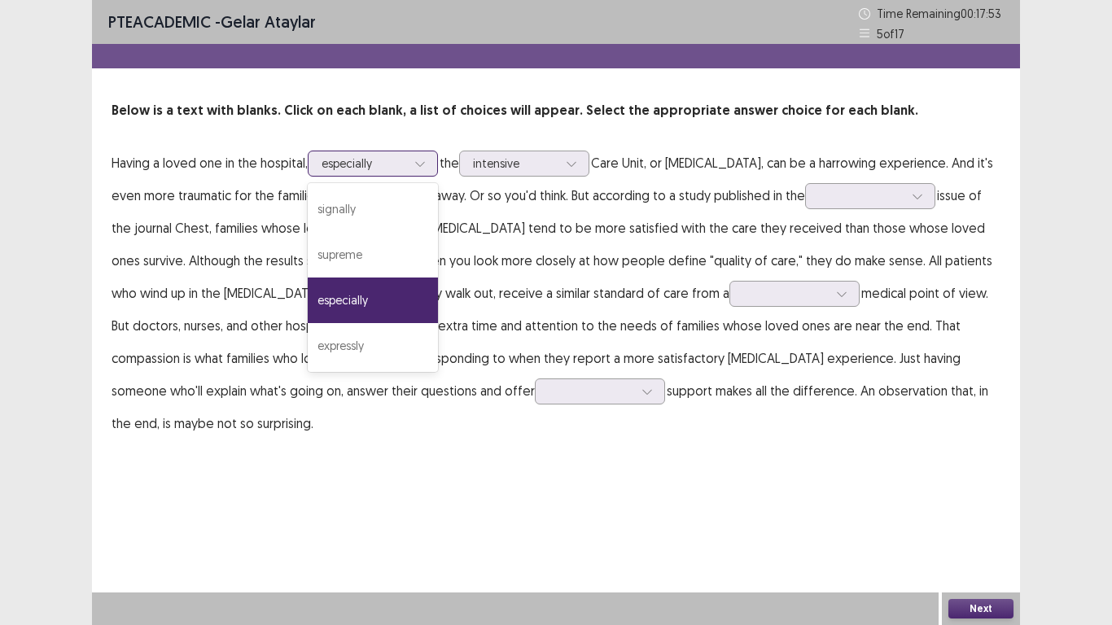
click at [420, 158] on icon at bounding box center [420, 163] width 11 height 11
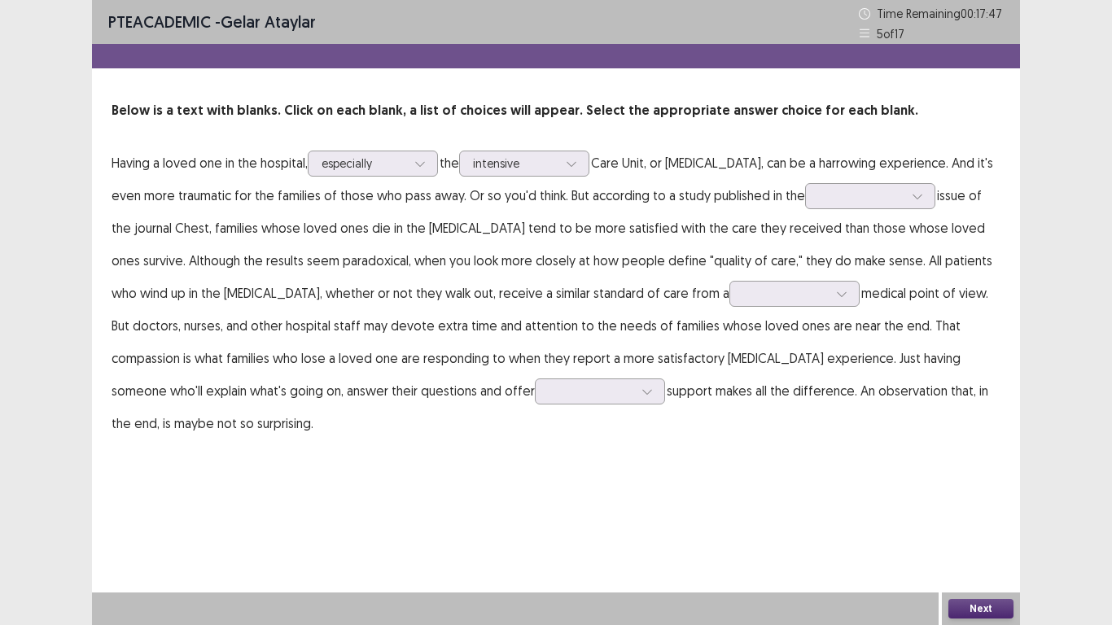
click at [923, 191] on p "Having a loved one in the hospital, especially the intensive Care Unit, or [MED…" at bounding box center [556, 293] width 889 height 293
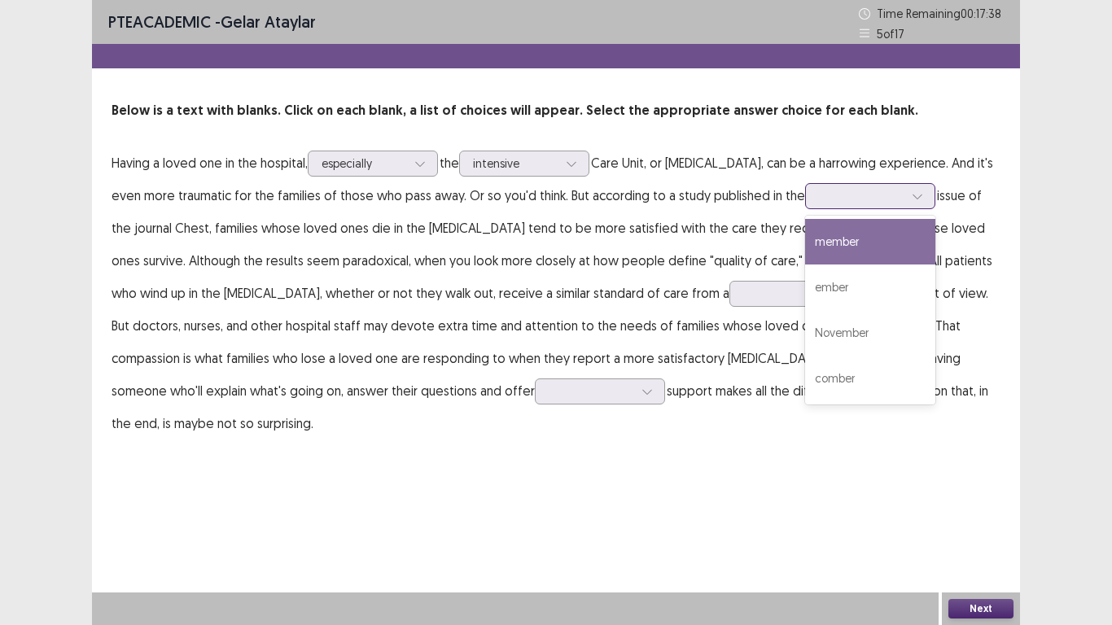
click at [906, 206] on div at bounding box center [918, 196] width 24 height 24
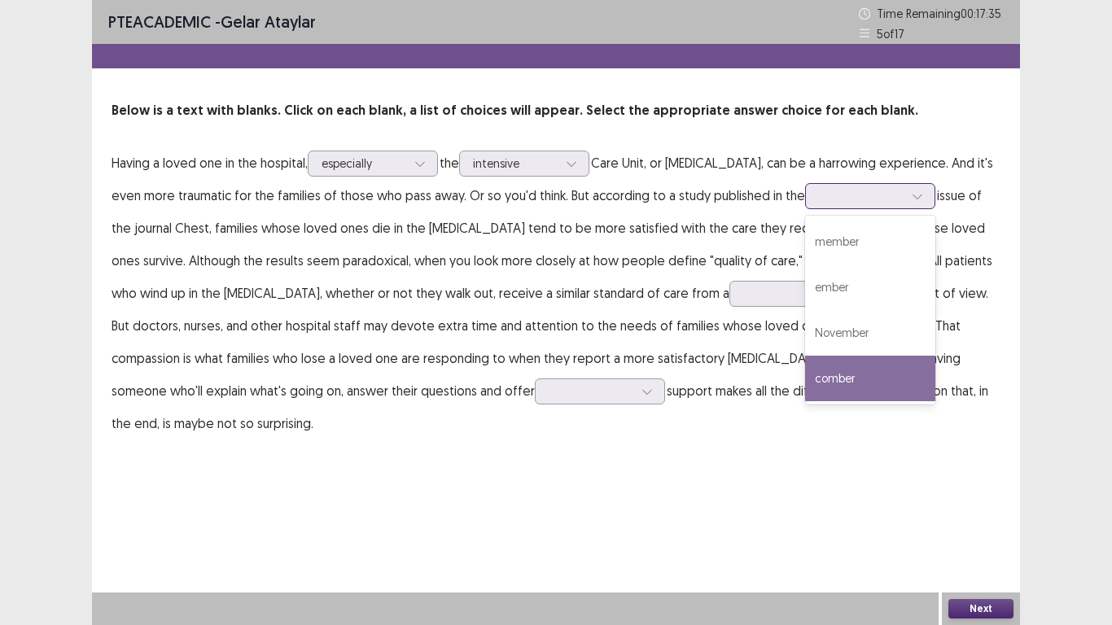
click at [827, 375] on div "comber" at bounding box center [870, 379] width 130 height 46
click at [906, 199] on div at bounding box center [918, 196] width 24 height 24
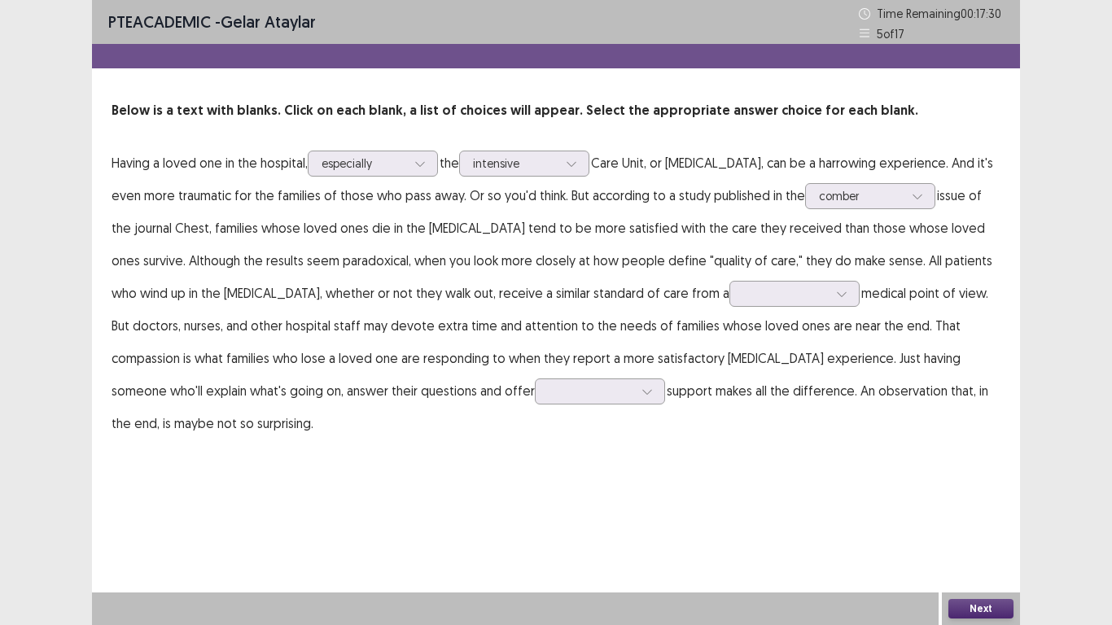
click at [717, 486] on div "PTE academic - Gelar Ataylar Time Remaining 00 : 17 : 30 5 of 17 Below is a tex…" at bounding box center [556, 312] width 928 height 625
click at [744, 292] on div at bounding box center [786, 293] width 85 height 15
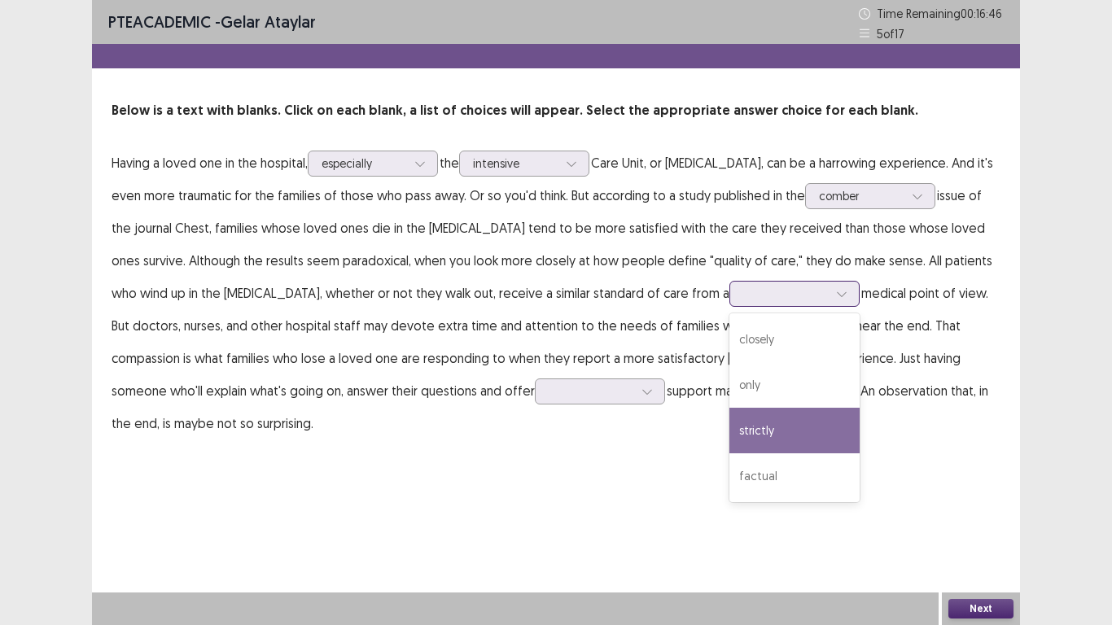
click at [730, 447] on div "strictly" at bounding box center [795, 431] width 130 height 46
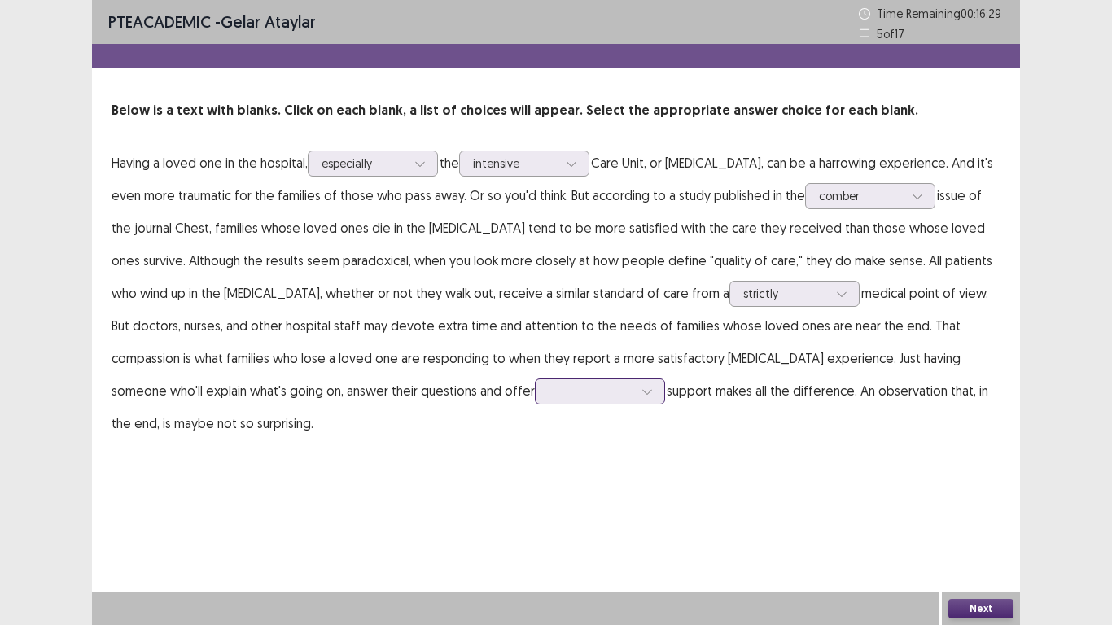
click at [635, 399] on div at bounding box center [647, 392] width 24 height 24
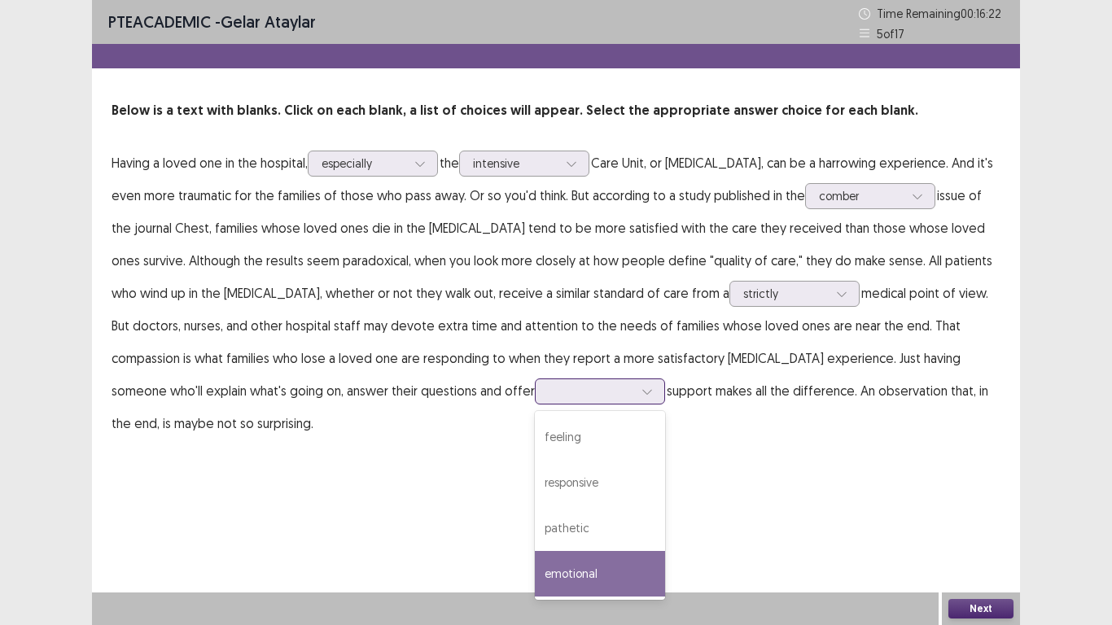
click at [535, 487] on div "emotional" at bounding box center [600, 574] width 130 height 46
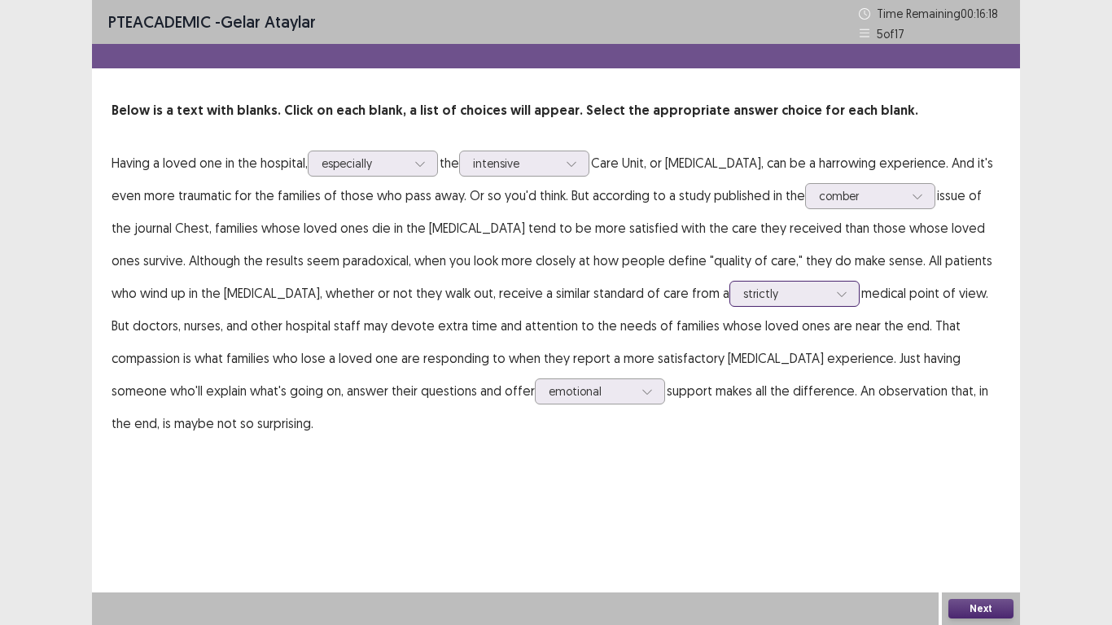
click at [744, 298] on div at bounding box center [786, 293] width 85 height 15
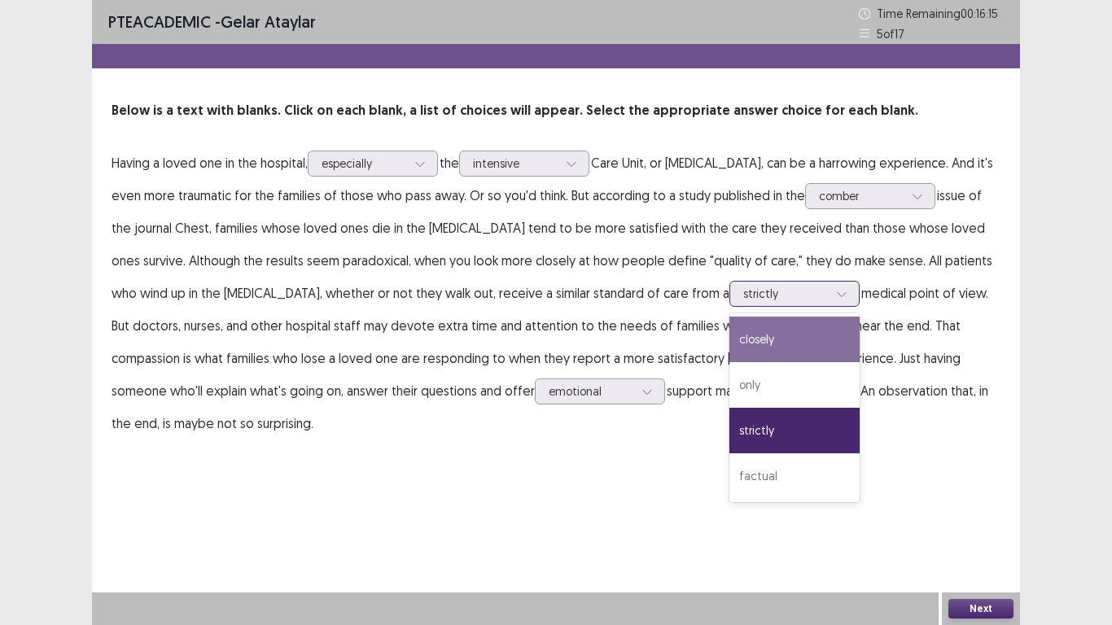
click at [730, 323] on div "closely" at bounding box center [795, 340] width 130 height 46
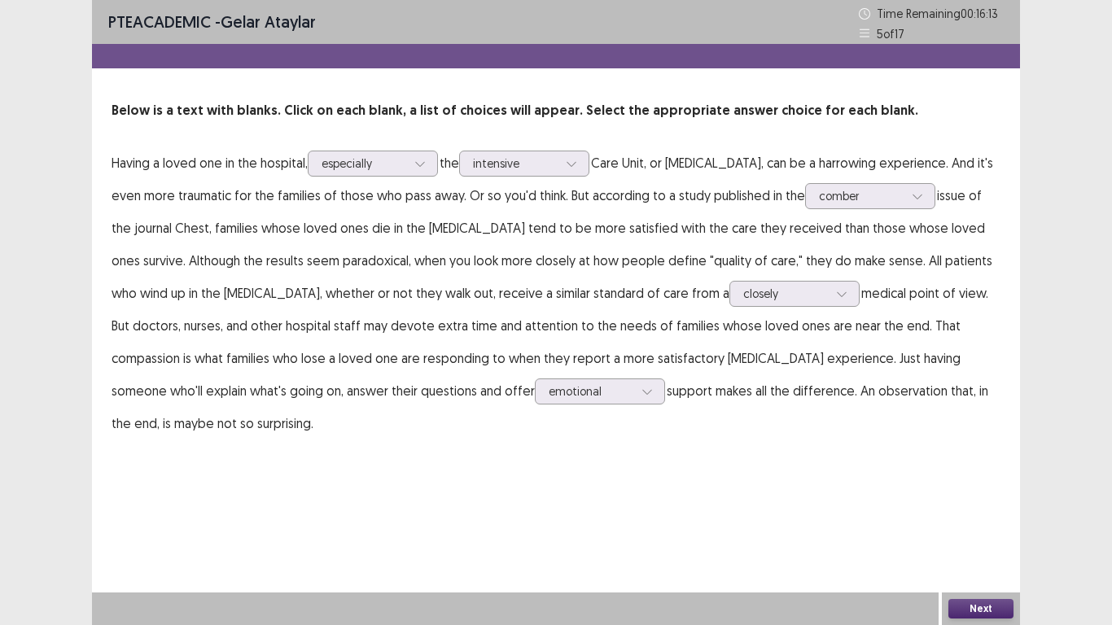
click at [992, 487] on button "Next" at bounding box center [981, 609] width 65 height 20
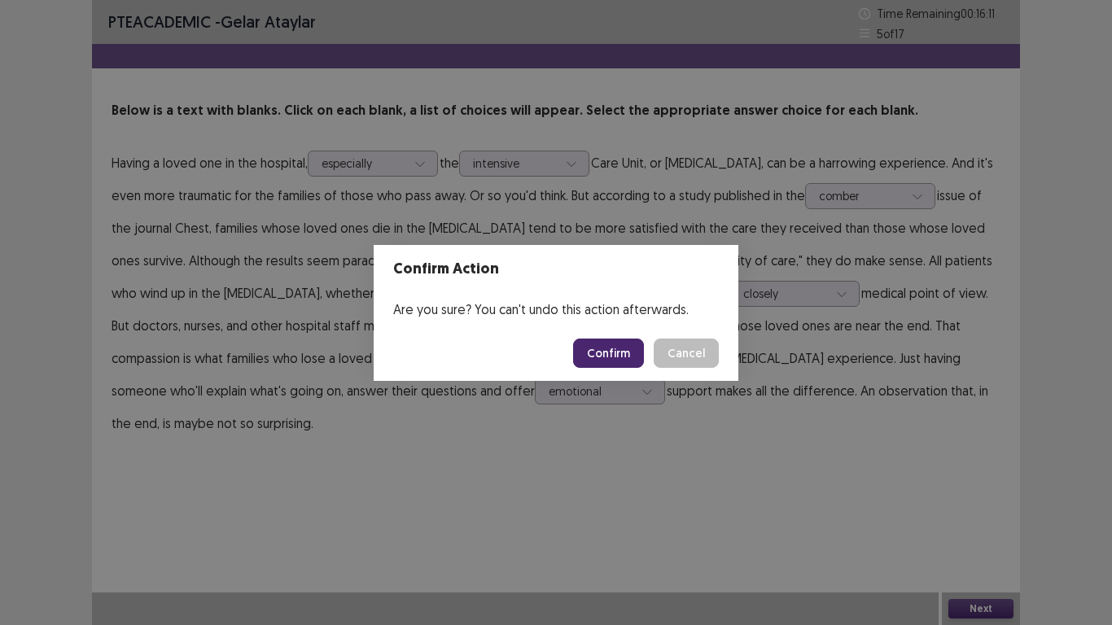
click at [620, 346] on button "Confirm" at bounding box center [608, 353] width 71 height 29
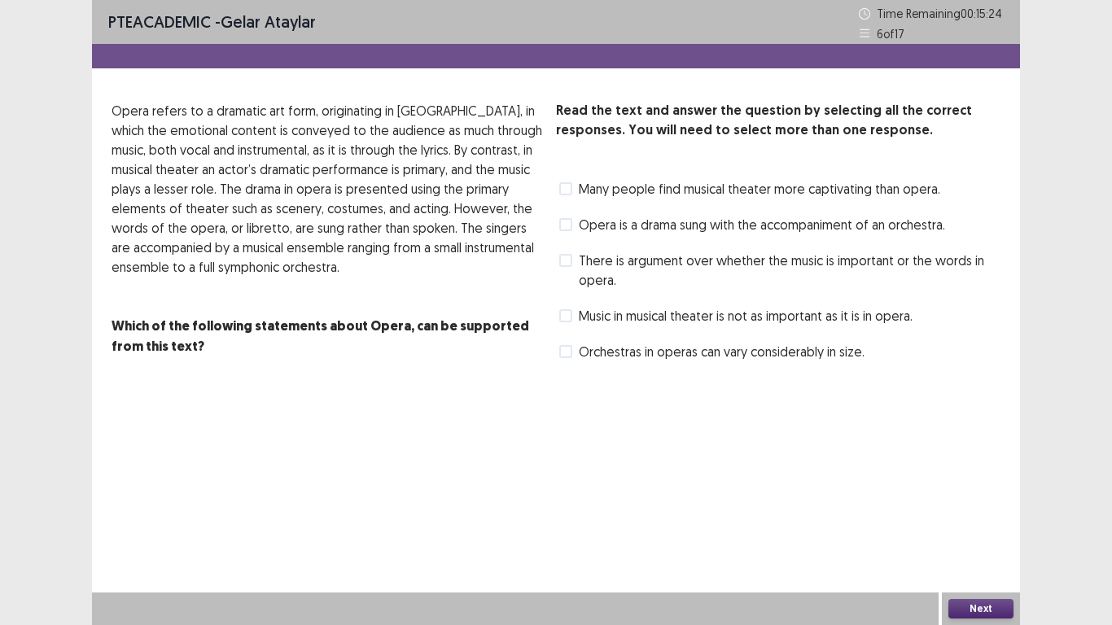
click at [568, 316] on span at bounding box center [565, 315] width 13 height 13
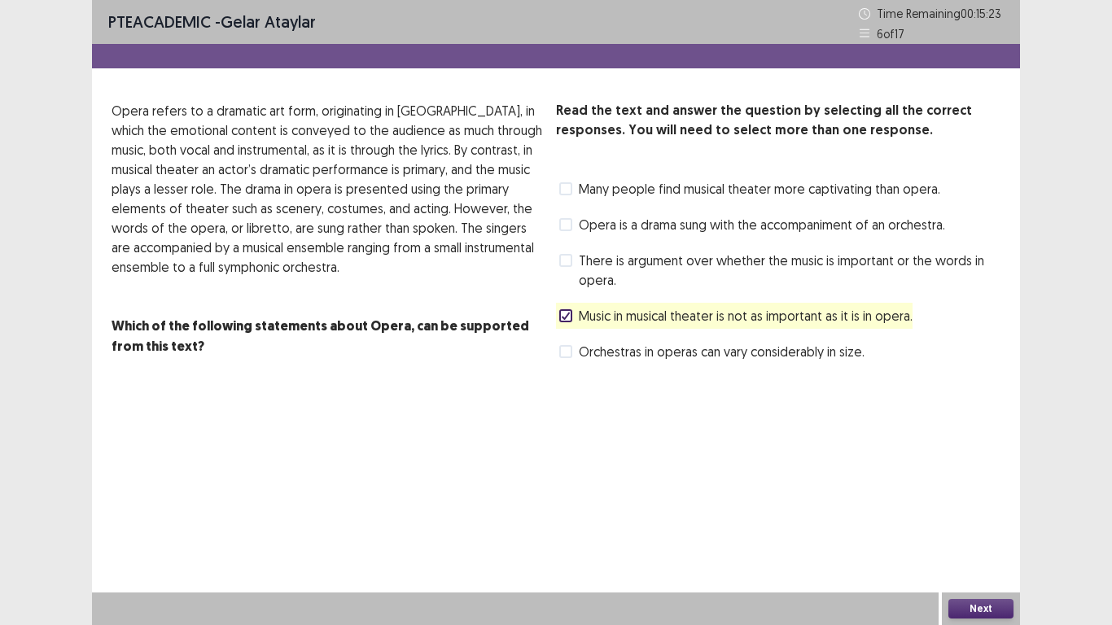
click at [987, 404] on div "PTE academic - Gelar Ataylar Time Remaining 00 : 15 : 23 6 of 17 Read the text …" at bounding box center [556, 312] width 928 height 625
click at [983, 487] on button "Next" at bounding box center [981, 609] width 65 height 20
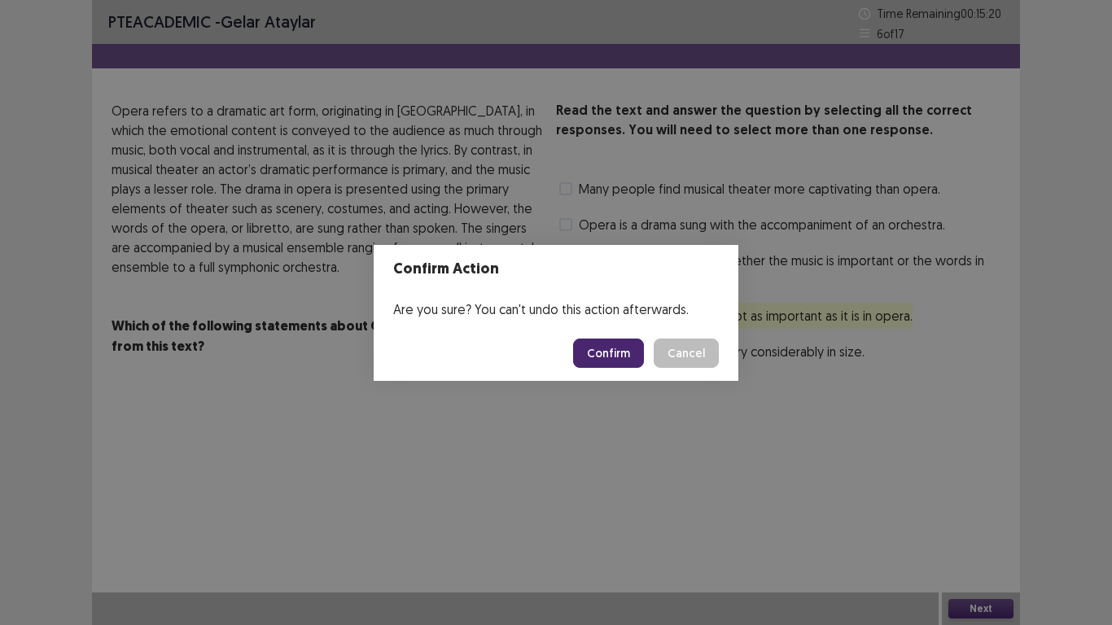
click at [609, 353] on button "Confirm" at bounding box center [608, 353] width 71 height 29
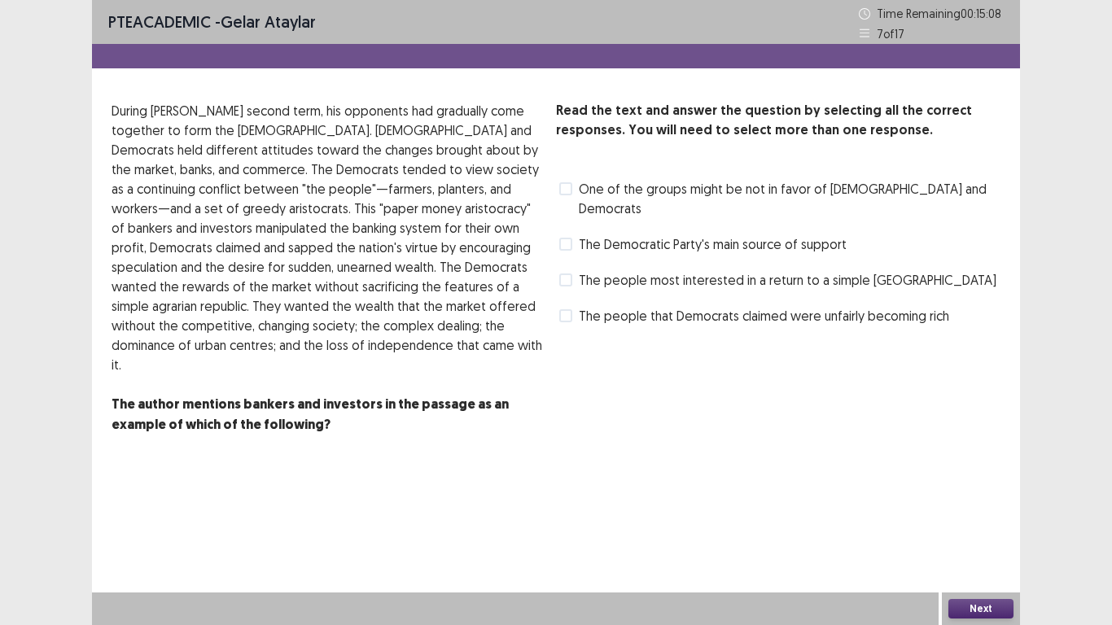
drag, startPoint x: 548, startPoint y: 238, endPoint x: 571, endPoint y: 261, distance: 32.8
click at [571, 261] on div "Read the text and answer the question by selecting all the correct responses. Y…" at bounding box center [556, 287] width 928 height 373
click at [571, 247] on div "Read the text and answer the question by selecting all the correct responses. Y…" at bounding box center [778, 215] width 445 height 228
click at [571, 274] on span at bounding box center [565, 280] width 13 height 13
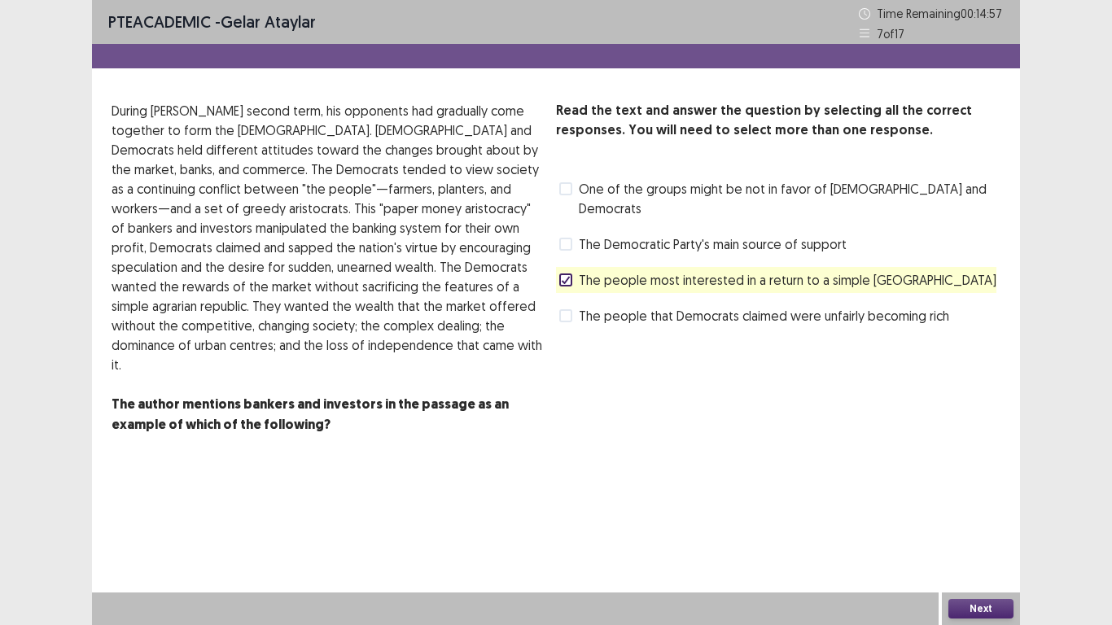
click at [966, 487] on button "Next" at bounding box center [981, 609] width 65 height 20
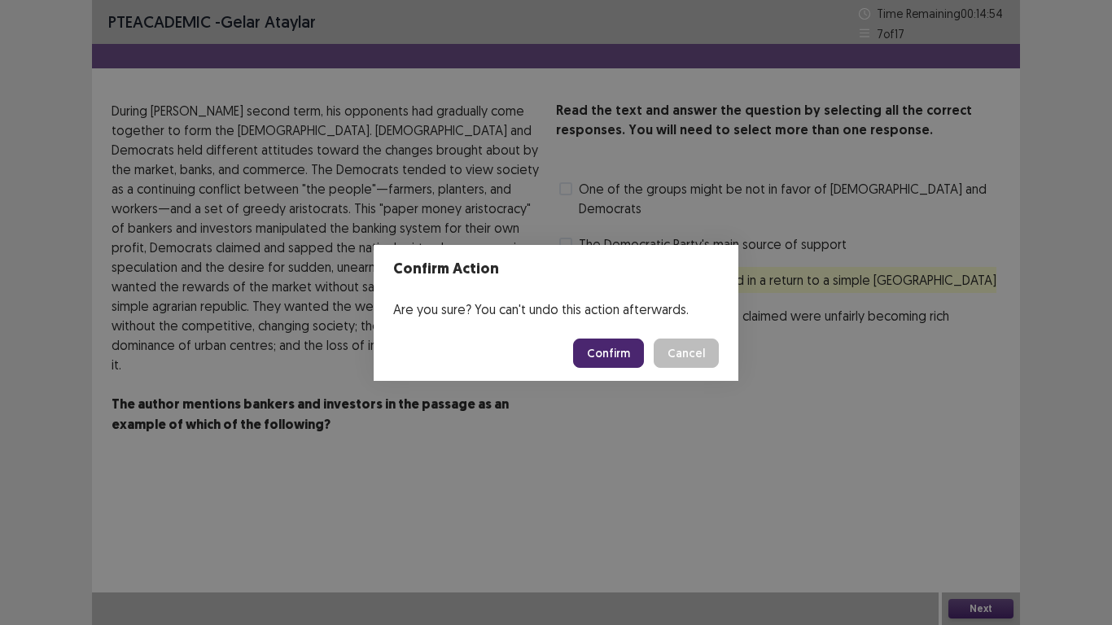
click at [628, 355] on button "Confirm" at bounding box center [608, 353] width 71 height 29
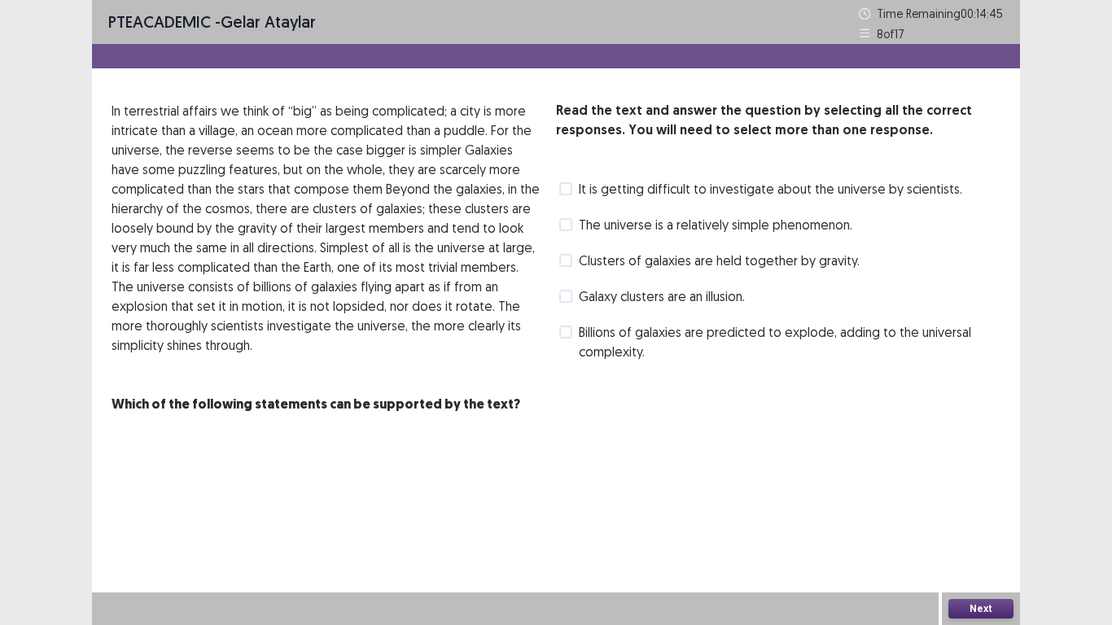
click at [619, 352] on span "Billions of galaxies are predicted to explode, adding to the universal complexi…" at bounding box center [790, 342] width 422 height 39
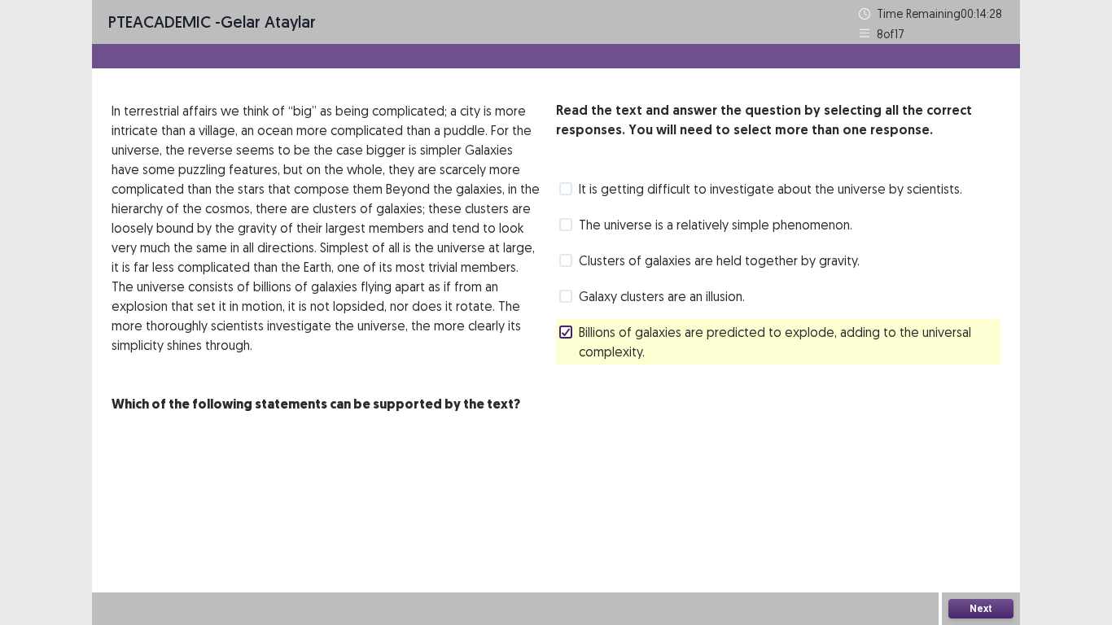
click at [962, 487] on div "PTE academic - Gelar Ataylar Time Remaining 00 : 14 : 28 8 of 17 Read the text …" at bounding box center [556, 312] width 928 height 625
click at [1006, 487] on button "Next" at bounding box center [981, 609] width 65 height 20
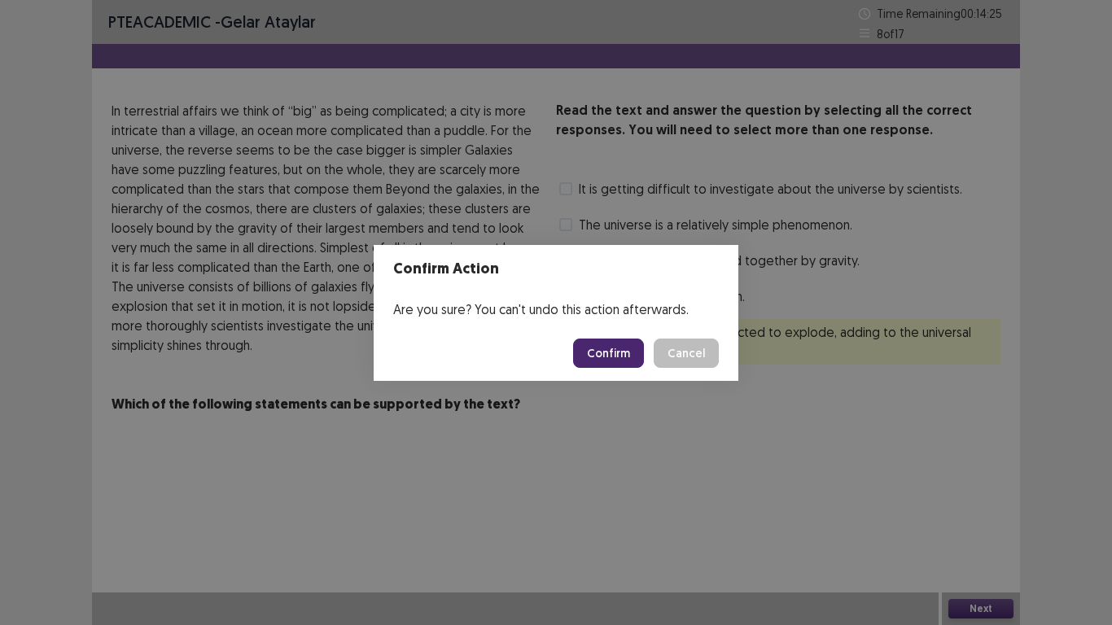
click at [623, 359] on button "Confirm" at bounding box center [608, 353] width 71 height 29
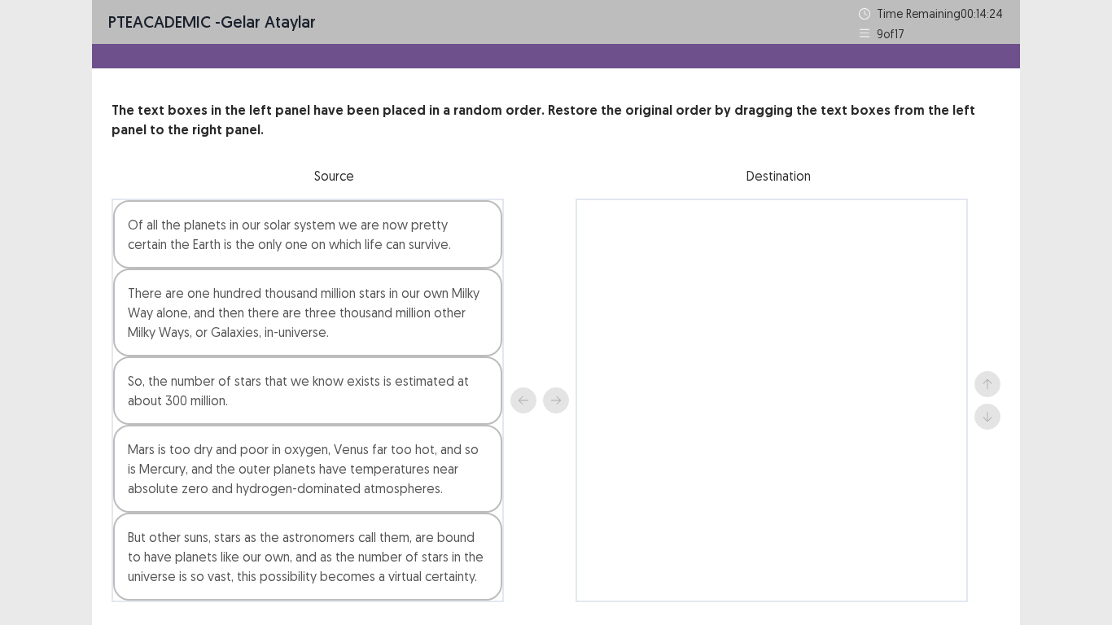
scroll to position [49, 0]
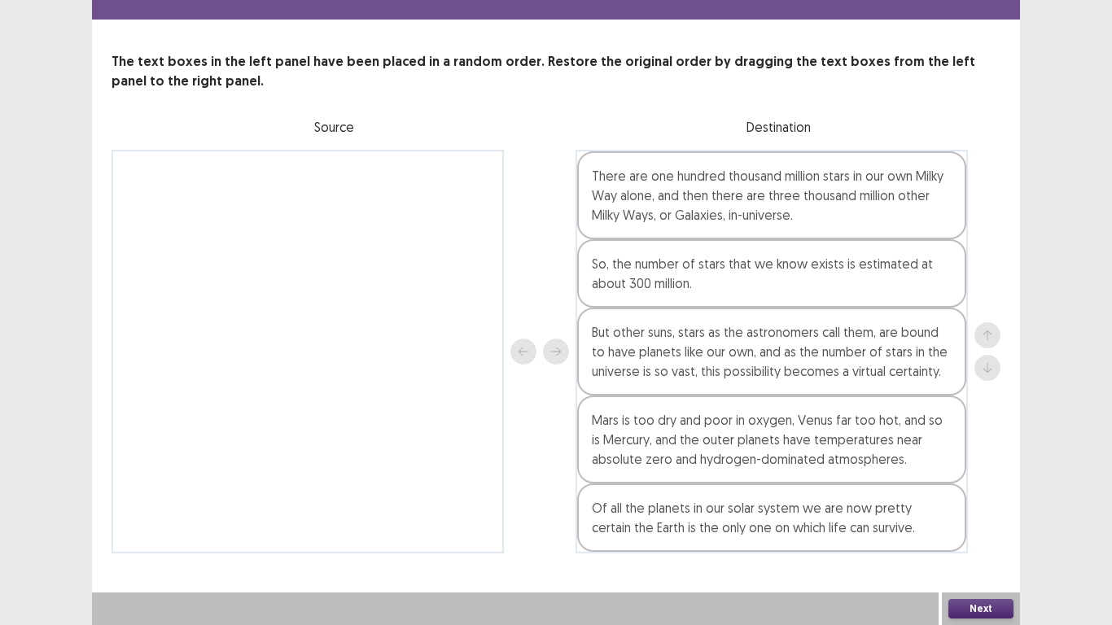
click at [972, 487] on button "Next" at bounding box center [981, 609] width 65 height 20
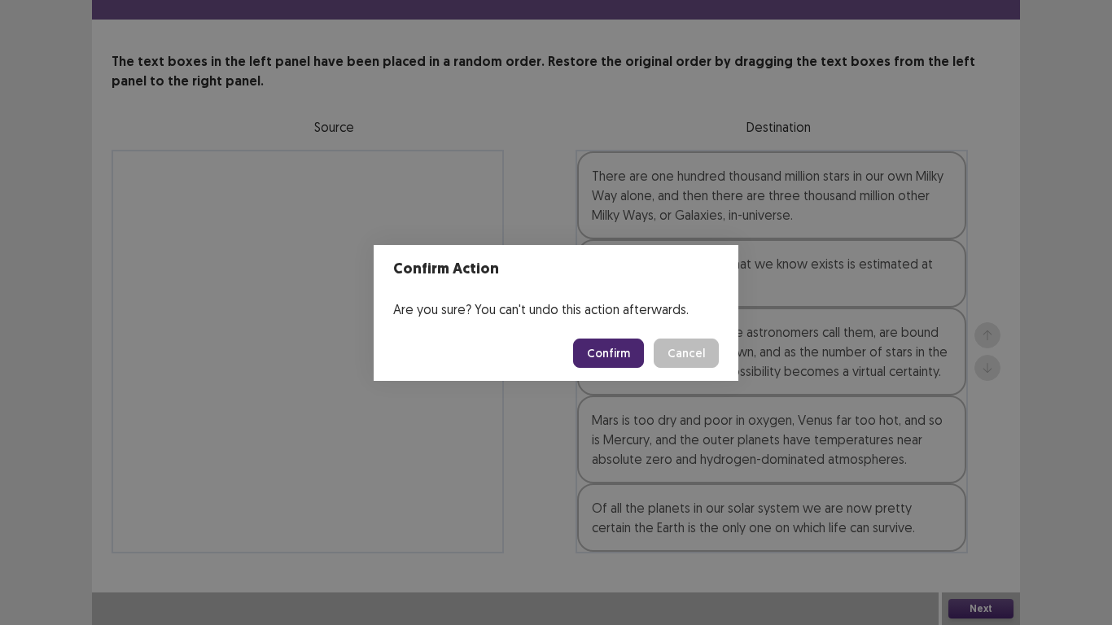
click at [605, 365] on button "Confirm" at bounding box center [608, 353] width 71 height 29
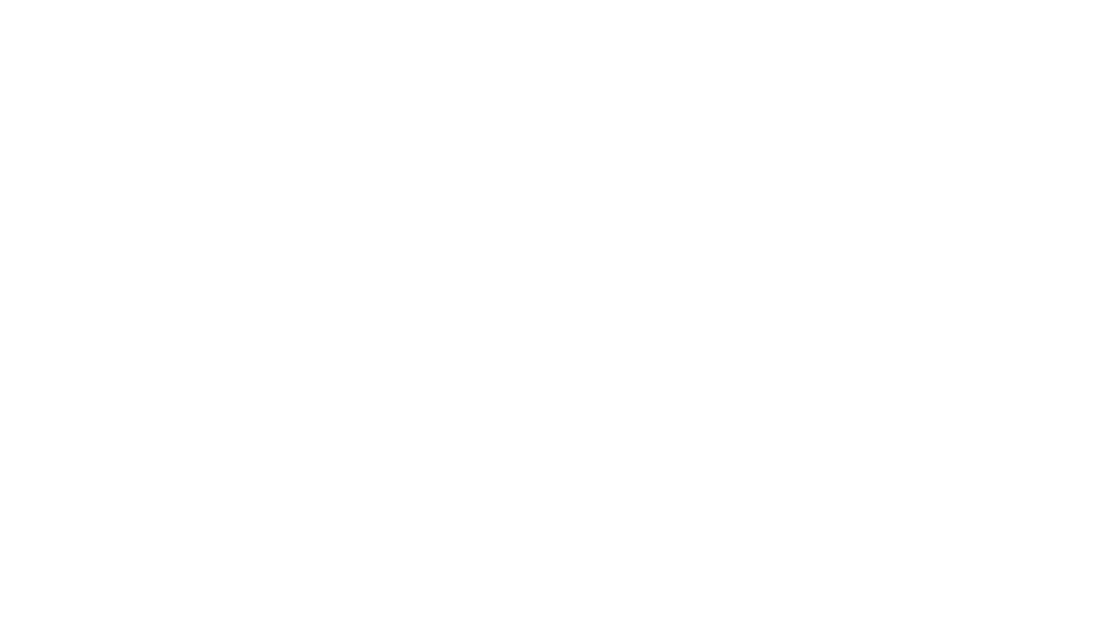
scroll to position [0, 0]
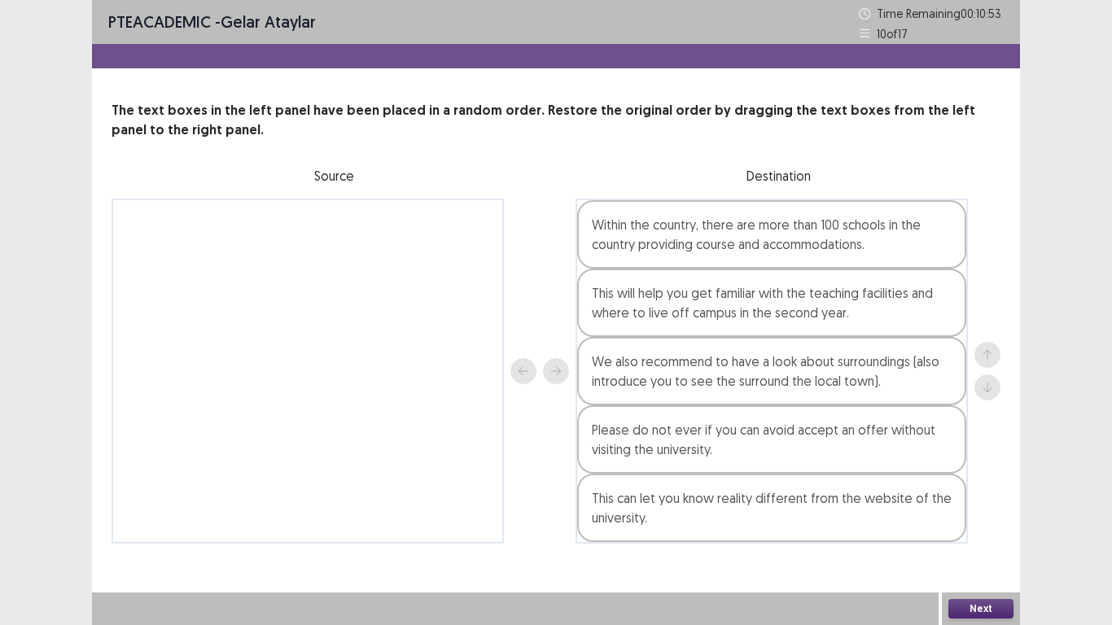
click at [982, 487] on button "Next" at bounding box center [981, 609] width 65 height 20
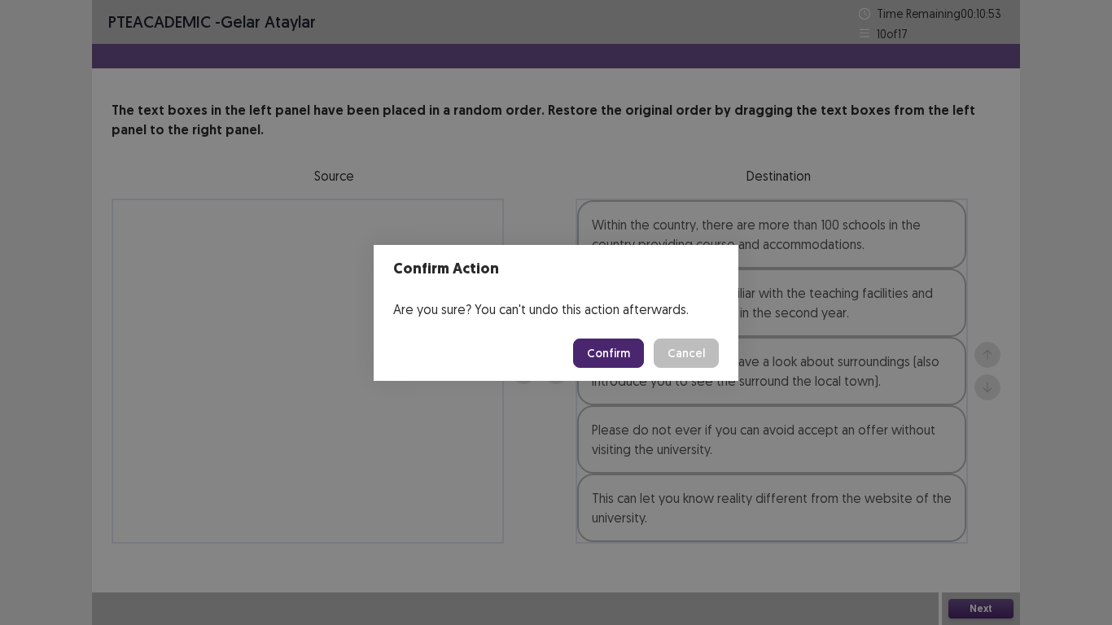
click at [592, 365] on button "Confirm" at bounding box center [608, 353] width 71 height 29
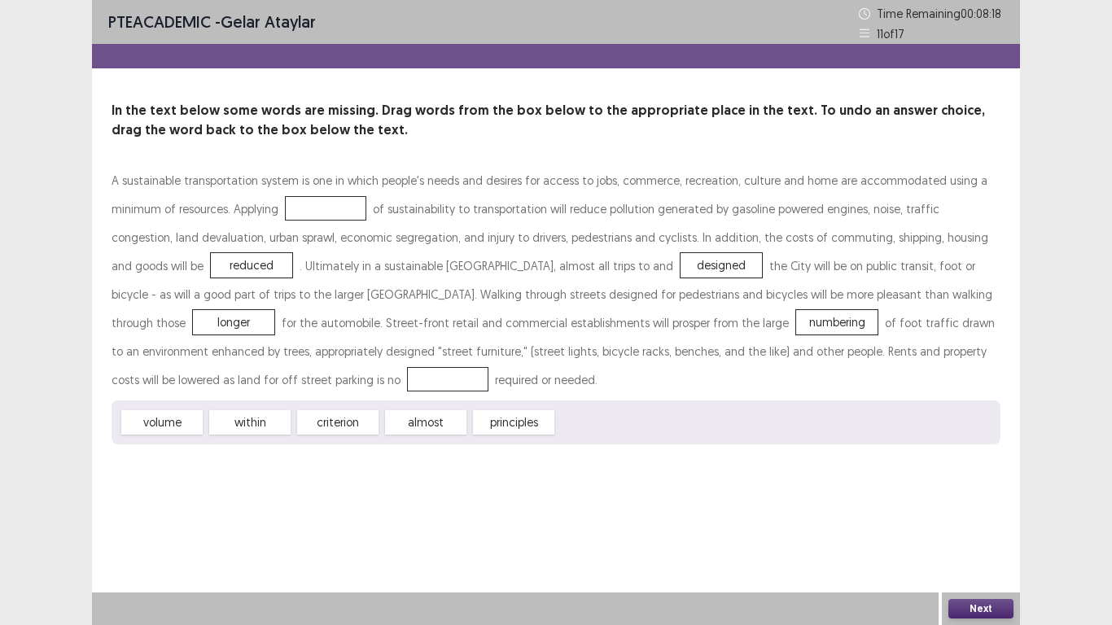
click at [419, 487] on div "PTE academic - Gelar Ataylar Time Remaining 00 : 08 : 18 11 of 17 In the text b…" at bounding box center [556, 312] width 928 height 625
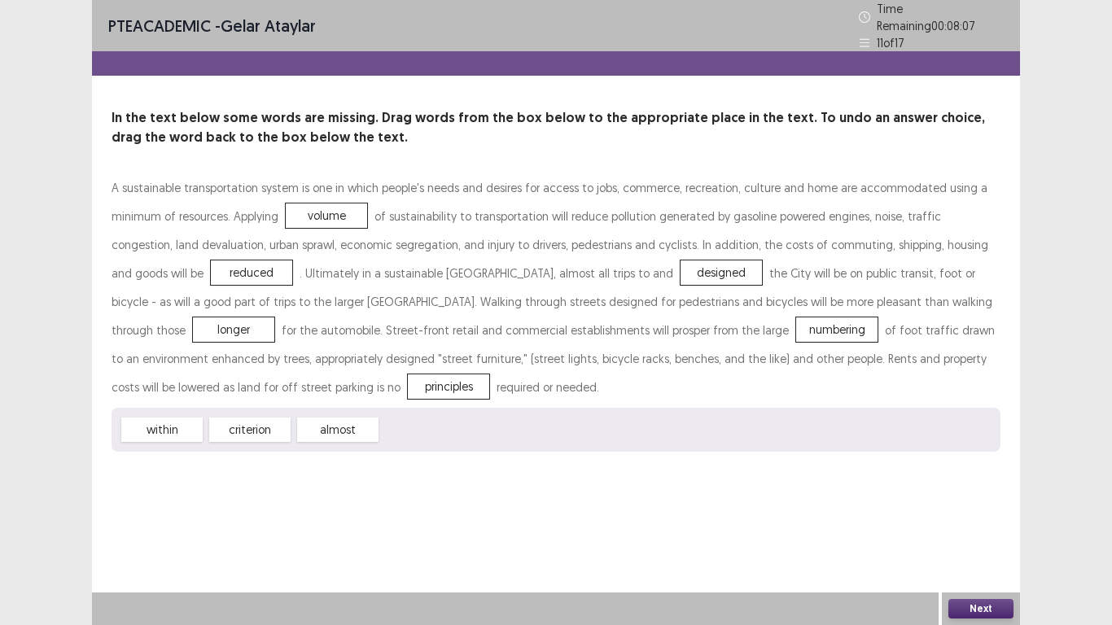
click at [984, 487] on button "Next" at bounding box center [981, 609] width 65 height 20
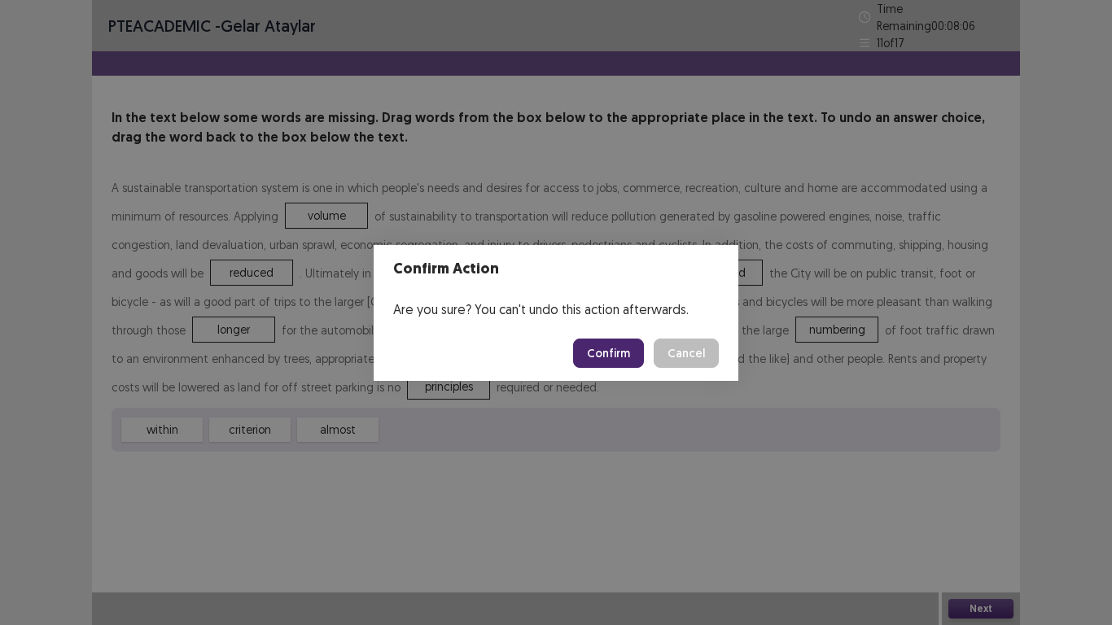
click at [609, 367] on button "Confirm" at bounding box center [608, 353] width 71 height 29
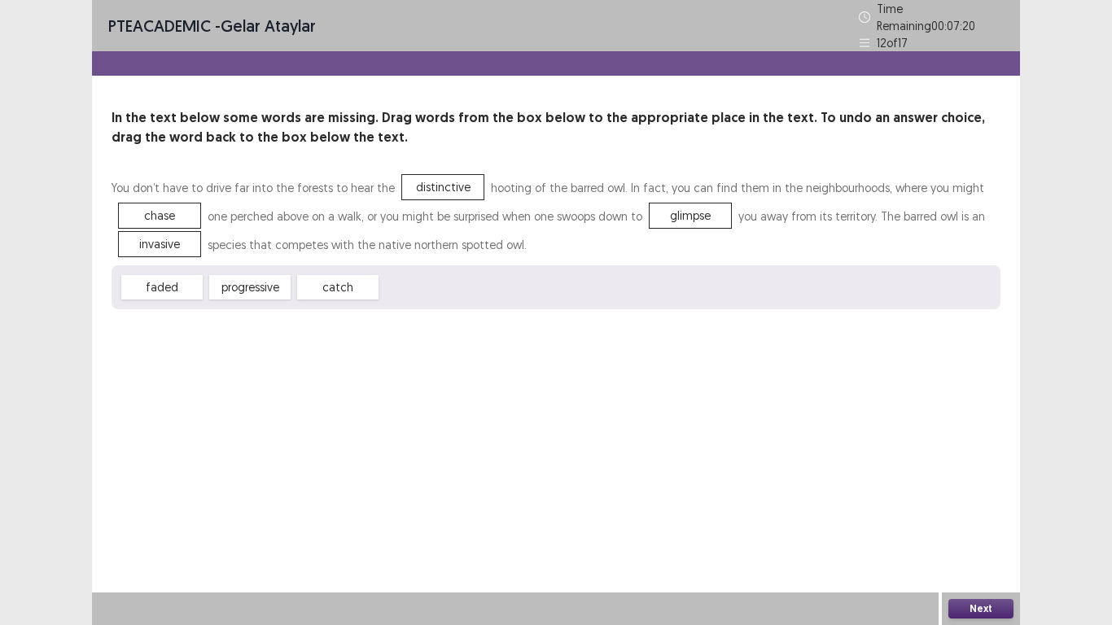
click at [986, 487] on button "Next" at bounding box center [981, 609] width 65 height 20
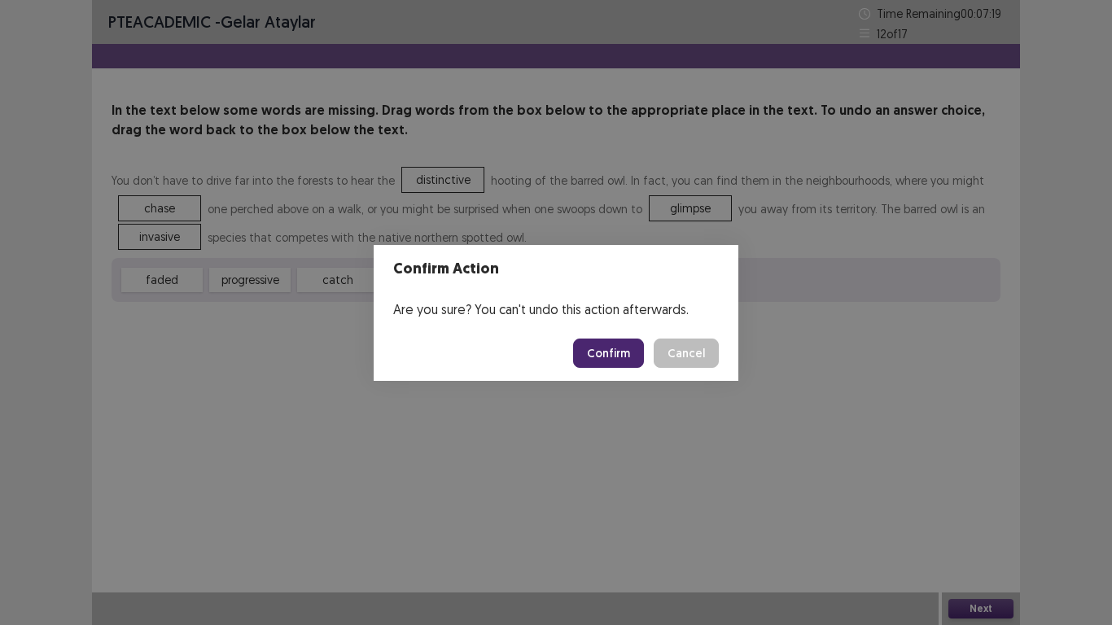
click at [604, 350] on button "Confirm" at bounding box center [608, 353] width 71 height 29
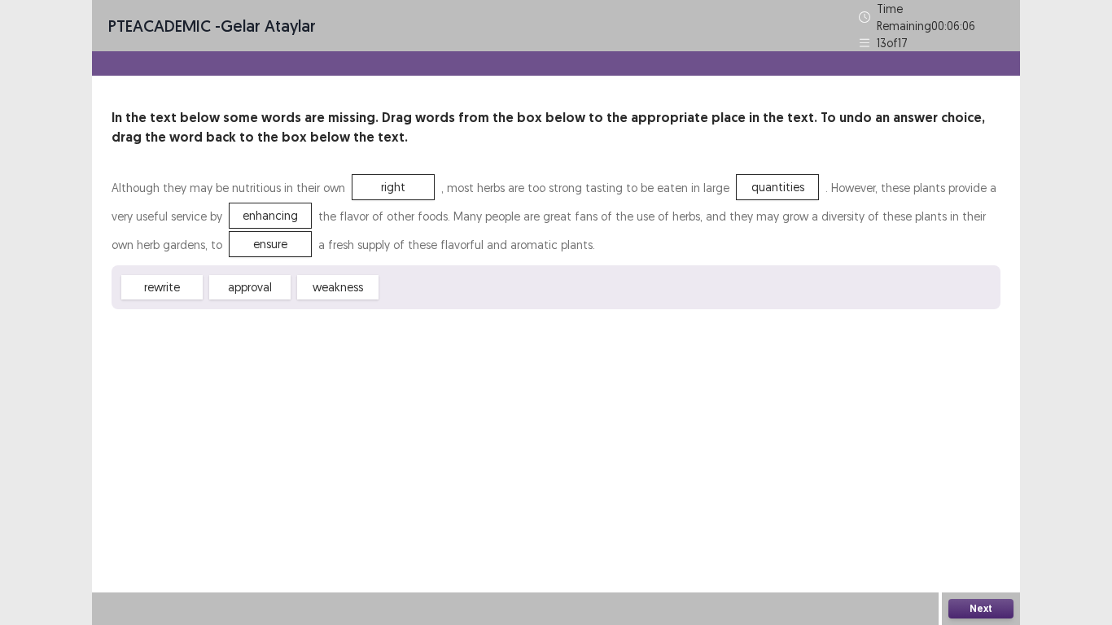
click at [974, 487] on button "Next" at bounding box center [981, 609] width 65 height 20
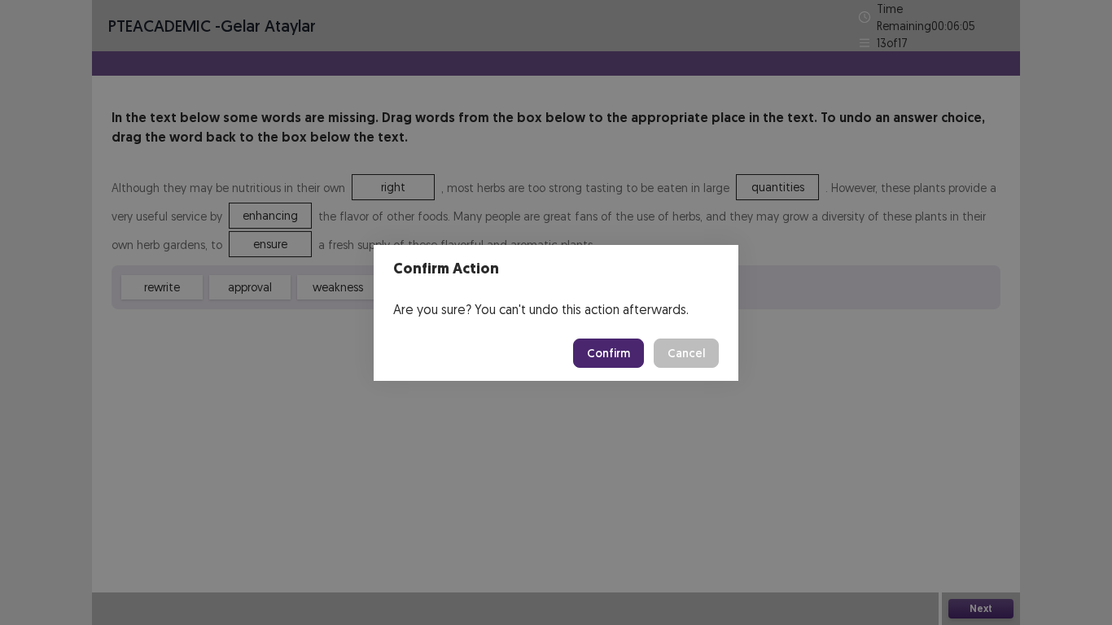
click at [607, 359] on button "Confirm" at bounding box center [608, 353] width 71 height 29
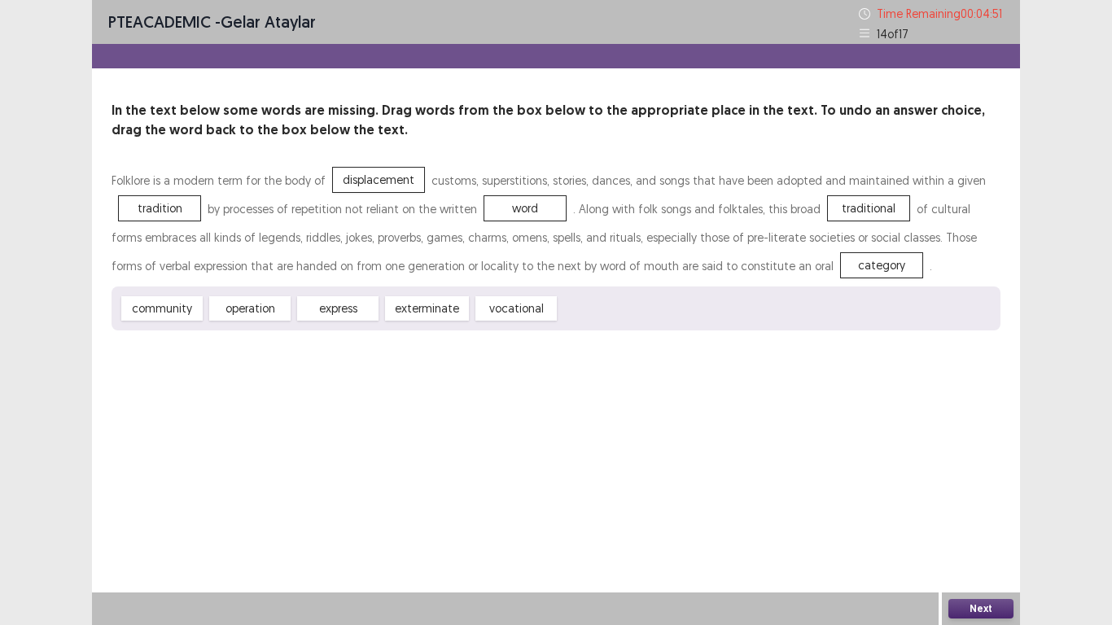
click at [989, 487] on button "Next" at bounding box center [981, 609] width 65 height 20
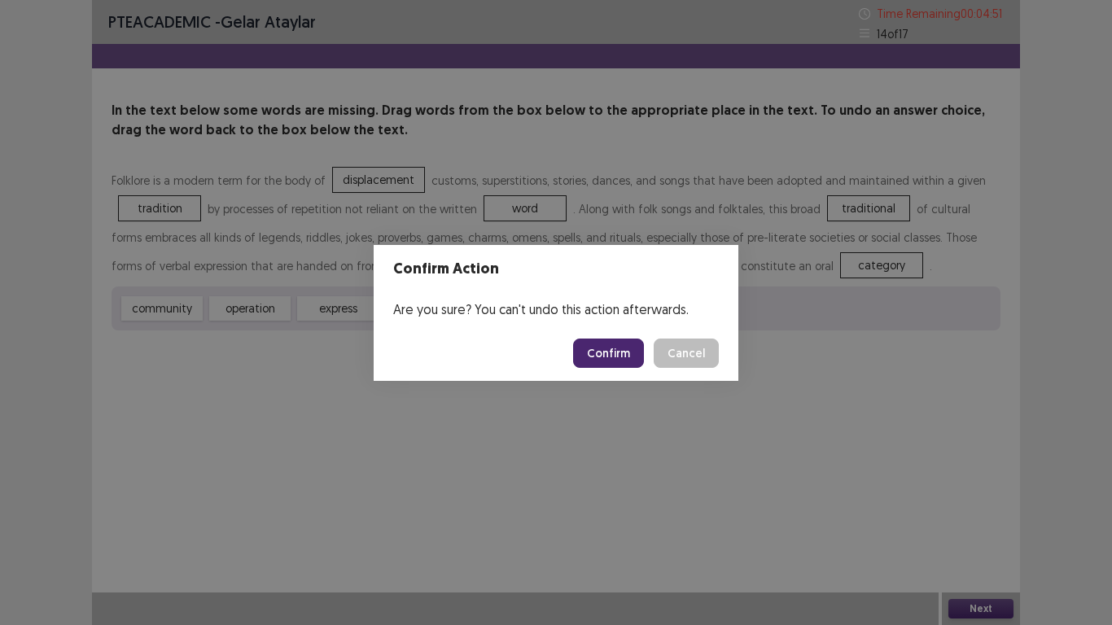
click at [608, 355] on button "Confirm" at bounding box center [608, 353] width 71 height 29
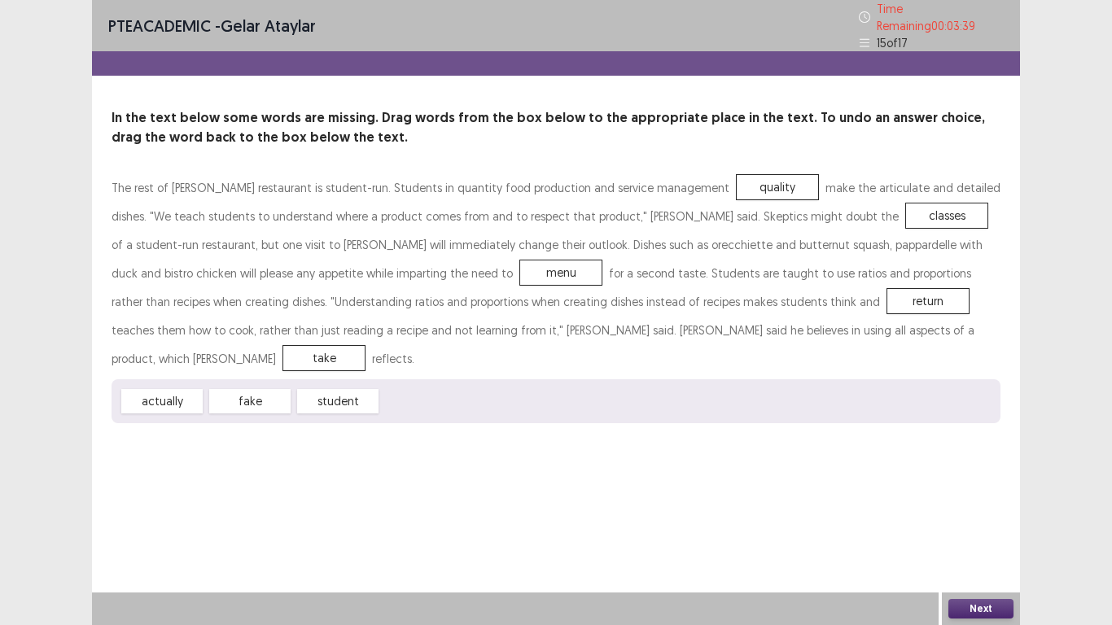
click at [986, 487] on button "Next" at bounding box center [981, 609] width 65 height 20
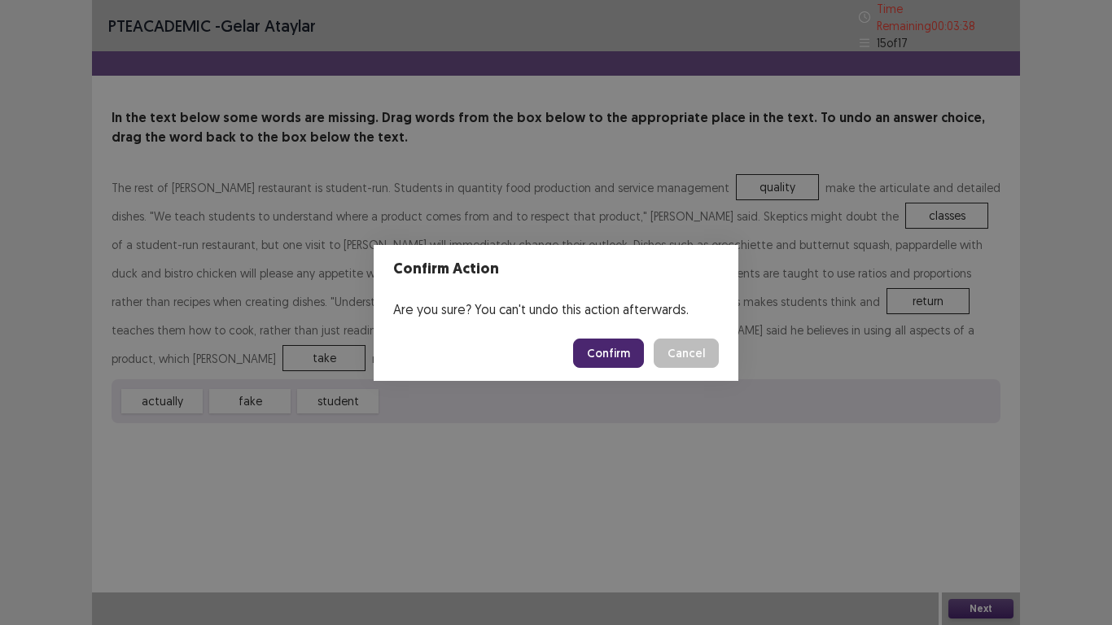
click at [595, 358] on button "Confirm" at bounding box center [608, 353] width 71 height 29
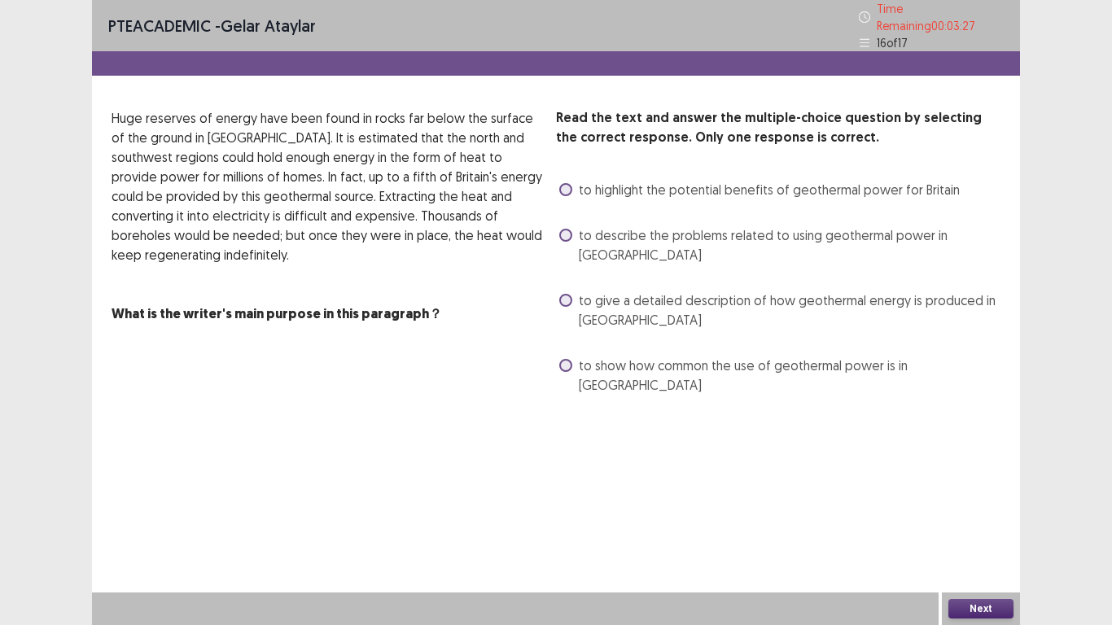
click at [520, 371] on div "PTE academic - Gelar Ataylar Time Remaining 00 : 03 : 27 16 of 17 Read the text…" at bounding box center [556, 215] width 928 height 431
click at [569, 294] on span at bounding box center [565, 300] width 13 height 13
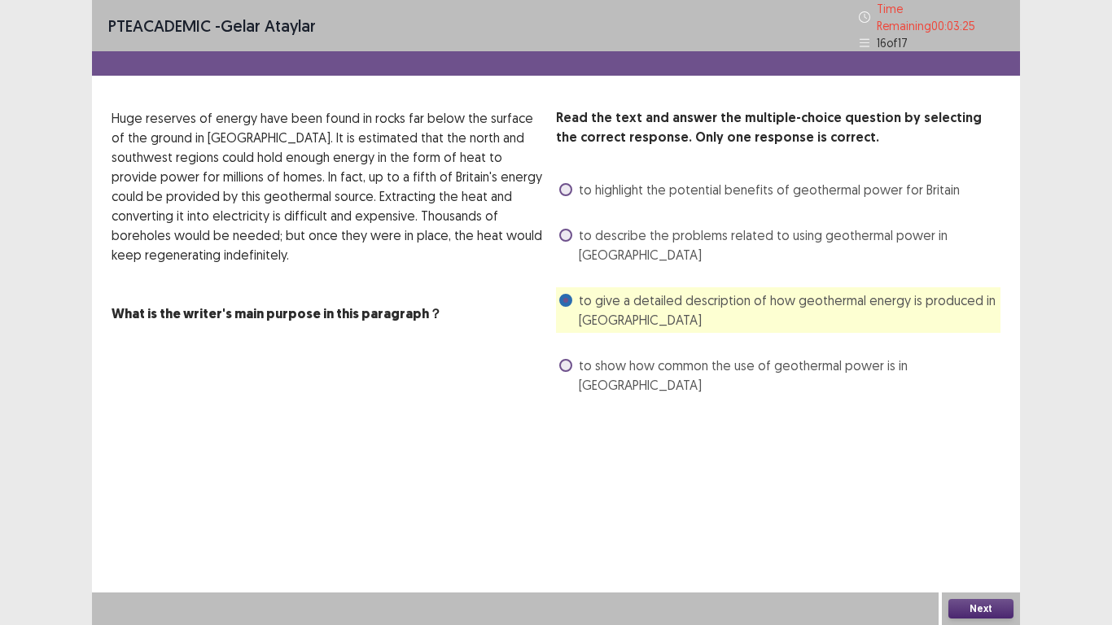
click at [984, 487] on button "Next" at bounding box center [981, 609] width 65 height 20
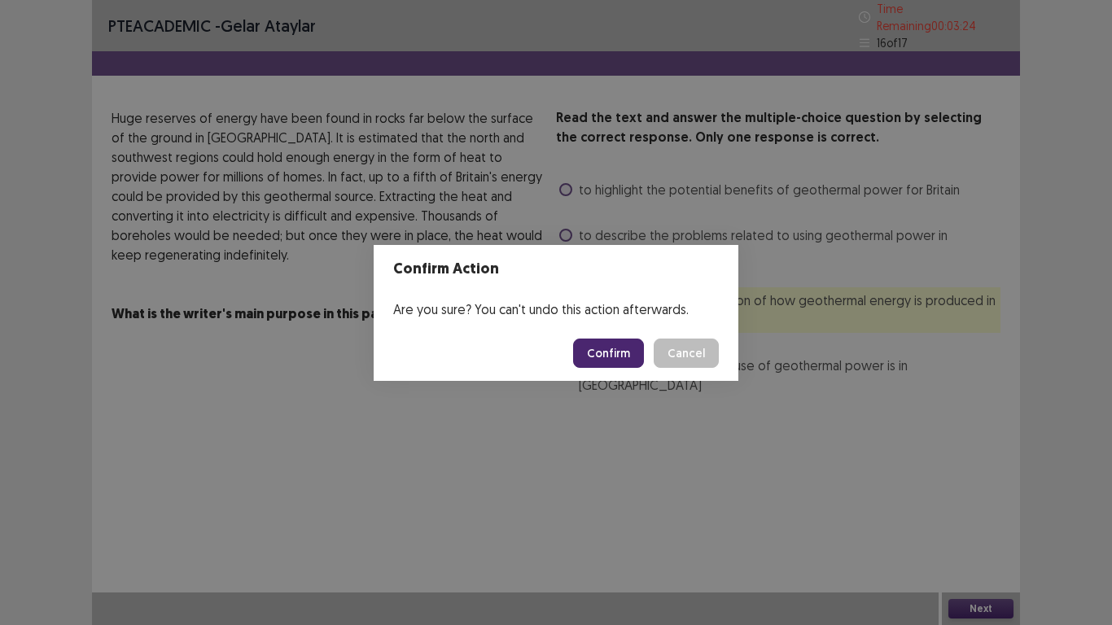
click at [612, 362] on button "Confirm" at bounding box center [608, 353] width 71 height 29
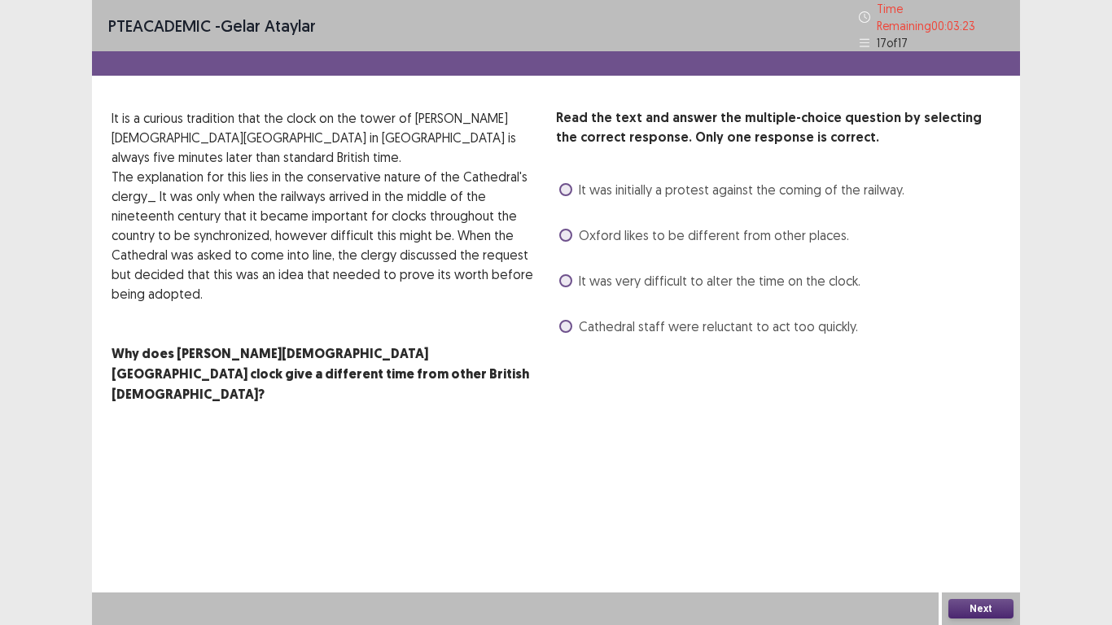
click at [565, 185] on span at bounding box center [565, 189] width 13 height 13
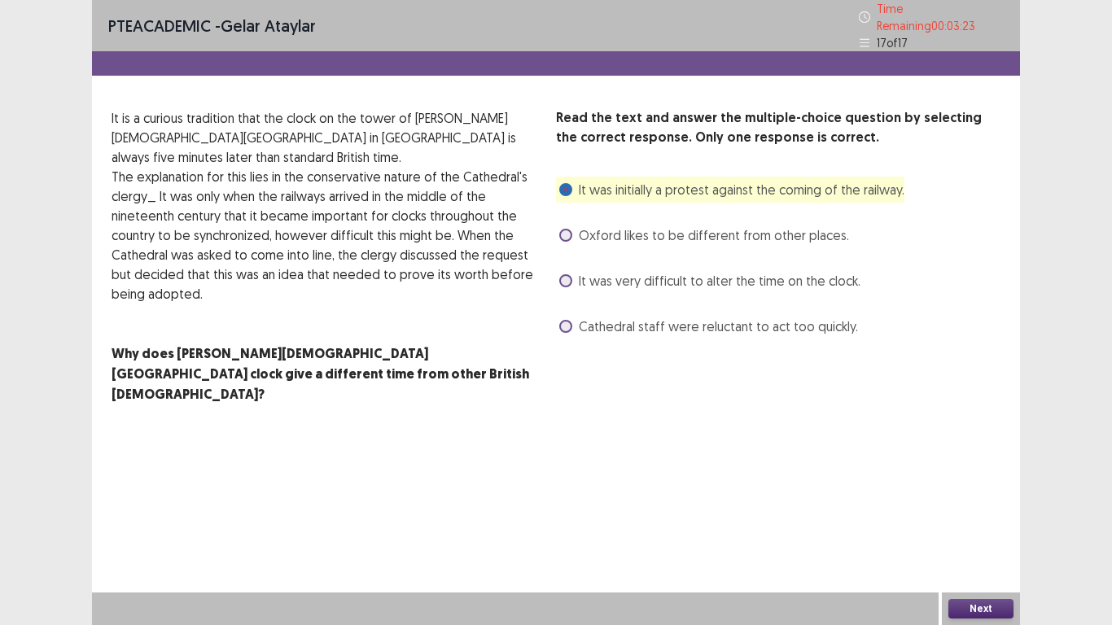
click at [971, 487] on button "Next" at bounding box center [981, 609] width 65 height 20
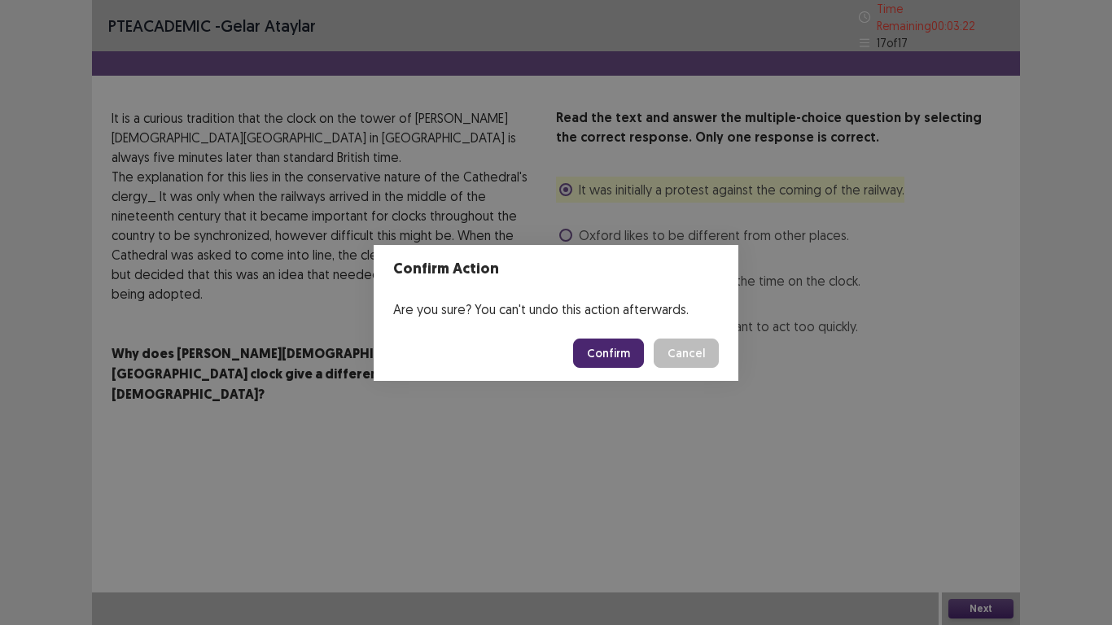
click at [617, 343] on button "Confirm" at bounding box center [608, 353] width 71 height 29
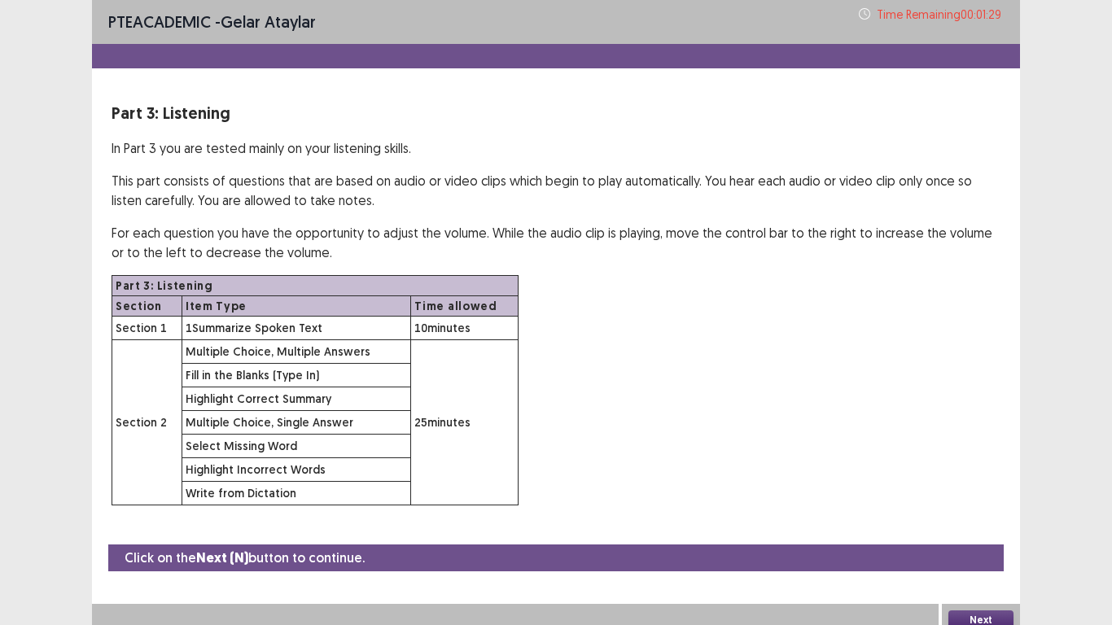
scroll to position [11, 0]
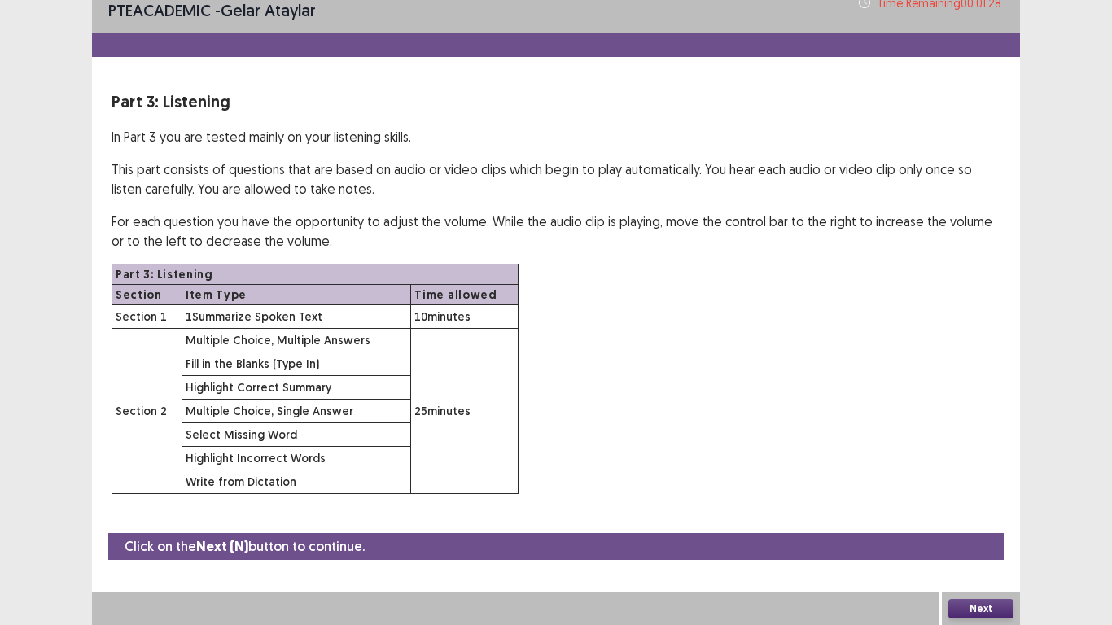
click at [992, 487] on button "Next" at bounding box center [981, 609] width 65 height 20
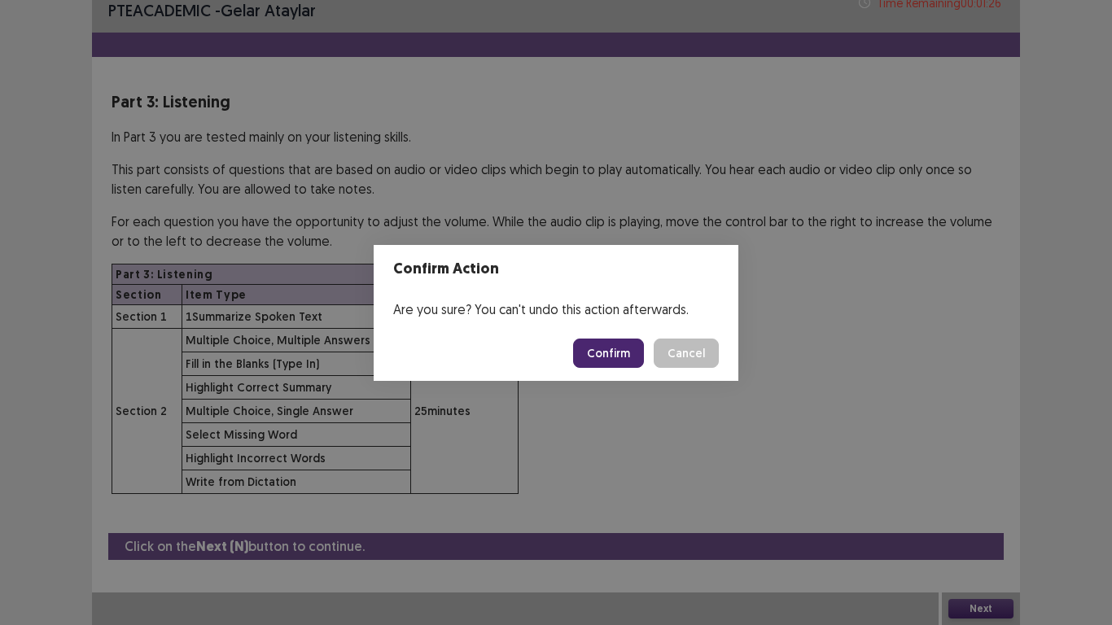
click at [622, 347] on button "Confirm" at bounding box center [608, 353] width 71 height 29
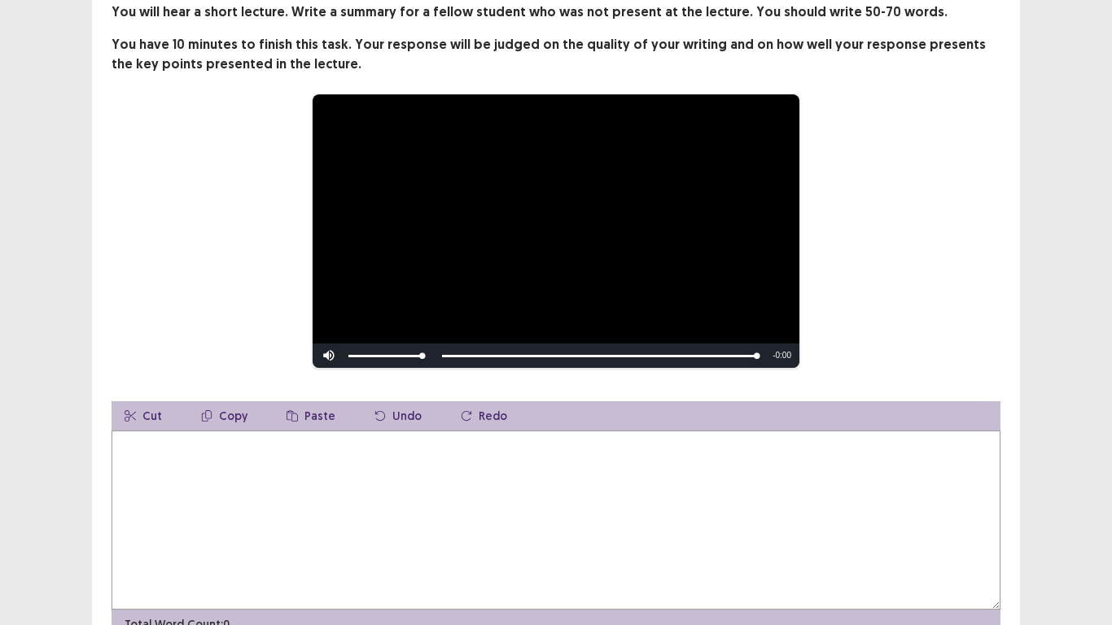
scroll to position [160, 0]
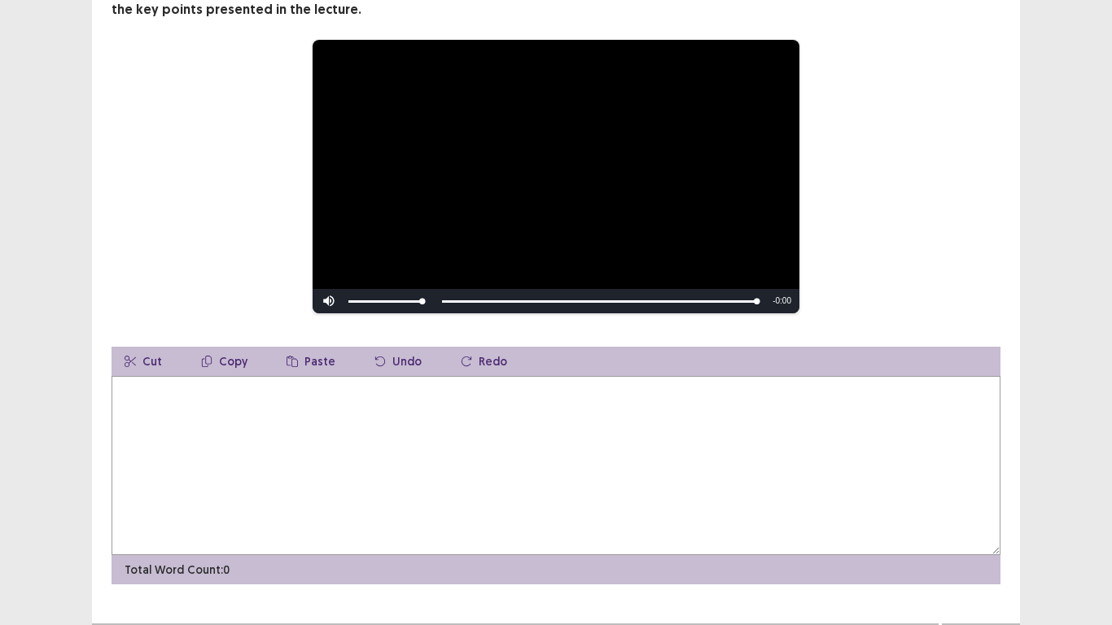
click at [421, 486] on textarea at bounding box center [556, 465] width 889 height 179
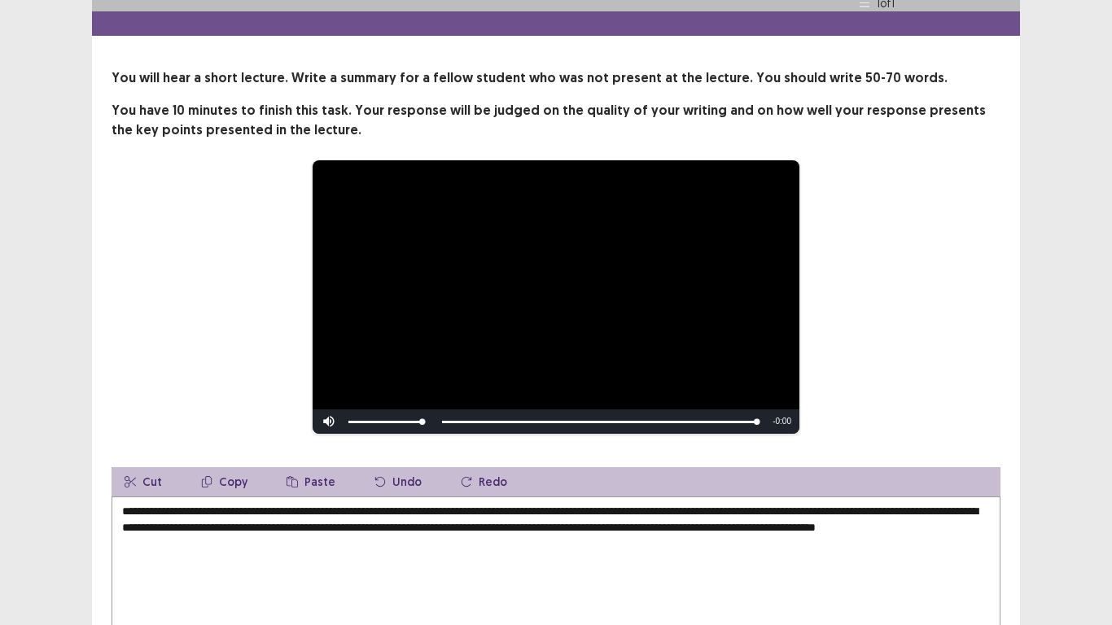
scroll to position [52, 0]
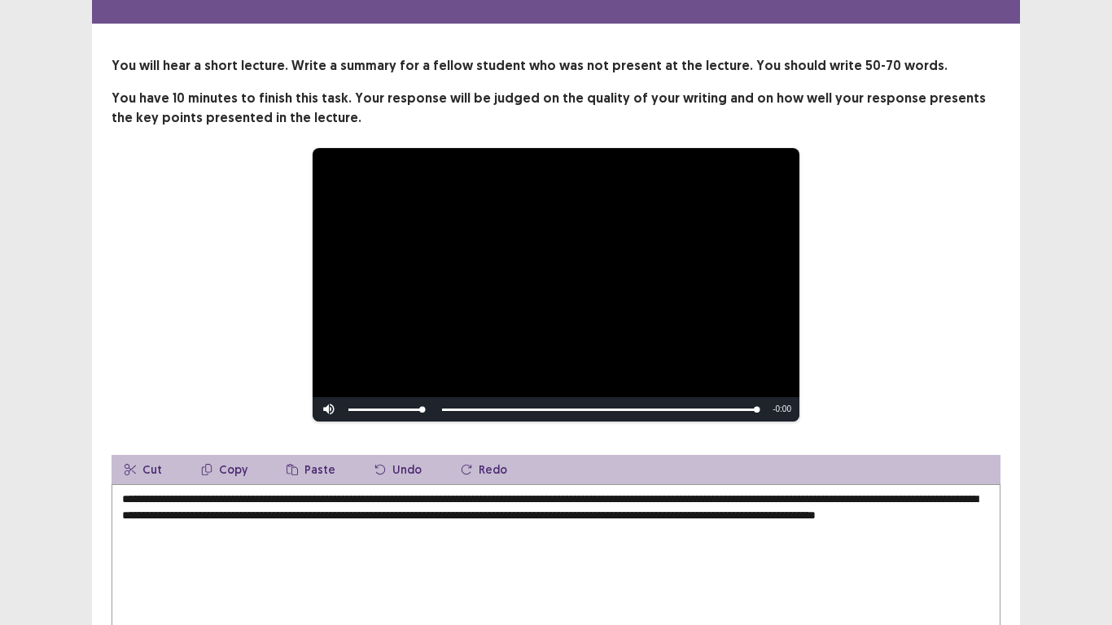
click at [132, 487] on textarea "**********" at bounding box center [556, 574] width 889 height 179
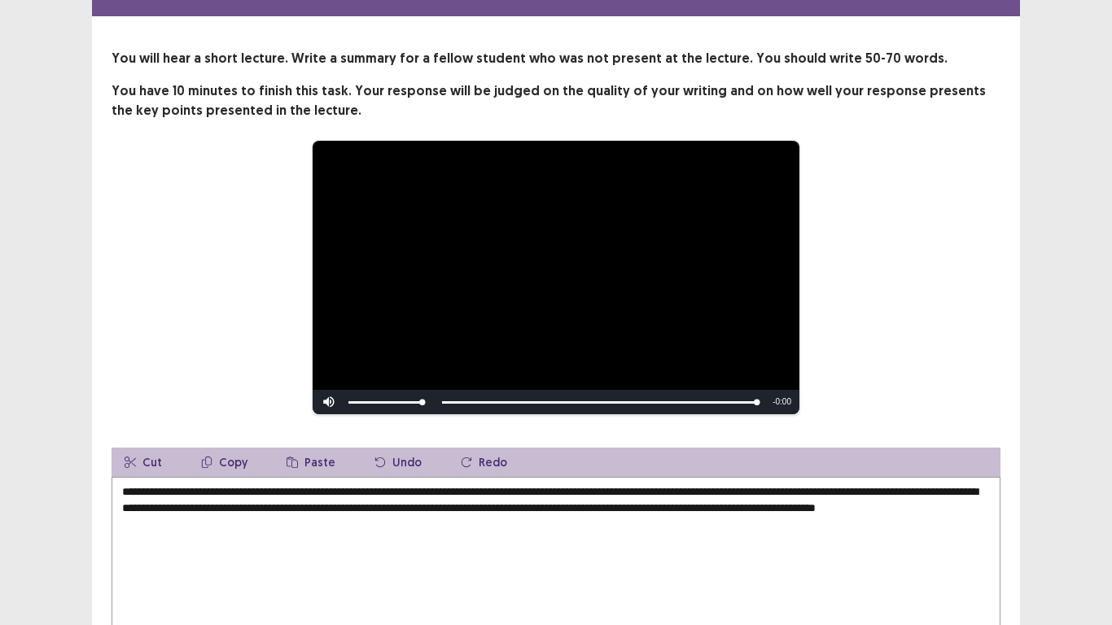
click at [167, 487] on textarea "**********" at bounding box center [556, 566] width 889 height 179
click at [715, 487] on textarea "**********" at bounding box center [556, 566] width 889 height 179
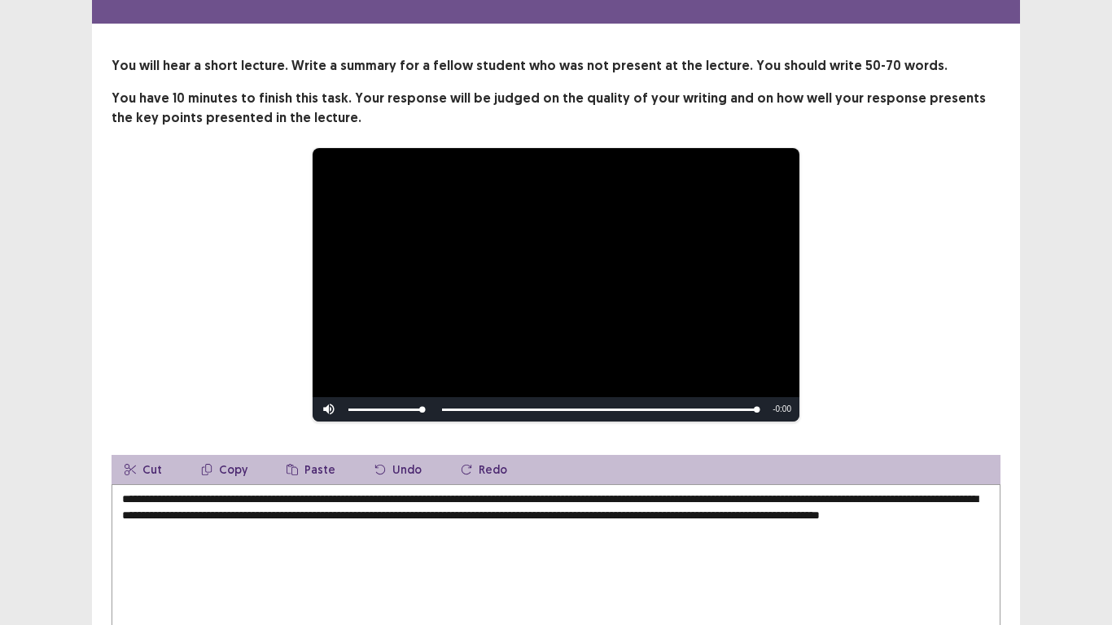
click at [897, 487] on textarea "**********" at bounding box center [556, 574] width 889 height 179
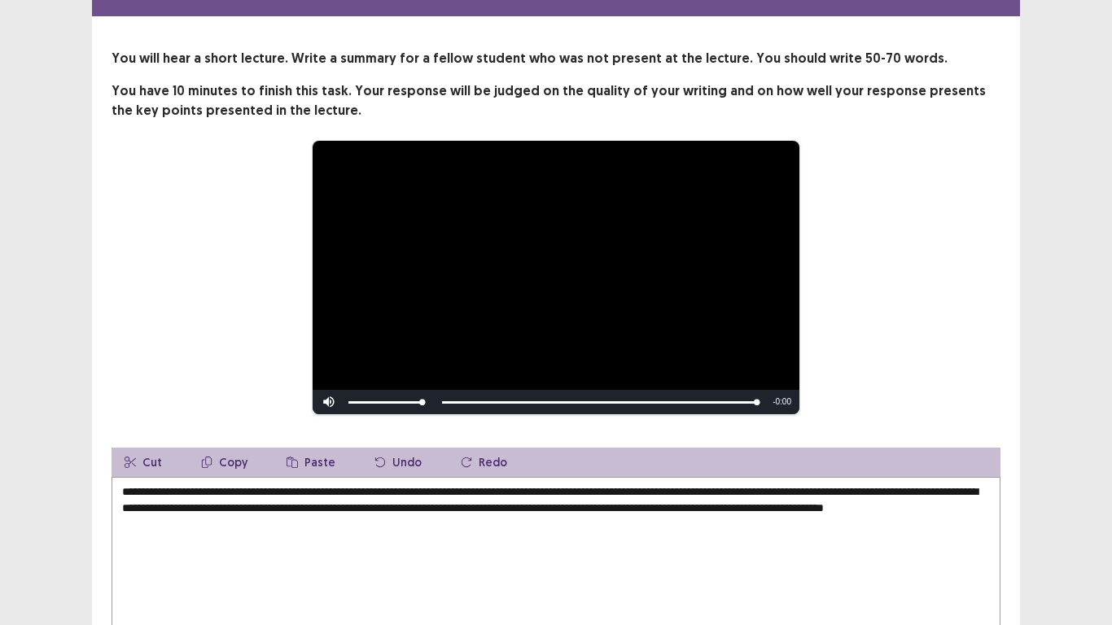
click at [627, 487] on textarea "**********" at bounding box center [556, 566] width 889 height 179
click at [167, 487] on textarea "**********" at bounding box center [556, 566] width 889 height 179
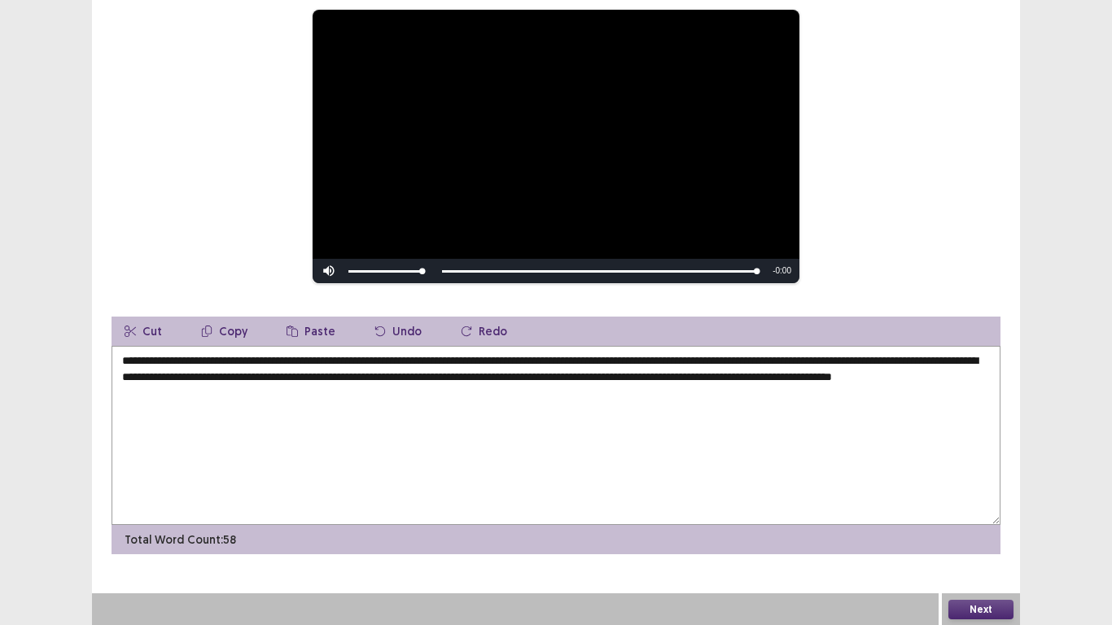
scroll to position [184, 0]
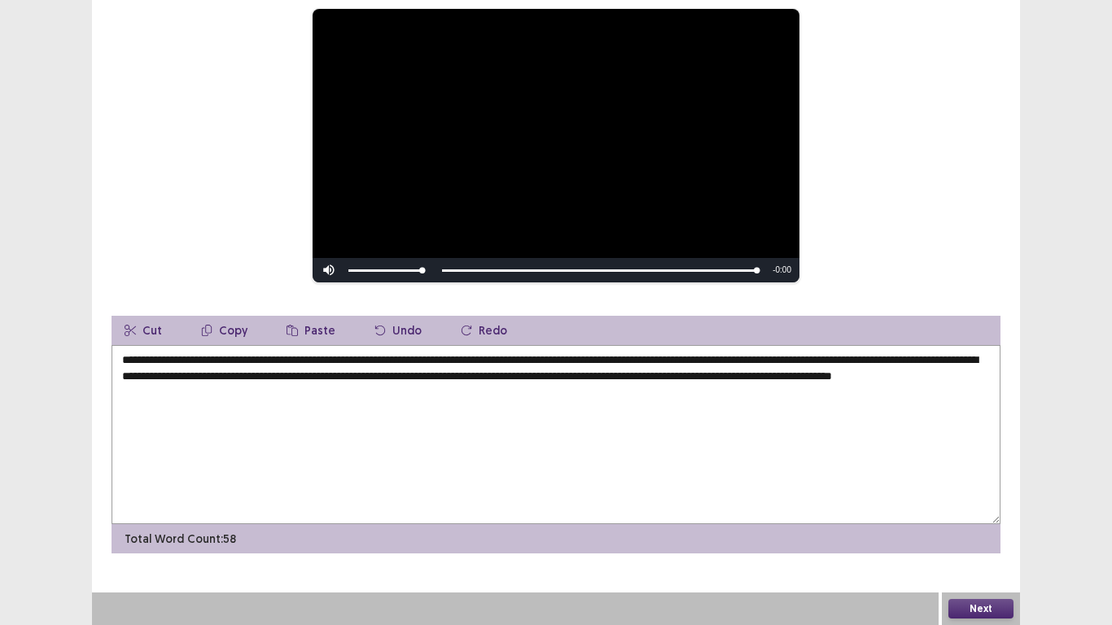
type textarea "**********"
click at [977, 487] on button "Next" at bounding box center [981, 609] width 65 height 20
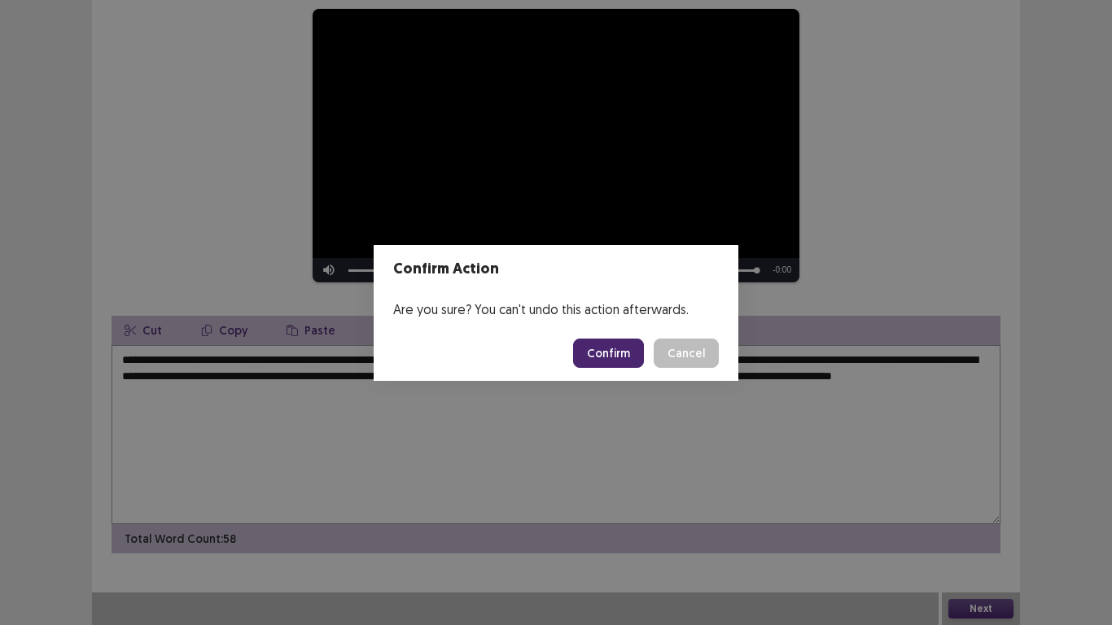
click at [618, 360] on button "Confirm" at bounding box center [608, 353] width 71 height 29
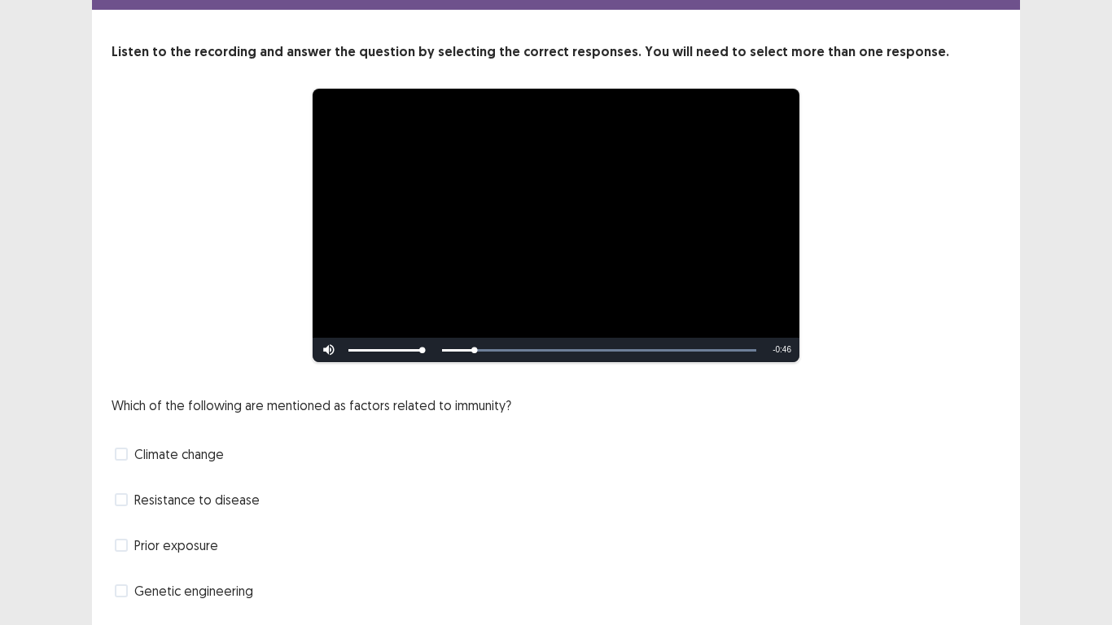
scroll to position [109, 0]
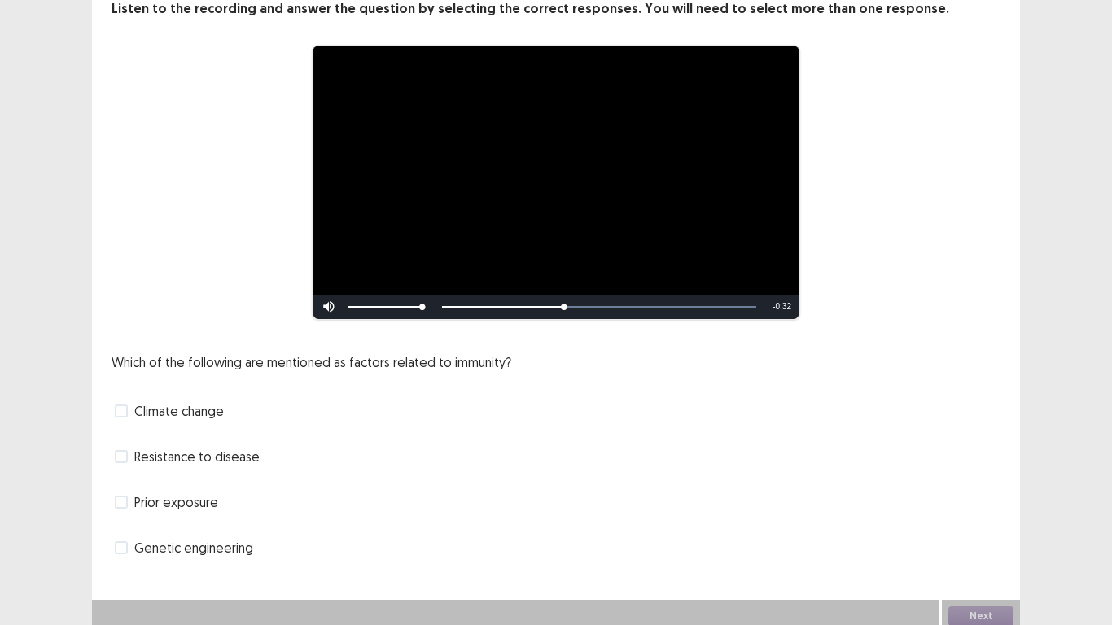
click at [125, 487] on span at bounding box center [121, 548] width 13 height 13
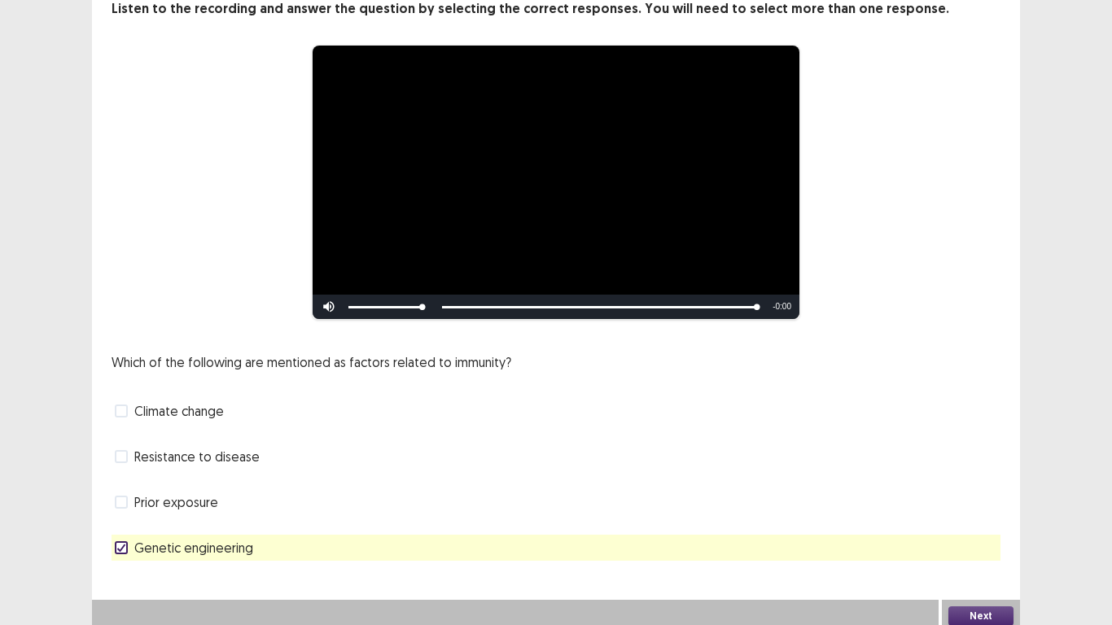
click at [992, 487] on button "Next" at bounding box center [981, 617] width 65 height 20
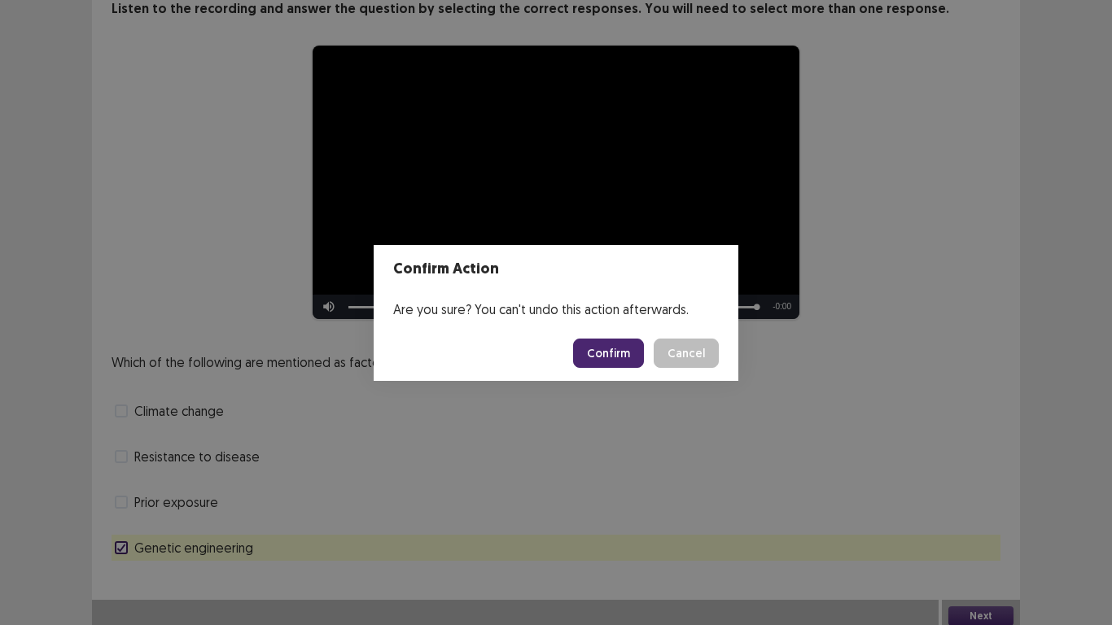
click at [600, 356] on button "Confirm" at bounding box center [608, 353] width 71 height 29
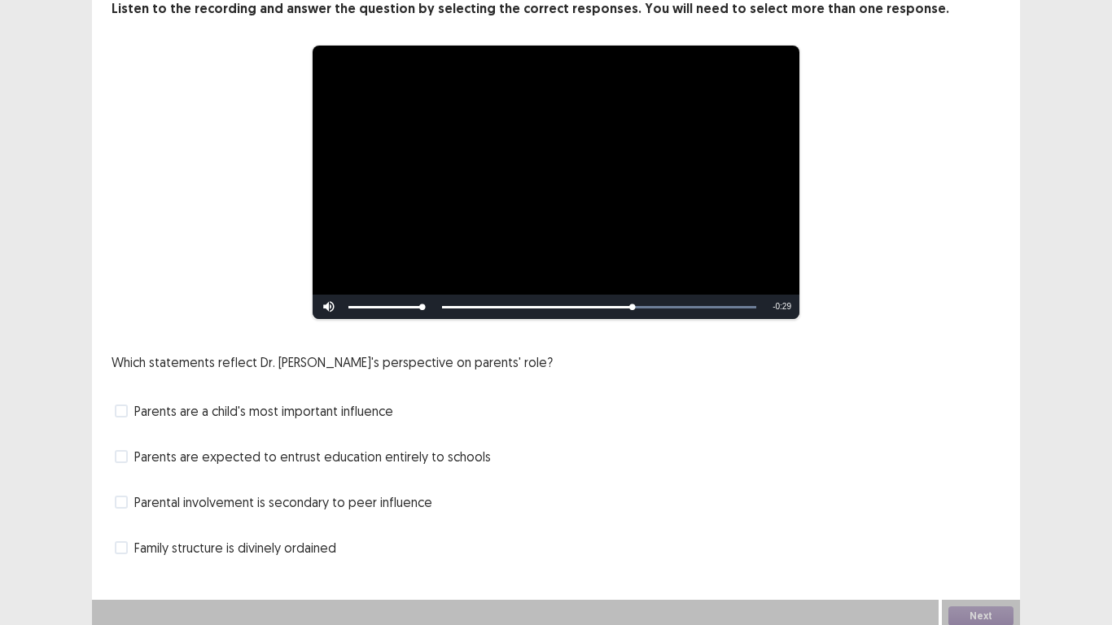
click at [123, 405] on span at bounding box center [121, 411] width 13 height 13
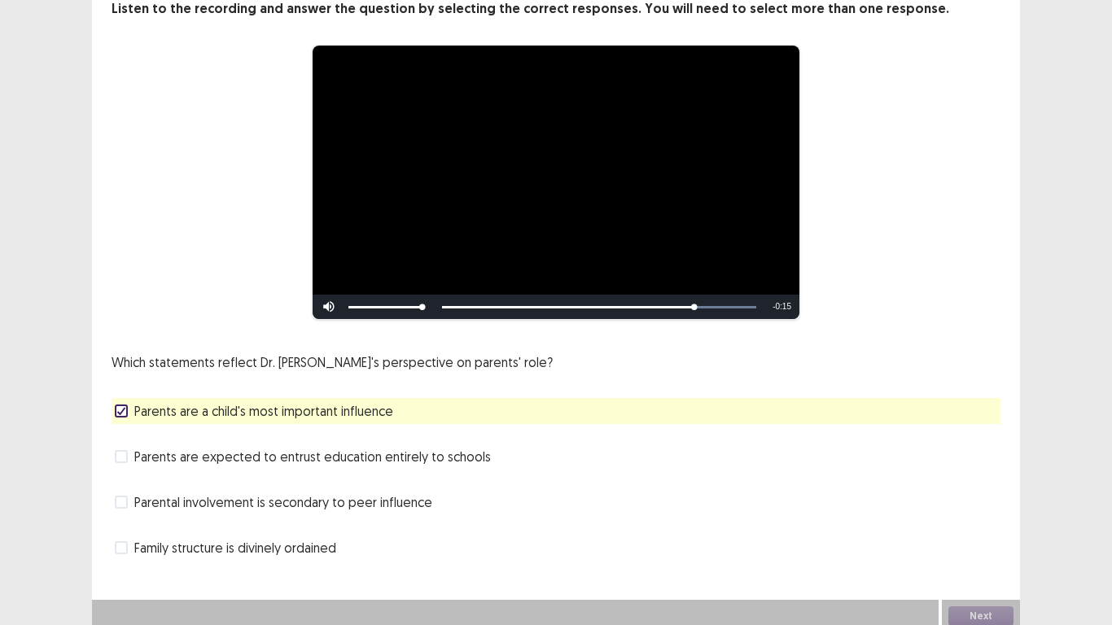
click at [968, 487] on div "Next" at bounding box center [981, 616] width 78 height 33
click at [1007, 487] on button "Next" at bounding box center [981, 617] width 65 height 20
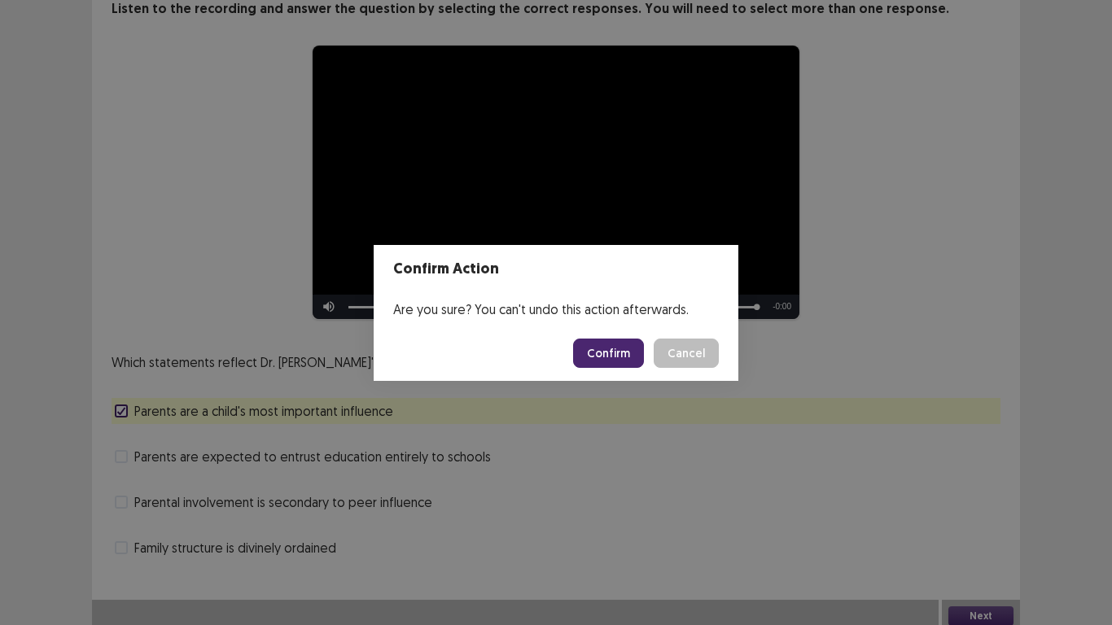
click at [593, 349] on button "Confirm" at bounding box center [608, 353] width 71 height 29
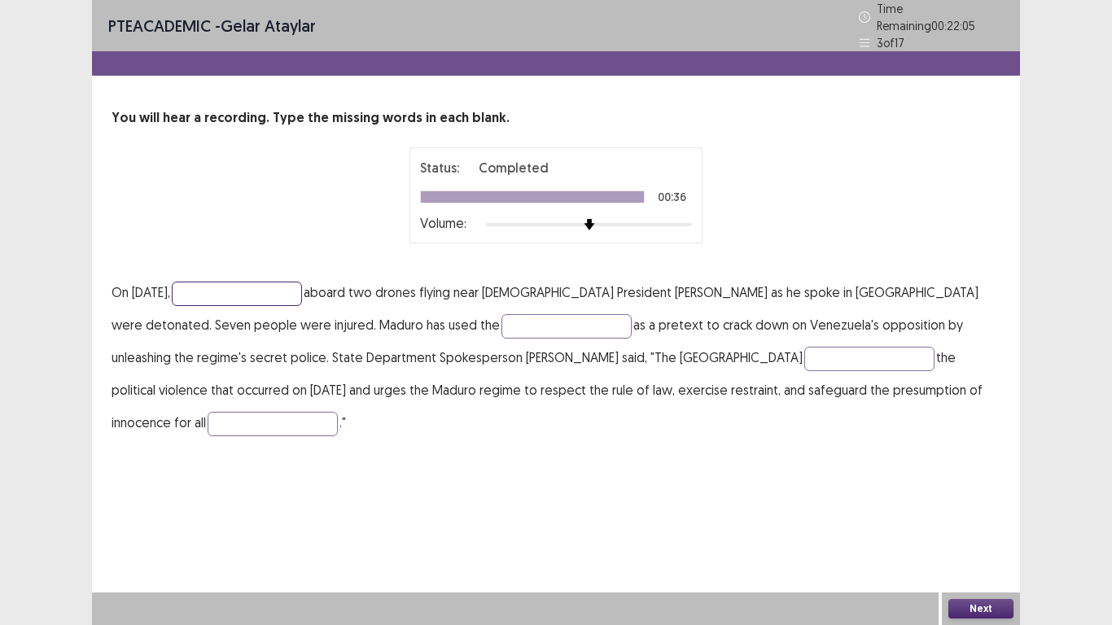
click at [210, 289] on input "text" at bounding box center [237, 294] width 130 height 24
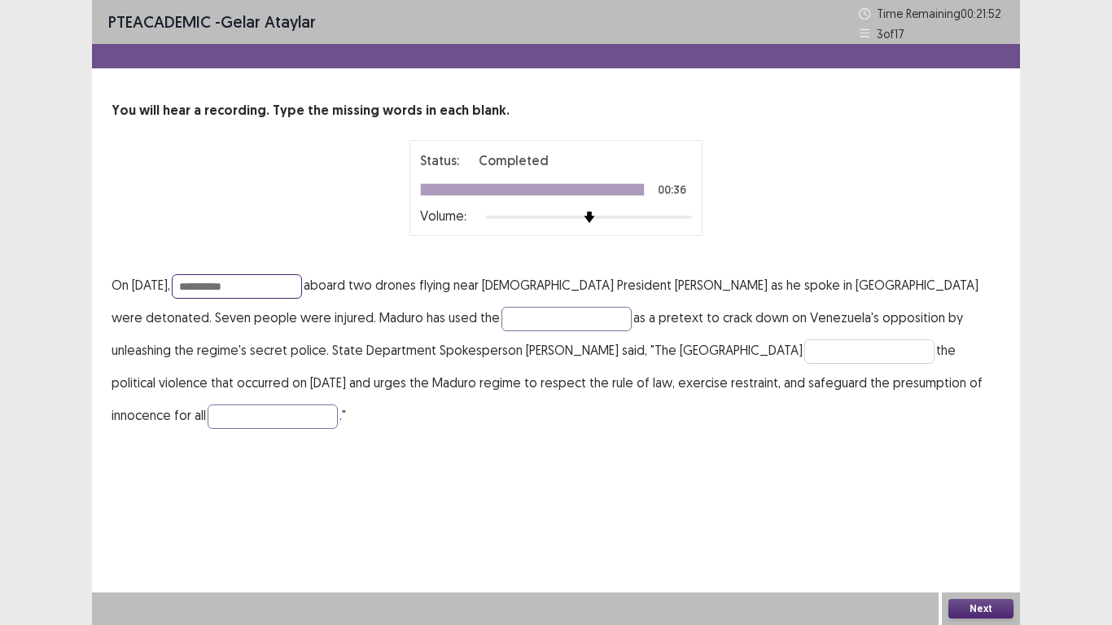
type input "**********"
click at [805, 354] on input "text" at bounding box center [870, 352] width 130 height 24
type input "*******"
click at [338, 405] on input "text" at bounding box center [273, 417] width 130 height 24
type input "******"
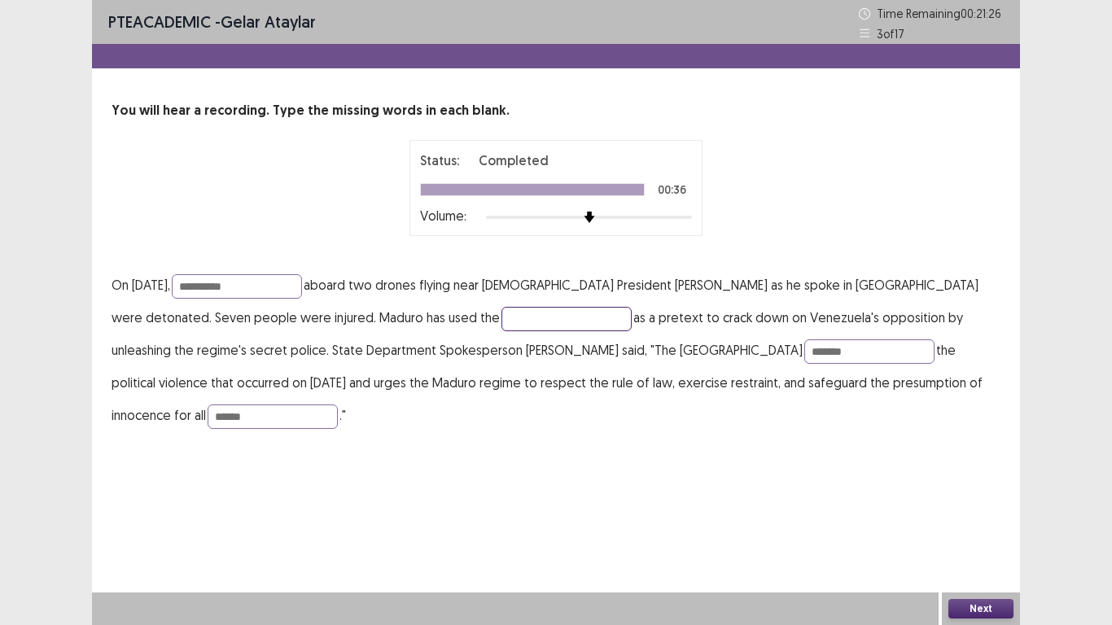
click at [502, 323] on input "text" at bounding box center [567, 319] width 130 height 24
type input "**********"
click at [983, 487] on button "Next" at bounding box center [981, 609] width 65 height 20
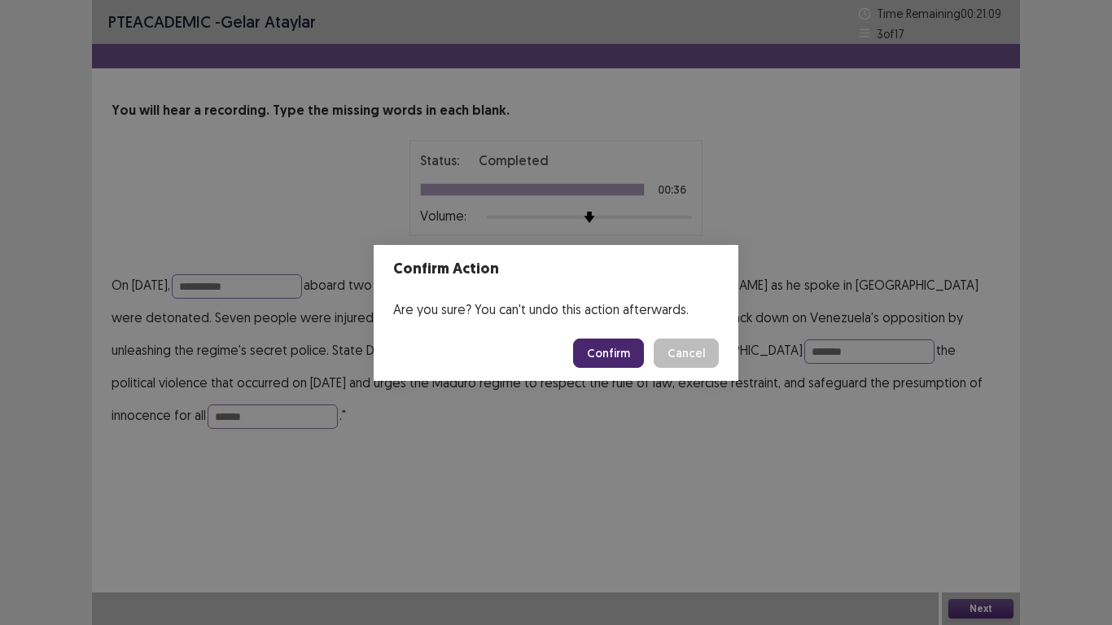
click at [612, 365] on button "Confirm" at bounding box center [608, 353] width 71 height 29
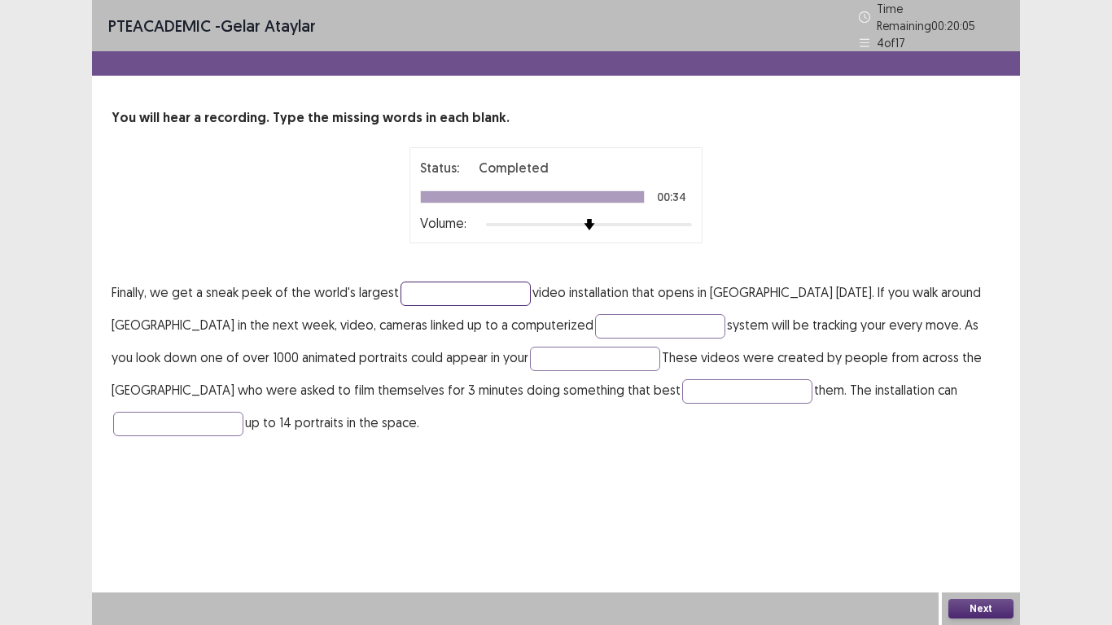
click at [453, 282] on input "text" at bounding box center [466, 294] width 130 height 24
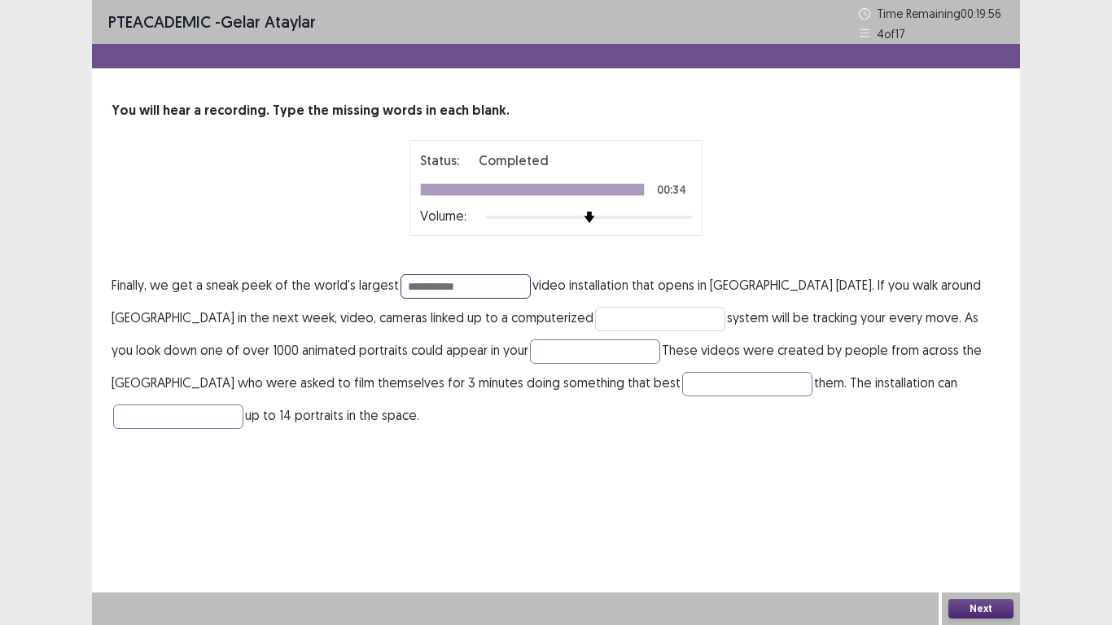
type input "**********"
click at [595, 318] on input "text" at bounding box center [660, 319] width 130 height 24
type input "**********"
click at [530, 358] on input "text" at bounding box center [595, 352] width 130 height 24
type input "******"
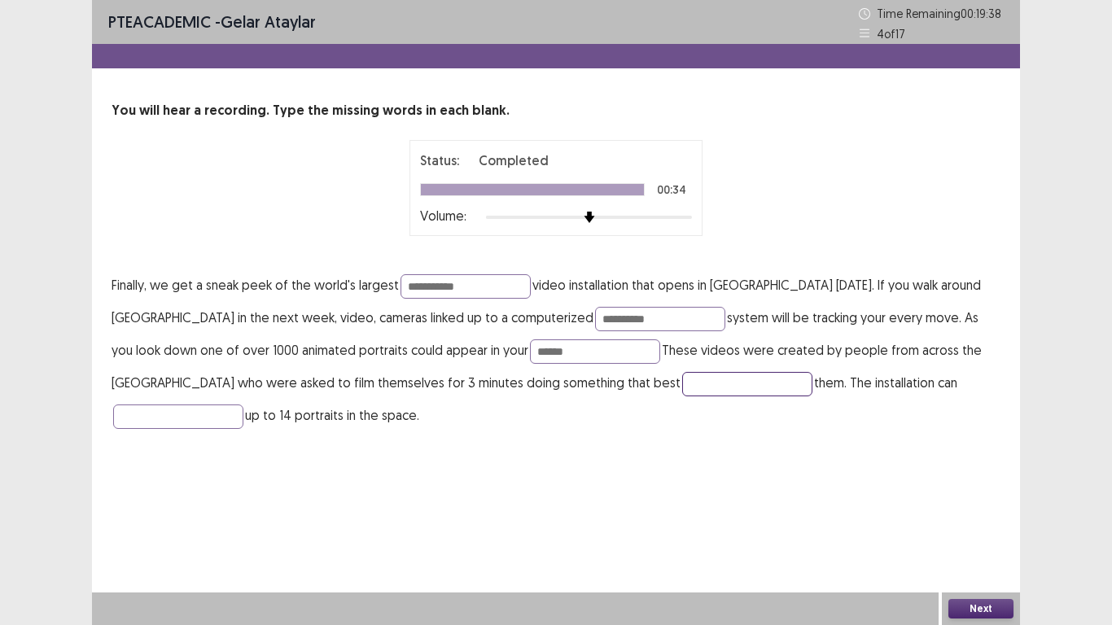
click at [682, 382] on input "text" at bounding box center [747, 384] width 130 height 24
type input "*******"
click at [244, 405] on input "text" at bounding box center [178, 417] width 130 height 24
type input "********"
click at [968, 487] on button "Next" at bounding box center [981, 609] width 65 height 20
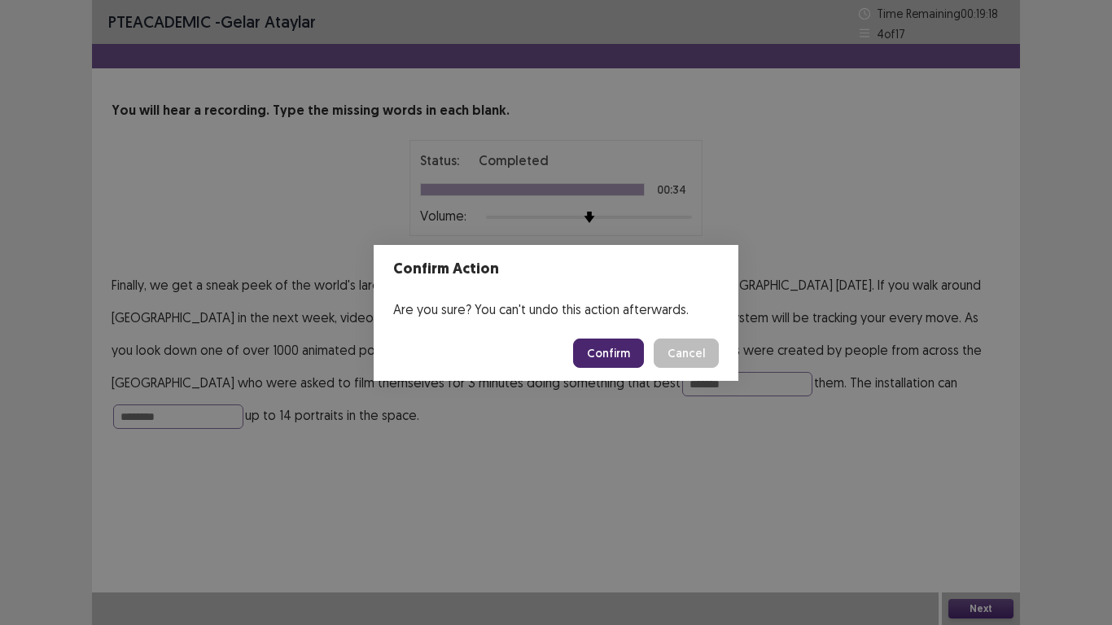
click at [630, 347] on button "Confirm" at bounding box center [608, 353] width 71 height 29
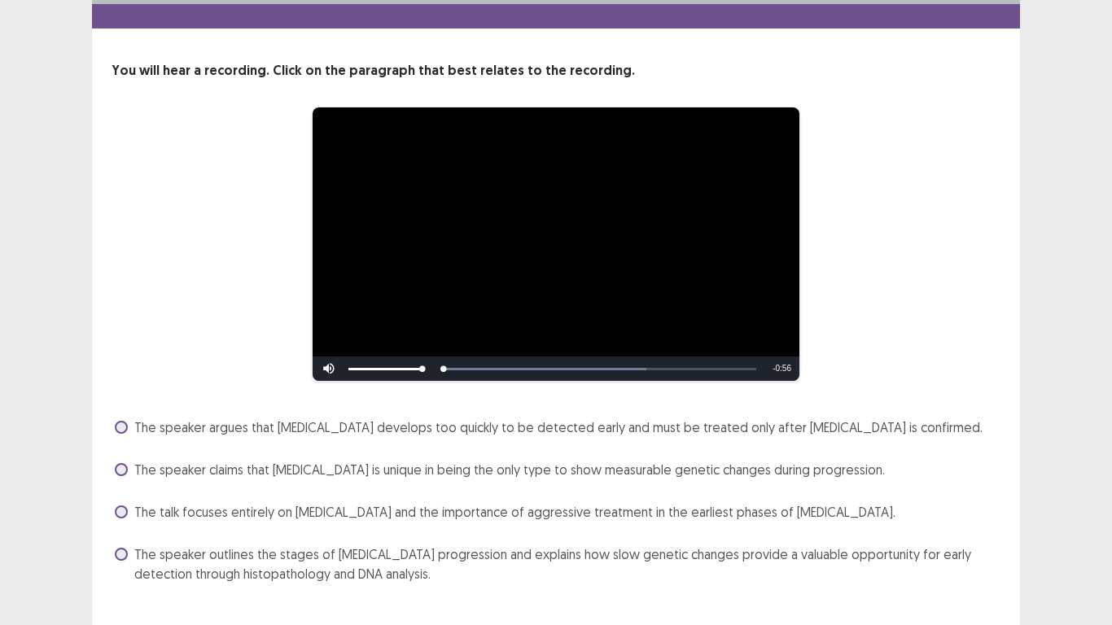
scroll to position [73, 0]
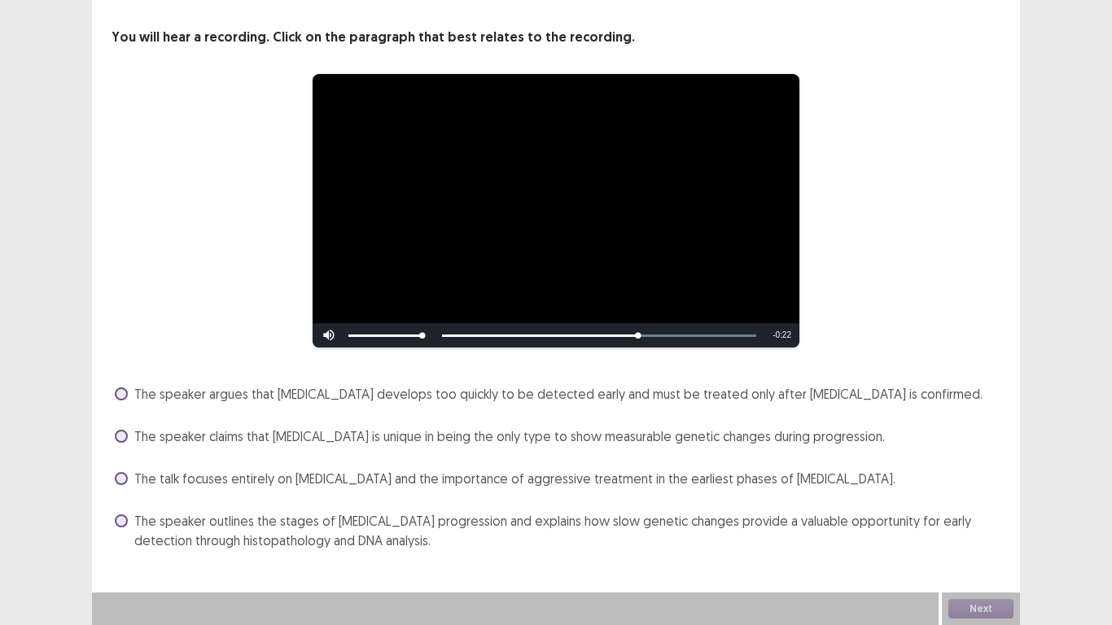
click at [125, 487] on span at bounding box center [121, 521] width 13 height 13
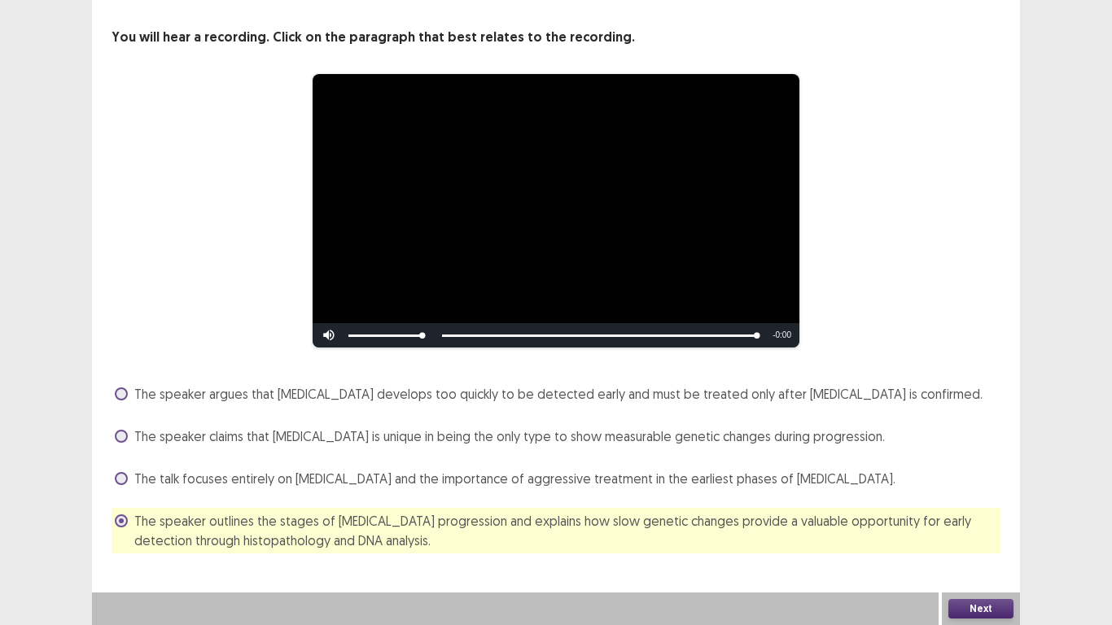
click at [989, 487] on button "Next" at bounding box center [981, 609] width 65 height 20
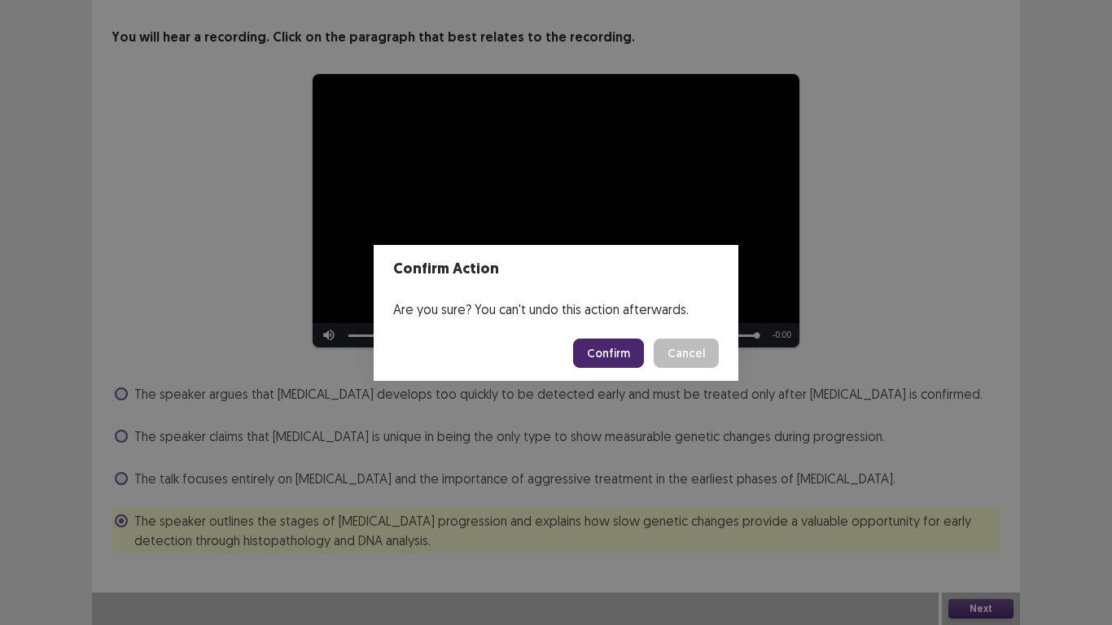
click at [635, 341] on button "Confirm" at bounding box center [608, 353] width 71 height 29
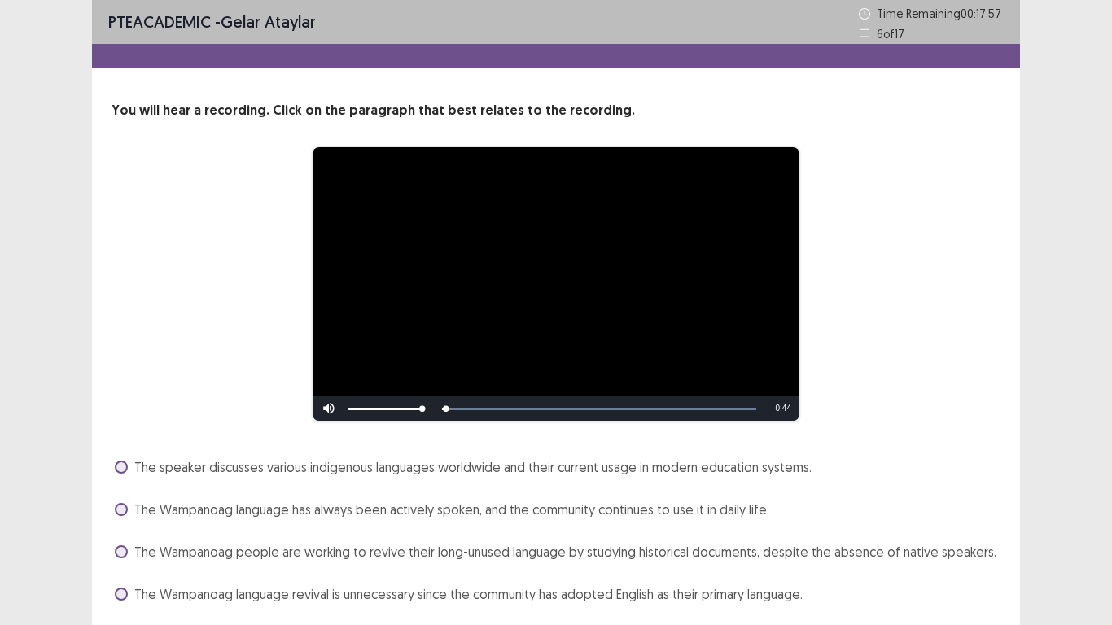
scroll to position [54, 0]
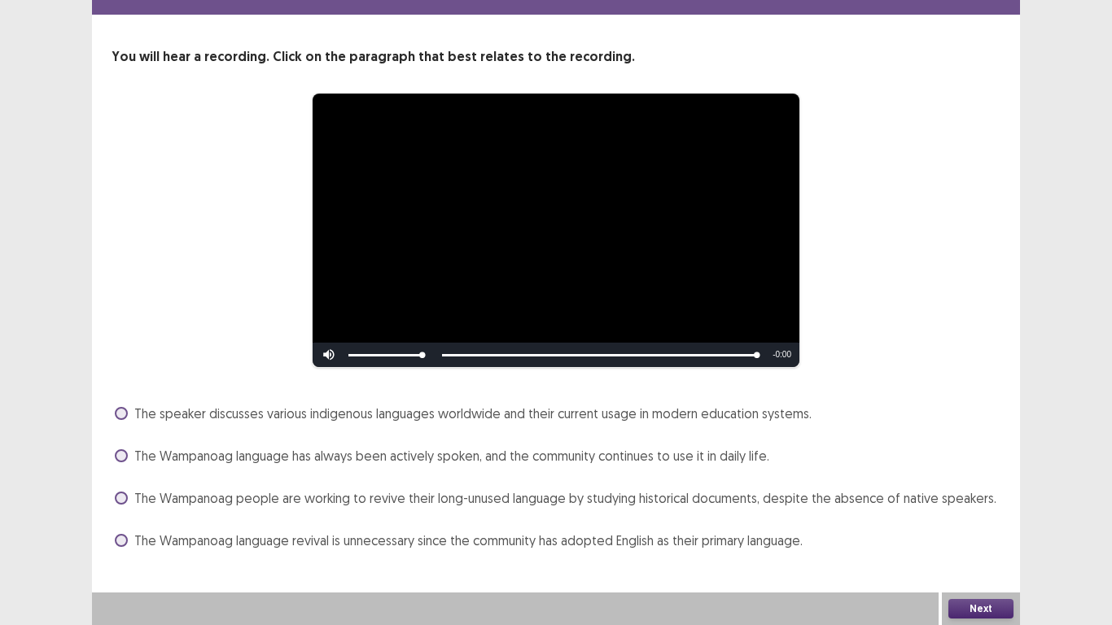
click at [116, 487] on span at bounding box center [121, 498] width 13 height 13
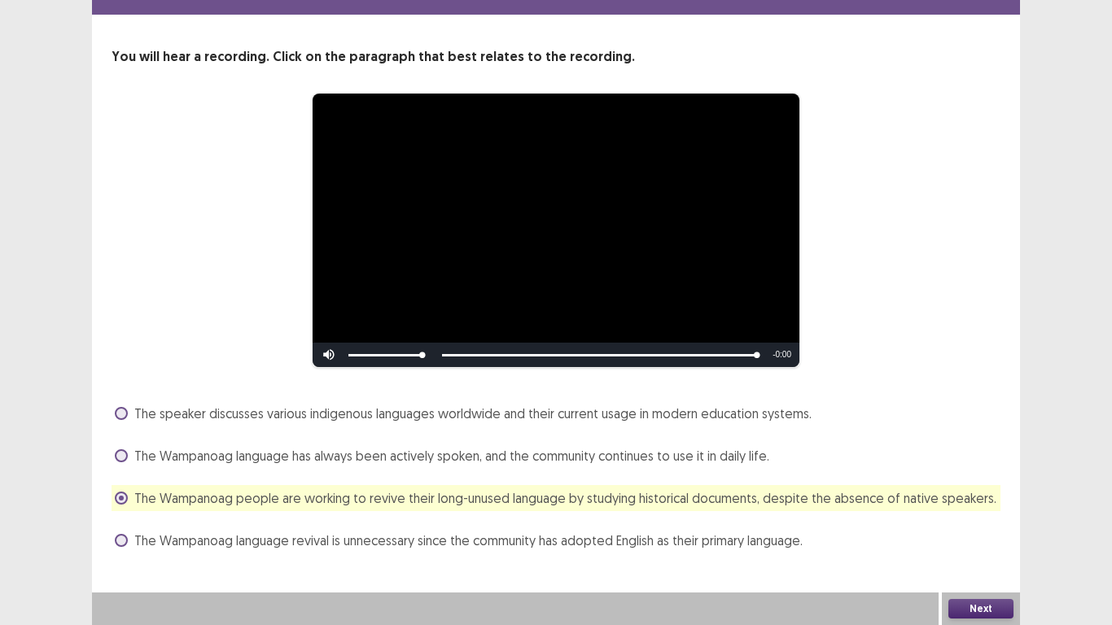
click at [964, 487] on button "Next" at bounding box center [981, 609] width 65 height 20
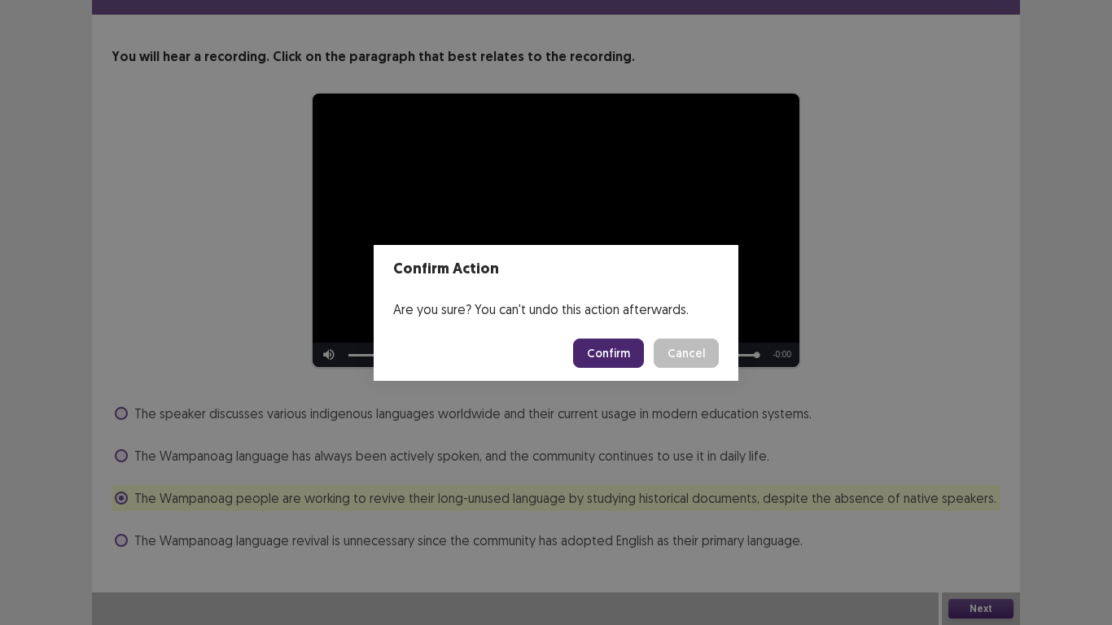
click at [621, 361] on button "Confirm" at bounding box center [608, 353] width 71 height 29
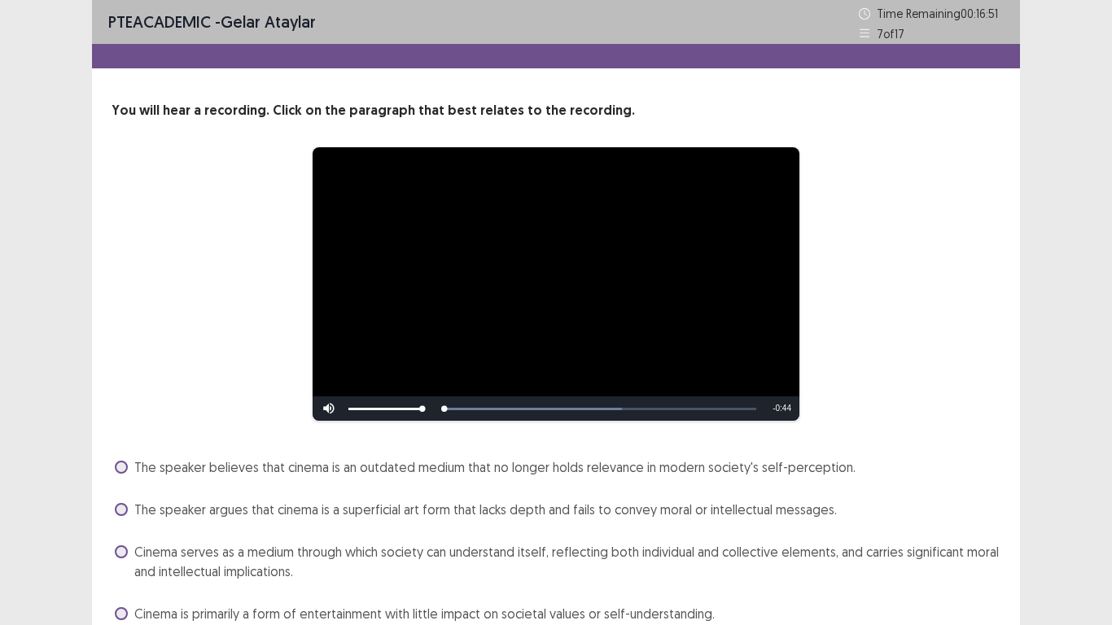
scroll to position [73, 0]
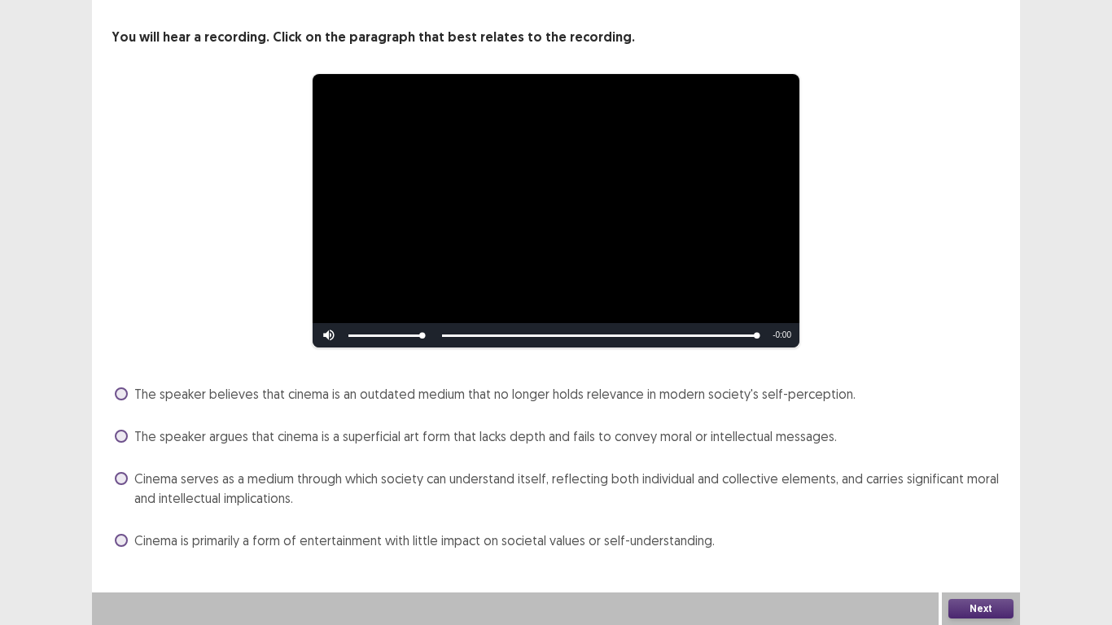
click at [121, 479] on span at bounding box center [121, 478] width 13 height 13
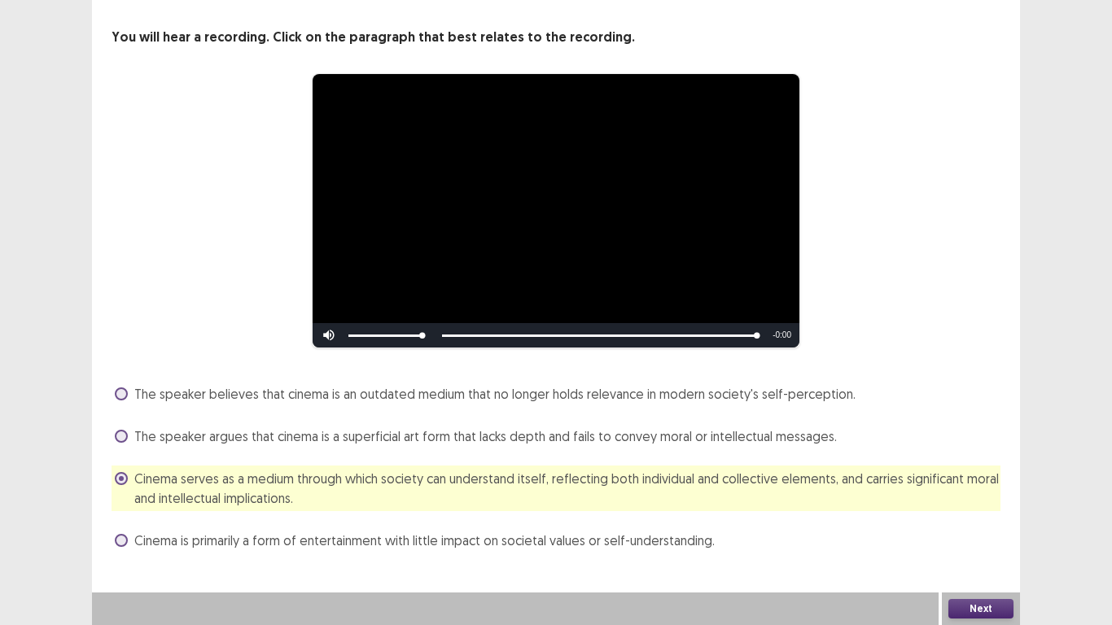
click at [972, 487] on div "Next" at bounding box center [981, 609] width 78 height 33
click at [1005, 487] on button "Next" at bounding box center [981, 609] width 65 height 20
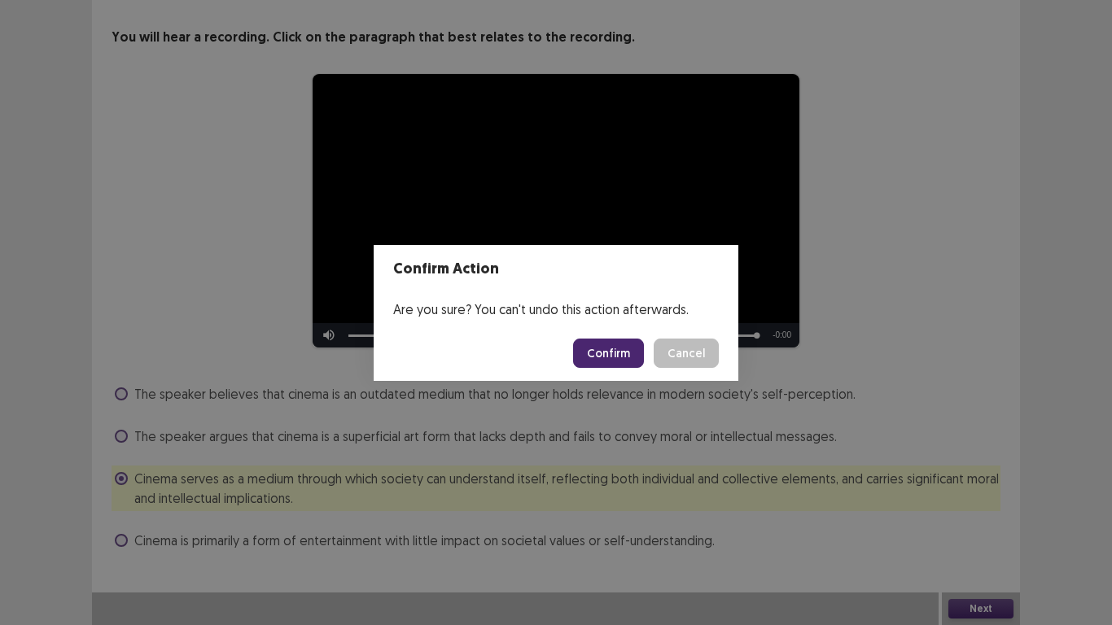
click at [603, 350] on button "Confirm" at bounding box center [608, 353] width 71 height 29
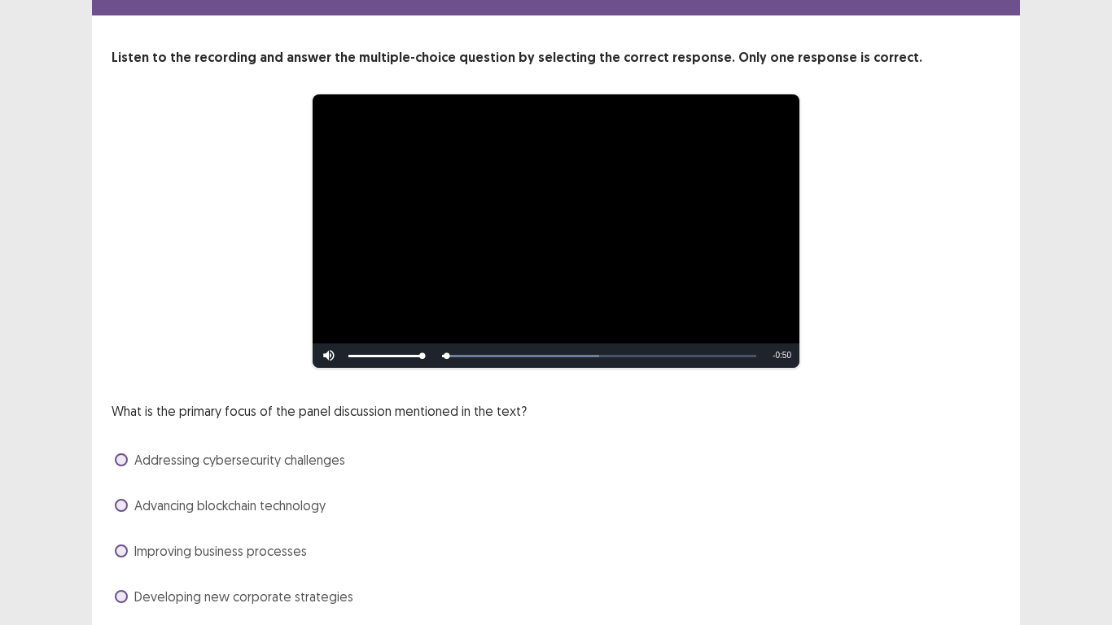
scroll to position [109, 0]
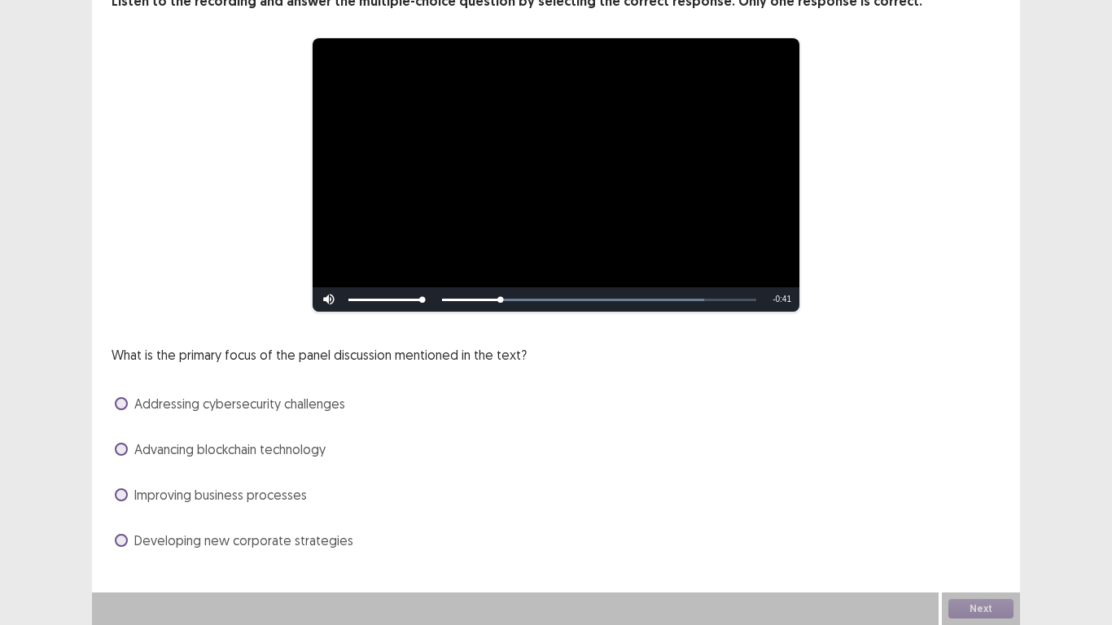
click at [123, 397] on span at bounding box center [121, 403] width 13 height 13
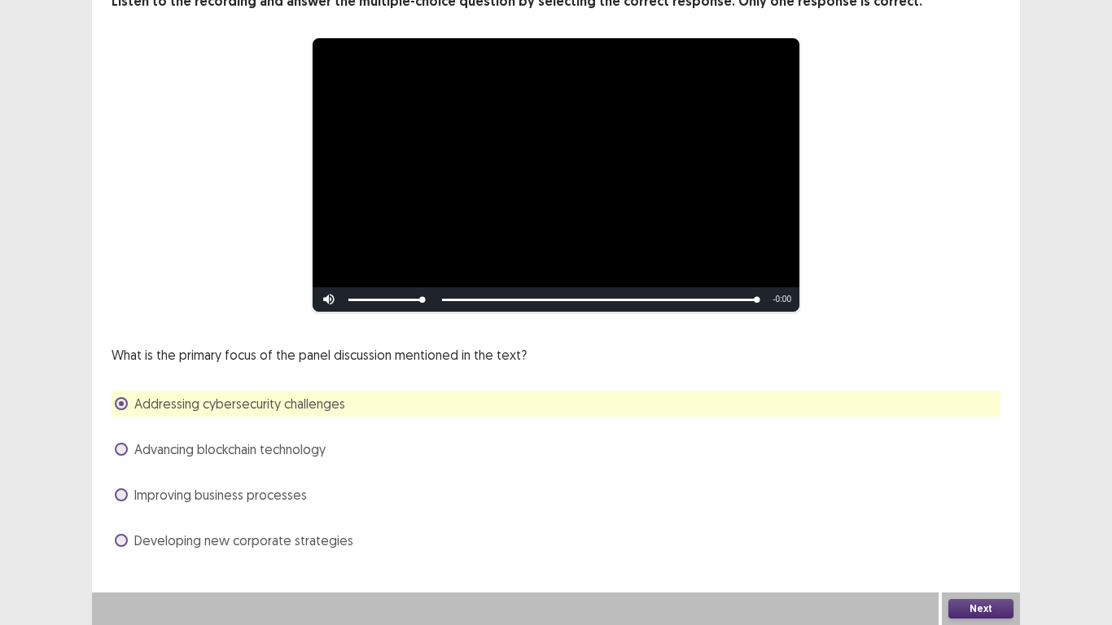
click at [963, 487] on button "Next" at bounding box center [981, 609] width 65 height 20
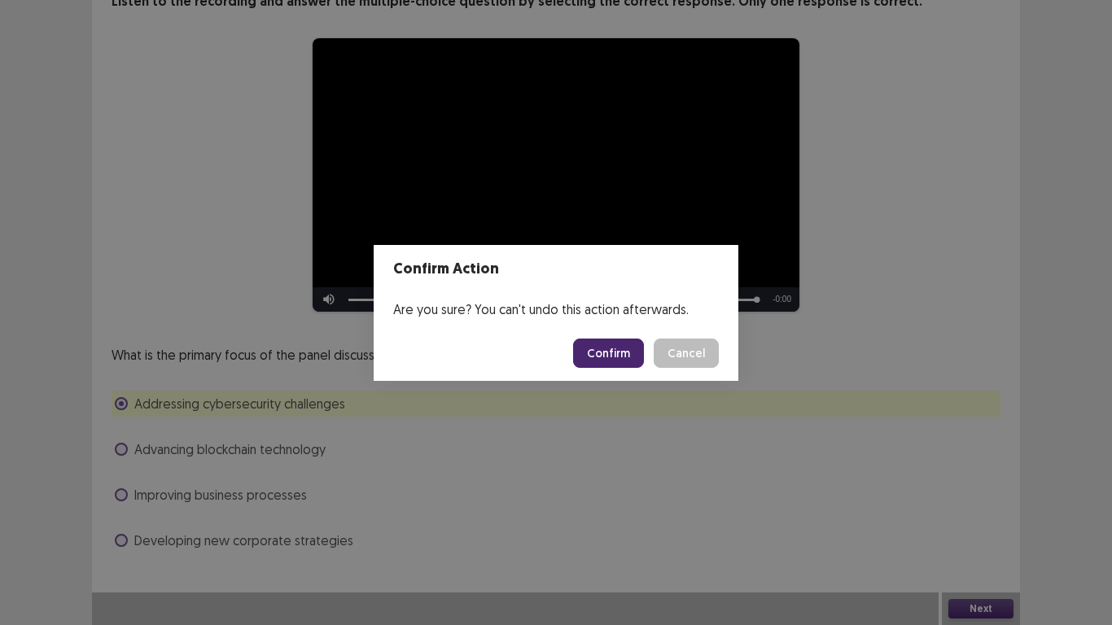
click at [637, 340] on button "Confirm" at bounding box center [608, 353] width 71 height 29
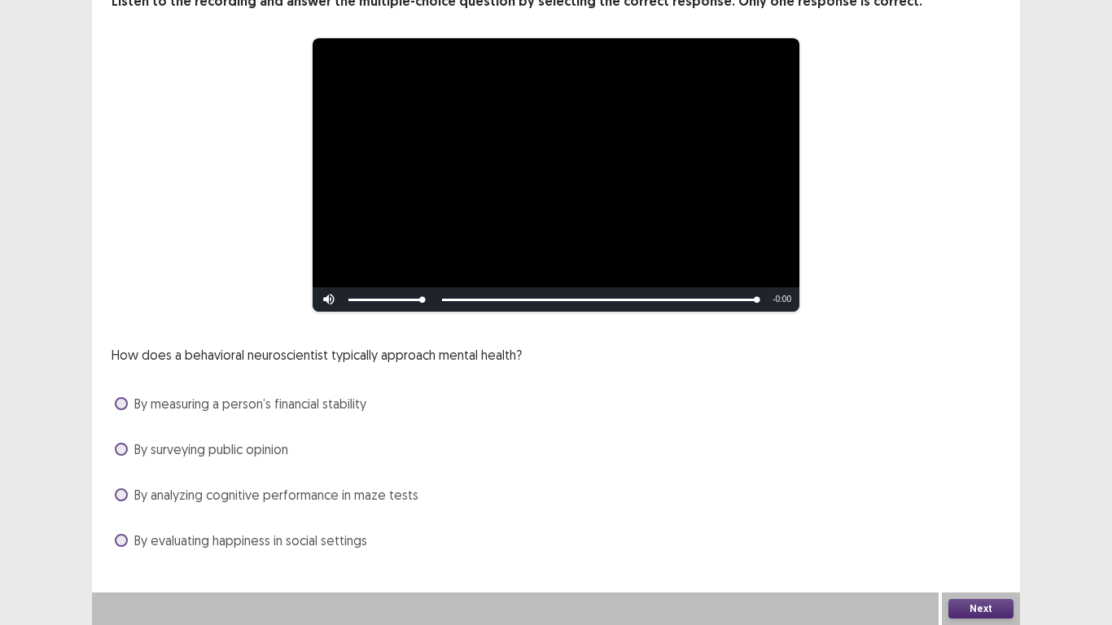
click at [118, 453] on span at bounding box center [121, 449] width 13 height 13
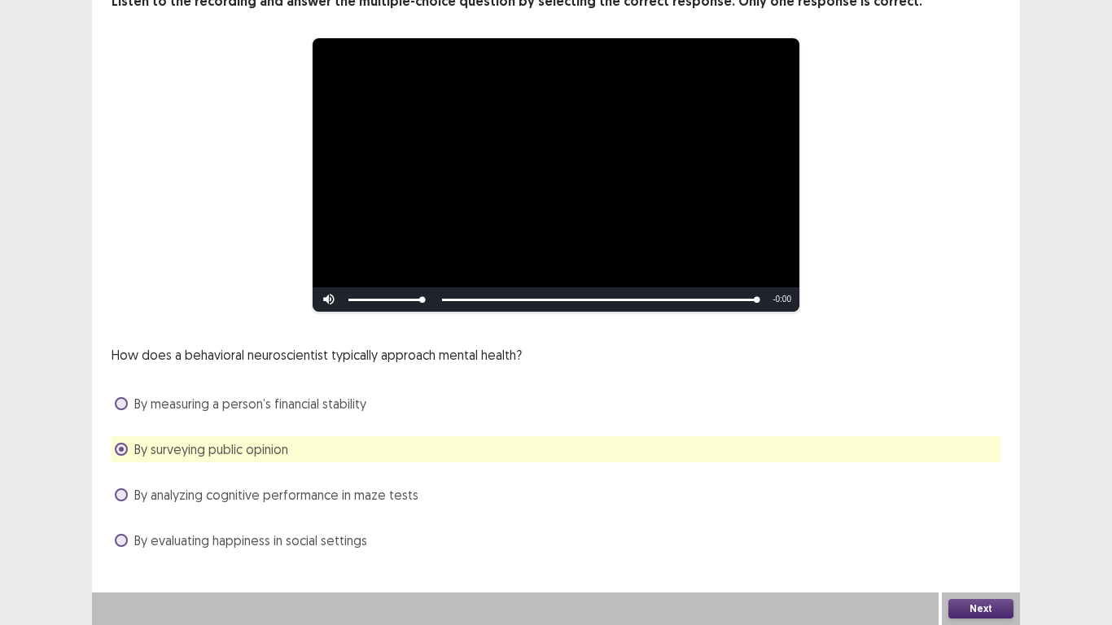
click at [963, 487] on button "Next" at bounding box center [981, 609] width 65 height 20
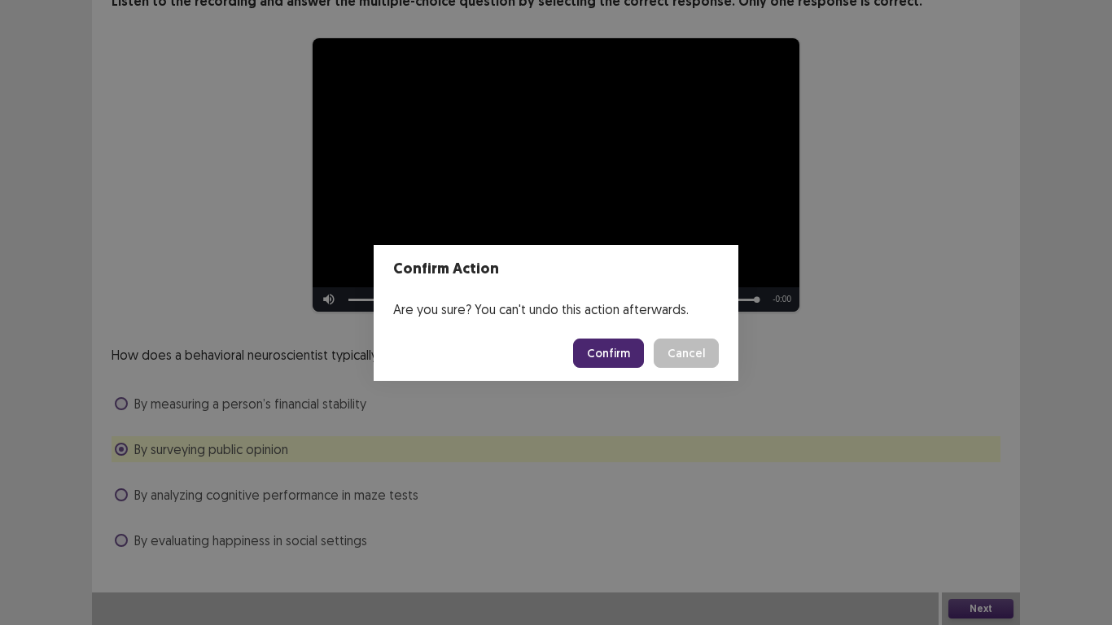
click at [635, 360] on button "Confirm" at bounding box center [608, 353] width 71 height 29
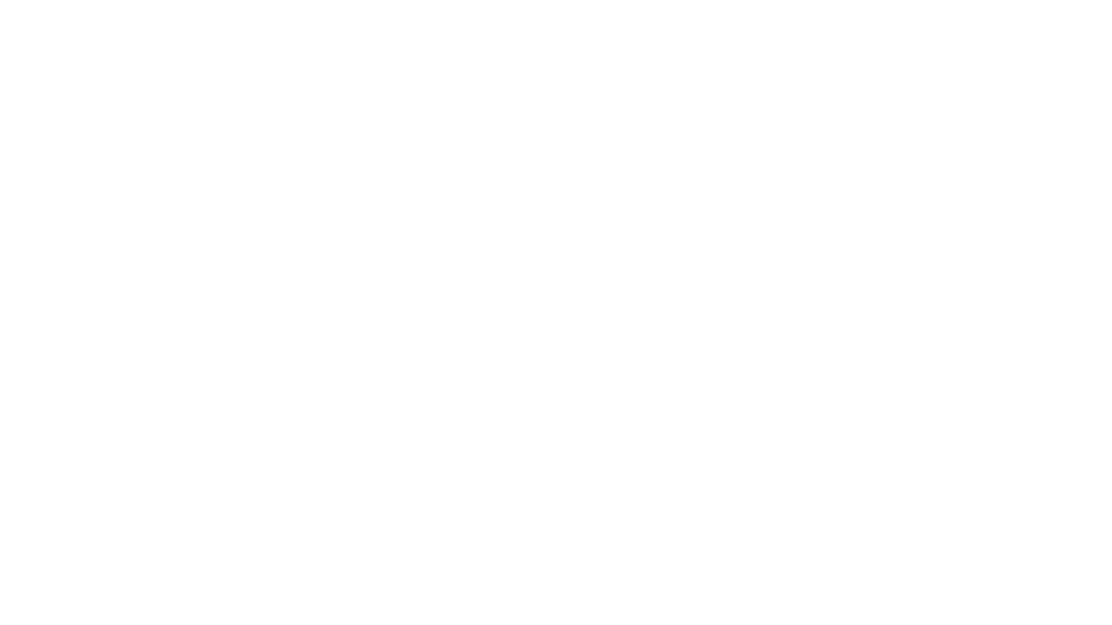
scroll to position [0, 0]
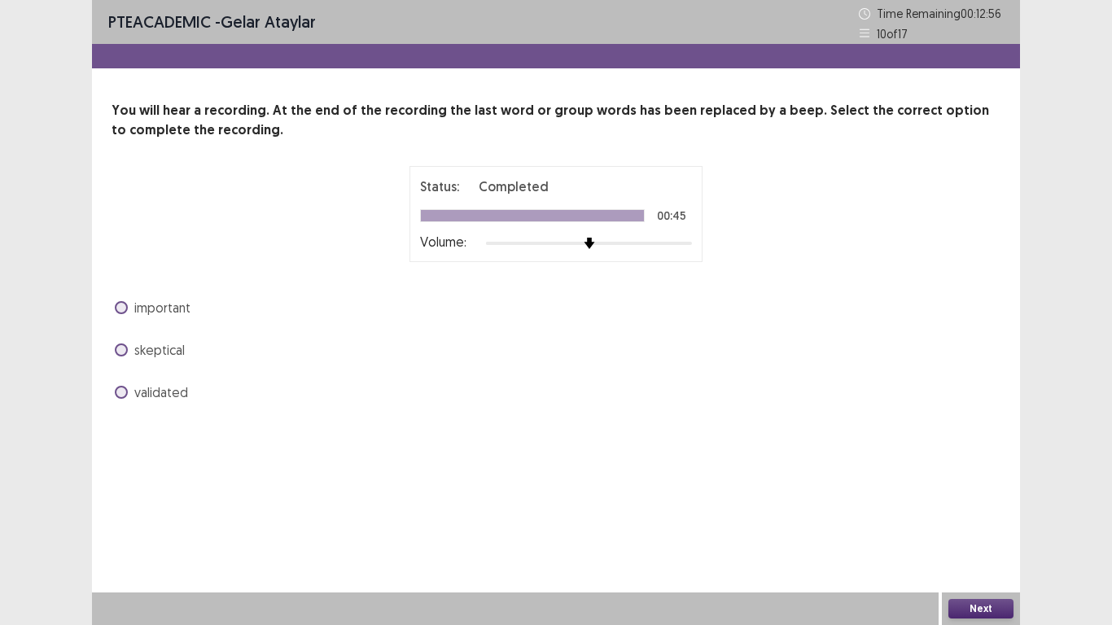
click at [123, 299] on label "important" at bounding box center [153, 308] width 76 height 20
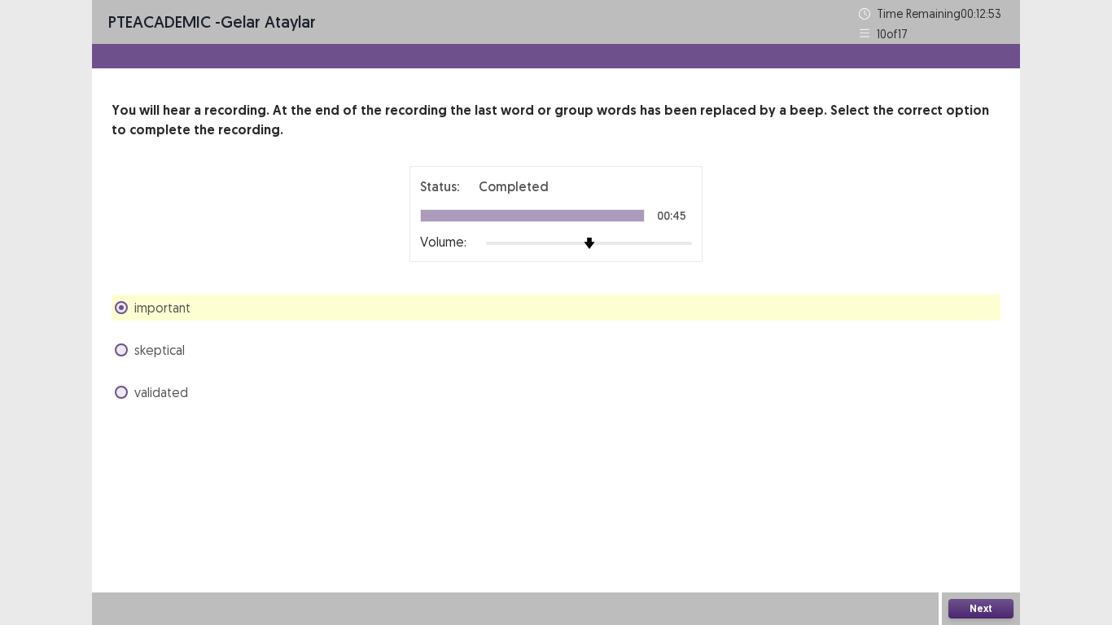
click at [954, 487] on button "Next" at bounding box center [981, 609] width 65 height 20
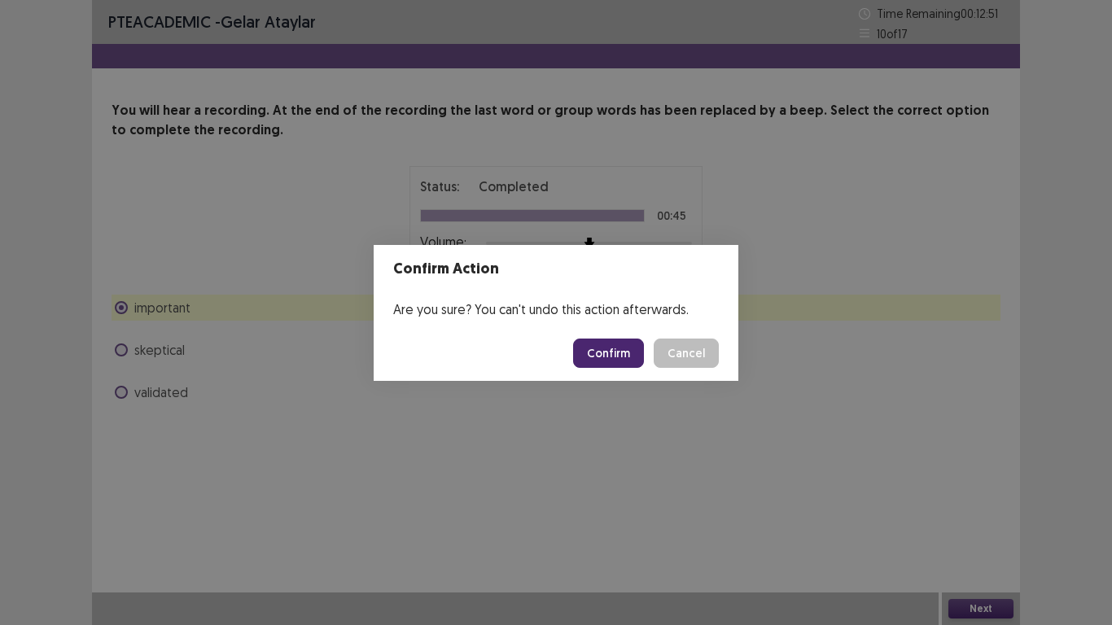
click at [598, 342] on button "Confirm" at bounding box center [608, 353] width 71 height 29
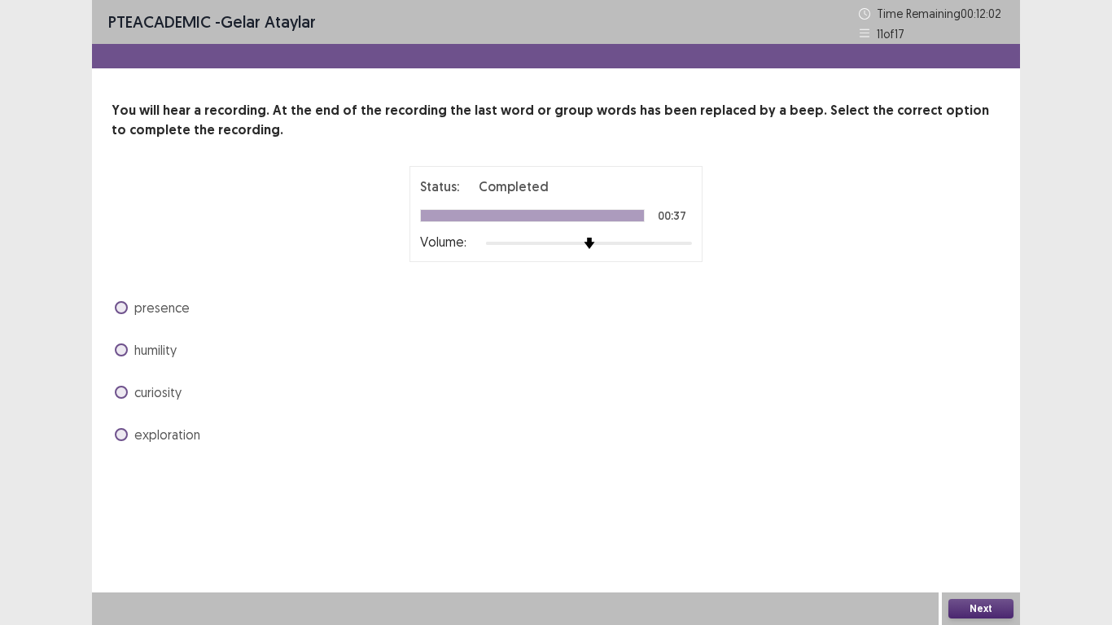
click at [124, 391] on span at bounding box center [121, 392] width 13 height 13
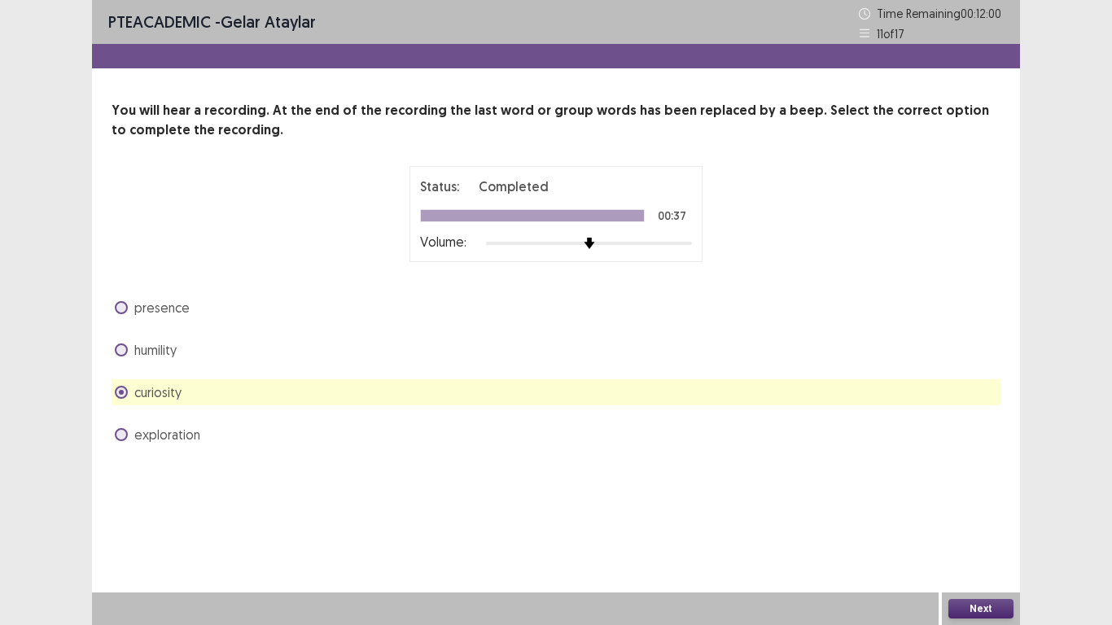
click at [994, 487] on button "Next" at bounding box center [981, 609] width 65 height 20
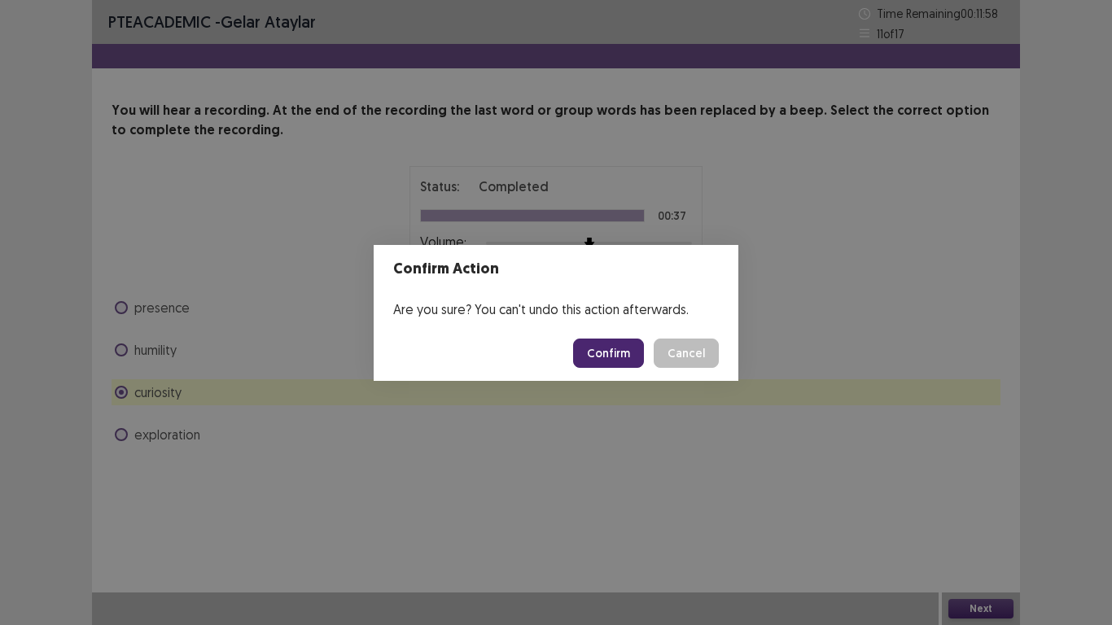
click at [610, 365] on button "Confirm" at bounding box center [608, 353] width 71 height 29
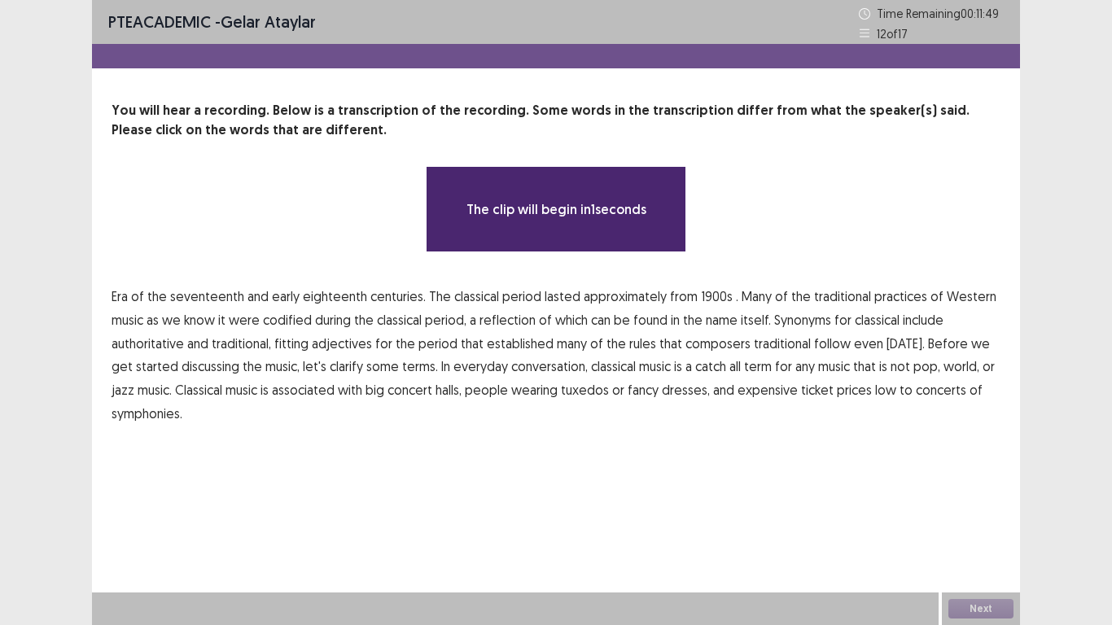
click at [710, 293] on span "1900s" at bounding box center [717, 297] width 32 height 20
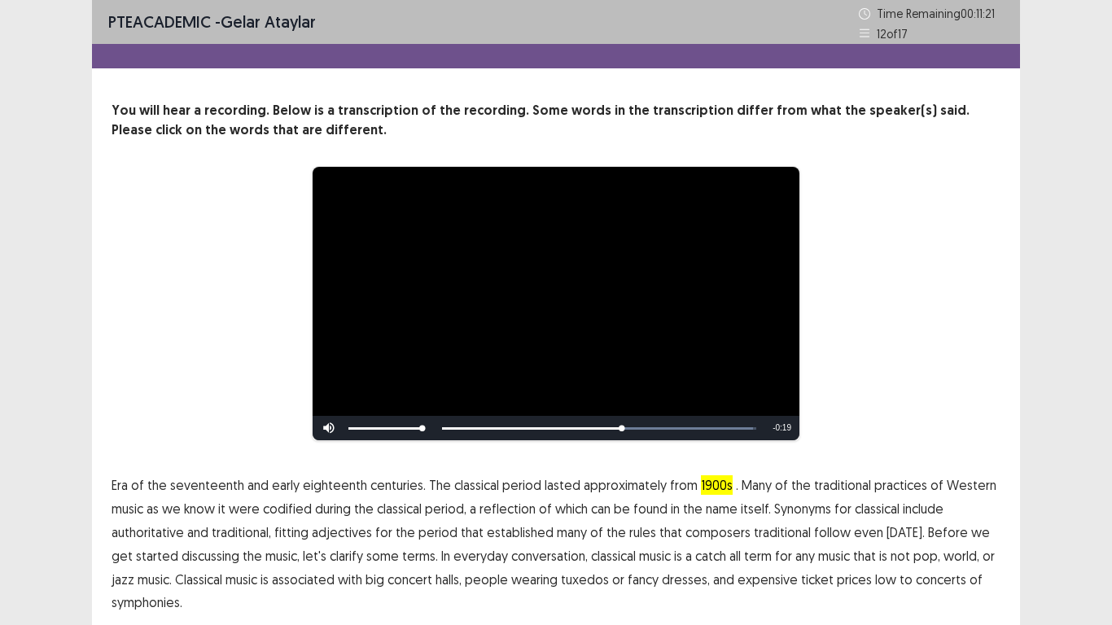
click at [754, 487] on span "traditional" at bounding box center [782, 533] width 57 height 20
click at [875, 487] on span "low" at bounding box center [885, 580] width 21 height 20
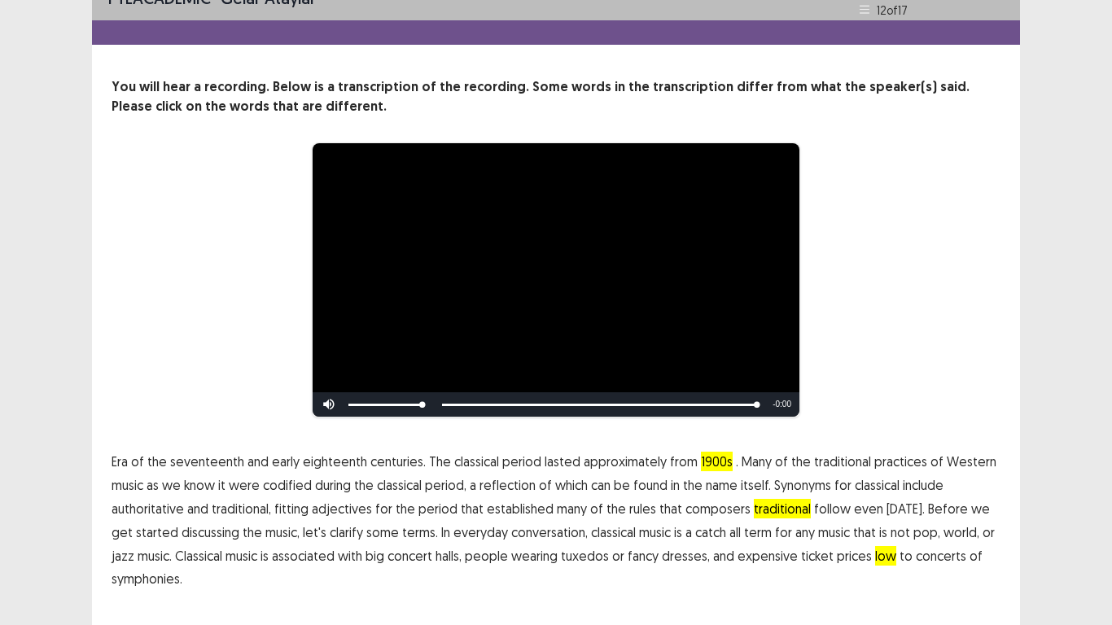
scroll to position [61, 0]
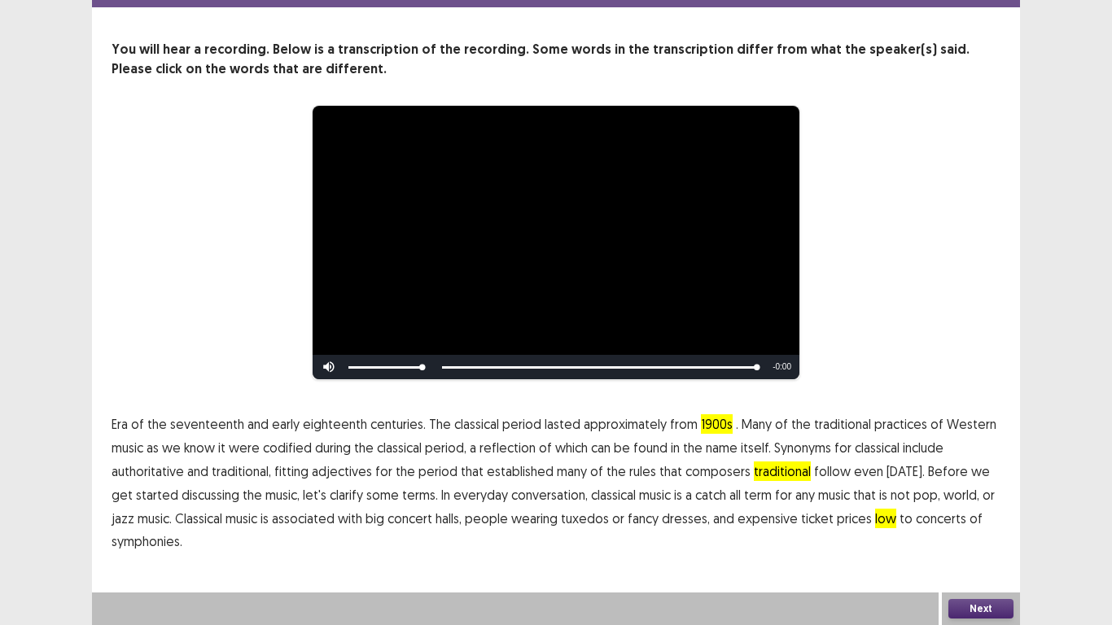
click at [977, 487] on button "Next" at bounding box center [981, 609] width 65 height 20
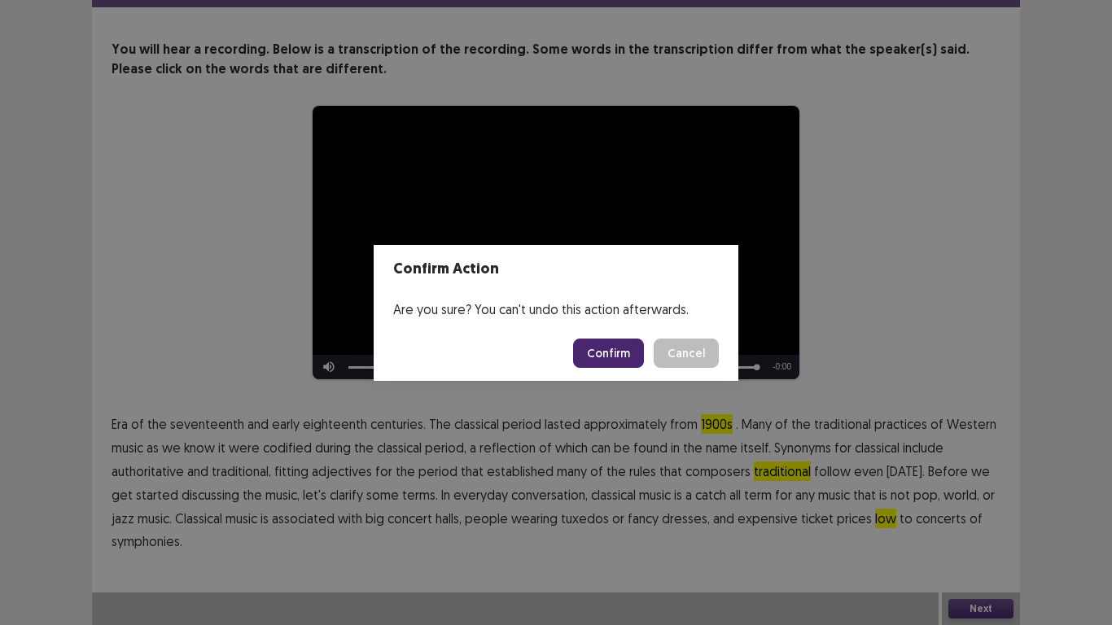
click at [615, 358] on button "Confirm" at bounding box center [608, 353] width 71 height 29
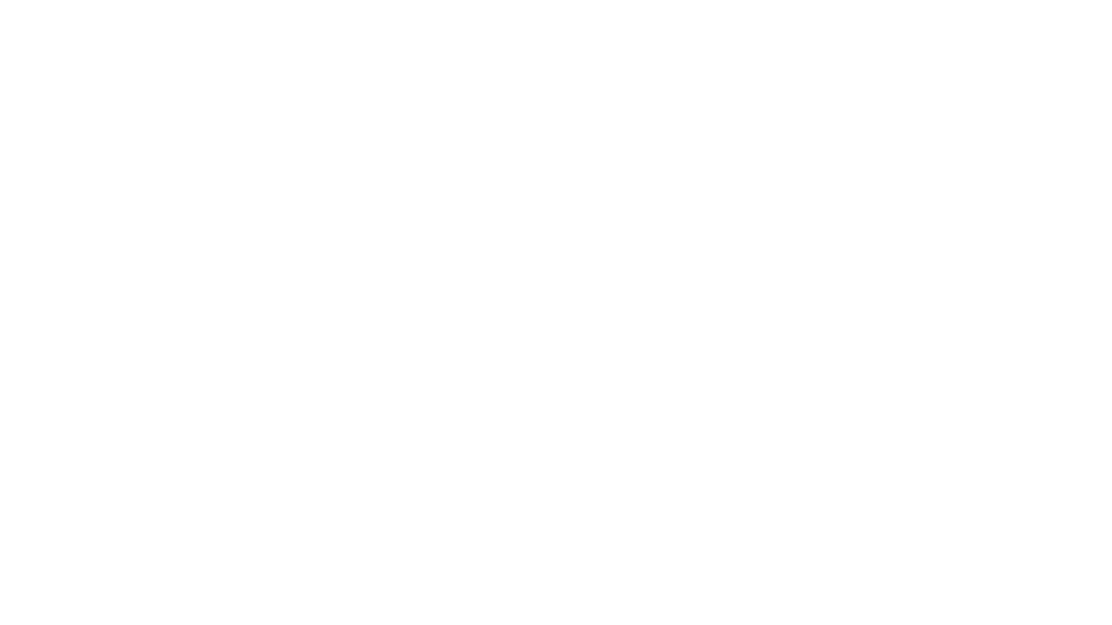
scroll to position [0, 0]
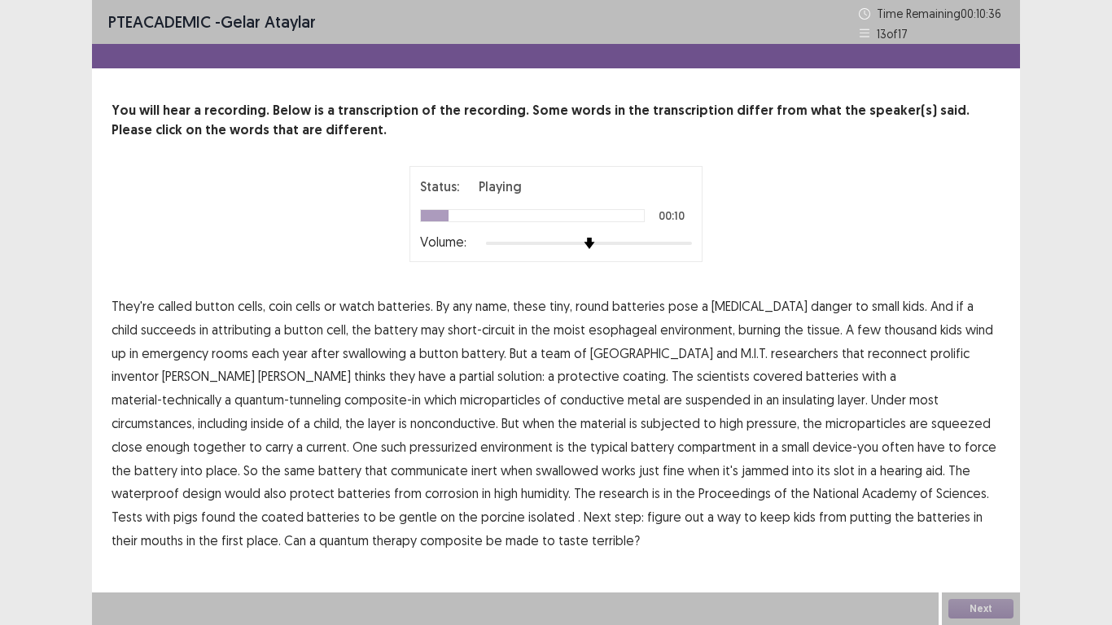
click at [220, 336] on span "attributing" at bounding box center [241, 330] width 59 height 20
click at [868, 354] on span "reconnect" at bounding box center [897, 354] width 59 height 20
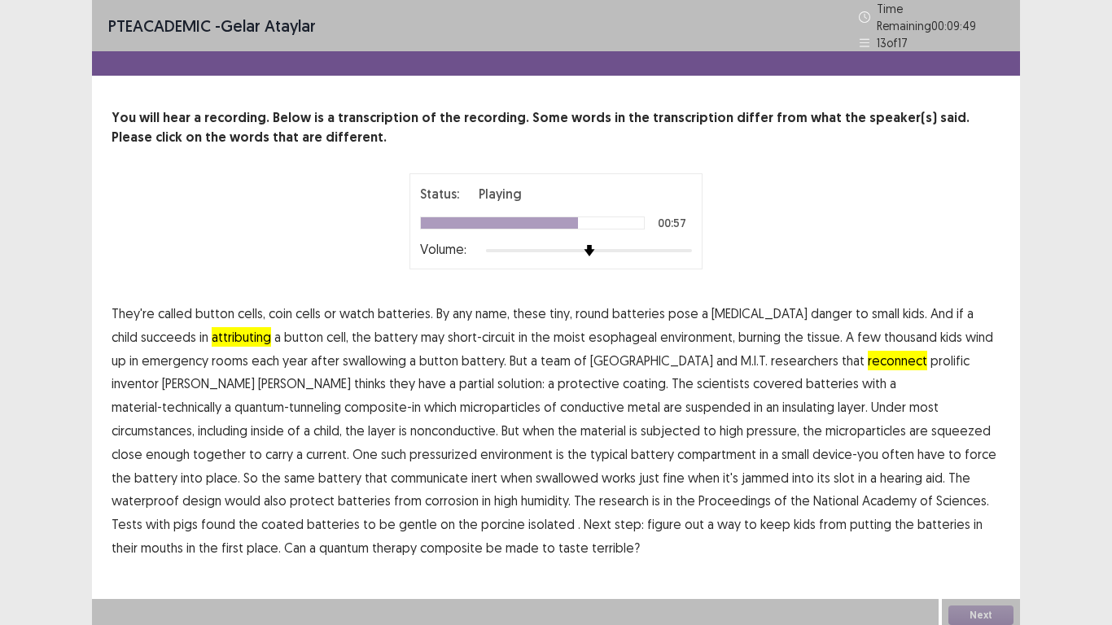
click at [468, 468] on span "communicate" at bounding box center [429, 478] width 77 height 20
click at [417, 487] on span "therapy" at bounding box center [394, 548] width 45 height 20
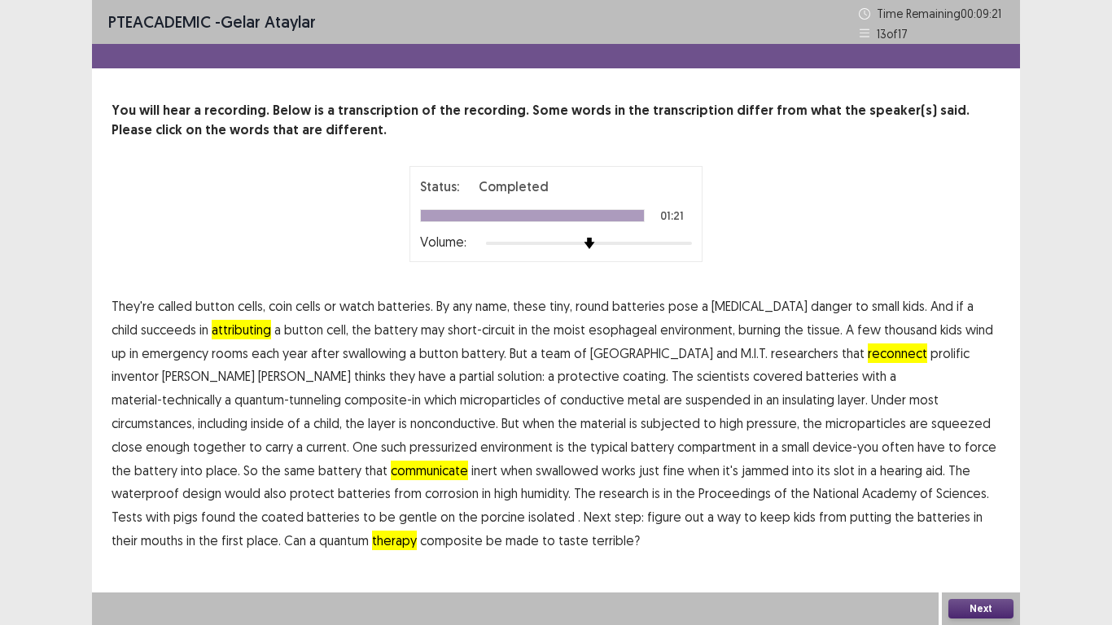
click at [973, 487] on button "Next" at bounding box center [981, 609] width 65 height 20
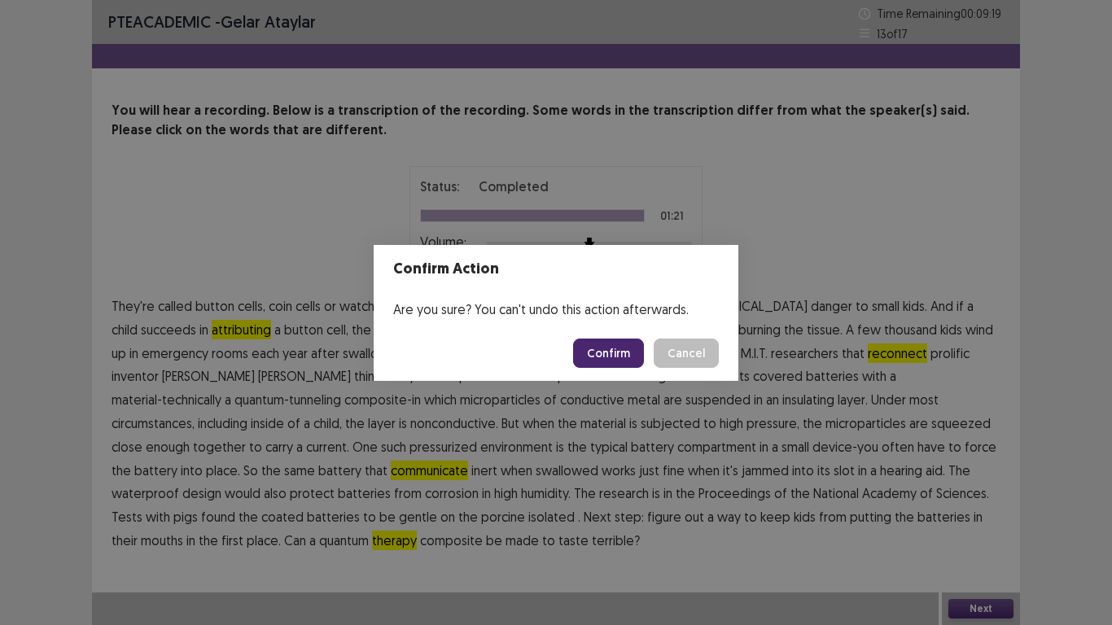
click at [596, 358] on button "Confirm" at bounding box center [608, 353] width 71 height 29
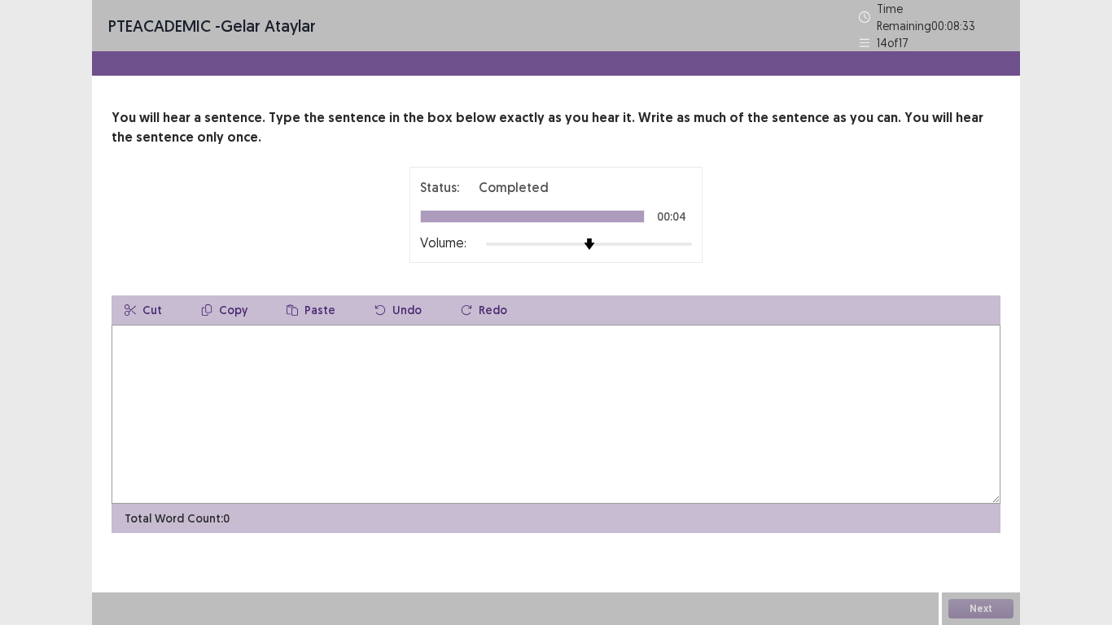
click at [513, 360] on textarea at bounding box center [556, 414] width 889 height 179
type textarea "*"
type textarea "**********"
click at [984, 487] on button "Next" at bounding box center [981, 609] width 65 height 20
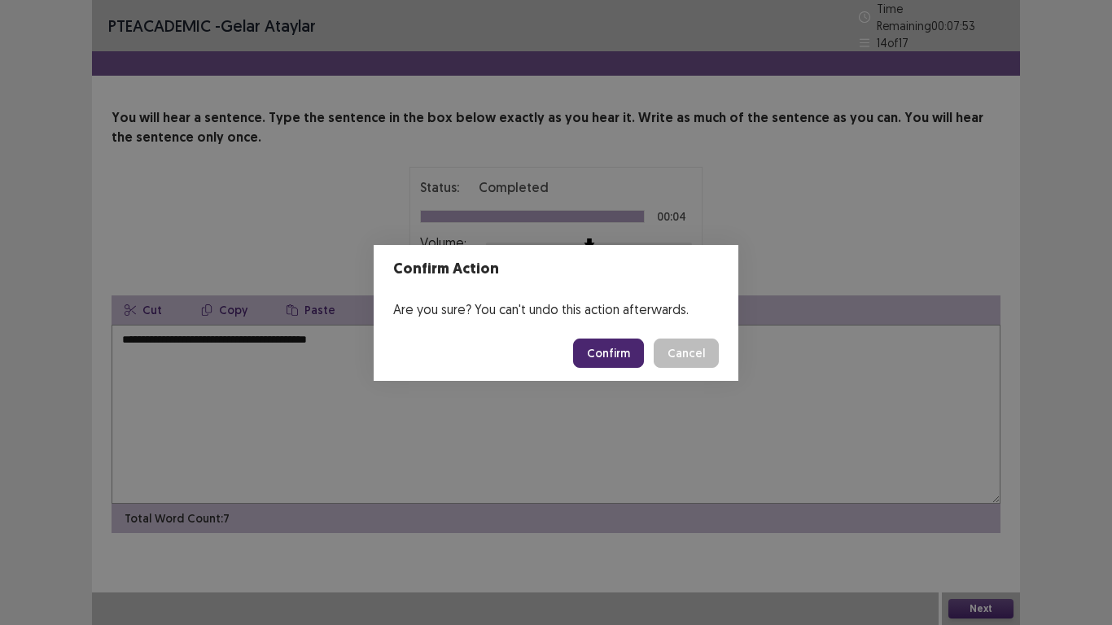
click at [632, 364] on button "Confirm" at bounding box center [608, 353] width 71 height 29
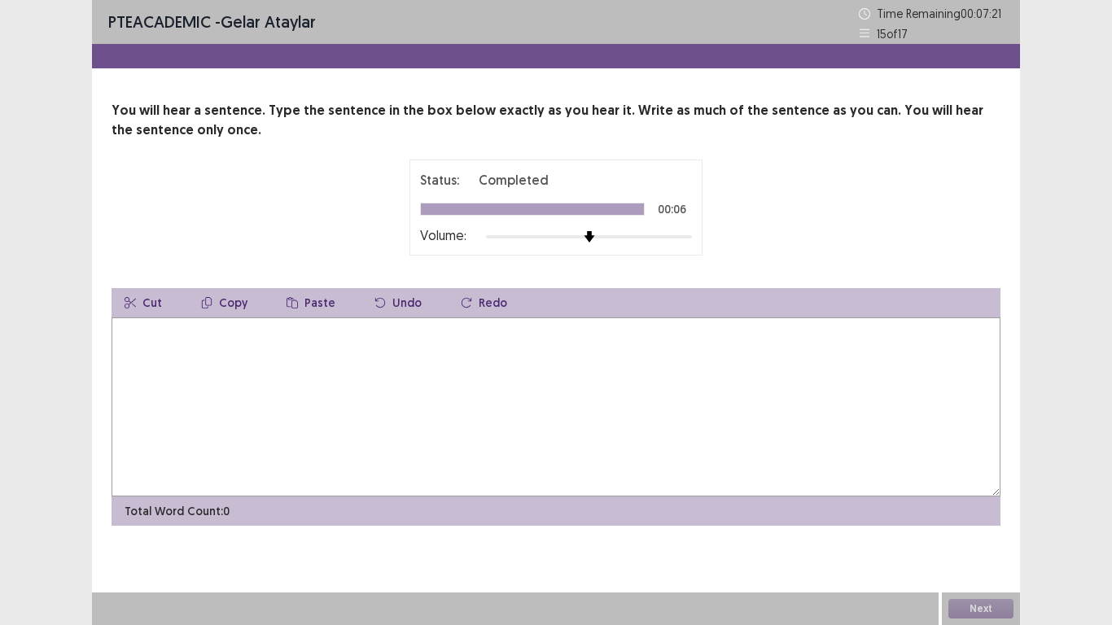
click at [251, 336] on textarea at bounding box center [556, 407] width 889 height 179
type textarea "**********"
click at [986, 487] on button "Next" at bounding box center [981, 609] width 65 height 20
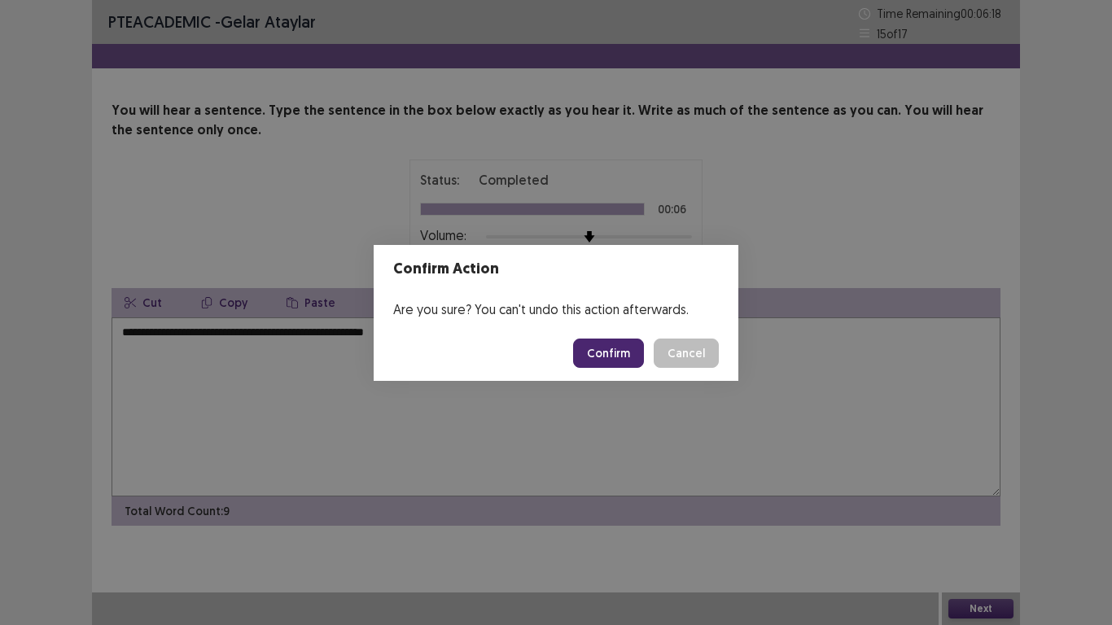
click at [621, 365] on button "Confirm" at bounding box center [608, 353] width 71 height 29
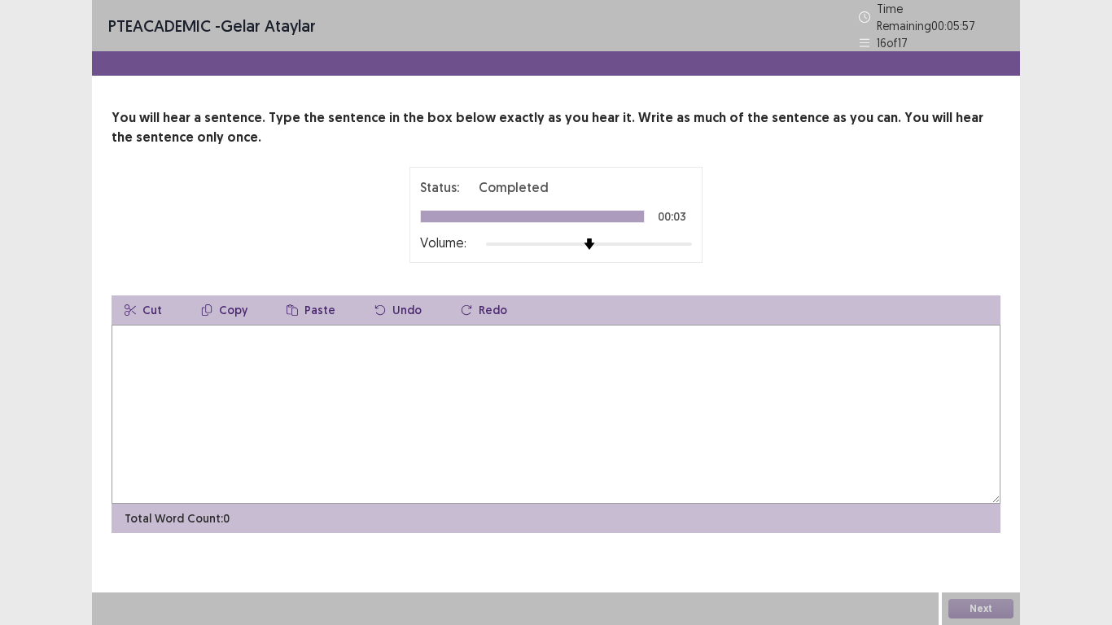
click at [296, 347] on textarea at bounding box center [556, 414] width 889 height 179
click at [129, 327] on textarea "**********" at bounding box center [556, 414] width 889 height 179
click at [132, 334] on textarea "**********" at bounding box center [556, 414] width 889 height 179
click at [130, 384] on textarea "**********" at bounding box center [556, 414] width 889 height 179
type textarea "**********"
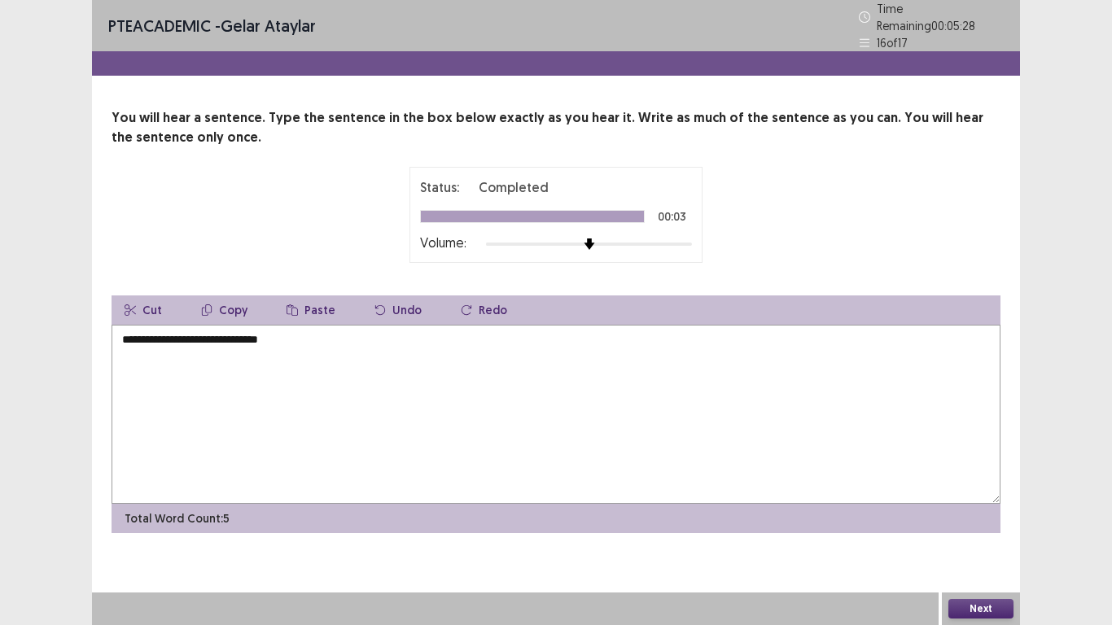
click at [990, 487] on button "Next" at bounding box center [981, 609] width 65 height 20
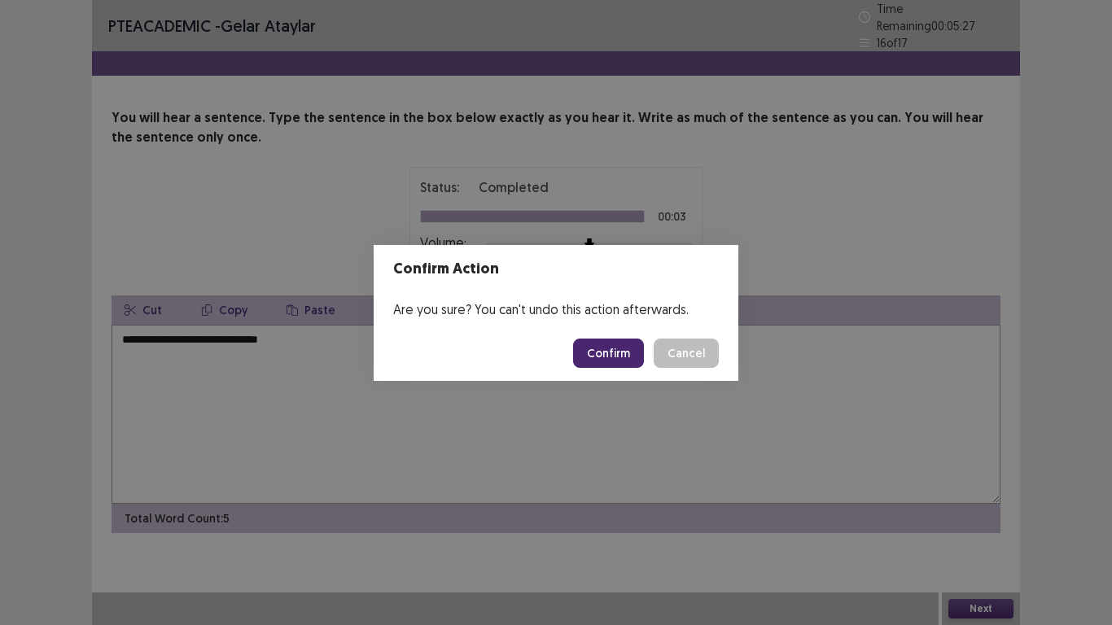
click at [611, 365] on button "Confirm" at bounding box center [608, 353] width 71 height 29
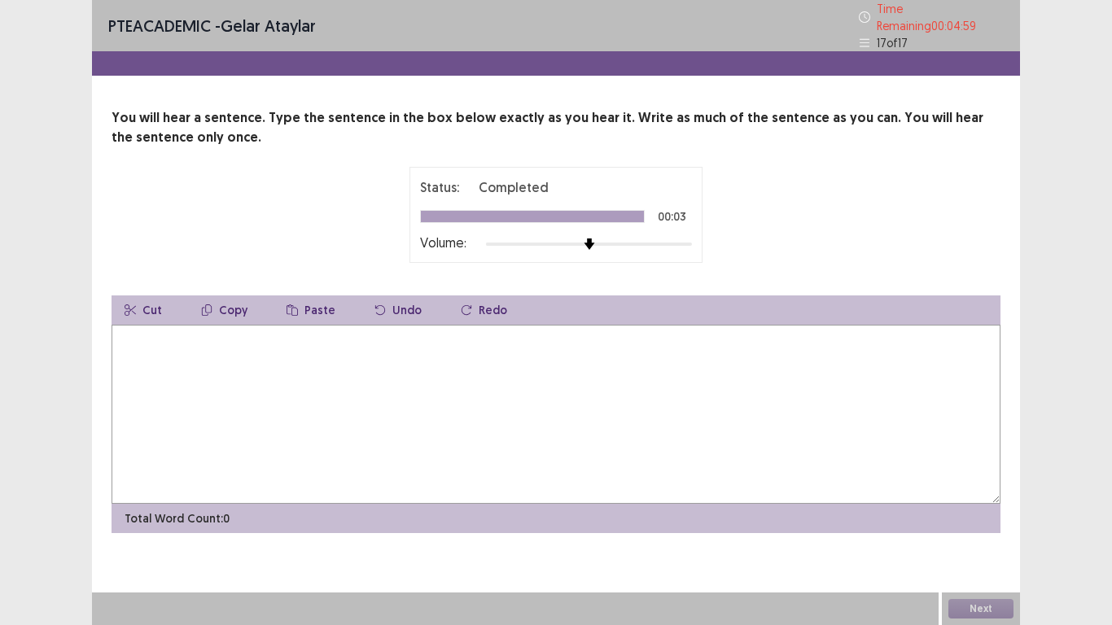
click at [441, 410] on textarea at bounding box center [556, 414] width 889 height 179
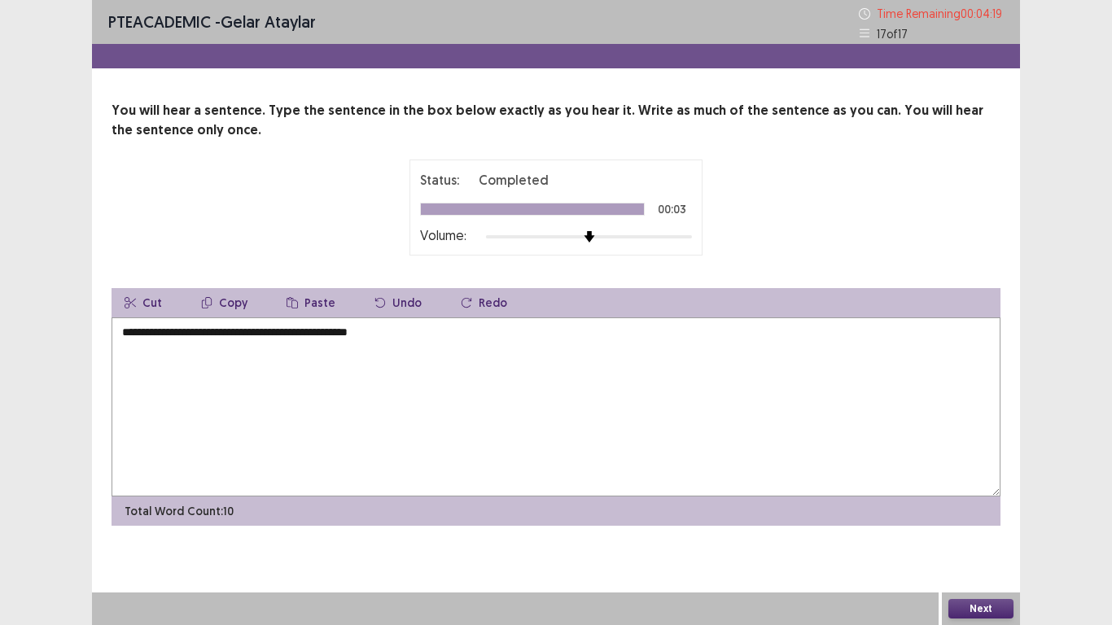
type textarea "**********"
click at [981, 487] on button "Next" at bounding box center [981, 609] width 65 height 20
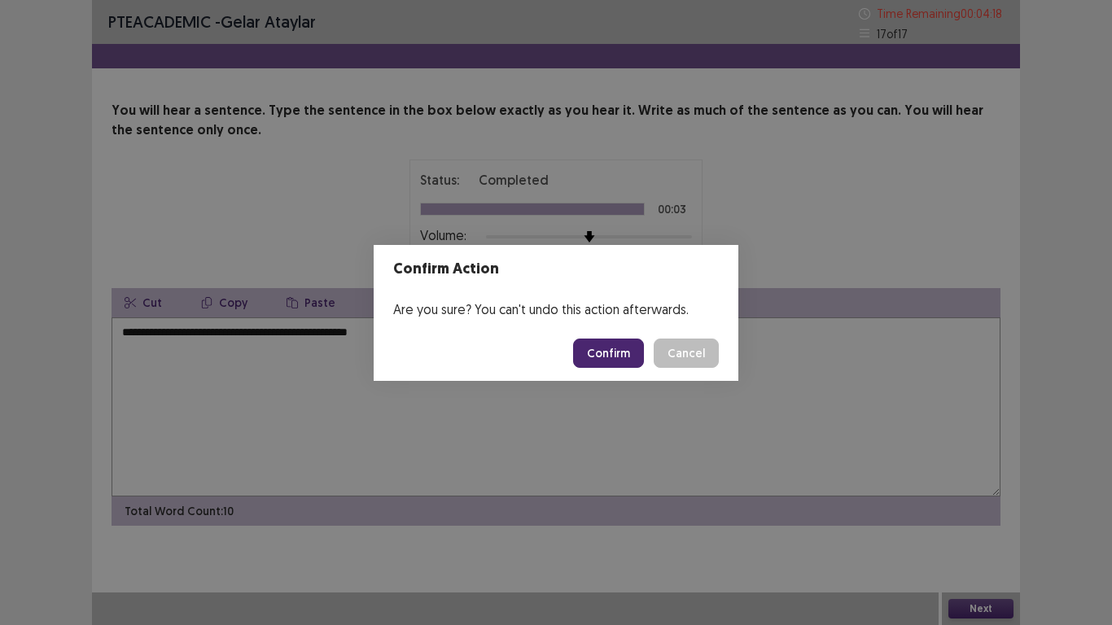
click at [618, 359] on button "Confirm" at bounding box center [608, 353] width 71 height 29
